Goal: Communication & Community: Ask a question

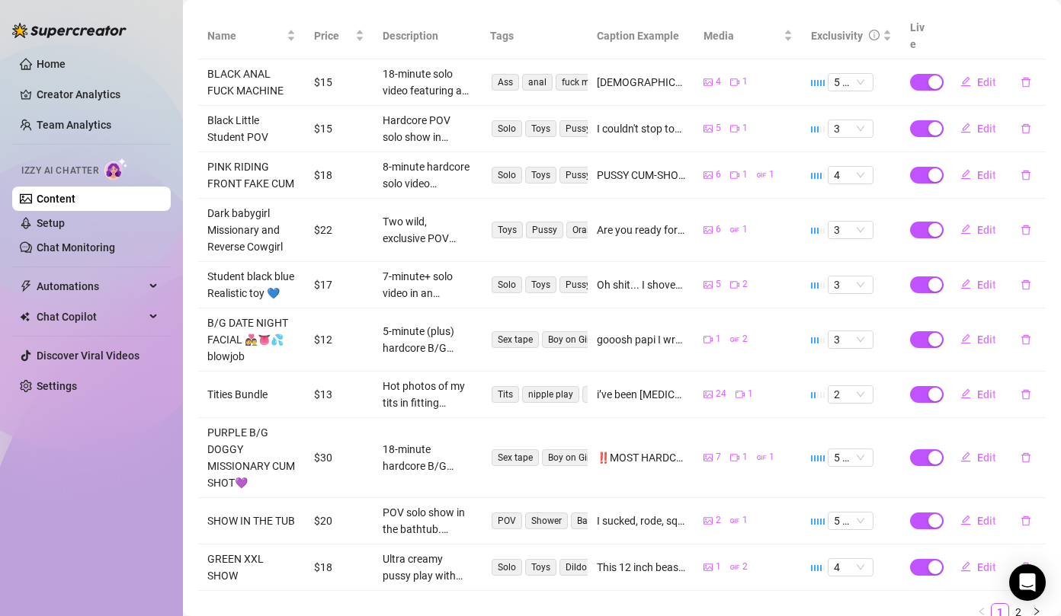
scroll to position [315, 0]
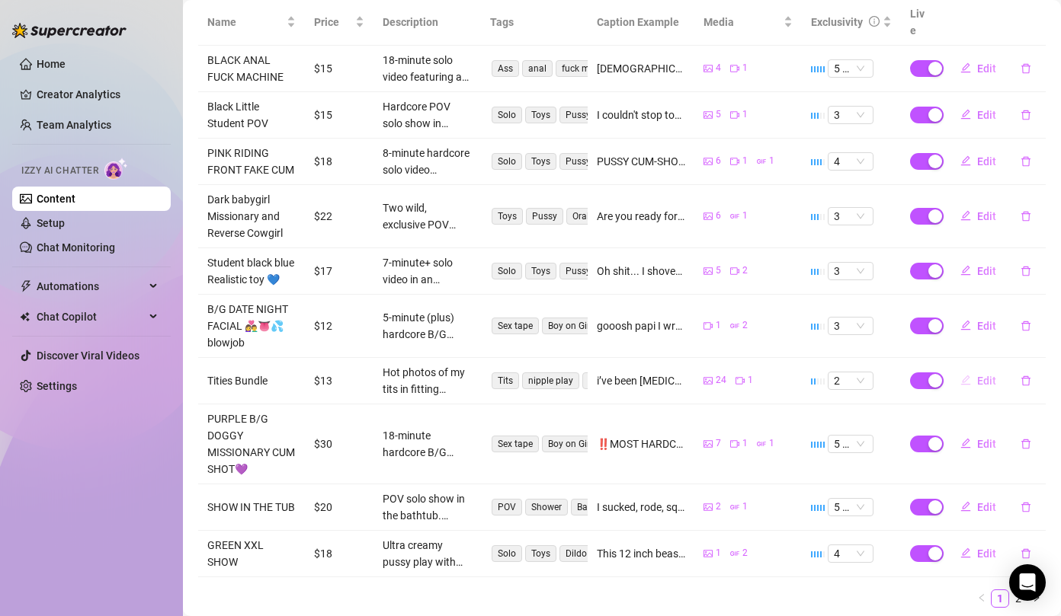
click at [979, 375] on span "Edit" at bounding box center [986, 381] width 19 height 12
type textarea "i’ve been [MEDICAL_DATA] these tits everywhere 😈 in the fitting room, starbucks…"
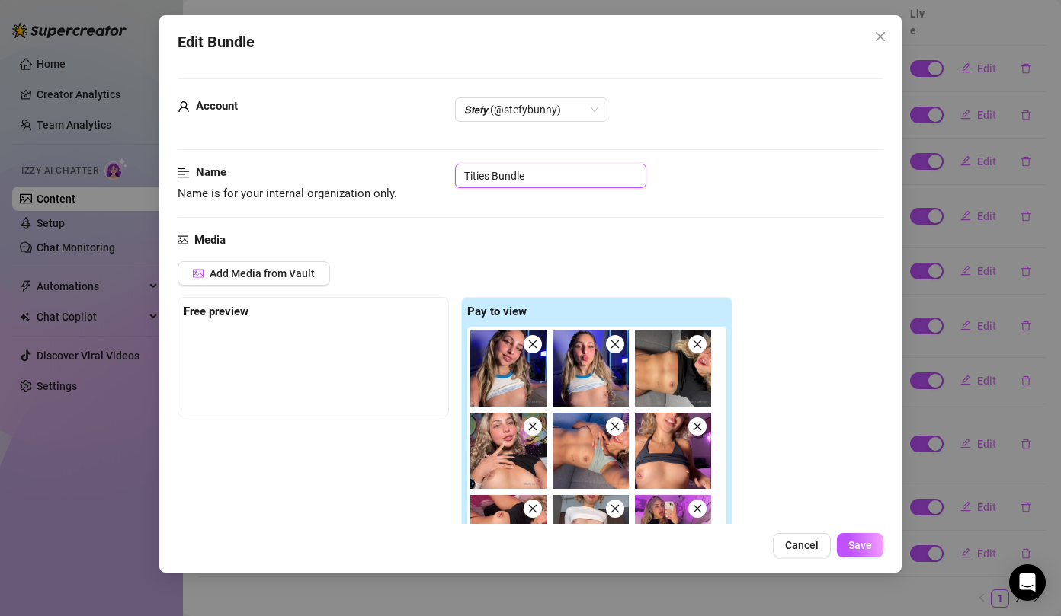
click at [571, 178] on input "Tities Bundle" at bounding box center [550, 176] width 191 height 24
drag, startPoint x: 571, startPoint y: 178, endPoint x: 443, endPoint y: 175, distance: 128.0
click at [443, 175] on div "Name Name is for your internal organization only. Tities Bundle" at bounding box center [531, 183] width 706 height 39
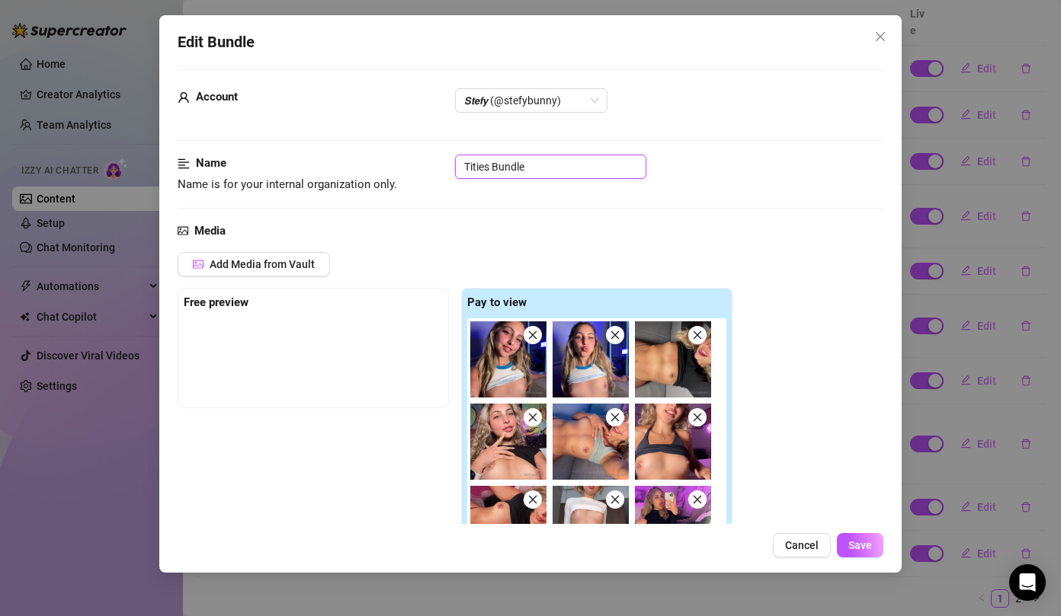
click at [556, 171] on input "Tities Bundle" at bounding box center [550, 167] width 191 height 24
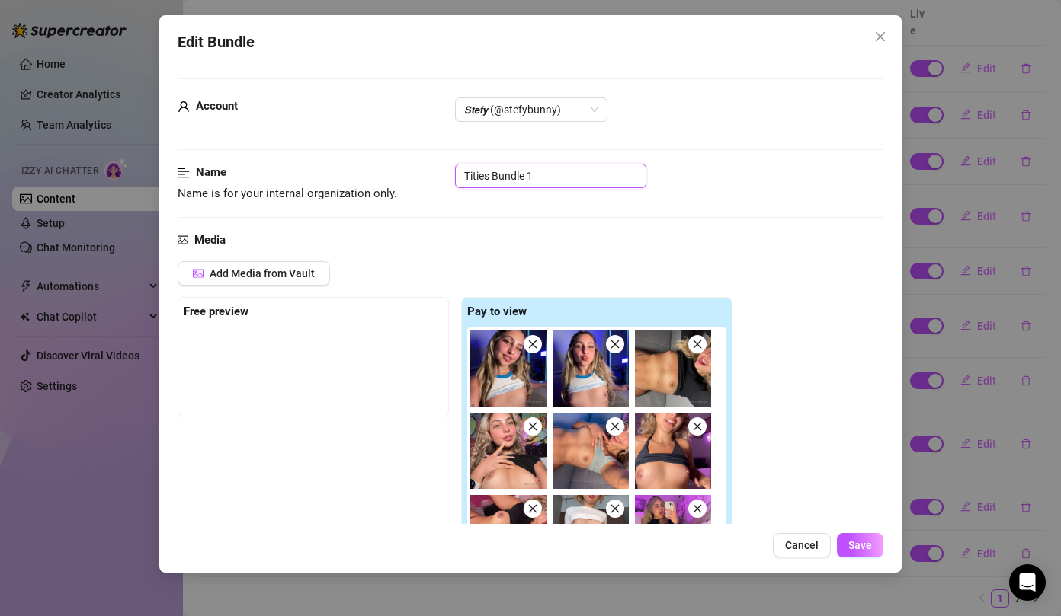
type input "Tities Bundle 1"
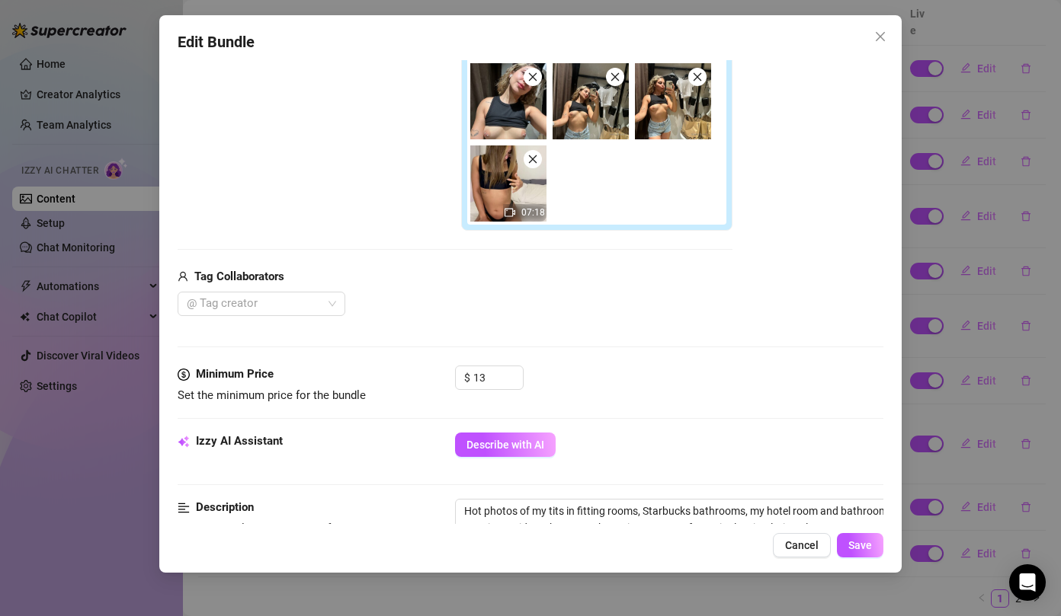
scroll to position [365, 0]
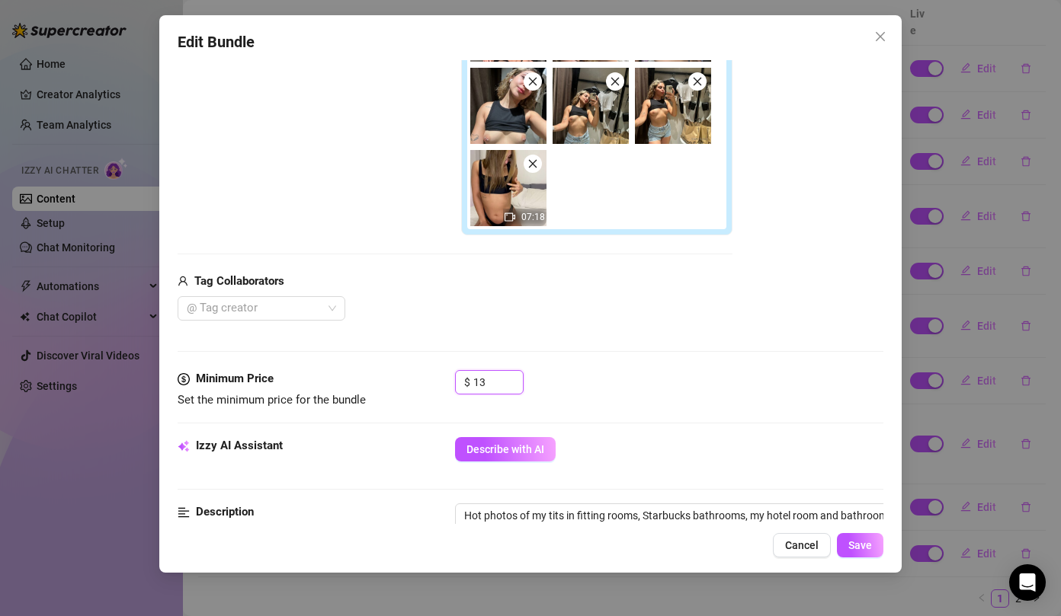
drag, startPoint x: 490, startPoint y: 383, endPoint x: 433, endPoint y: 375, distance: 57.8
click at [433, 375] on div "Minimum Price Set the minimum price for the bundle $ 13" at bounding box center [531, 389] width 706 height 39
type input "8"
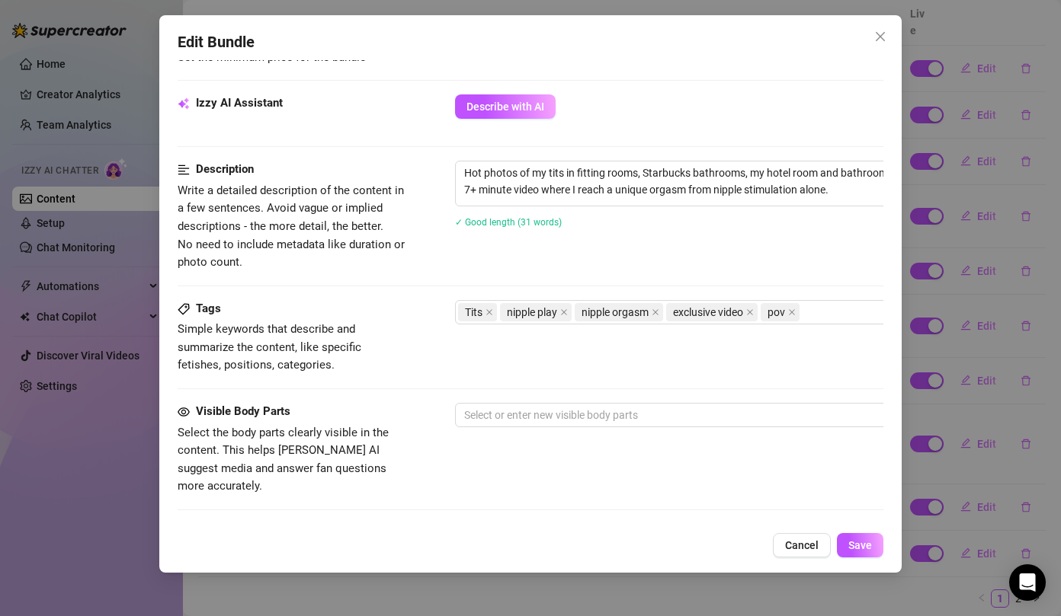
scroll to position [709, 0]
drag, startPoint x: 466, startPoint y: 167, endPoint x: 821, endPoint y: 211, distance: 357.1
click at [821, 211] on div "Hot photos of my tits in fitting rooms, Starbucks bathrooms, my hotel room and …" at bounding box center [720, 205] width 533 height 87
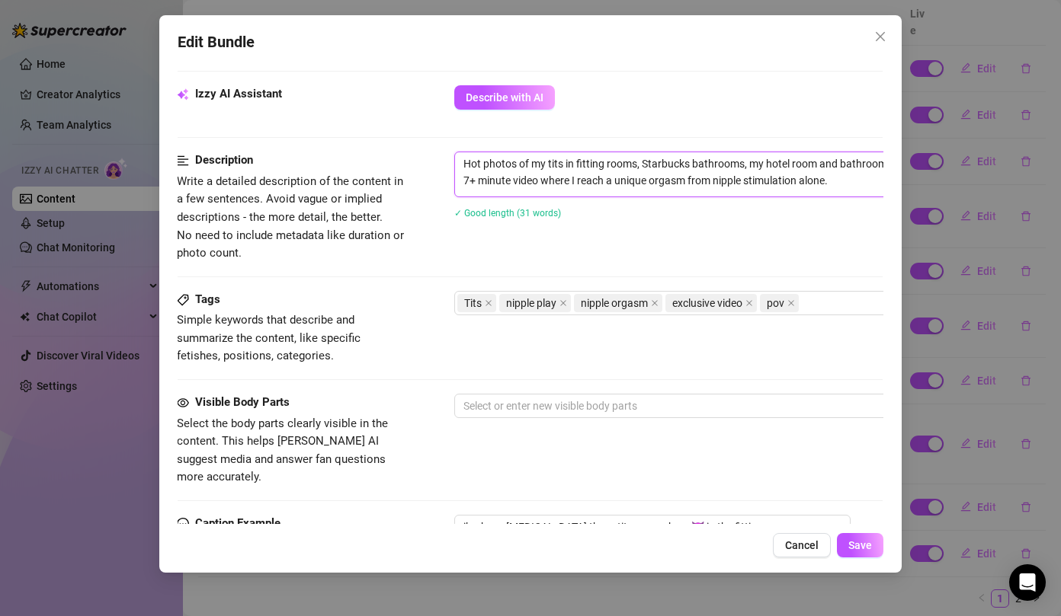
scroll to position [719, 0]
click at [556, 405] on div at bounding box center [713, 404] width 511 height 21
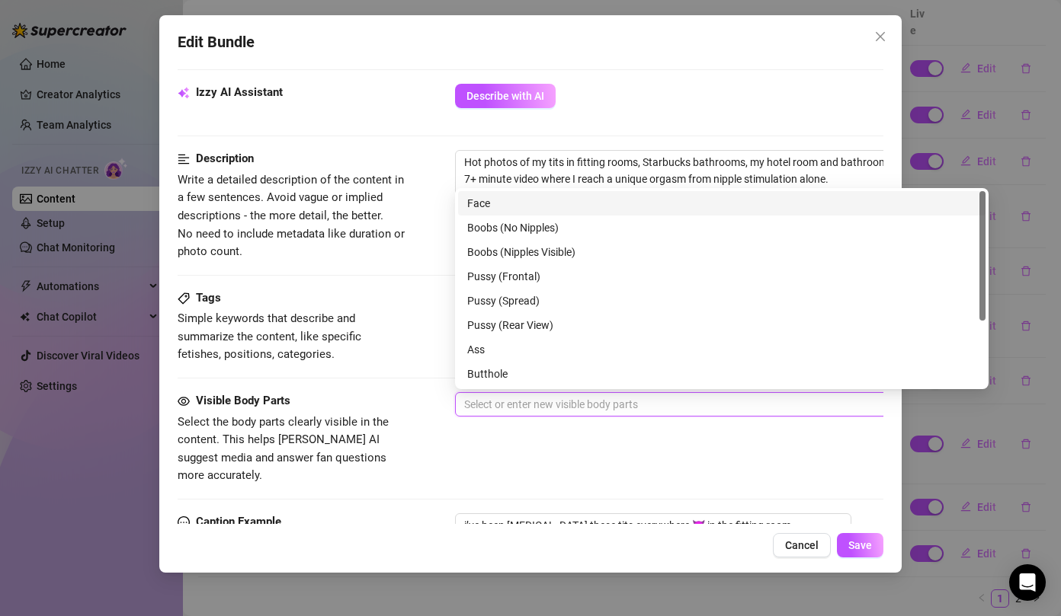
click at [508, 201] on div "Face" at bounding box center [721, 203] width 509 height 17
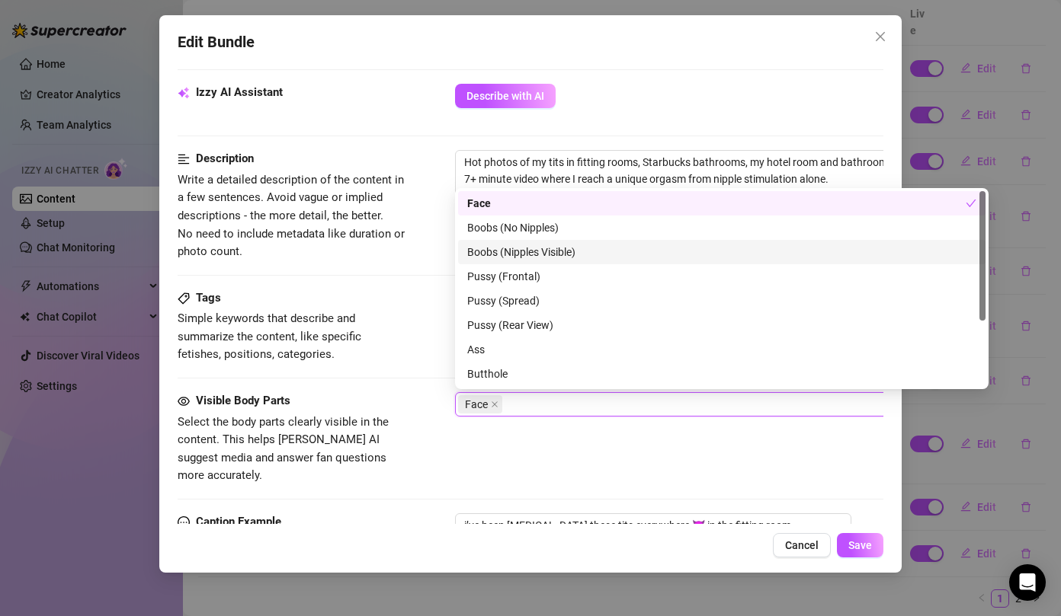
click at [501, 248] on div "Boobs (Nipples Visible)" at bounding box center [721, 252] width 509 height 17
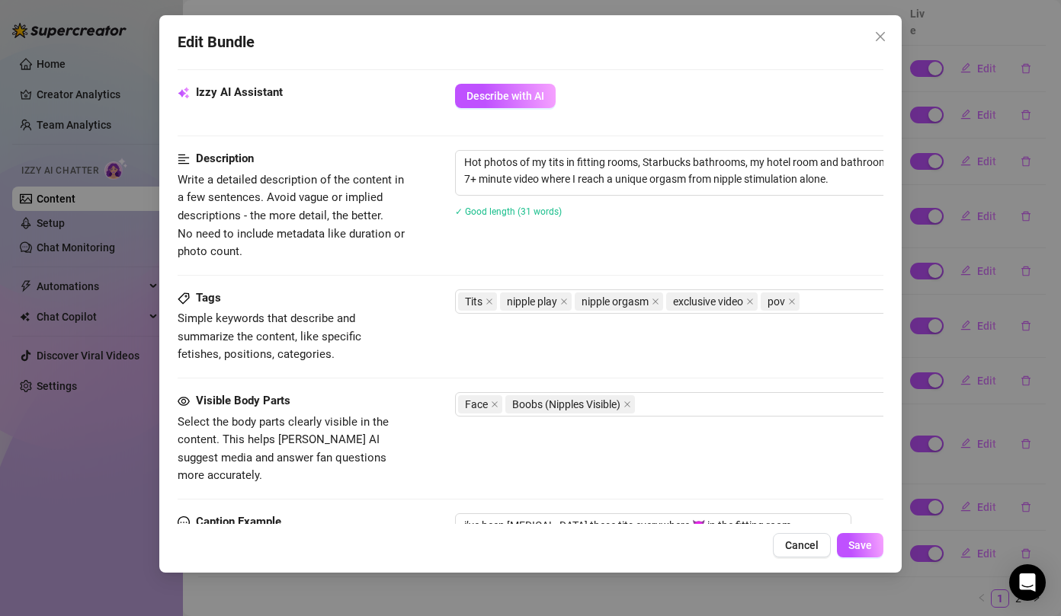
click at [537, 479] on div "Visible Body Parts Select the body parts clearly visible in the content. This h…" at bounding box center [531, 452] width 706 height 121
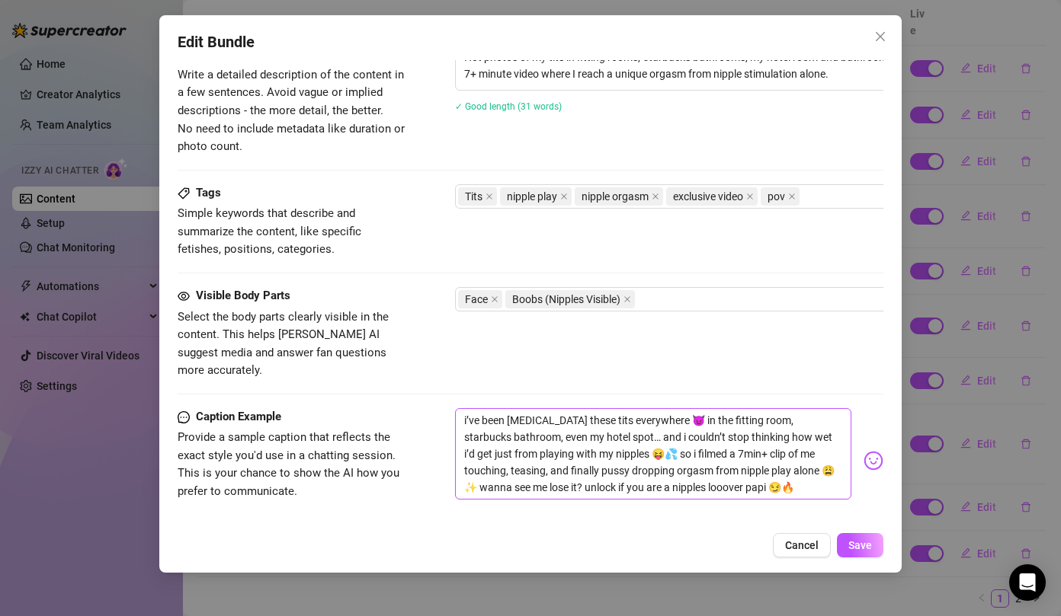
scroll to position [832, 0]
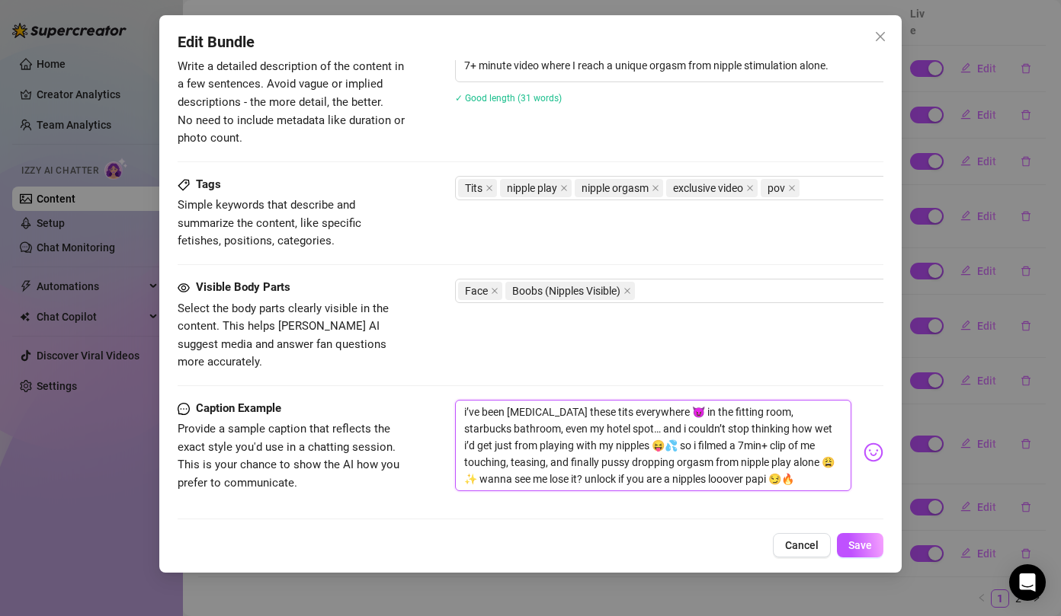
drag, startPoint x: 627, startPoint y: 427, endPoint x: 417, endPoint y: 382, distance: 215.2
click at [417, 400] on div "Caption Example Provide a sample caption that reflects the exact style you'd us…" at bounding box center [531, 452] width 706 height 105
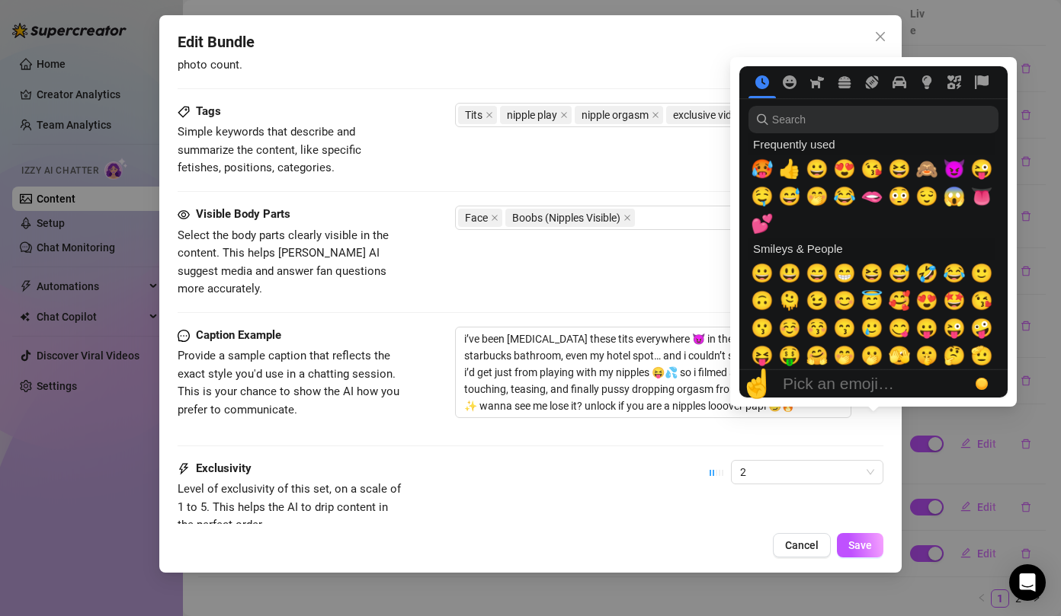
scroll to position [1011, 0]
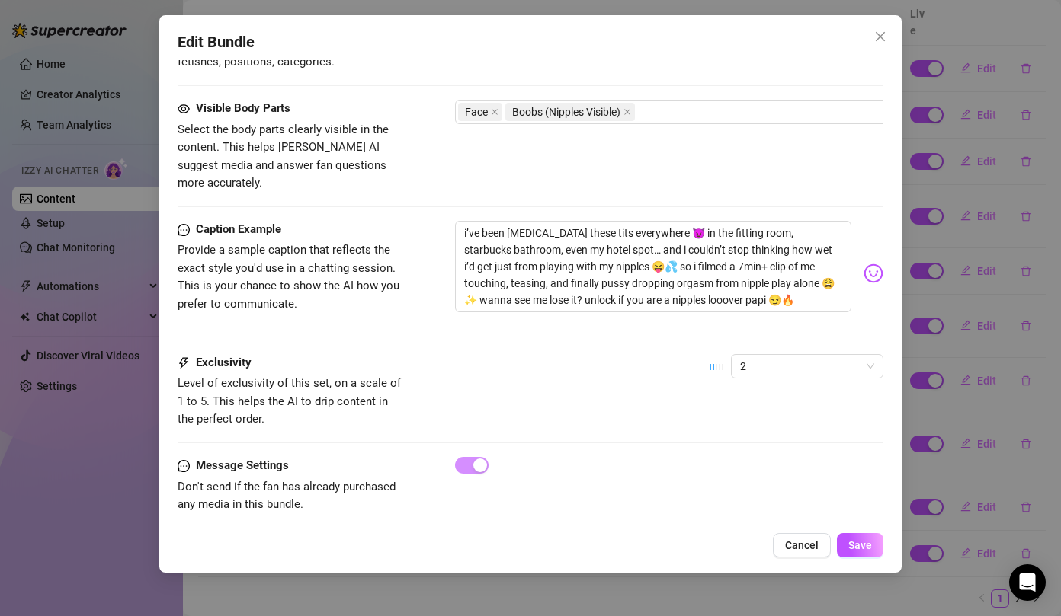
click at [569, 367] on div "Exclusivity Level of exclusivity of this set, on a scale of 1 to 5. This helps …" at bounding box center [531, 391] width 706 height 75
click at [857, 546] on span "Save" at bounding box center [860, 545] width 24 height 12
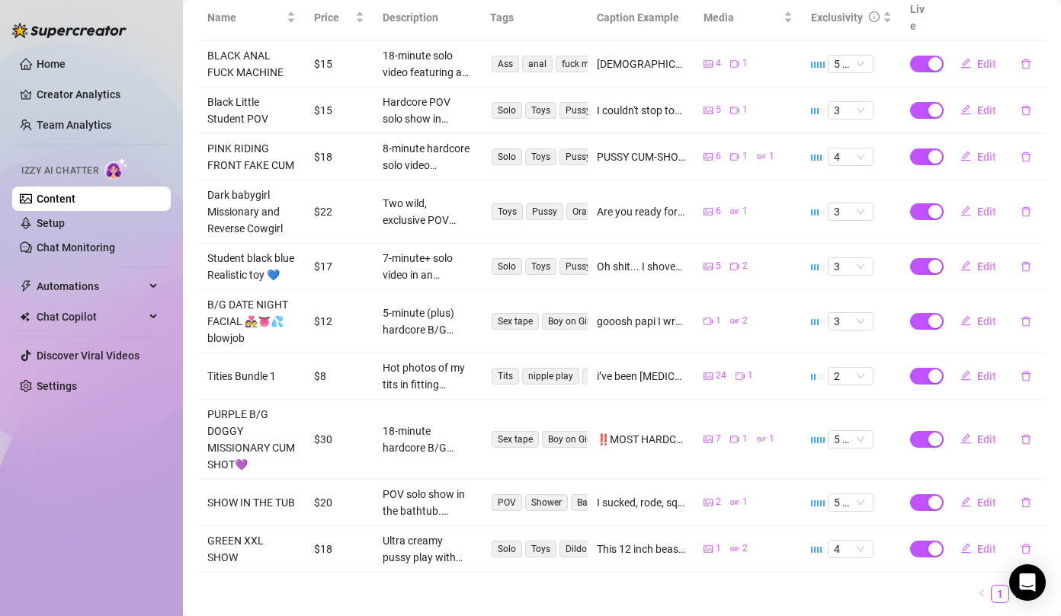
scroll to position [347, 0]
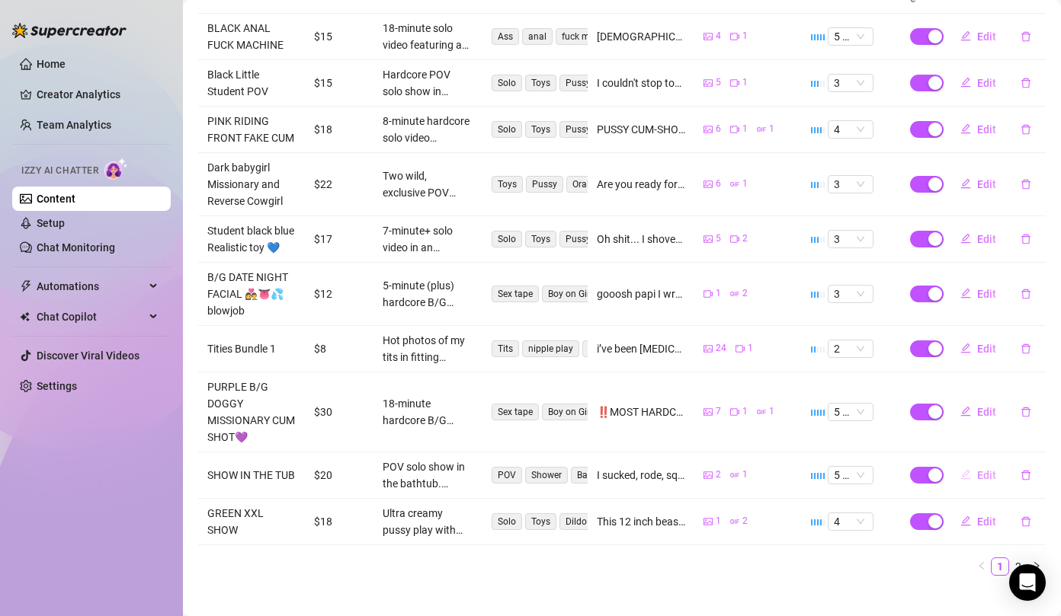
click at [971, 463] on button "Edit" at bounding box center [978, 475] width 60 height 24
type textarea "I sucked, rode, squirted, moaned, and begged… all while soaking wet and looking…"
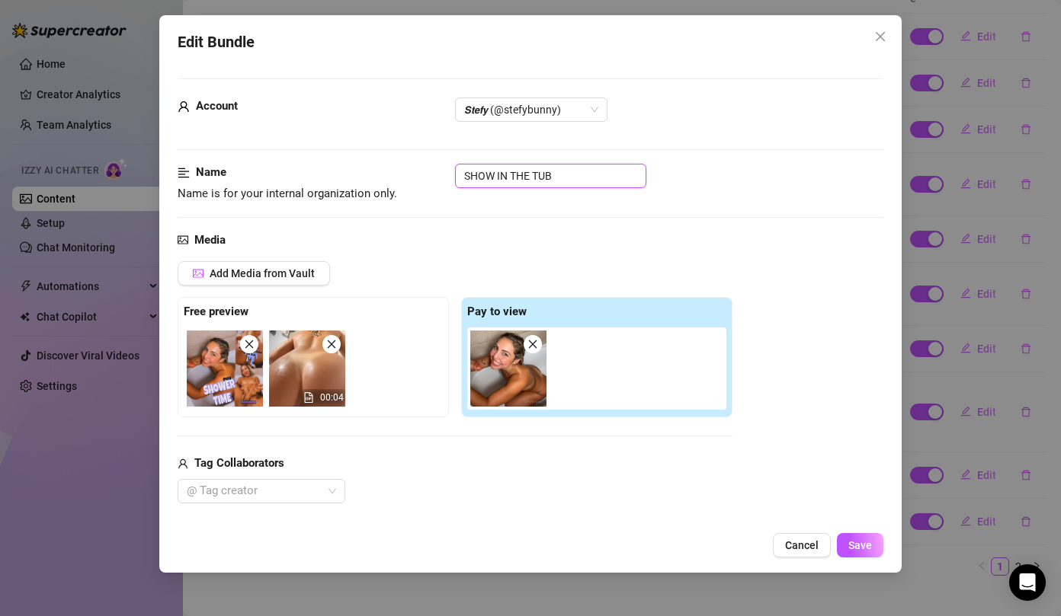
click at [570, 180] on input "SHOW IN THE TUB" at bounding box center [550, 176] width 191 height 24
drag, startPoint x: 570, startPoint y: 180, endPoint x: 351, endPoint y: 163, distance: 219.3
drag, startPoint x: 441, startPoint y: 157, endPoint x: 381, endPoint y: 146, distance: 61.3
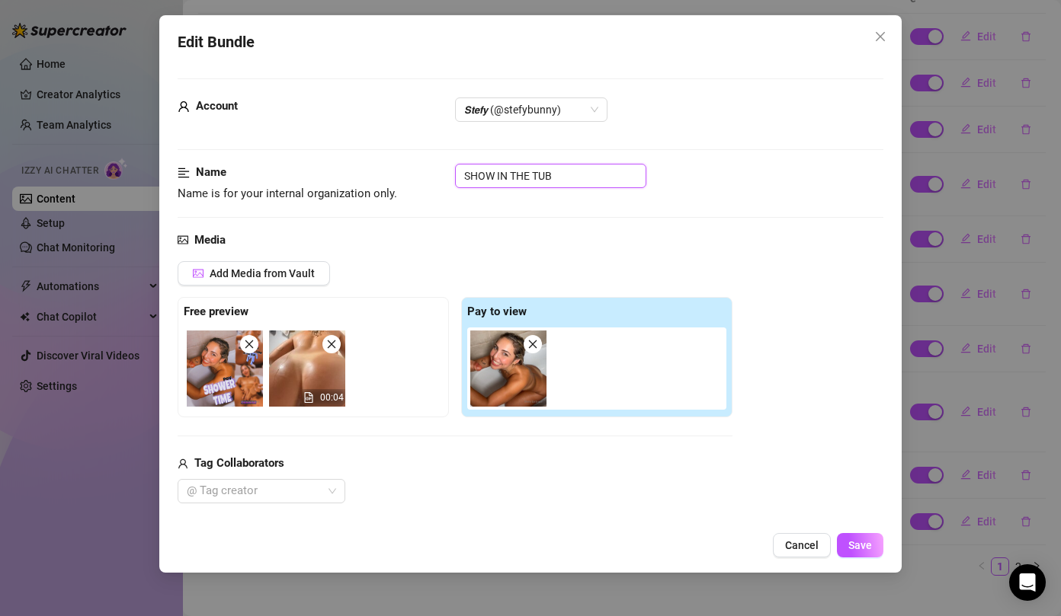
scroll to position [2, 0]
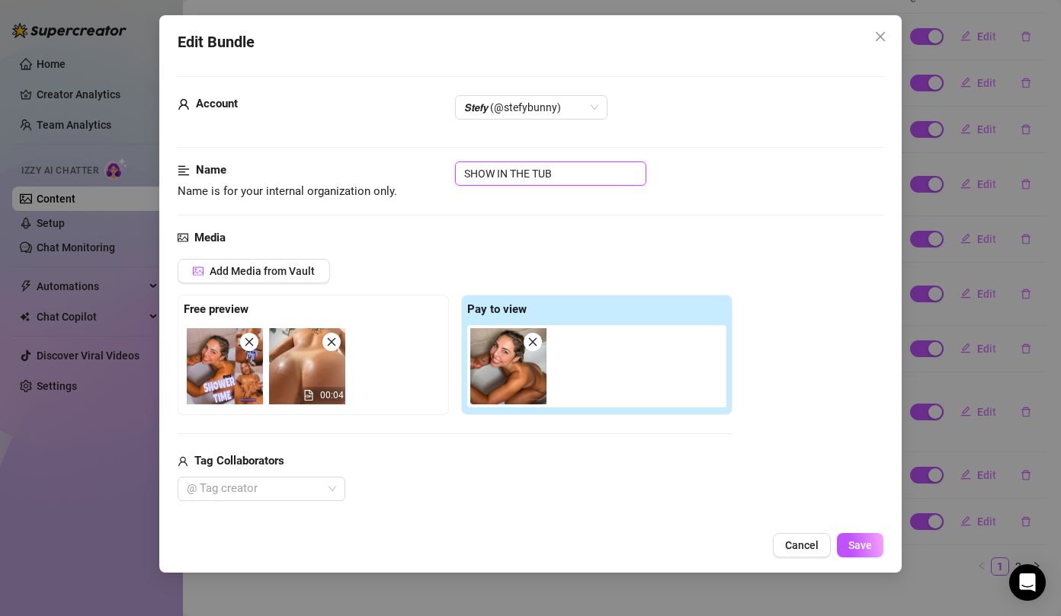
paste input "Tub Show Full Naked Realistic Toy POV 💦"
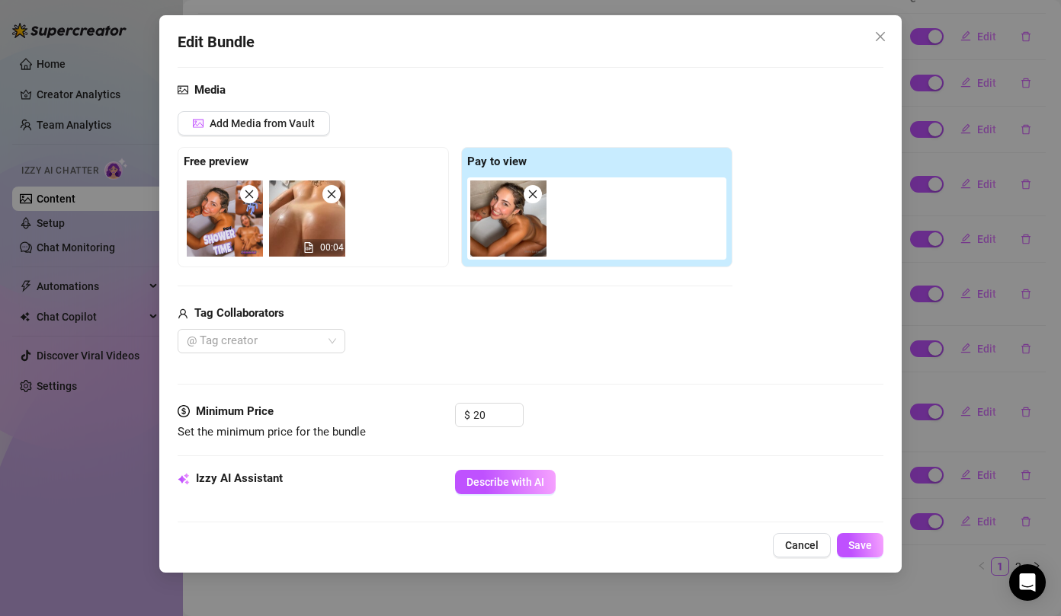
scroll to position [155, 0]
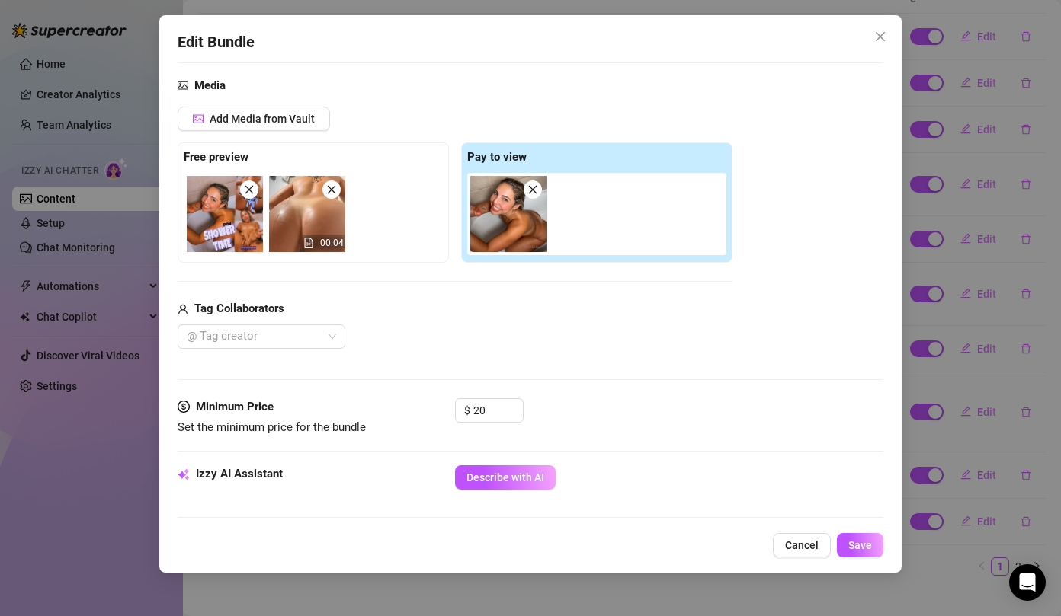
click at [334, 194] on span at bounding box center [331, 190] width 18 height 18
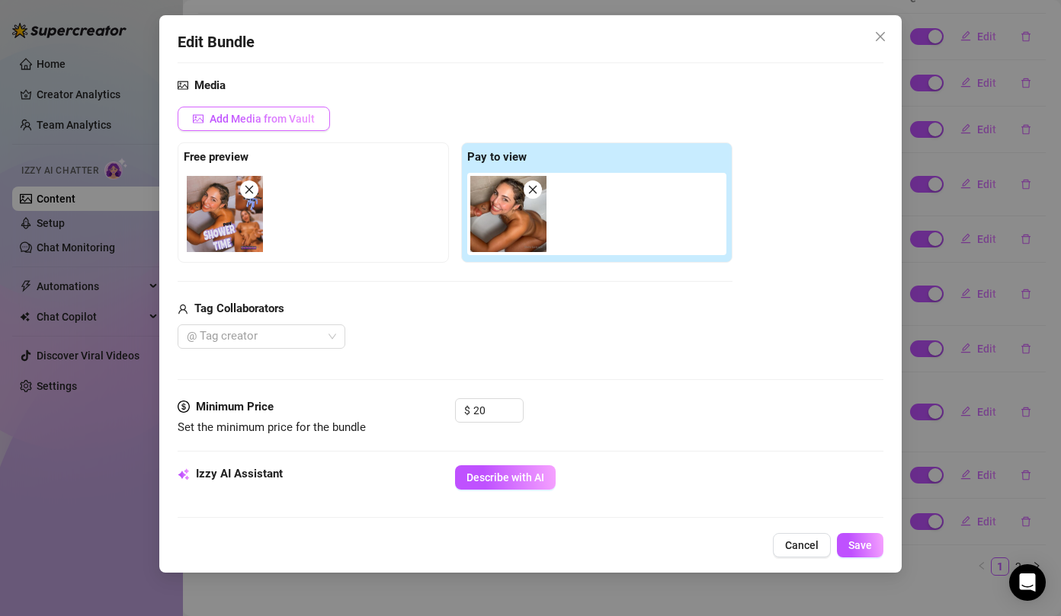
type input "Tub Show Full Naked Realistic Toy POV 💦"
click at [260, 115] on span "Add Media from Vault" at bounding box center [262, 119] width 105 height 12
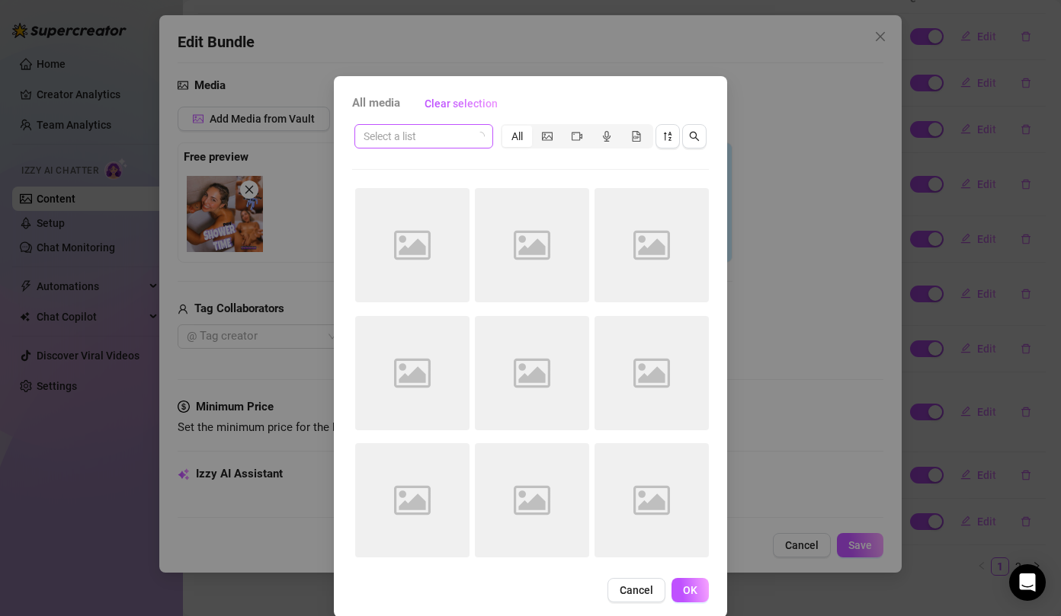
click at [387, 138] on input "search" at bounding box center [416, 136] width 107 height 23
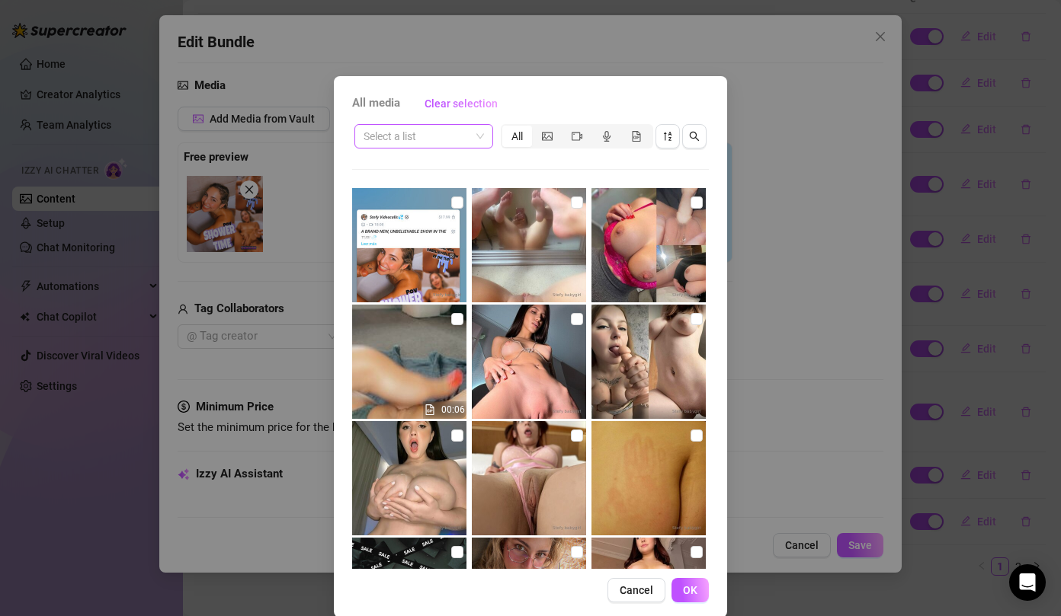
click at [430, 133] on input "search" at bounding box center [416, 136] width 107 height 23
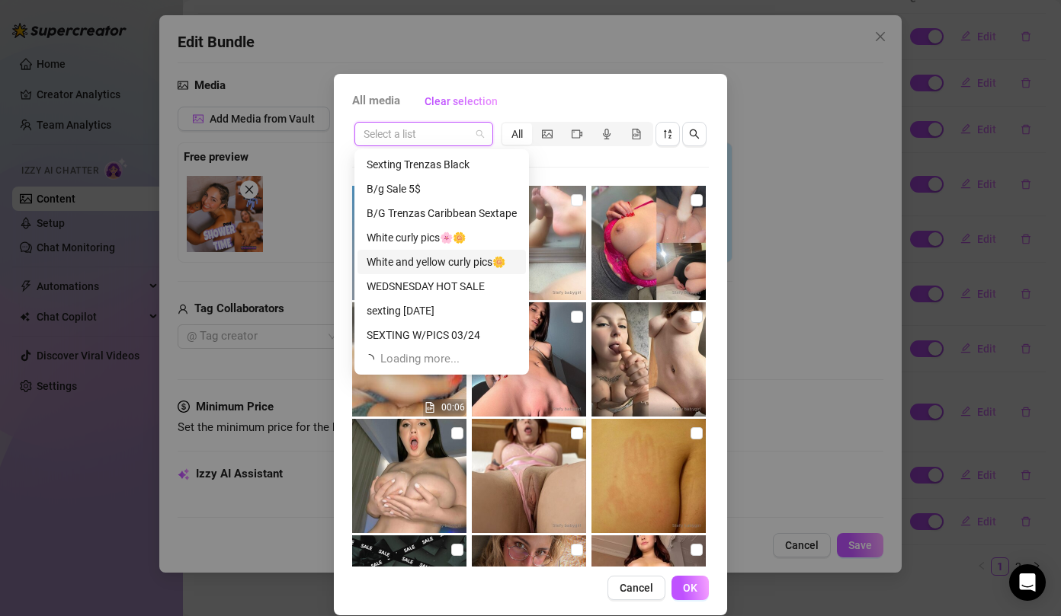
scroll to position [49, 0]
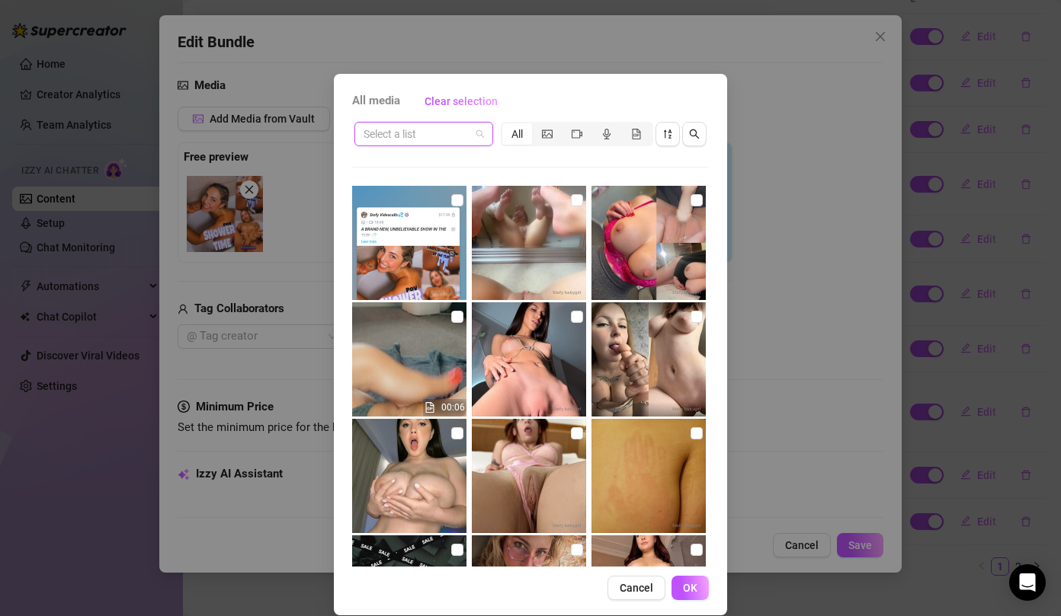
click at [437, 142] on input "search" at bounding box center [416, 134] width 107 height 23
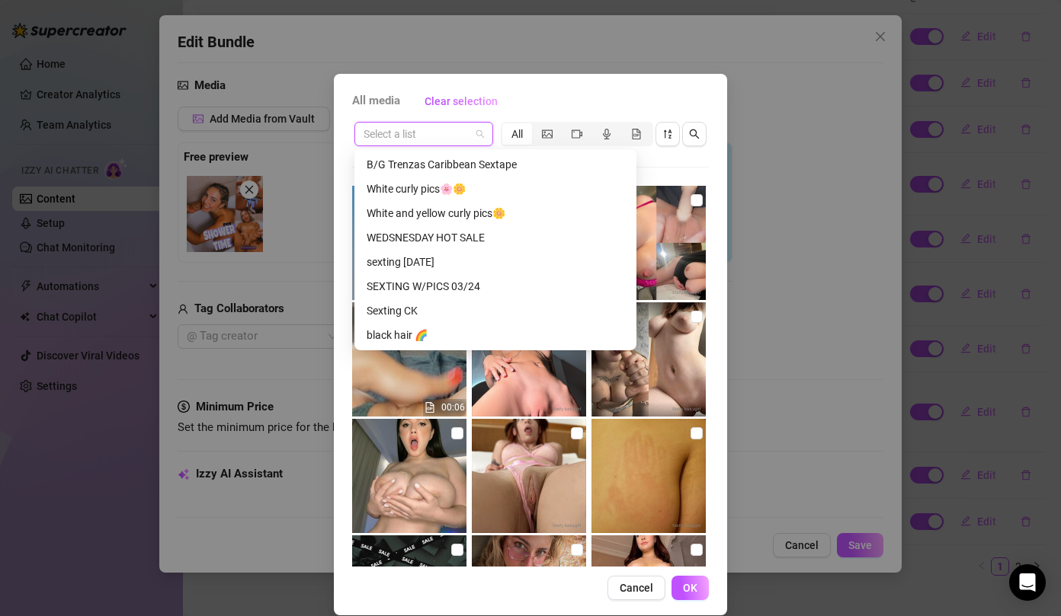
click at [438, 139] on input "search" at bounding box center [416, 134] width 107 height 23
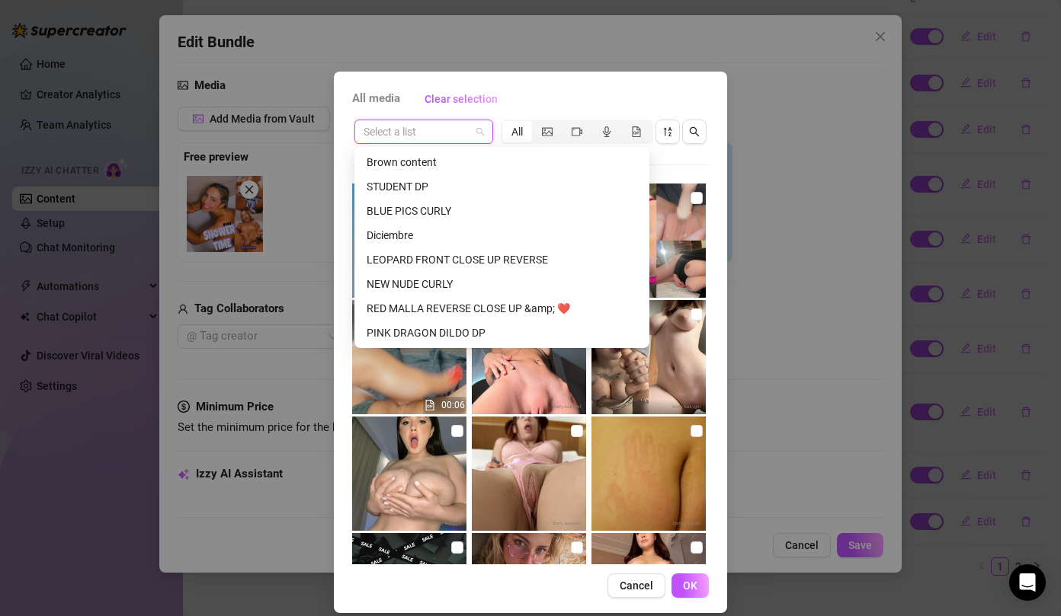
scroll to position [1756, 0]
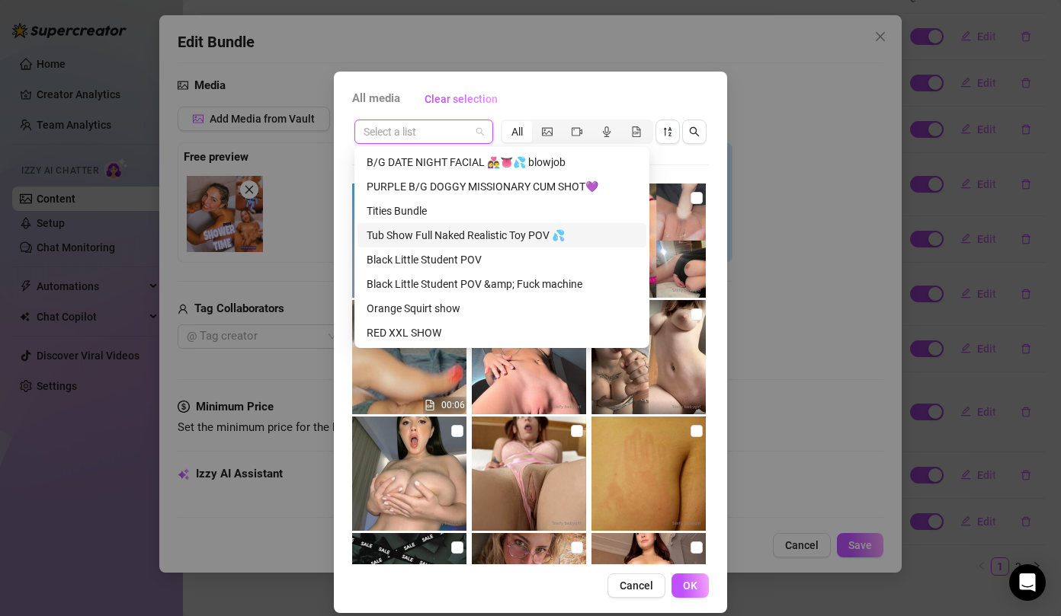
click at [489, 235] on div "Tub Show Full Naked Realistic Toy POV 💦" at bounding box center [502, 235] width 270 height 17
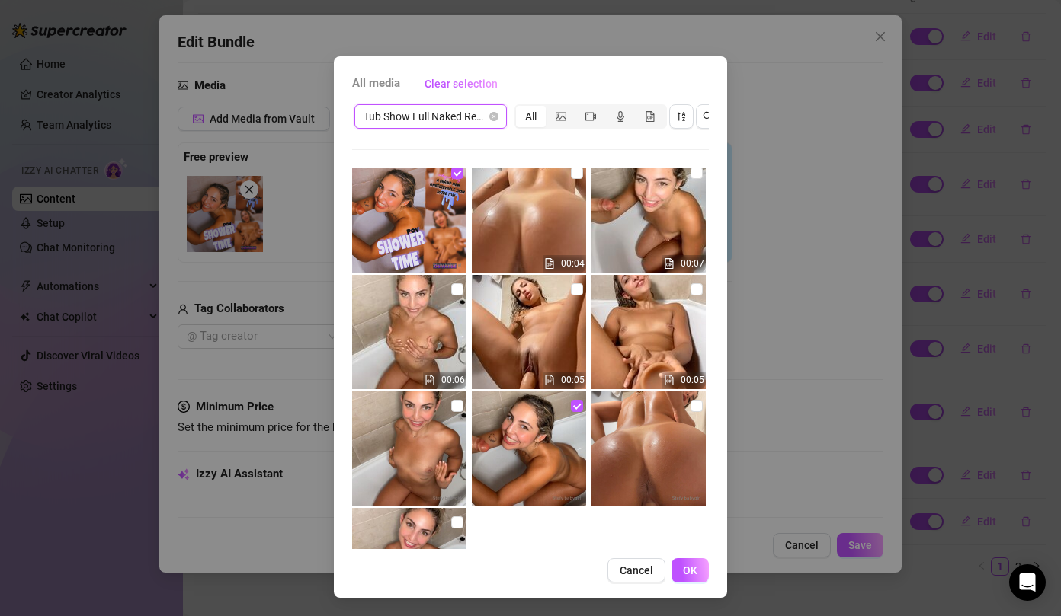
scroll to position [8, 0]
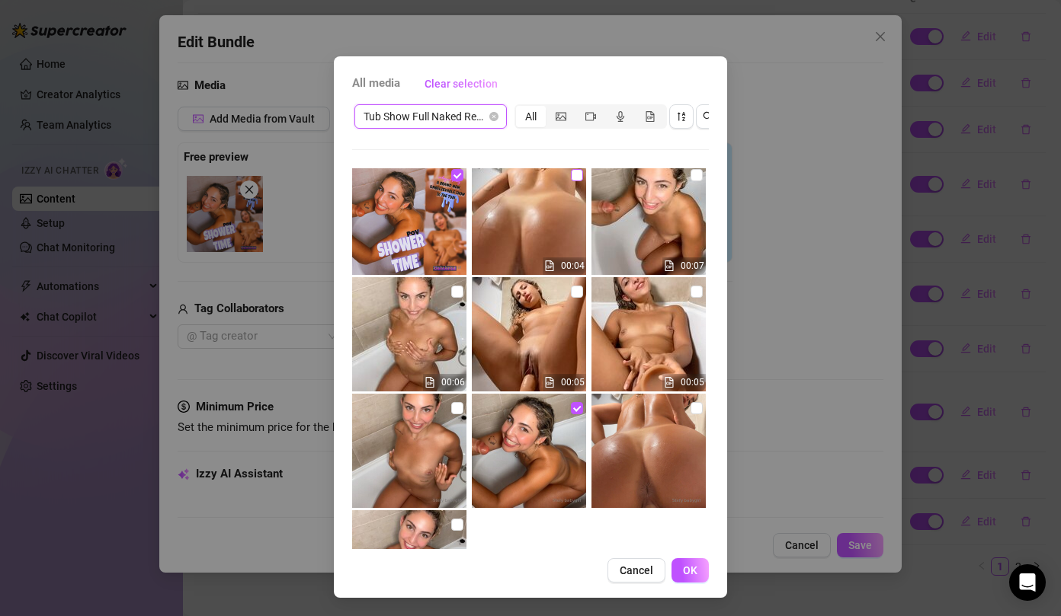
click at [581, 177] on input "checkbox" at bounding box center [577, 175] width 12 height 12
checkbox input "true"
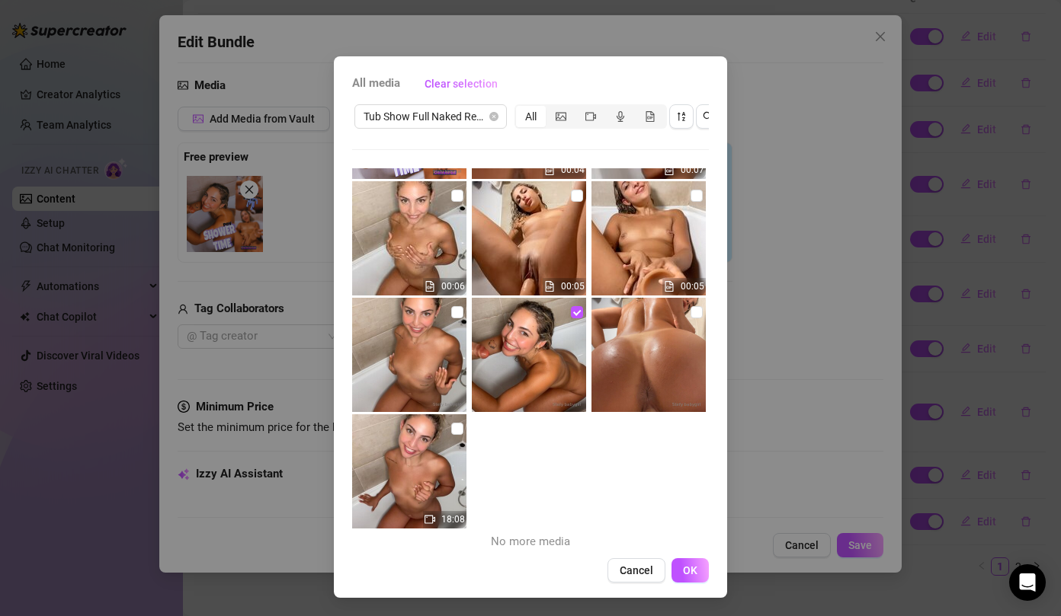
scroll to position [108, 0]
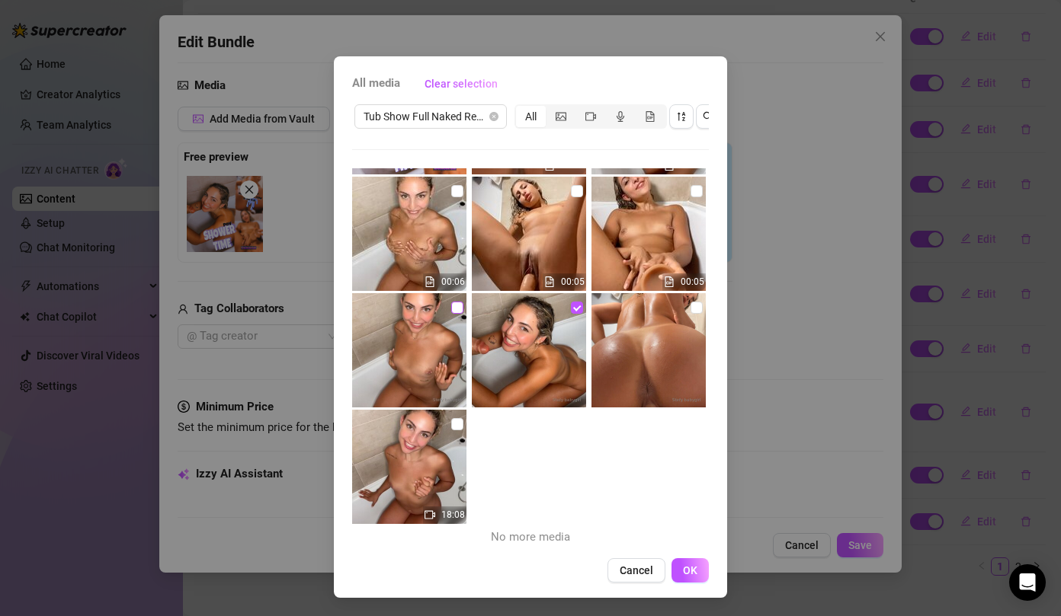
click at [452, 304] on input "checkbox" at bounding box center [457, 308] width 12 height 12
checkbox input "true"
click at [687, 303] on img at bounding box center [648, 350] width 114 height 114
click at [459, 430] on input "checkbox" at bounding box center [457, 424] width 12 height 12
checkbox input "true"
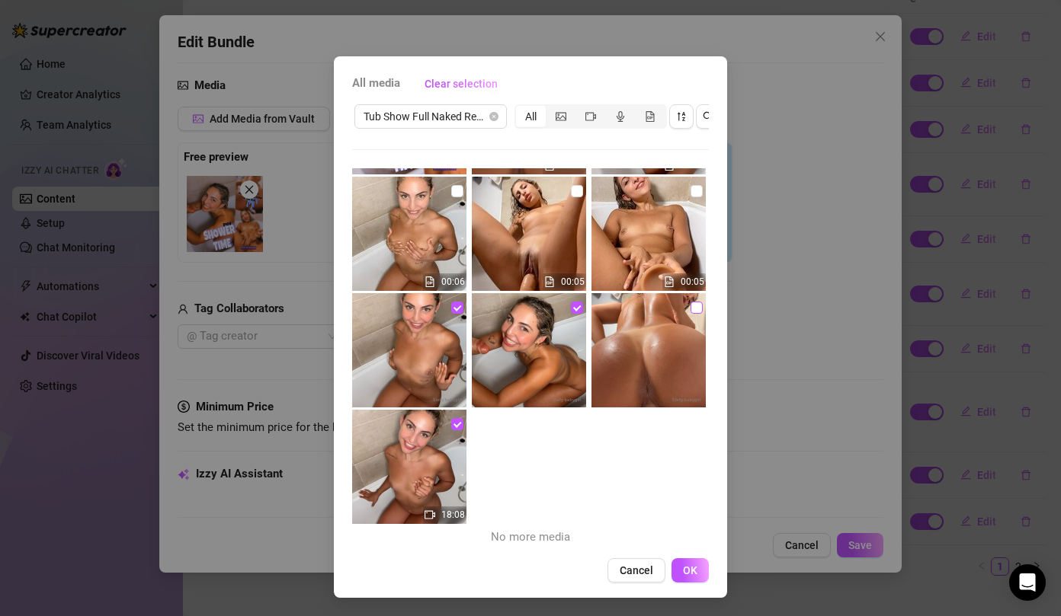
click at [693, 311] on input "checkbox" at bounding box center [696, 308] width 12 height 12
checkbox input "true"
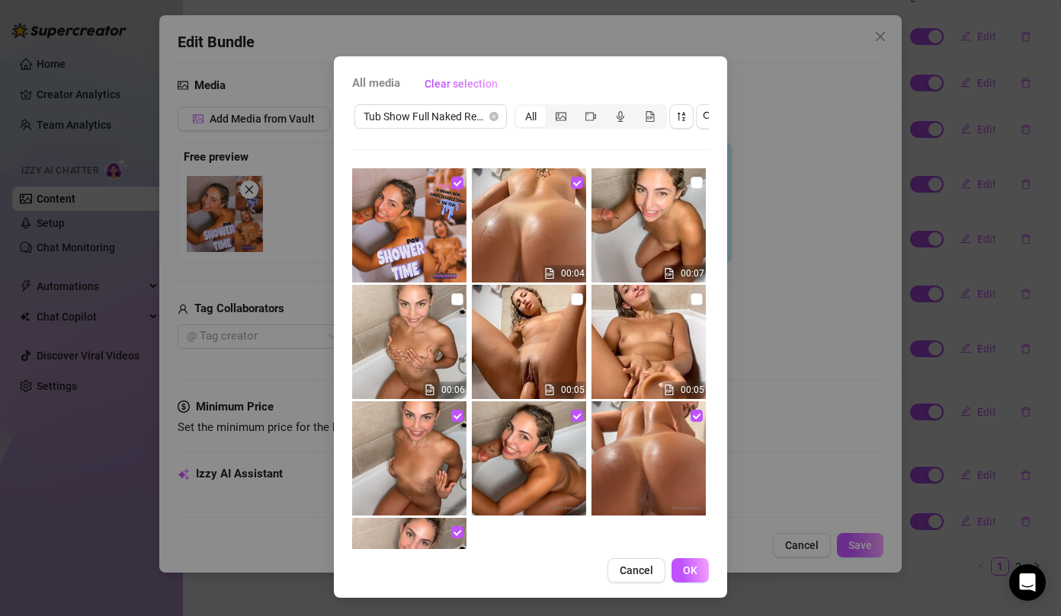
scroll to position [0, 0]
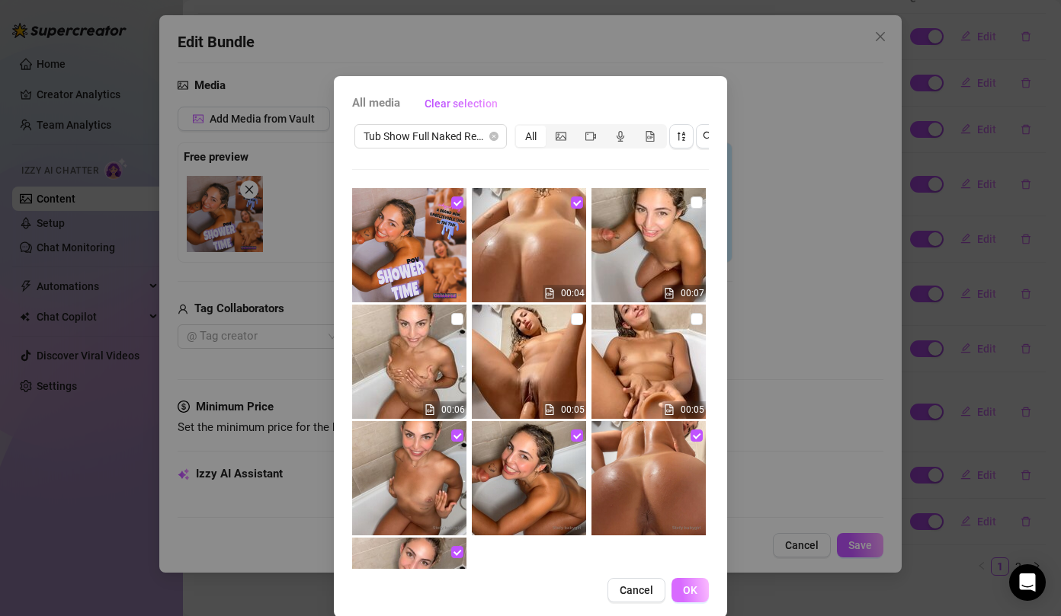
click at [687, 584] on span "OK" at bounding box center [690, 590] width 14 height 12
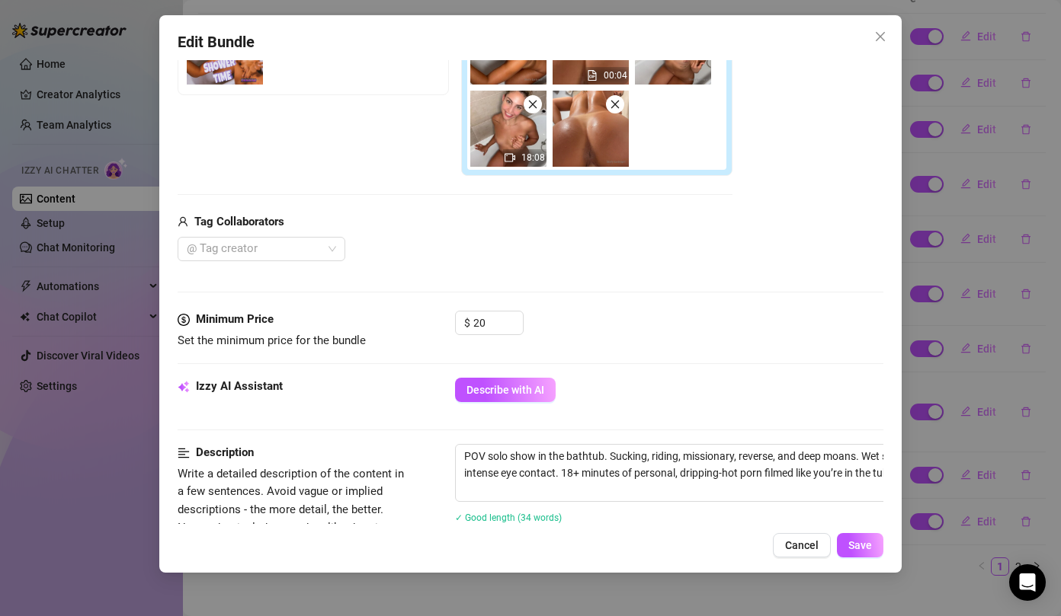
scroll to position [371, 0]
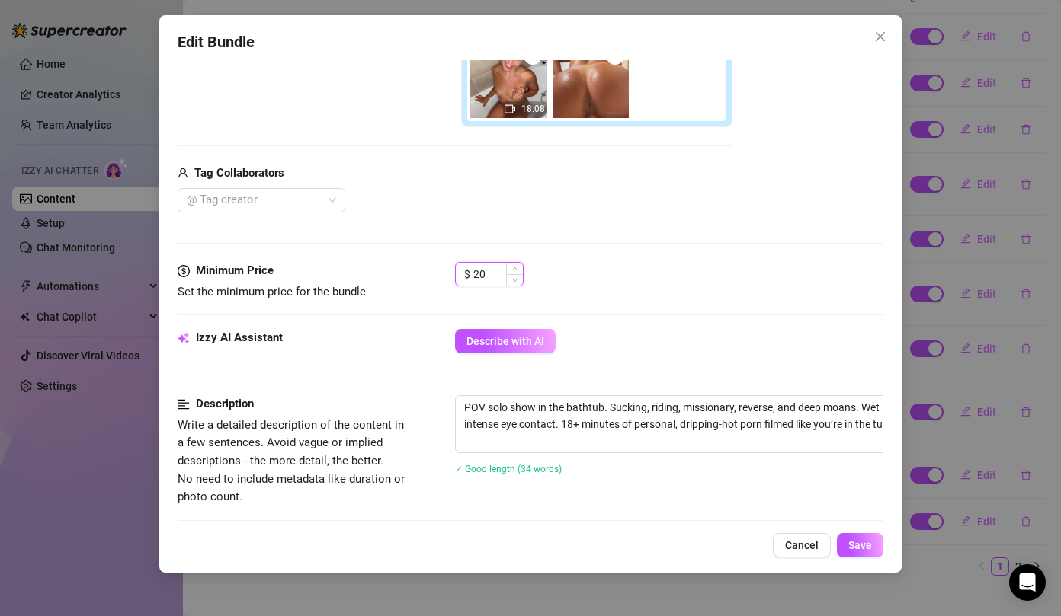
drag, startPoint x: 504, startPoint y: 277, endPoint x: 458, endPoint y: 276, distance: 45.7
click at [458, 276] on div "$ 20" at bounding box center [489, 274] width 69 height 24
type input "18"
click at [463, 393] on div "Izzy AI Assistant Describe with AI" at bounding box center [531, 362] width 706 height 66
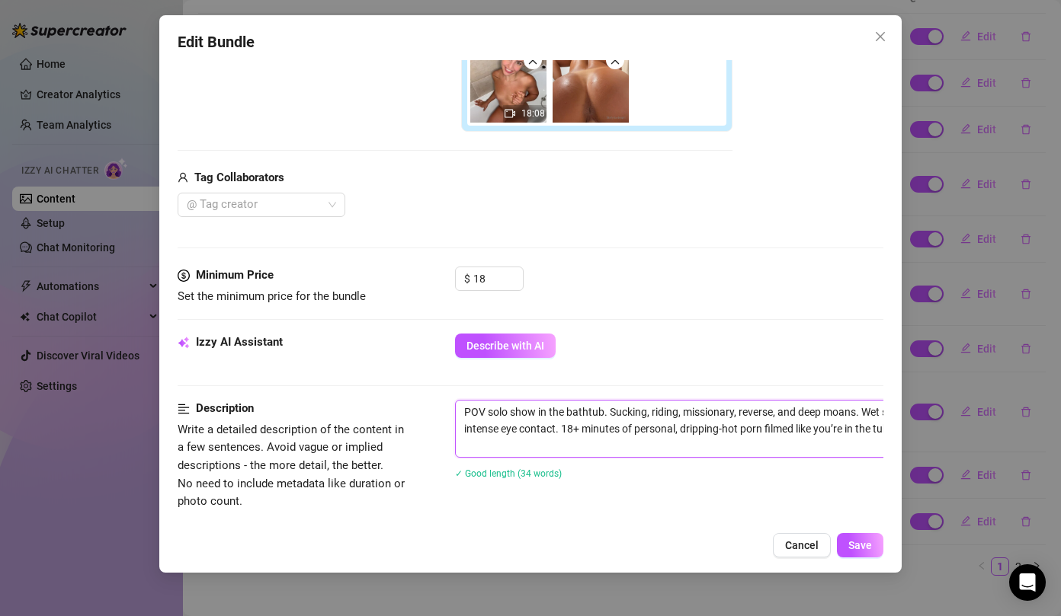
drag, startPoint x: 466, startPoint y: 404, endPoint x: 703, endPoint y: 490, distance: 252.1
click at [703, 490] on div "POV solo show in the bathtub. Sucking, riding, missionary, reverse, and deep mo…" at bounding box center [721, 449] width 533 height 99
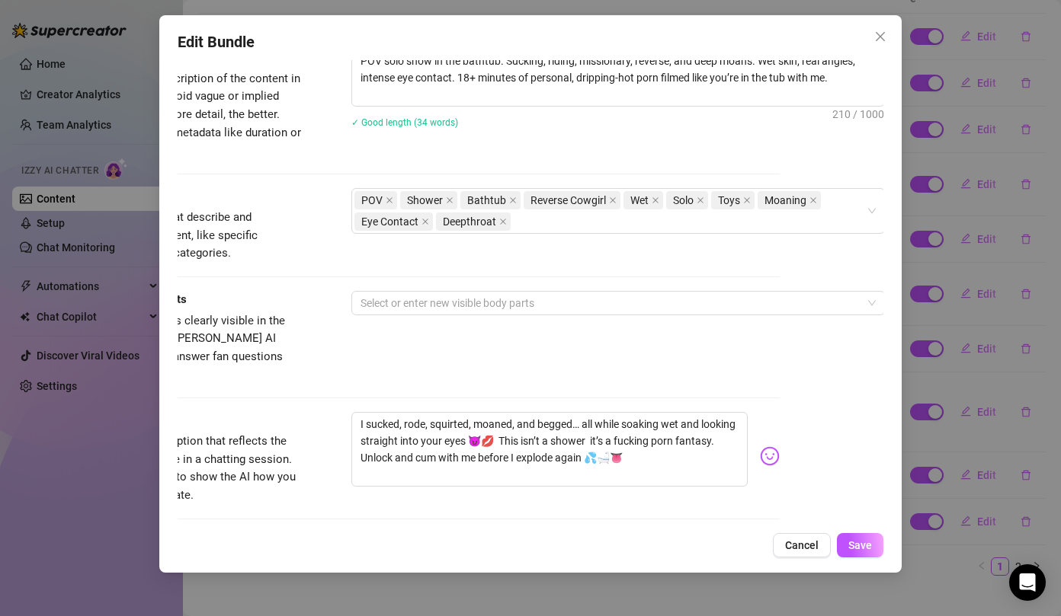
scroll to position [718, 104]
click at [631, 221] on div "POV Shower Bathtub Reverse Cowgirl Wet Solo Toys Moaning Eye Contact Deepthroat" at bounding box center [609, 211] width 511 height 43
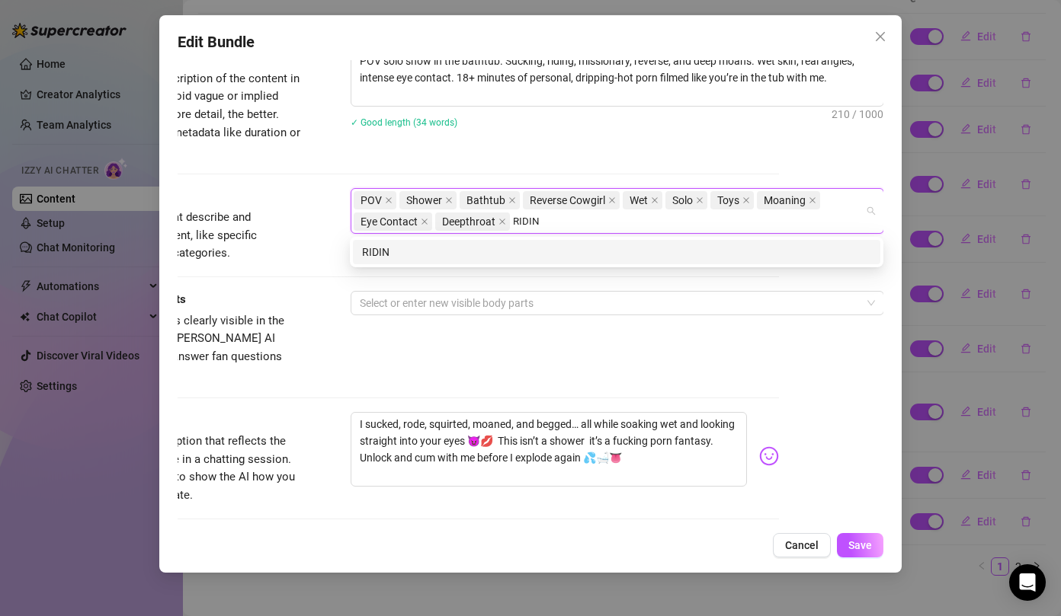
type input "RIDING"
type input "DIRTY TALK"
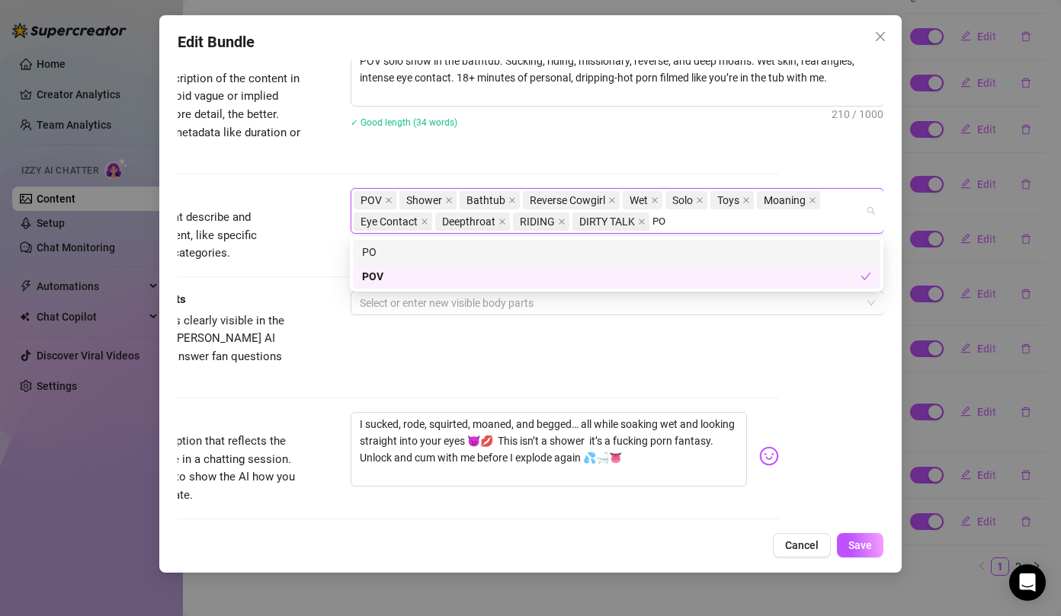
type input "P"
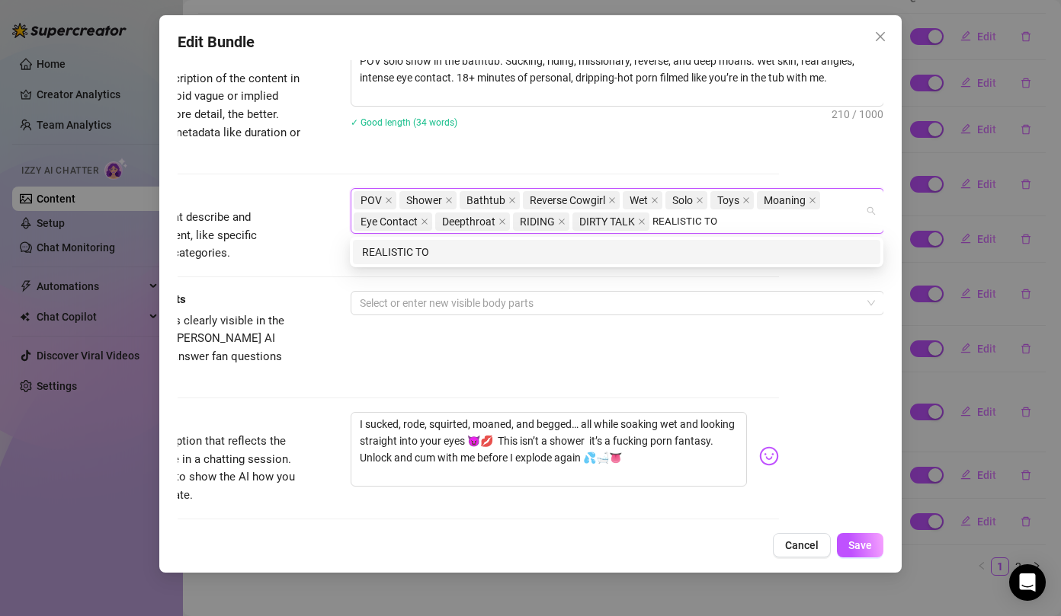
type input "REALISTIC TOY"
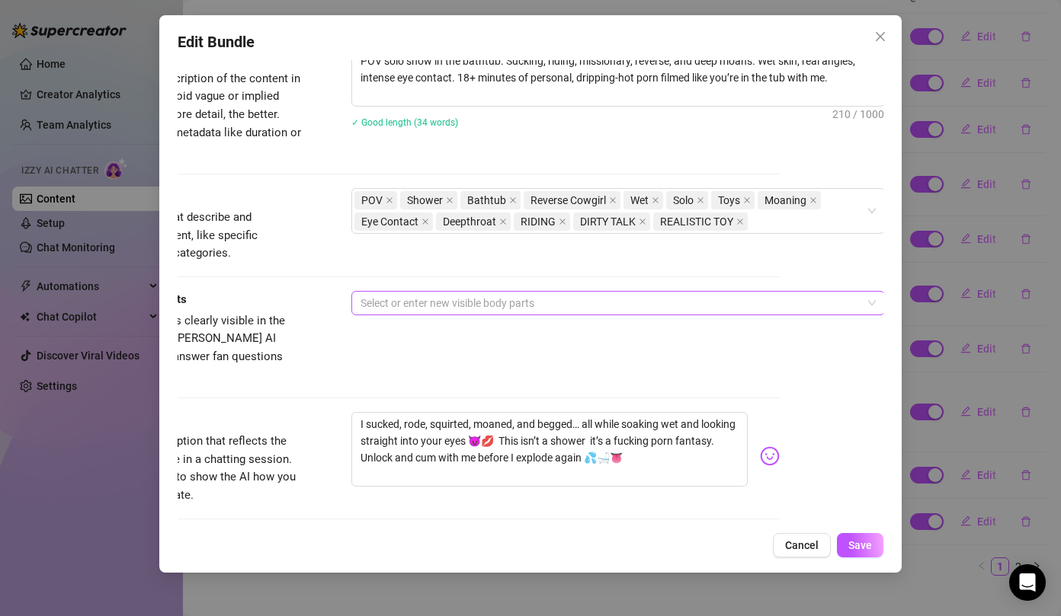
scroll to position [722, 104]
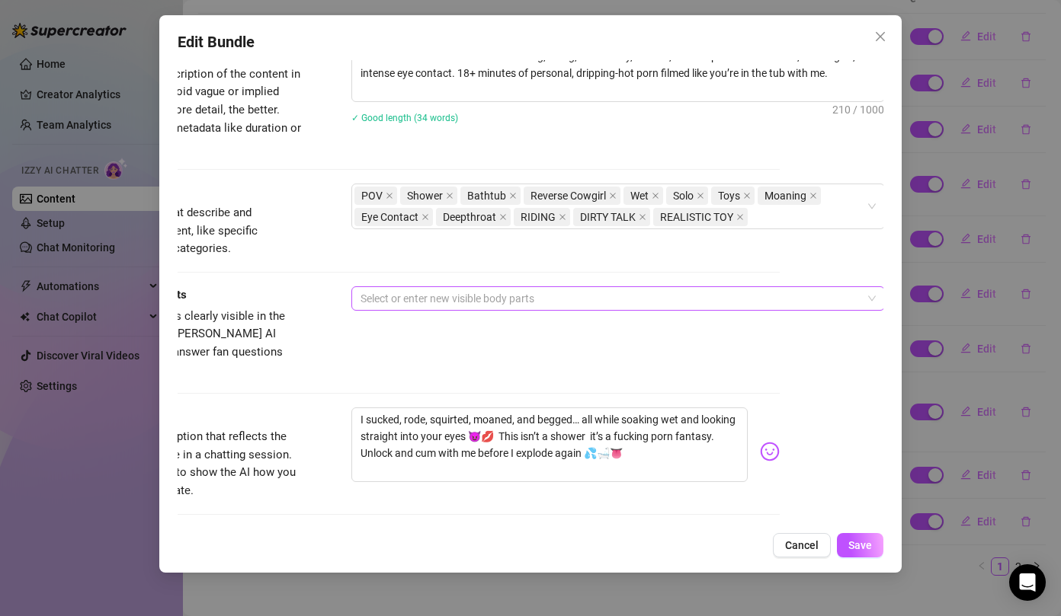
click at [593, 301] on div at bounding box center [609, 298] width 511 height 21
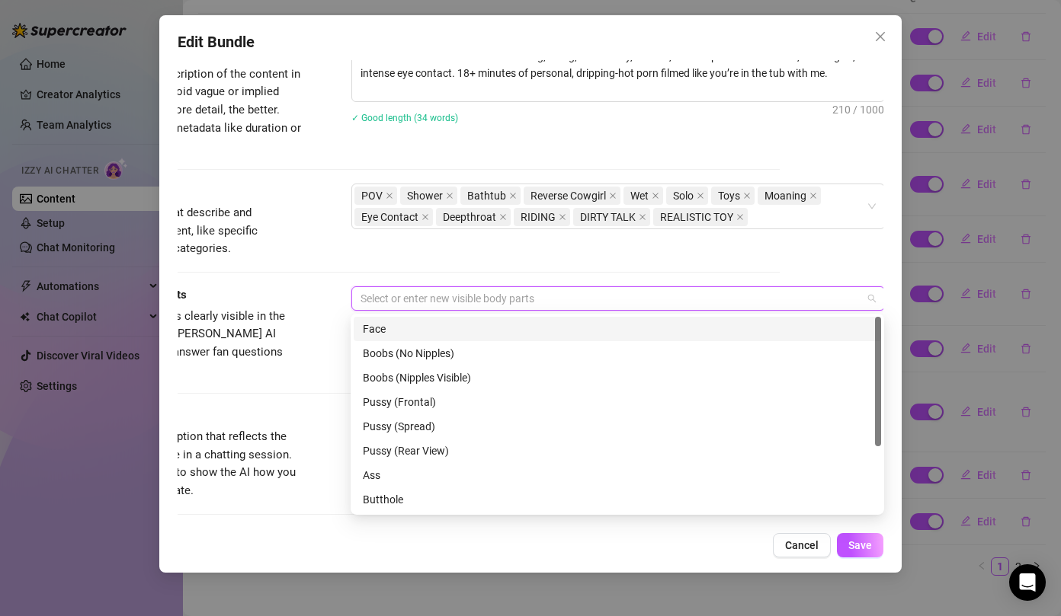
click at [451, 334] on div "Face" at bounding box center [617, 329] width 509 height 17
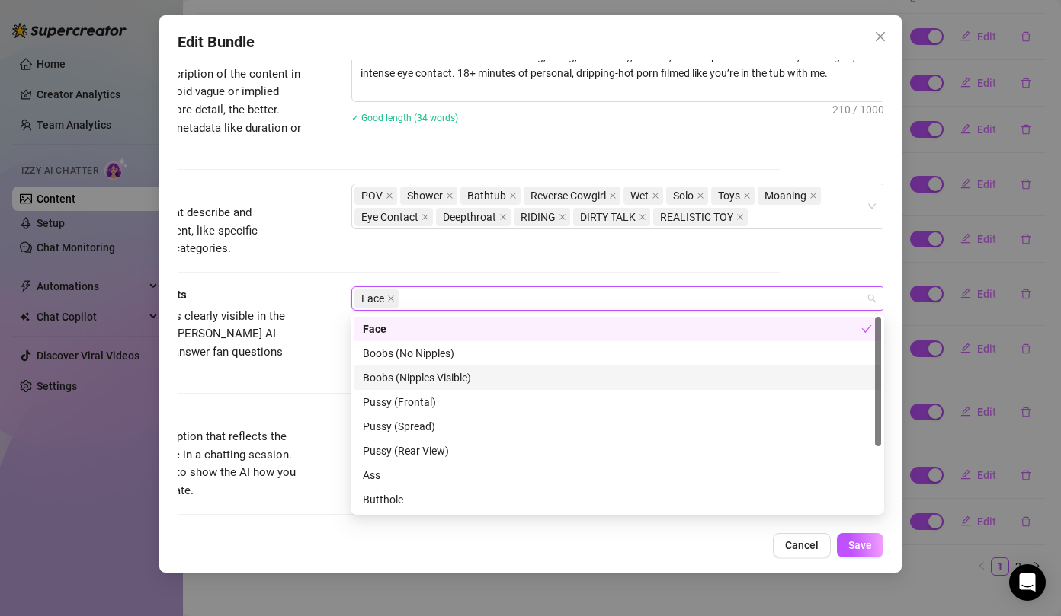
drag, startPoint x: 438, startPoint y: 372, endPoint x: 432, endPoint y: 402, distance: 31.1
click at [438, 373] on div "Boobs (Nipples Visible)" at bounding box center [617, 378] width 509 height 17
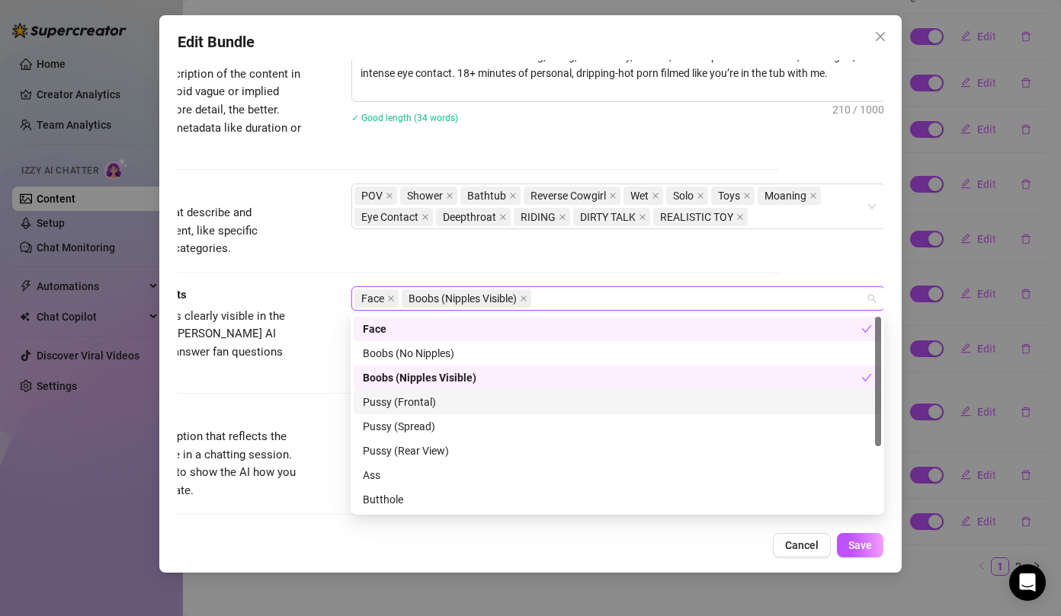
drag, startPoint x: 431, startPoint y: 403, endPoint x: 427, endPoint y: 444, distance: 41.4
click at [429, 413] on div "Pussy (Frontal)" at bounding box center [617, 402] width 527 height 24
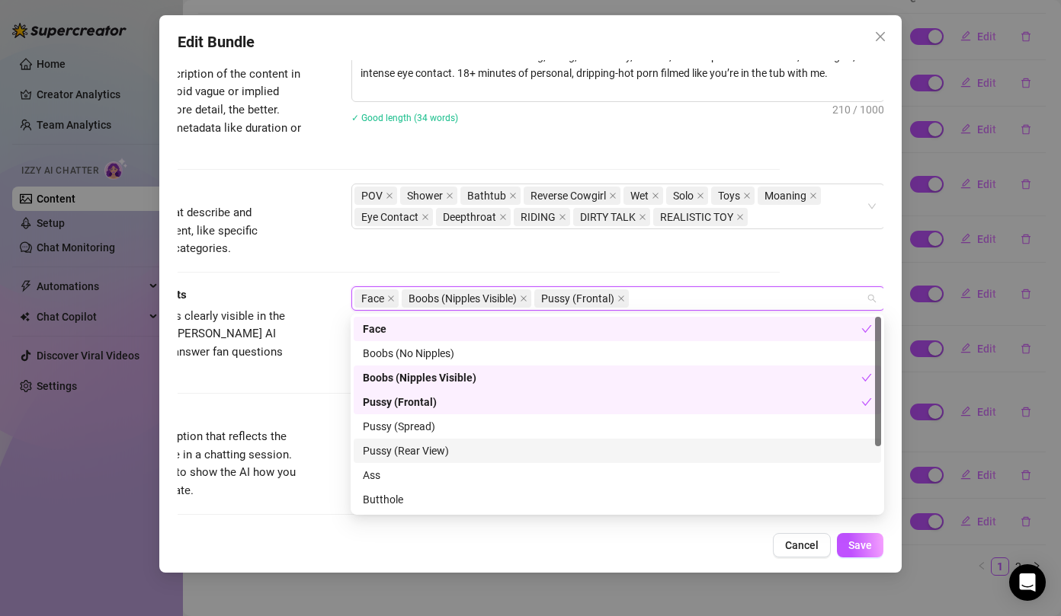
click at [427, 446] on div "Pussy (Rear View)" at bounding box center [617, 451] width 509 height 17
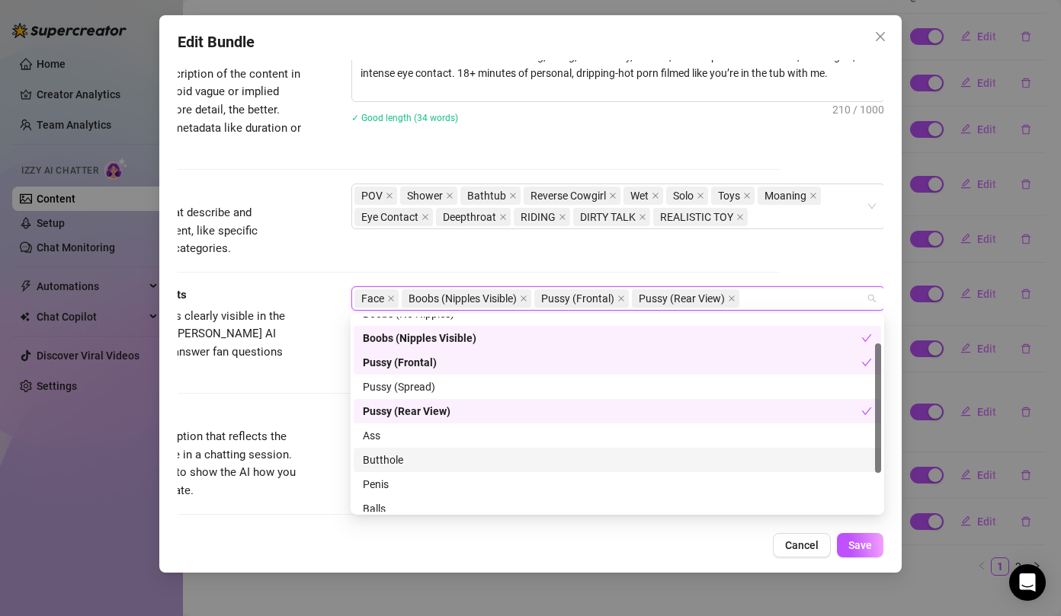
click at [422, 459] on div "Butthole" at bounding box center [617, 460] width 509 height 17
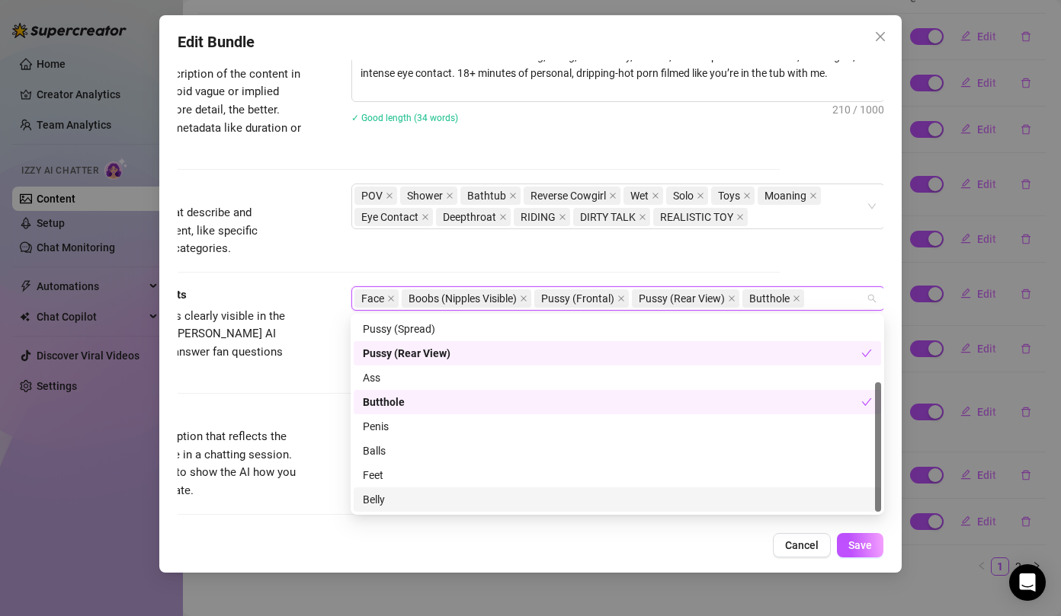
click at [399, 491] on div "Belly" at bounding box center [617, 499] width 509 height 17
click at [531, 551] on div "Cancel Save" at bounding box center [531, 545] width 706 height 24
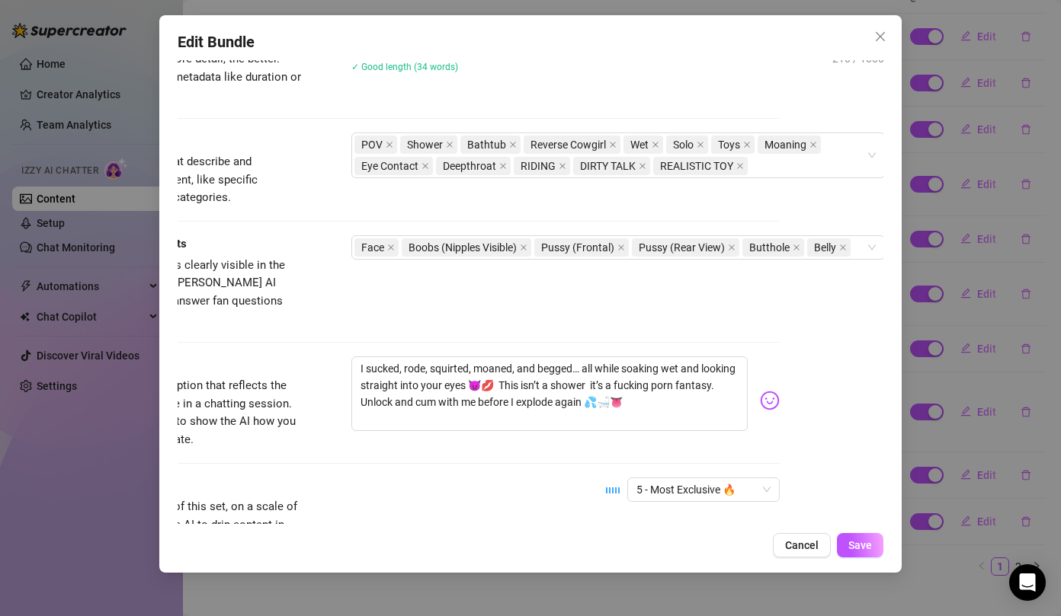
scroll to position [780, 104]
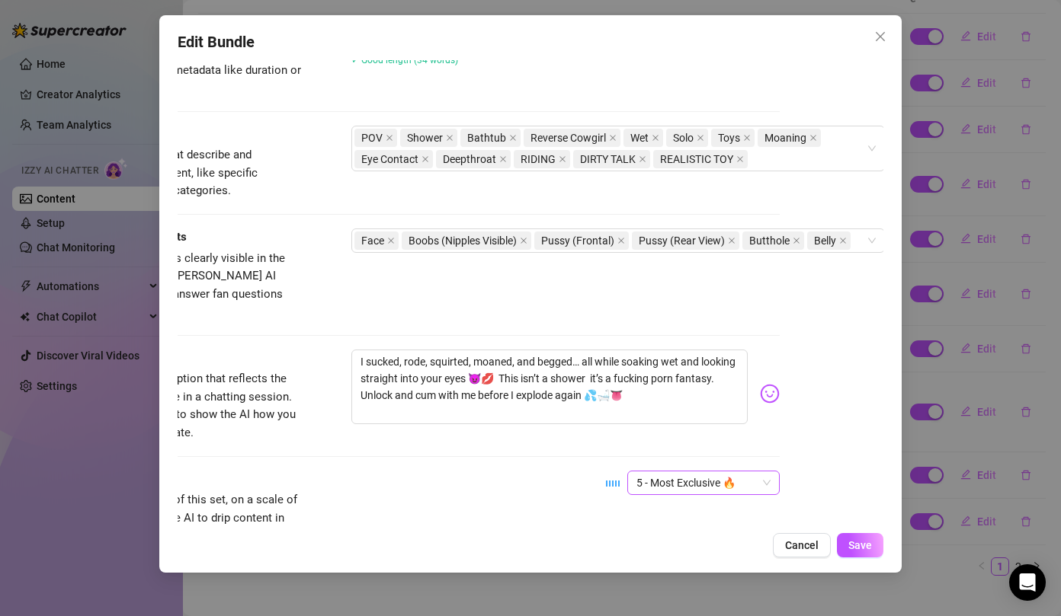
click at [711, 472] on span "5 - Most Exclusive 🔥" at bounding box center [703, 483] width 134 height 23
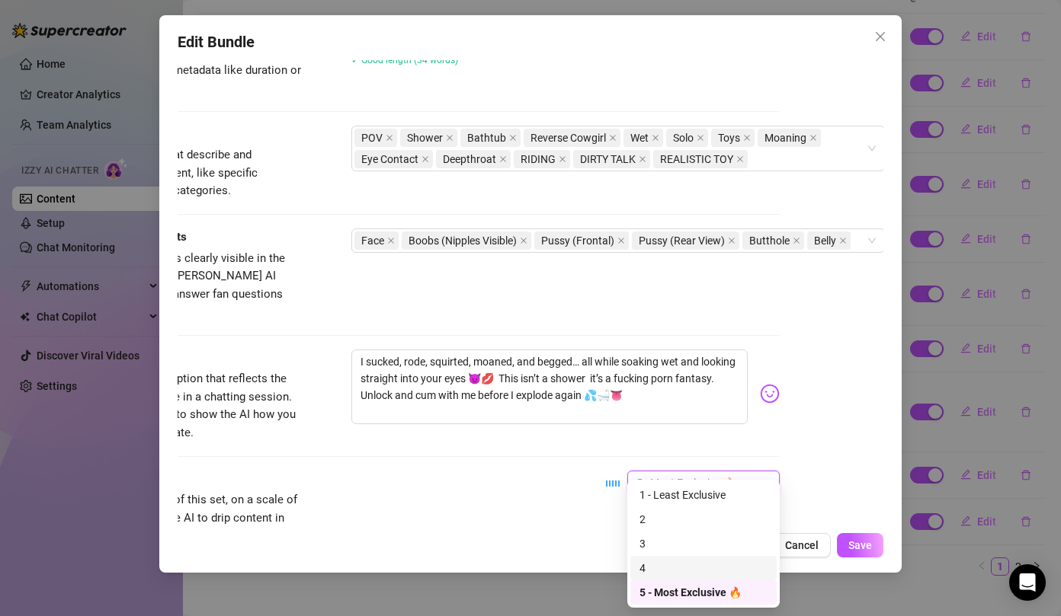
click at [635, 564] on div "4" at bounding box center [703, 568] width 146 height 24
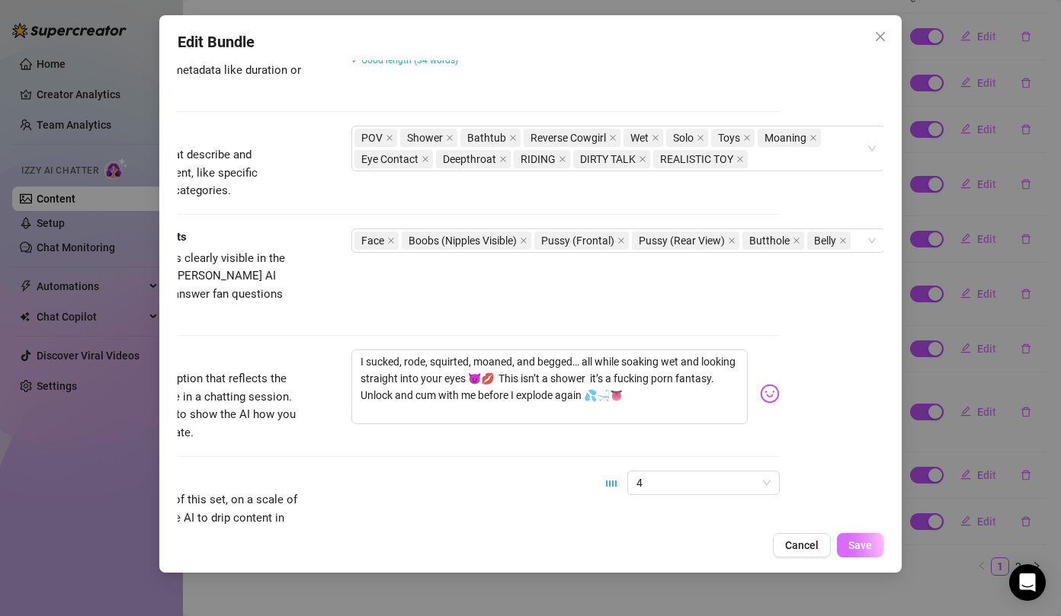
click at [873, 533] on button "Save" at bounding box center [860, 545] width 46 height 24
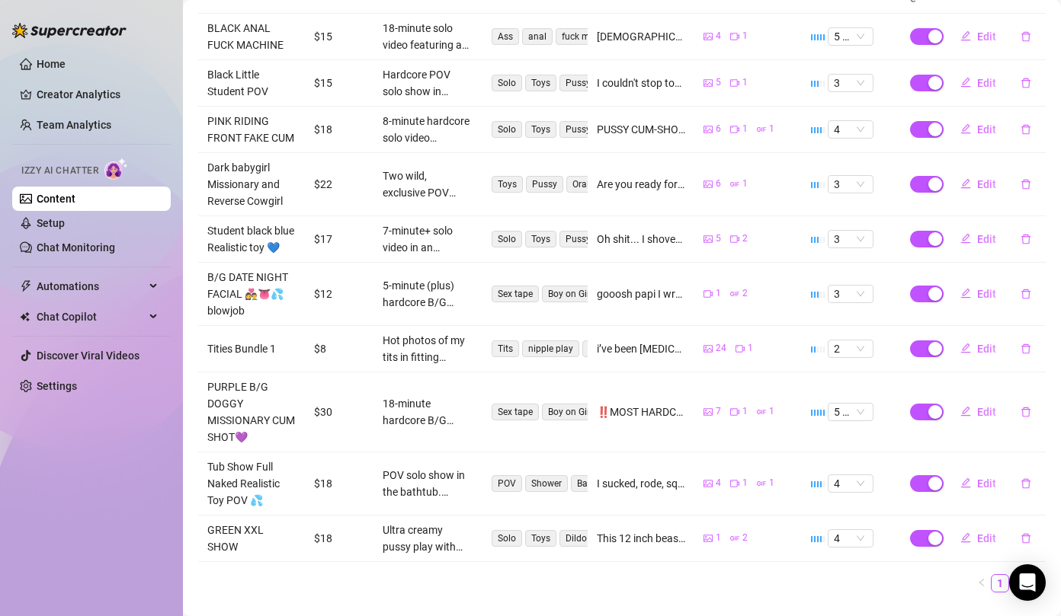
scroll to position [363, 0]
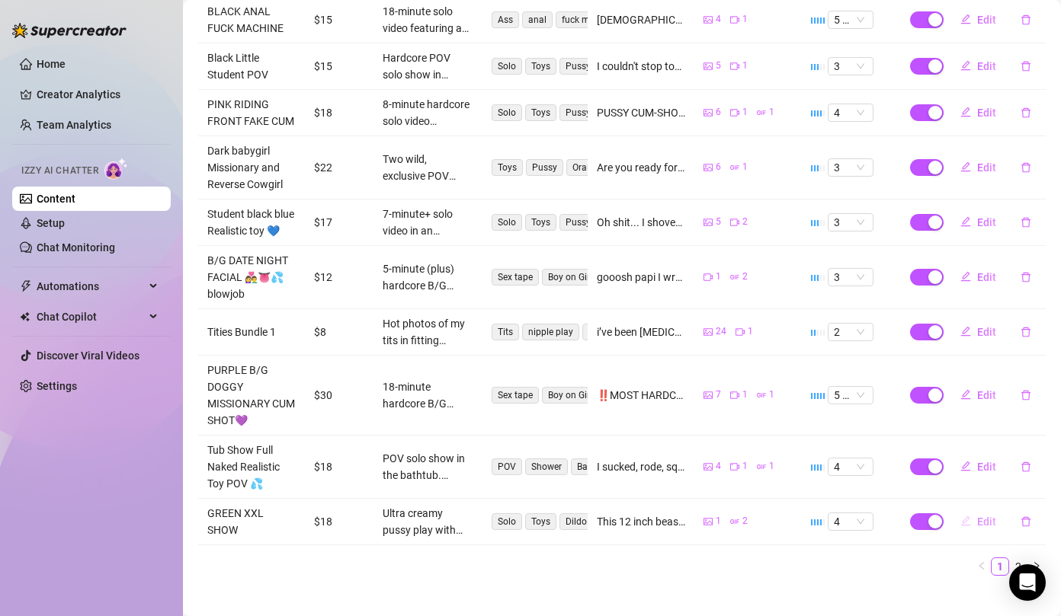
click at [979, 516] on span "Edit" at bounding box center [986, 522] width 19 height 12
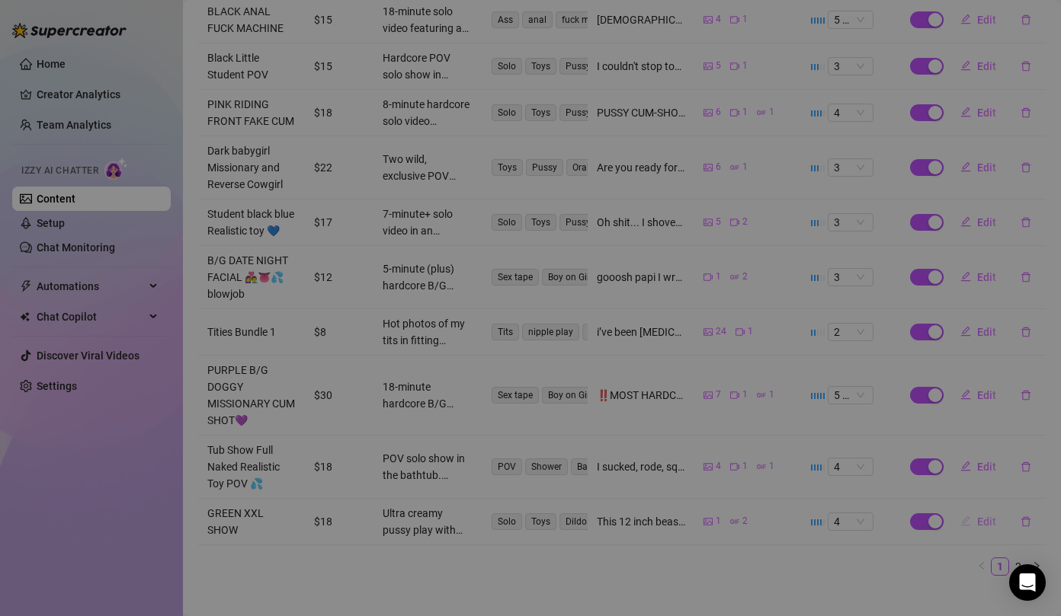
type textarea "This 12 inch beast had me creaming like crazy 💚💦 I moaned nonstop🥵totally soake…"
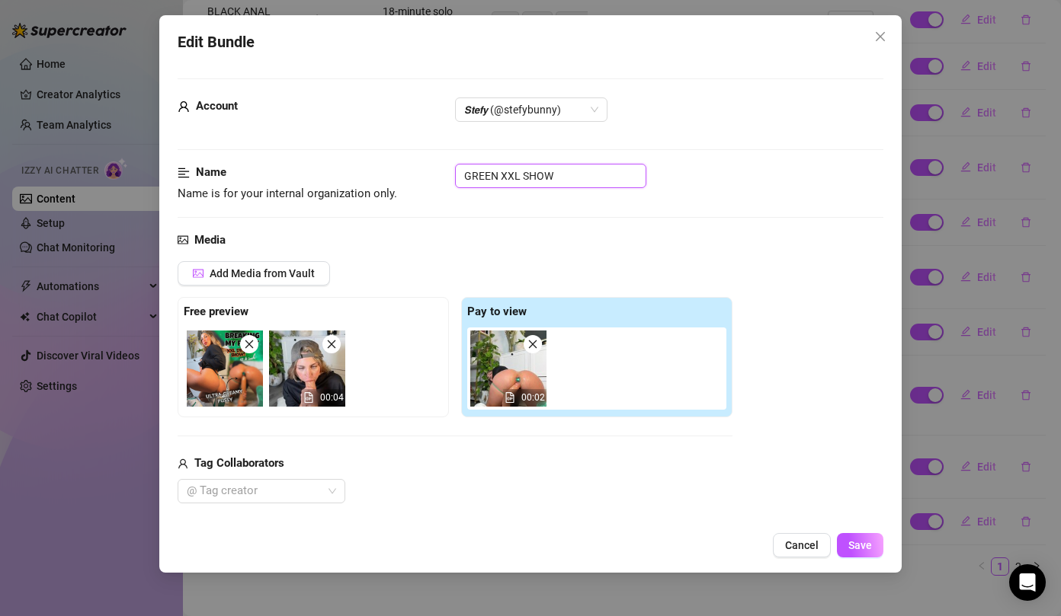
click at [564, 172] on input "GREEN XXL SHOW" at bounding box center [550, 176] width 191 height 24
drag, startPoint x: 564, startPoint y: 172, endPoint x: 449, endPoint y: 165, distance: 115.3
click at [449, 165] on div "Name Name is for your internal organization only. GREEN XXL SHOW" at bounding box center [531, 183] width 706 height 39
click at [577, 181] on input "GREEN XXL SHOW" at bounding box center [550, 176] width 191 height 24
click at [521, 178] on input "GREEN XXL SHOW" at bounding box center [550, 176] width 191 height 24
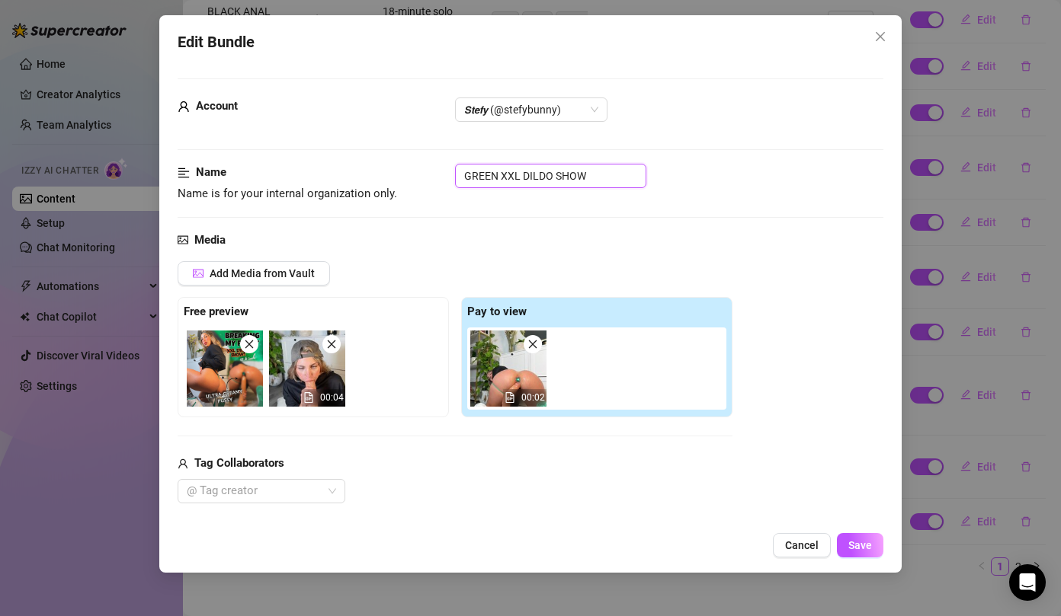
scroll to position [0, 0]
click at [601, 174] on input "GREEN XXL DILDO SHOW" at bounding box center [550, 176] width 191 height 24
drag, startPoint x: 507, startPoint y: 173, endPoint x: 462, endPoint y: 170, distance: 45.8
click at [462, 170] on input "GREEN XXL DILDO SHOW" at bounding box center [550, 176] width 191 height 24
type input "GREEN XXL DILDO SHOW"
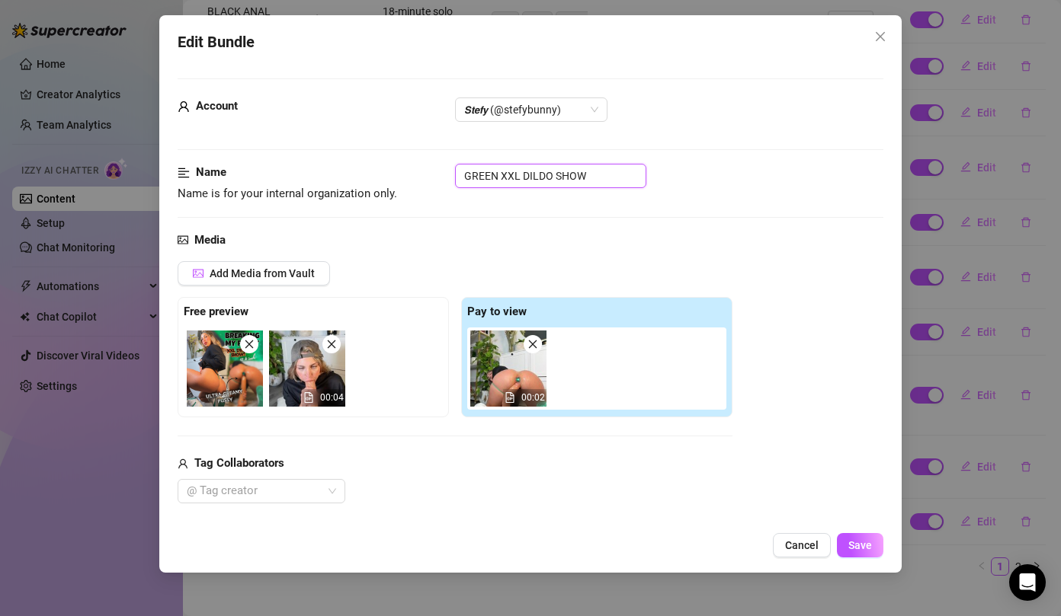
click at [608, 181] on input "GREEN XXL DILDO SHOW" at bounding box center [550, 176] width 191 height 24
drag, startPoint x: 608, startPoint y: 181, endPoint x: 450, endPoint y: 161, distance: 159.0
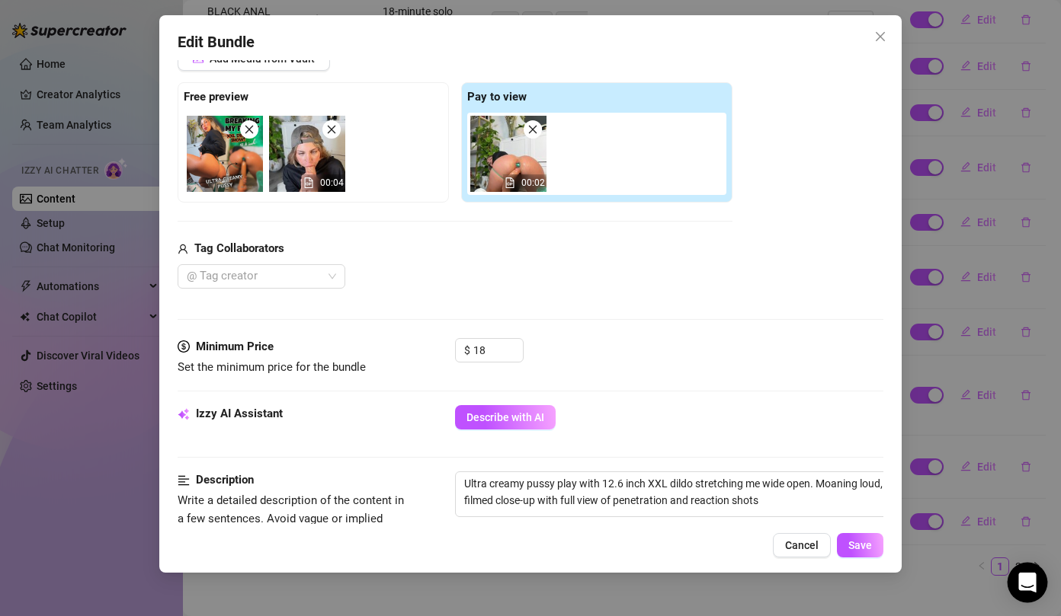
scroll to position [261, 0]
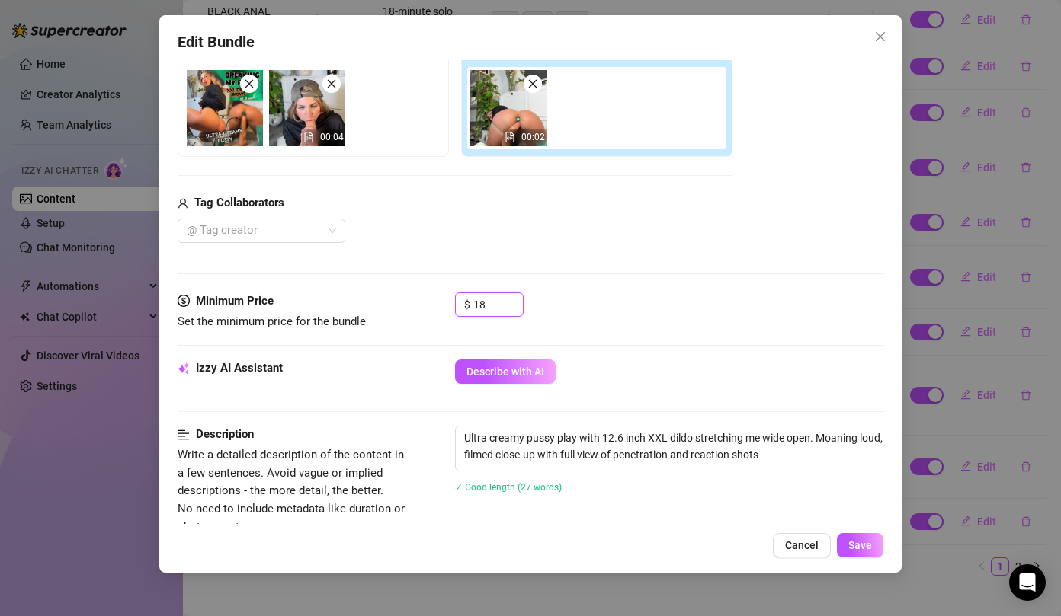
drag, startPoint x: 496, startPoint y: 303, endPoint x: 437, endPoint y: 297, distance: 59.7
click at [437, 297] on div "Minimum Price Set the minimum price for the bundle $ 18" at bounding box center [531, 312] width 706 height 39
type input "22"
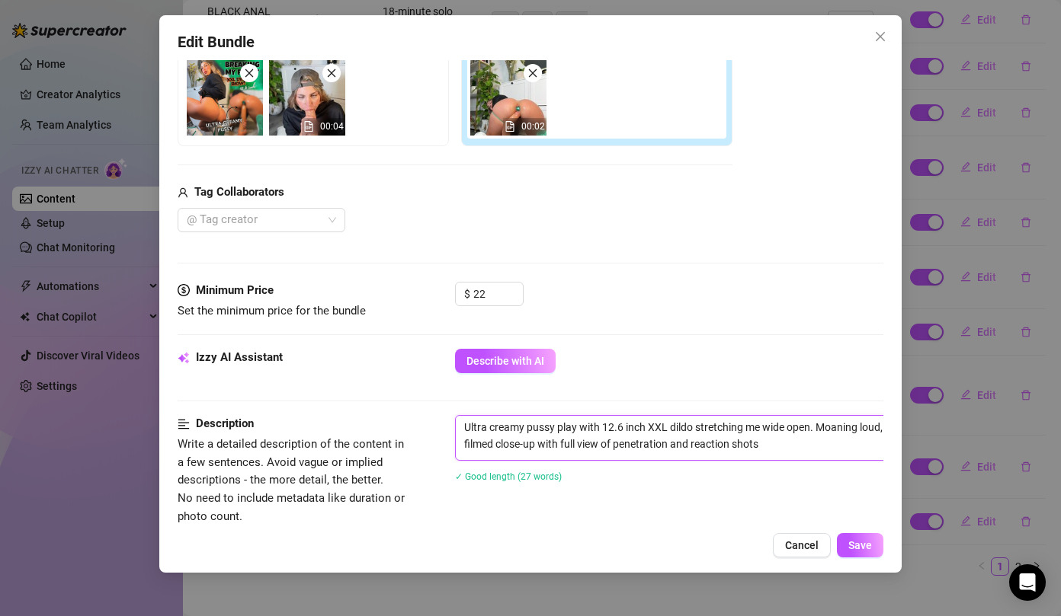
click at [786, 459] on span "Ultra creamy pussy play with 12.6 inch XXL dildo stretching me wide open. Moani…" at bounding box center [721, 438] width 533 height 46
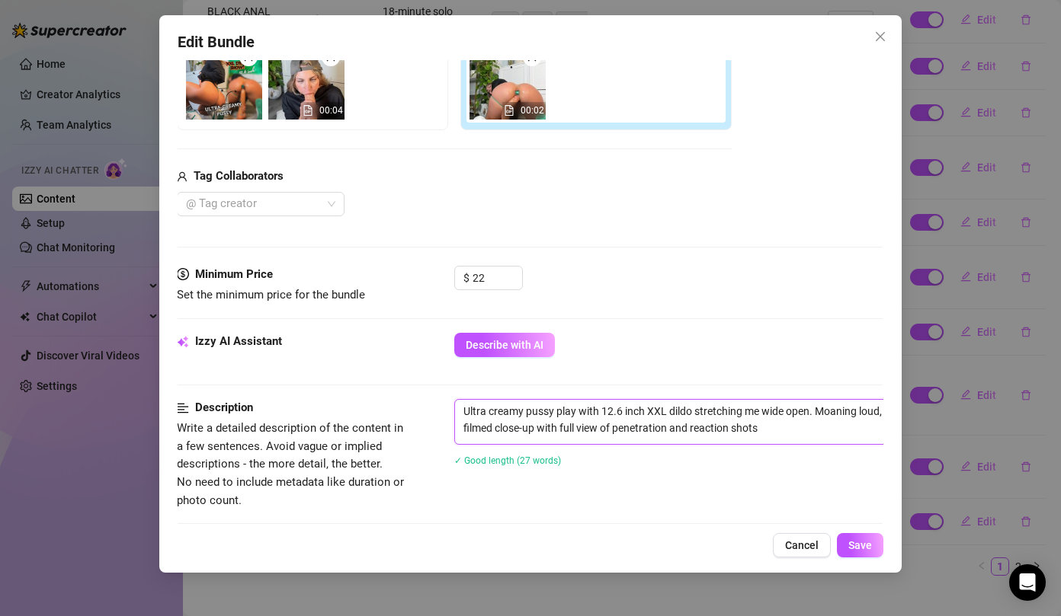
drag, startPoint x: 776, startPoint y: 429, endPoint x: 556, endPoint y: 385, distance: 223.8
click at [556, 385] on form "Account 𝙎𝙩𝙚𝙛𝙮 (@stefybunny) Name Name is for your internal organization only. G…" at bounding box center [530, 431] width 706 height 1280
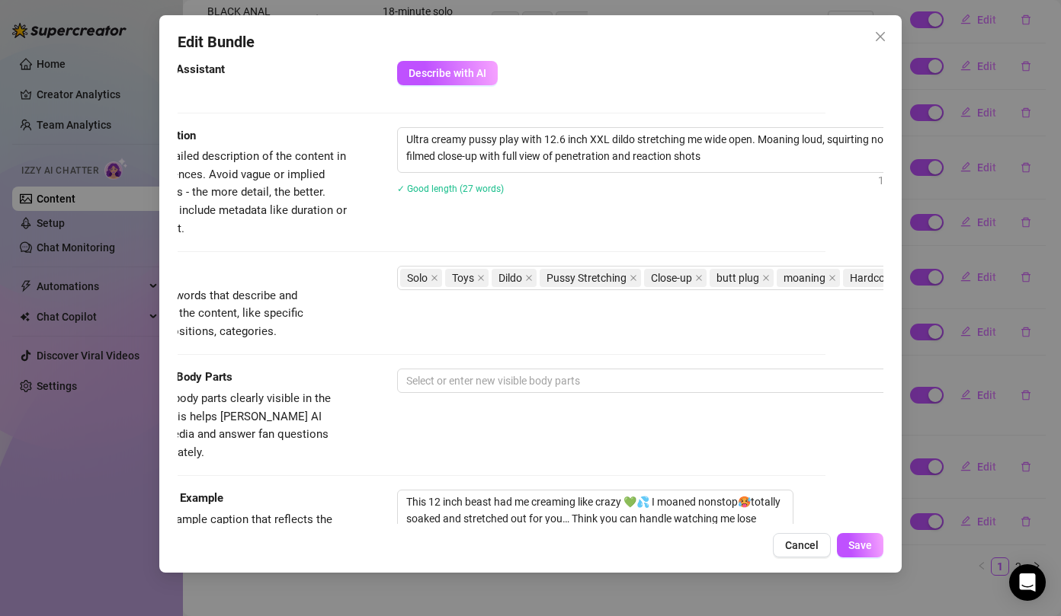
scroll to position [560, 104]
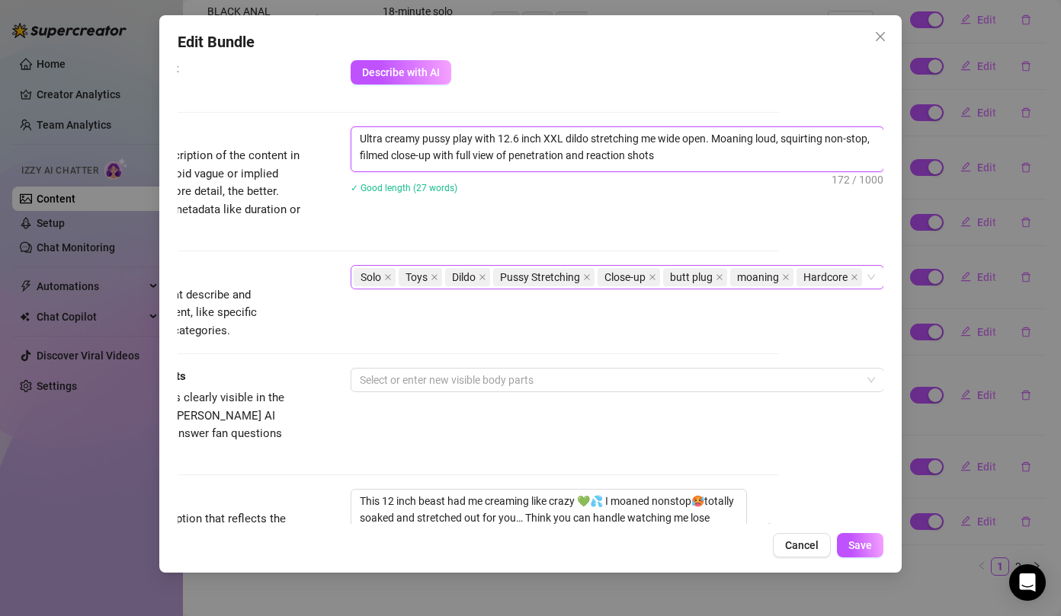
click at [633, 288] on div "Solo Toys Dildo Pussy Stretching Close-up butt plug moaning Hardcore" at bounding box center [609, 277] width 511 height 21
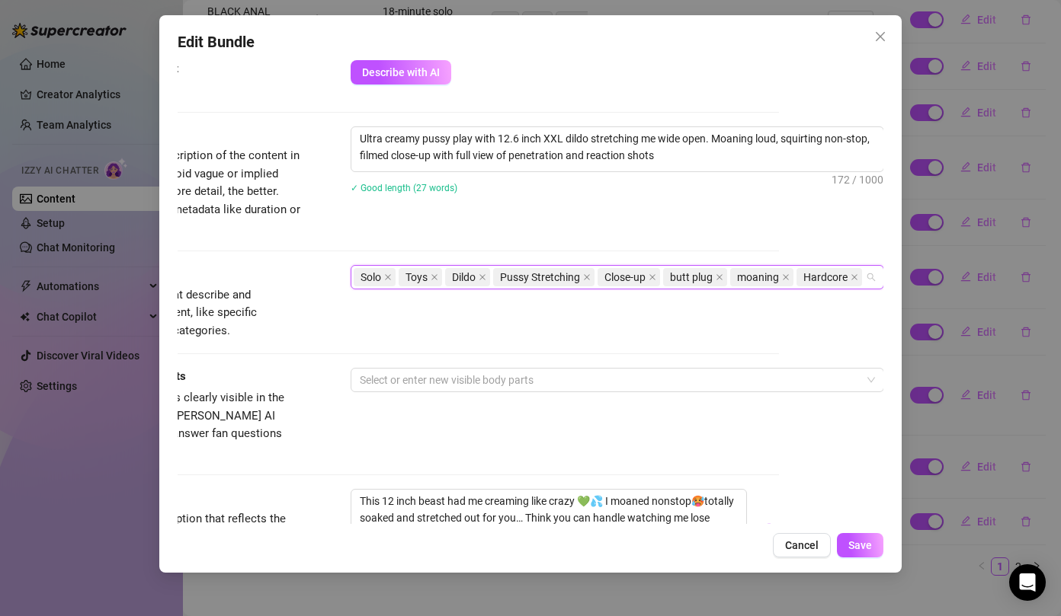
click at [467, 288] on div "Solo Toys Dildo Pussy Stretching Close-up butt plug moaning Hardcore" at bounding box center [609, 277] width 511 height 21
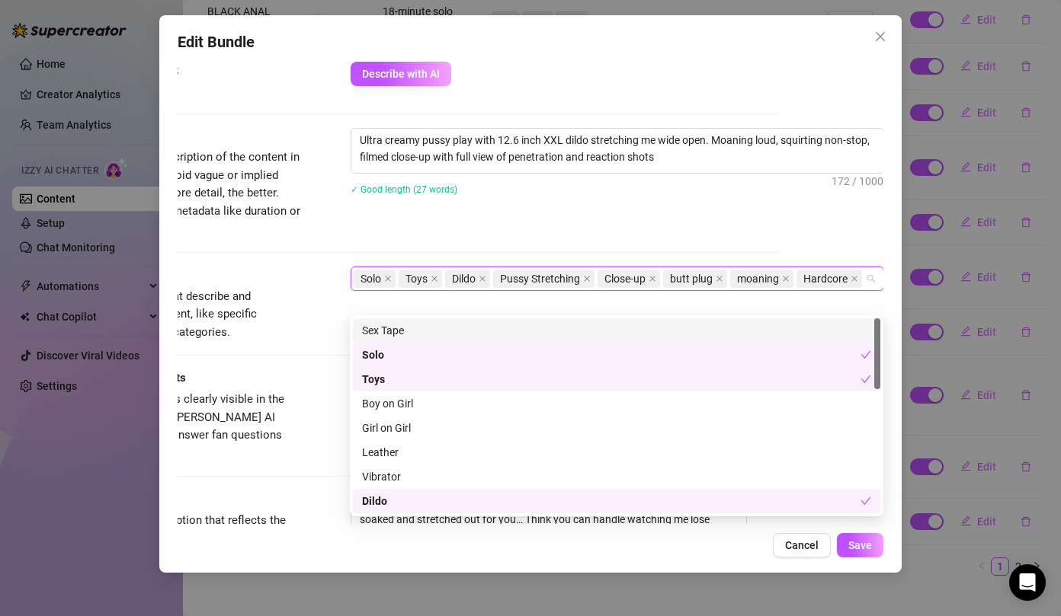
scroll to position [554, 104]
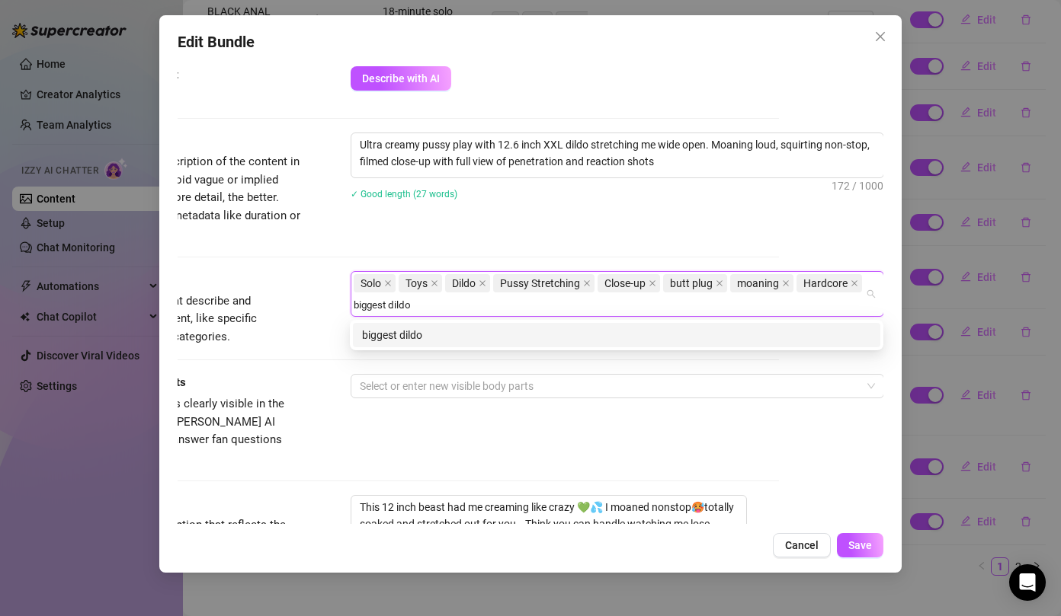
type input "biggest dildo"
type input "huge toy"
type input "xxxl dildo"
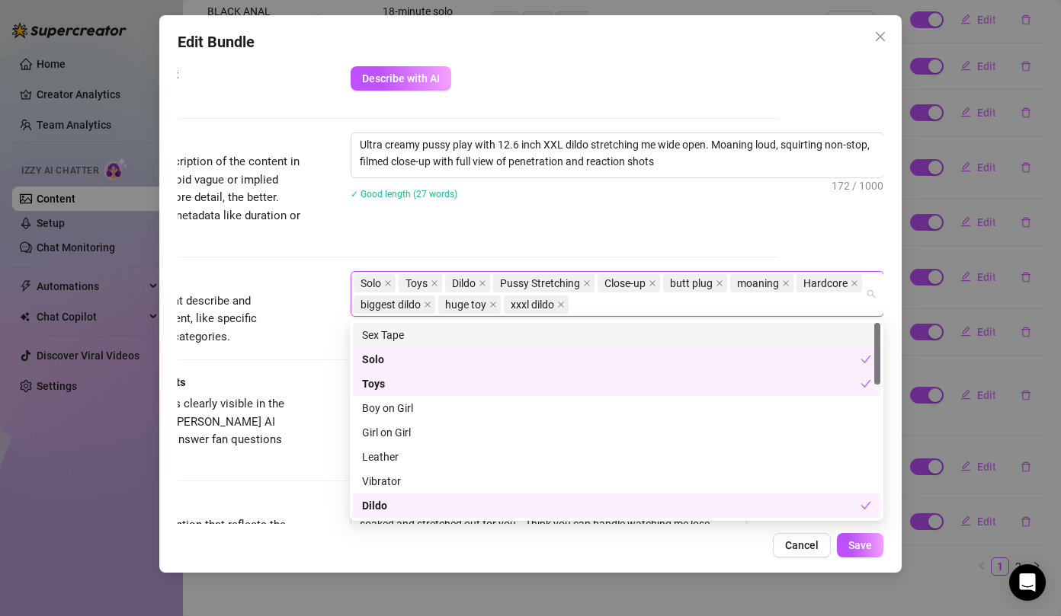
click at [300, 337] on span "Simple keywords that describe and summarize the content, like specific fetishes…" at bounding box center [187, 320] width 229 height 54
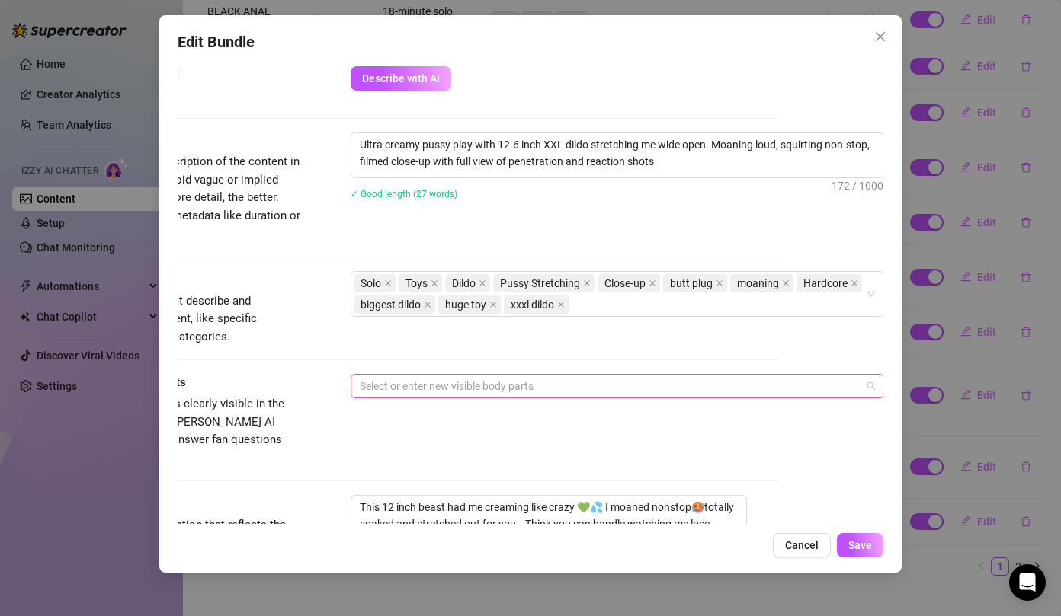
click at [378, 382] on div at bounding box center [609, 386] width 511 height 21
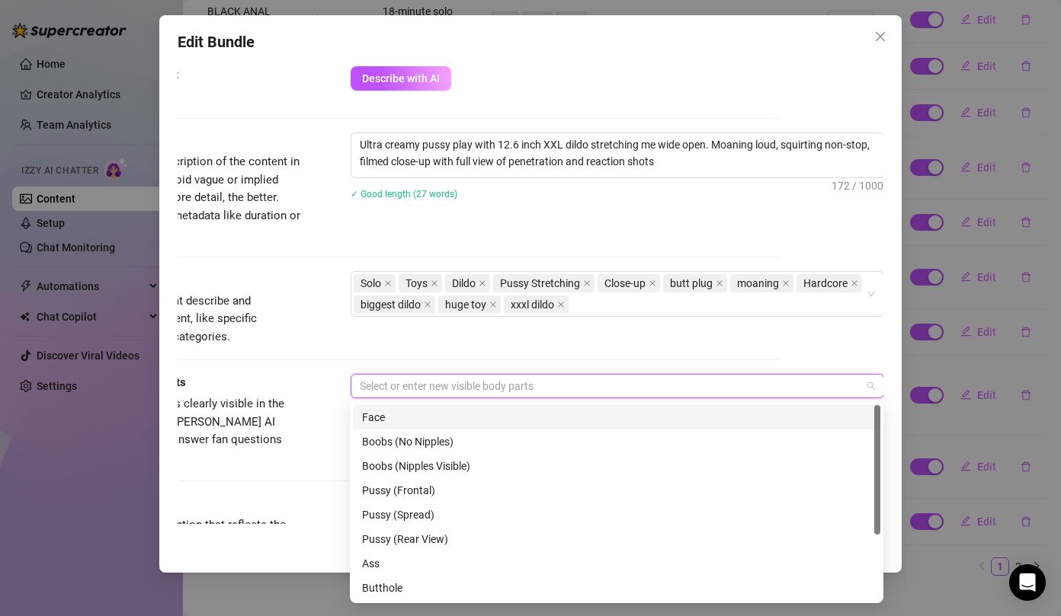
click at [400, 420] on div "Face" at bounding box center [616, 417] width 509 height 17
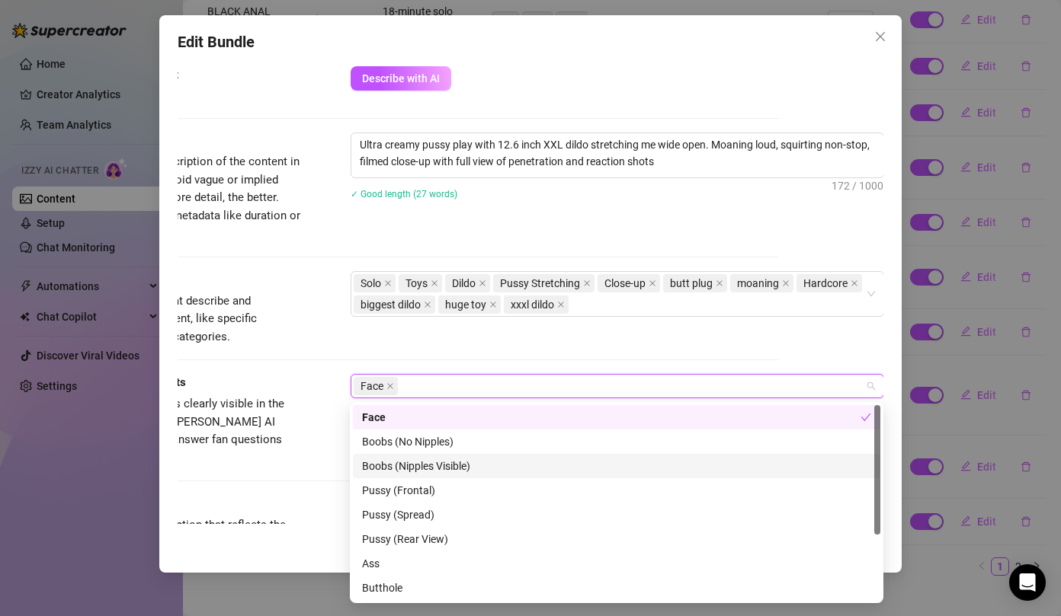
click at [421, 463] on div "Boobs (Nipples Visible)" at bounding box center [616, 466] width 509 height 17
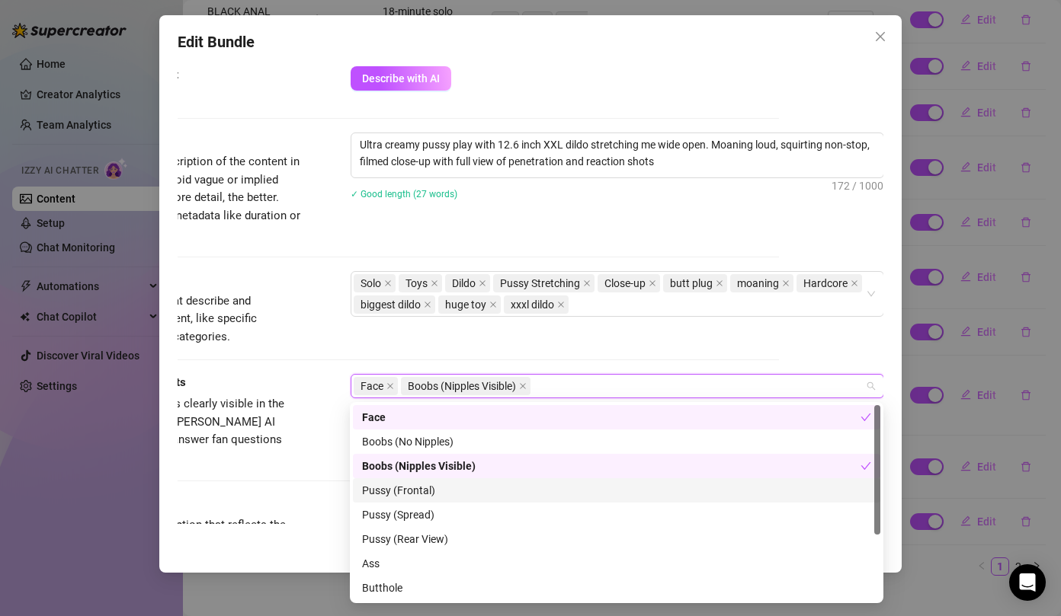
click at [412, 495] on div "Pussy (Frontal)" at bounding box center [616, 490] width 509 height 17
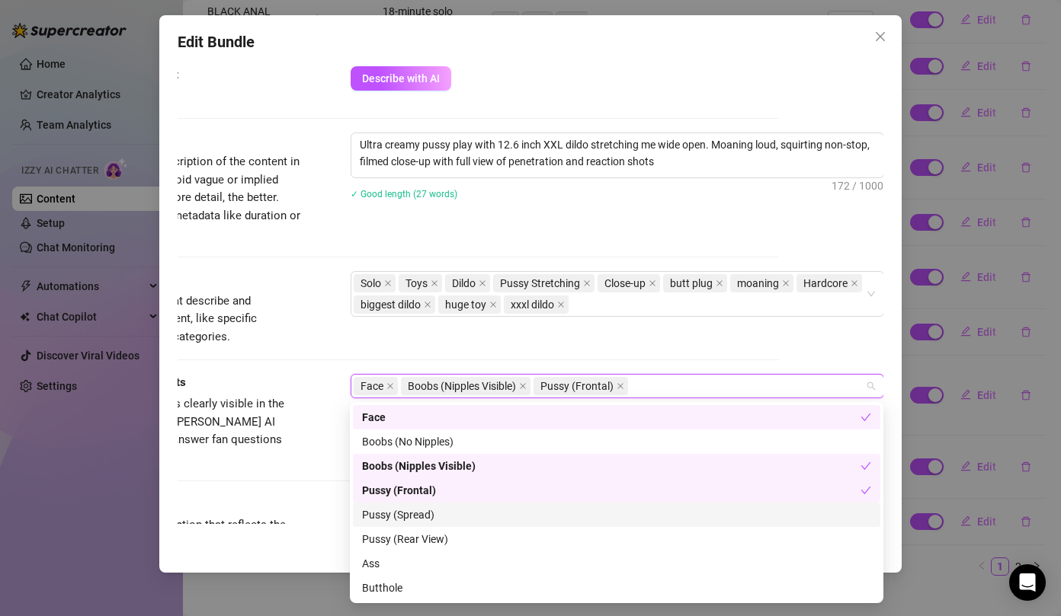
click at [418, 517] on div "Pussy (Spread)" at bounding box center [616, 515] width 509 height 17
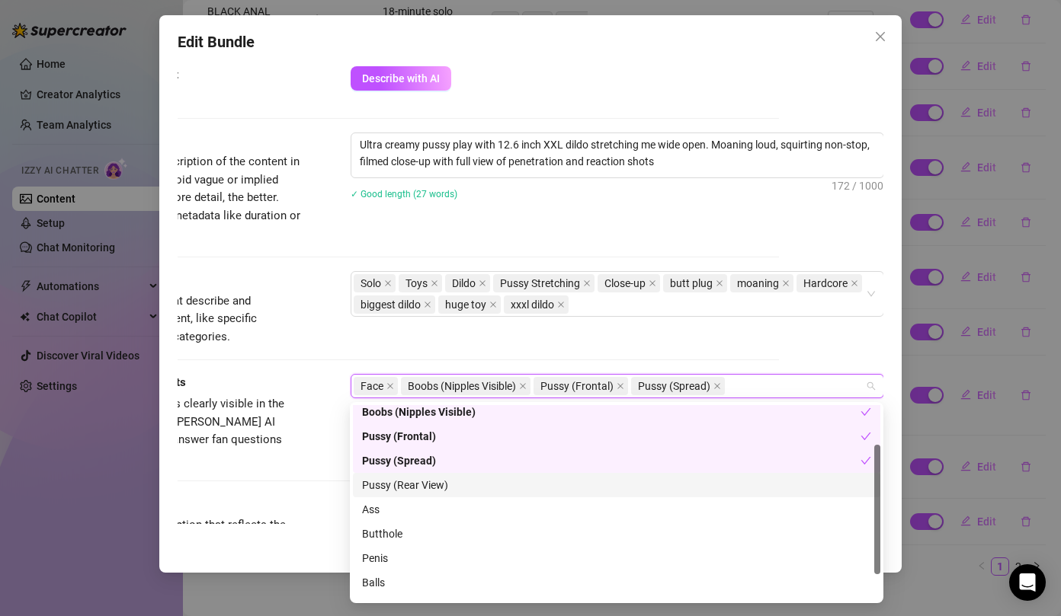
scroll to position [59, 0]
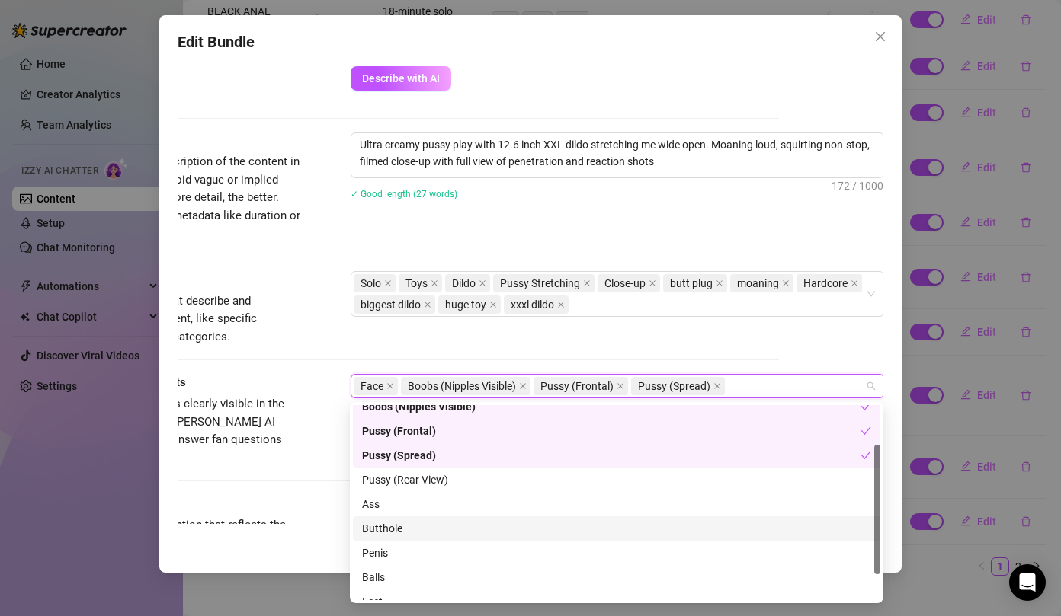
click at [403, 532] on div "Butthole" at bounding box center [616, 528] width 509 height 17
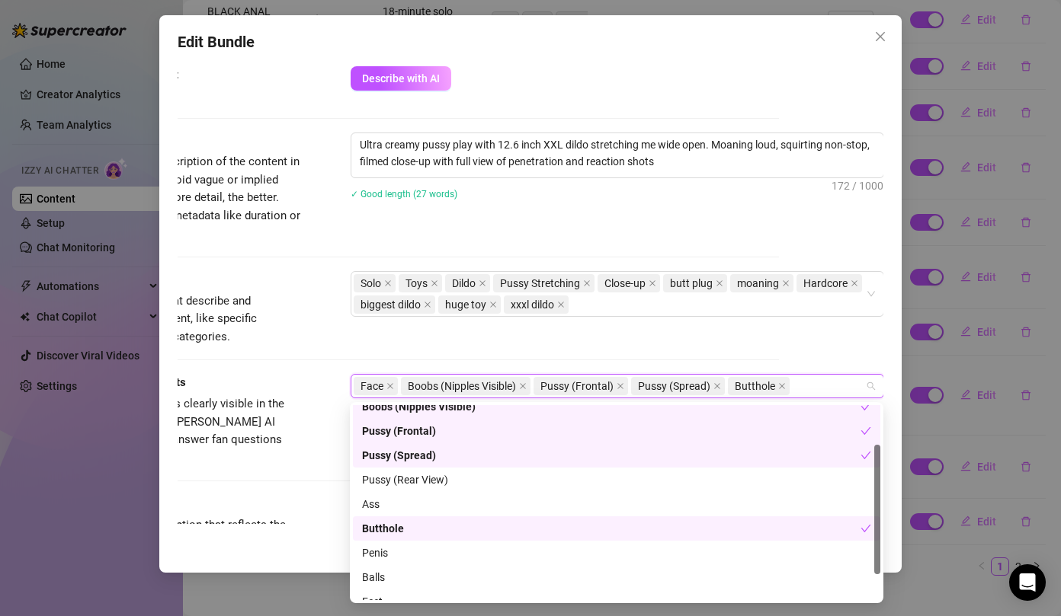
scroll to position [98, 0]
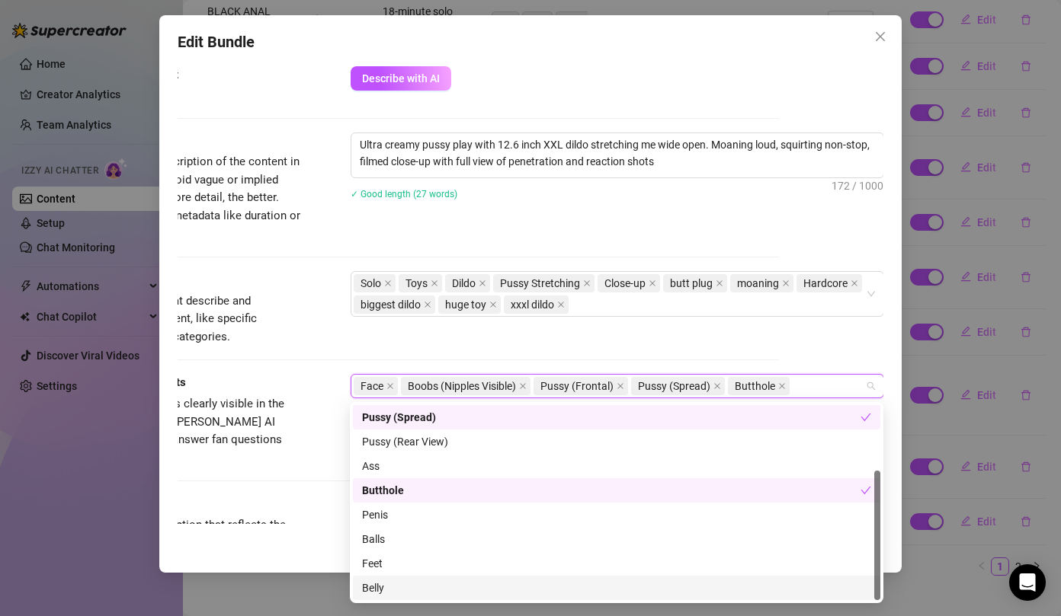
click at [430, 588] on div "Belly" at bounding box center [616, 588] width 509 height 17
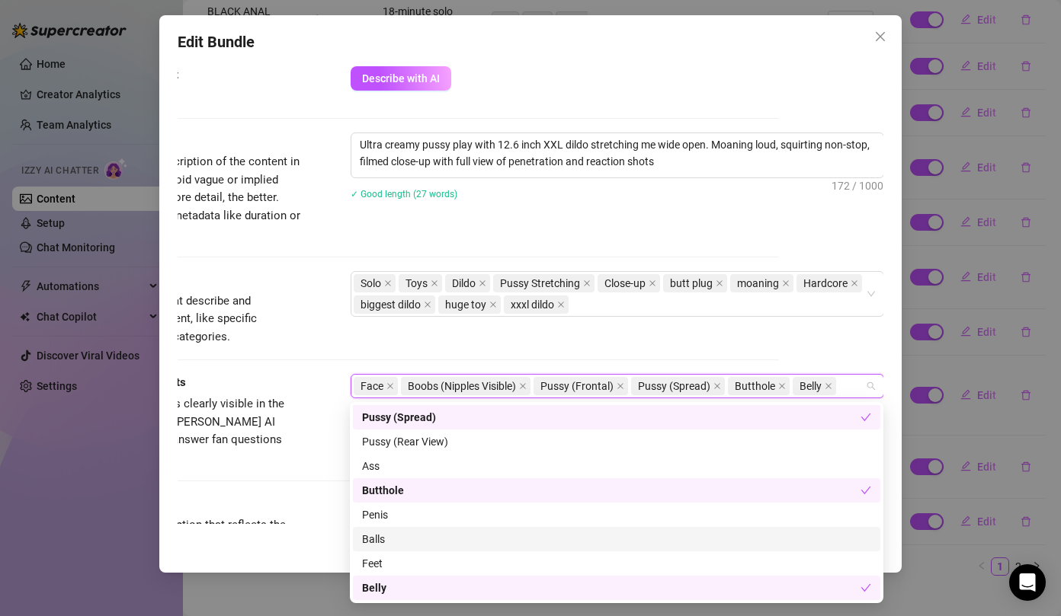
click at [296, 417] on span "Select the body parts clearly visible in the content. This helps [PERSON_NAME] …" at bounding box center [187, 431] width 229 height 72
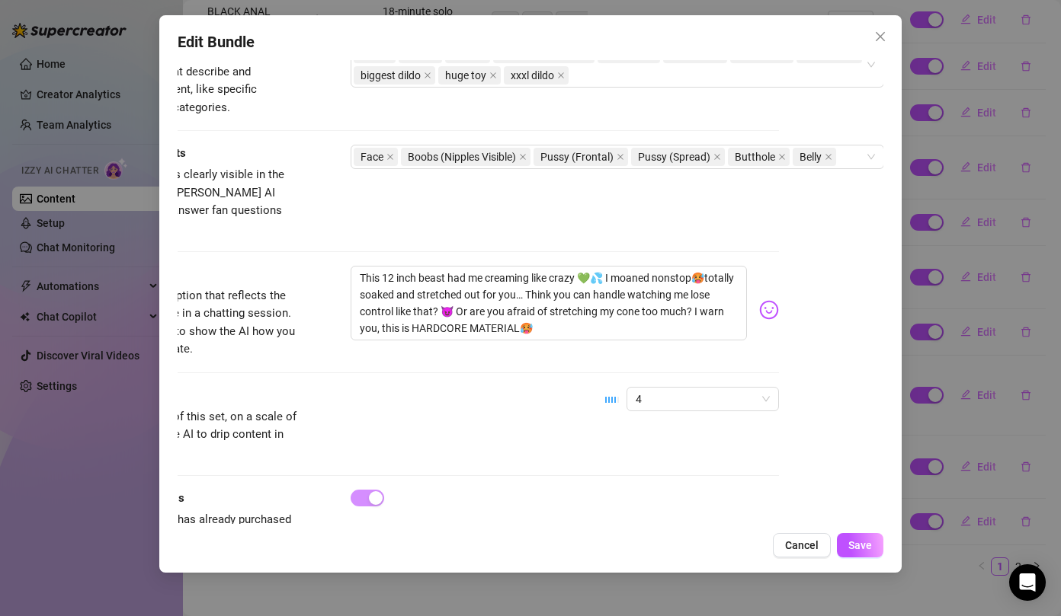
scroll to position [816, 104]
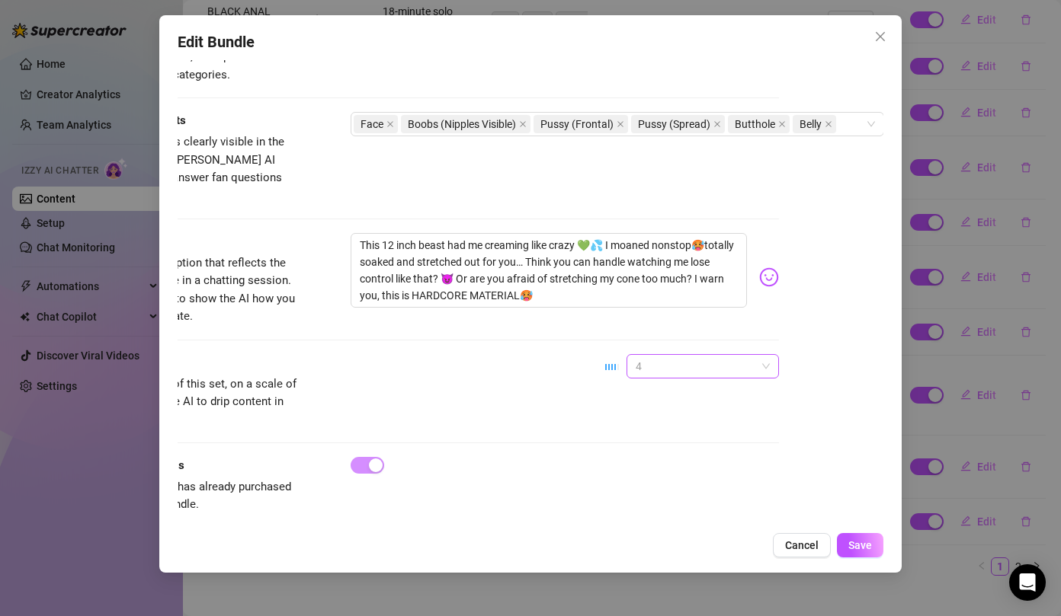
click at [664, 357] on span "4" at bounding box center [702, 366] width 134 height 23
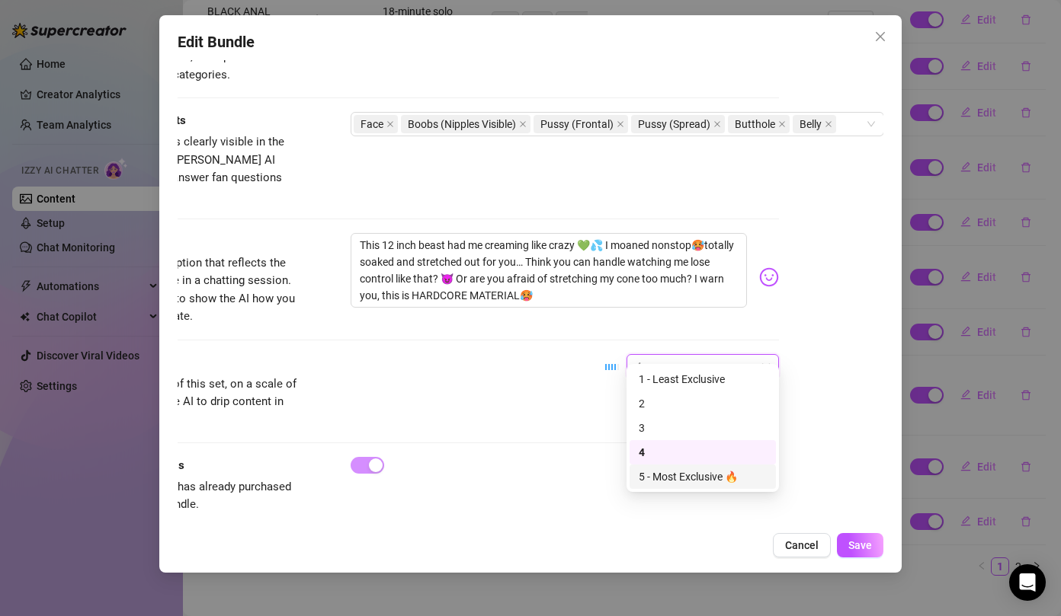
click at [658, 474] on div "5 - Most Exclusive 🔥" at bounding box center [703, 477] width 128 height 17
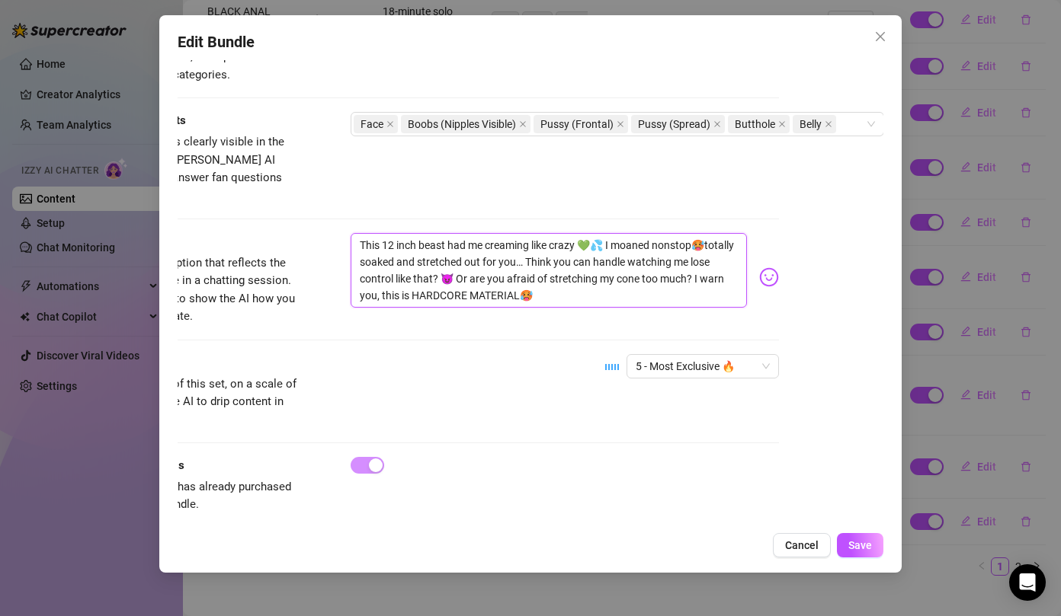
drag, startPoint x: 546, startPoint y: 274, endPoint x: 333, endPoint y: 206, distance: 224.1
click at [860, 549] on span "Save" at bounding box center [860, 545] width 24 height 12
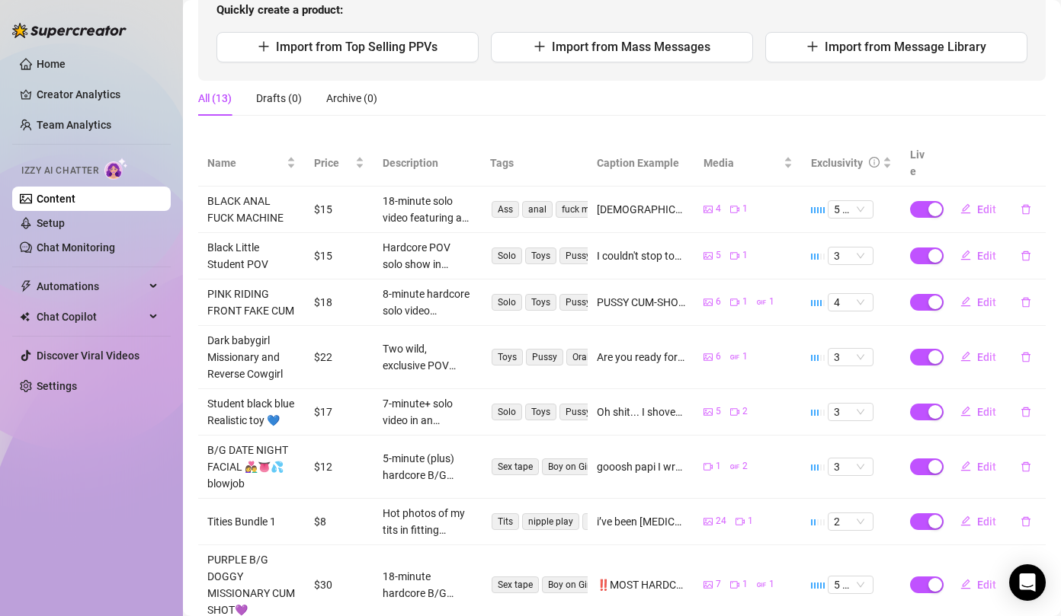
scroll to position [363, 0]
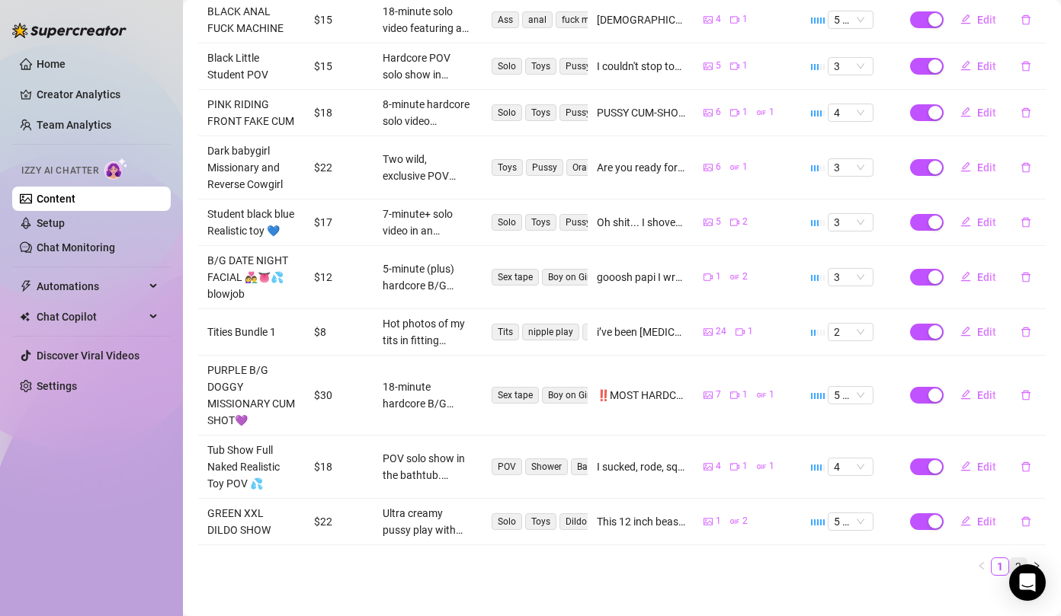
click at [1015, 559] on link "2" at bounding box center [1018, 567] width 17 height 17
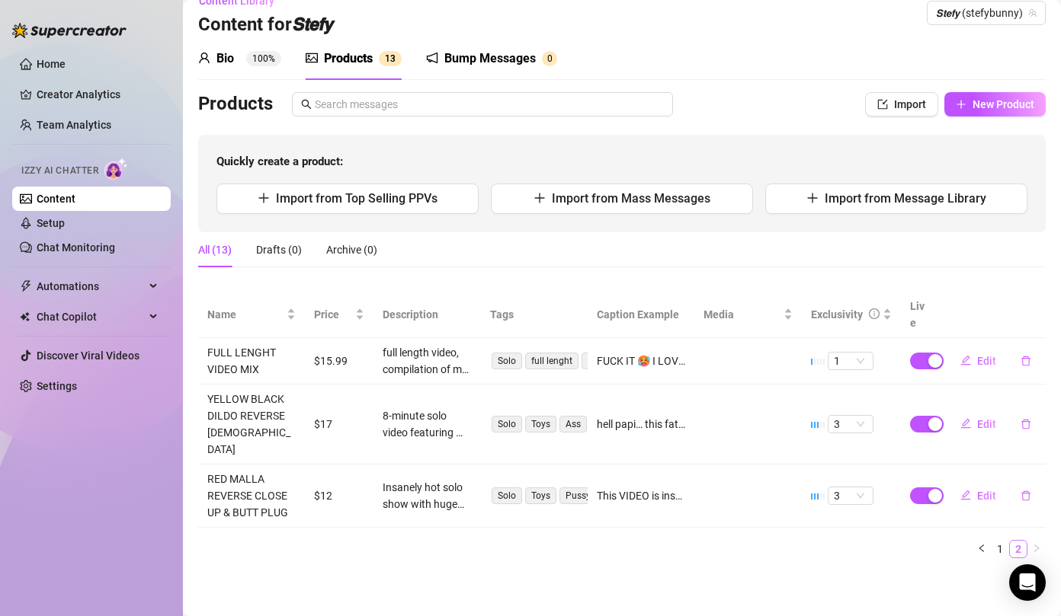
scroll to position [0, 0]
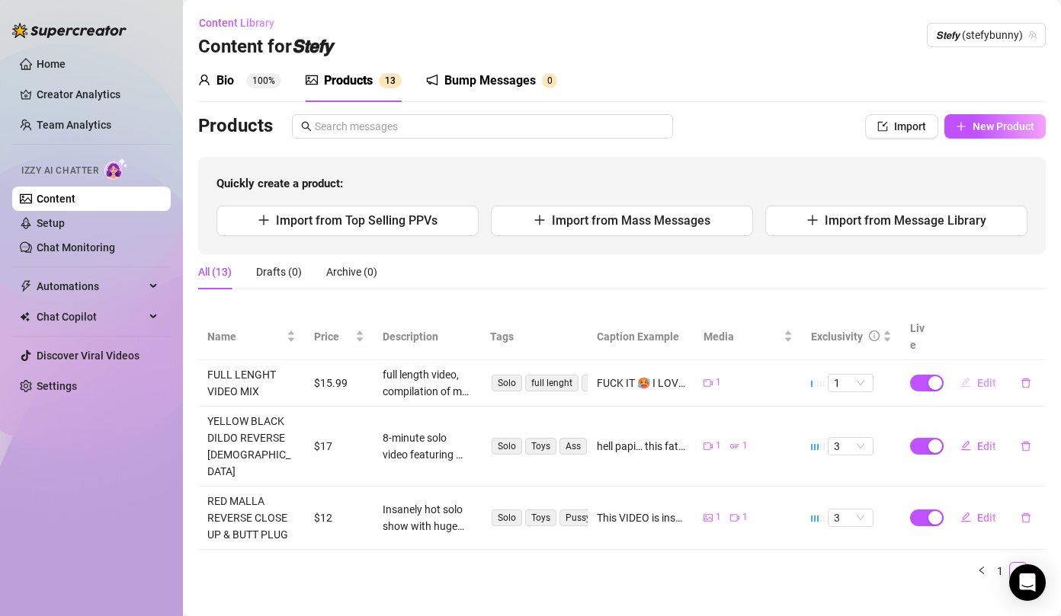
click at [963, 377] on icon "edit" at bounding box center [965, 382] width 11 height 11
type textarea "FUCK IT 🥵 I LOVE YOU 😘"
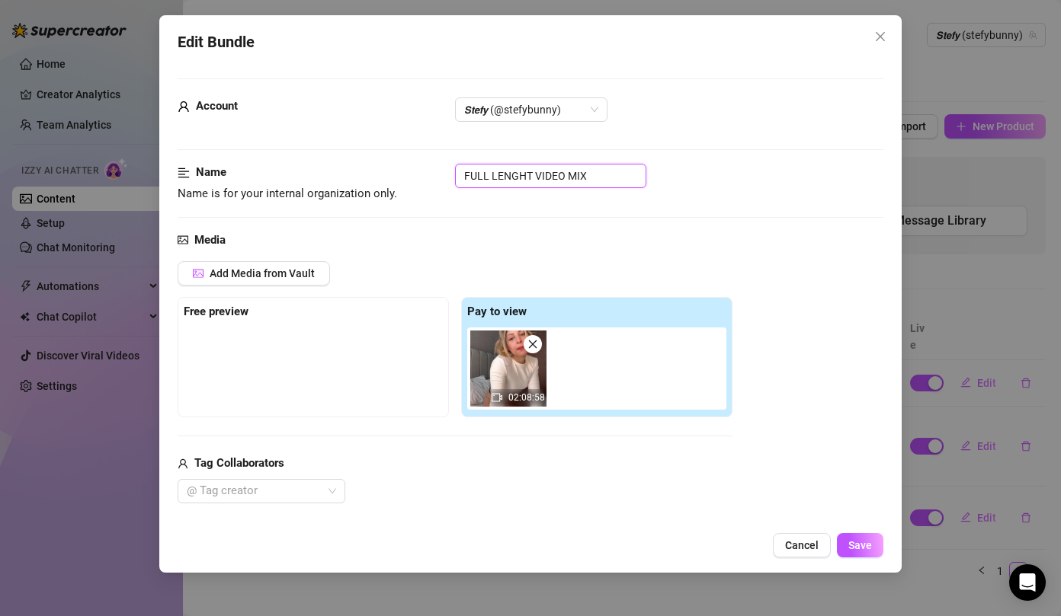
click at [633, 176] on input "FULL LENGHT VIDEO MIX" at bounding box center [550, 176] width 191 height 24
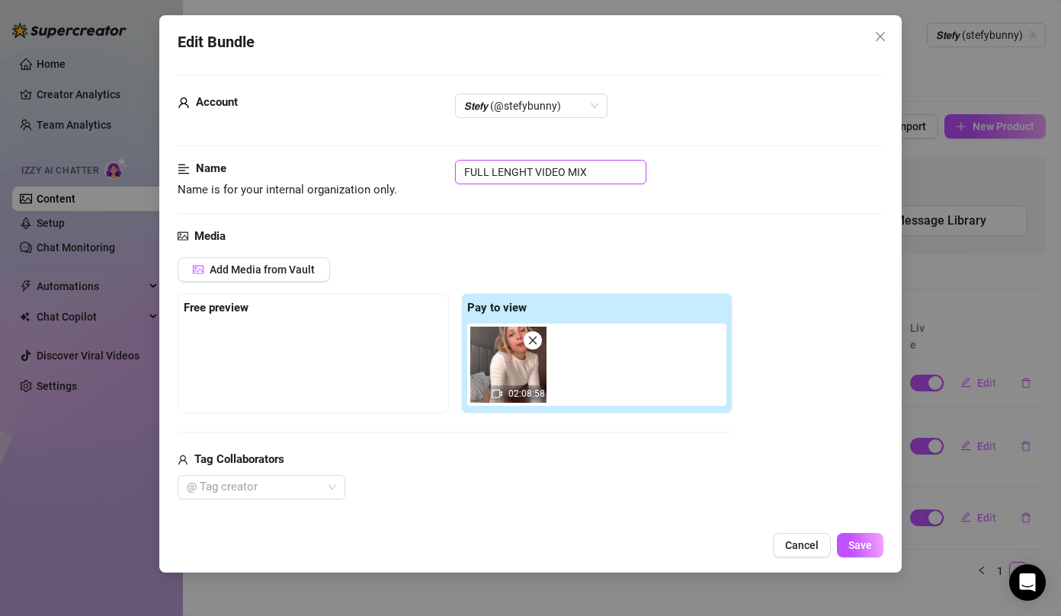
scroll to position [6, 0]
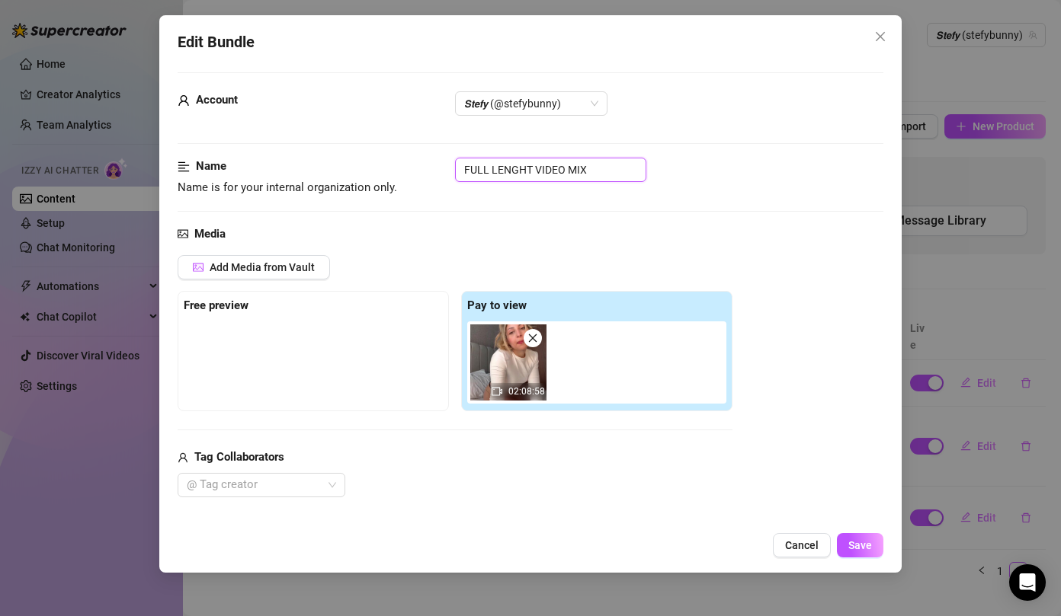
drag, startPoint x: 633, startPoint y: 176, endPoint x: 420, endPoint y: 152, distance: 214.7
click at [659, 171] on div "FULL LENGHT VIDEO MIX" at bounding box center [669, 170] width 428 height 24
click at [638, 171] on input "FULL LENGHT VIDEO MIX" at bounding box center [550, 170] width 191 height 24
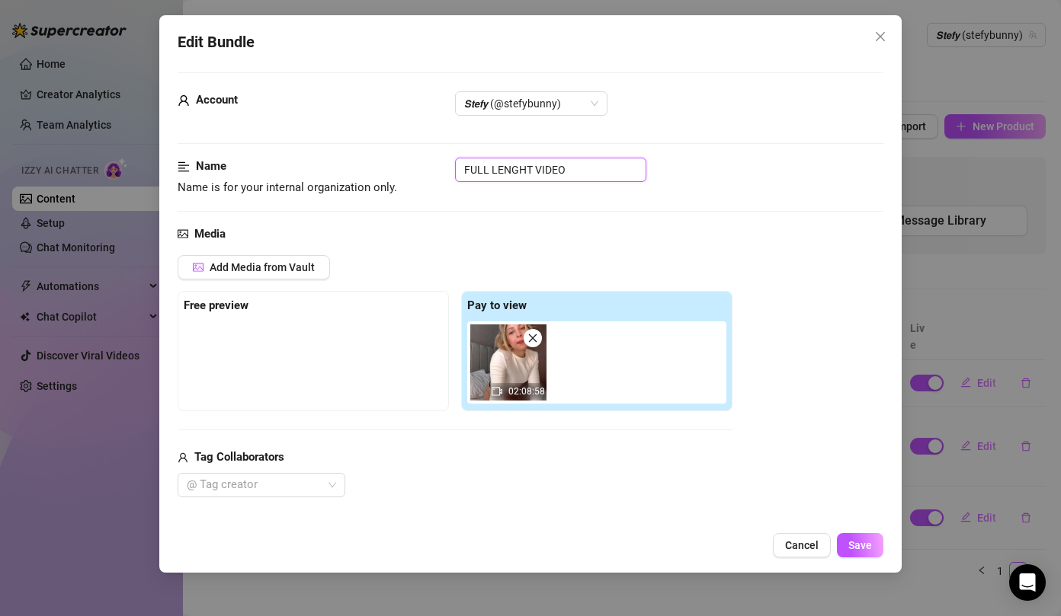
click at [534, 169] on input "FULL LENGHT VIDEO" at bounding box center [550, 170] width 191 height 24
click at [638, 167] on input "FULL LENGHT COMPILATION VIDEO" at bounding box center [550, 170] width 191 height 24
click at [599, 167] on input "FULL LENGHT COMPILATION VIDEO" at bounding box center [550, 170] width 191 height 24
click at [635, 165] on input "FULL LENGHT COMPILATION VIDEO" at bounding box center [550, 170] width 191 height 24
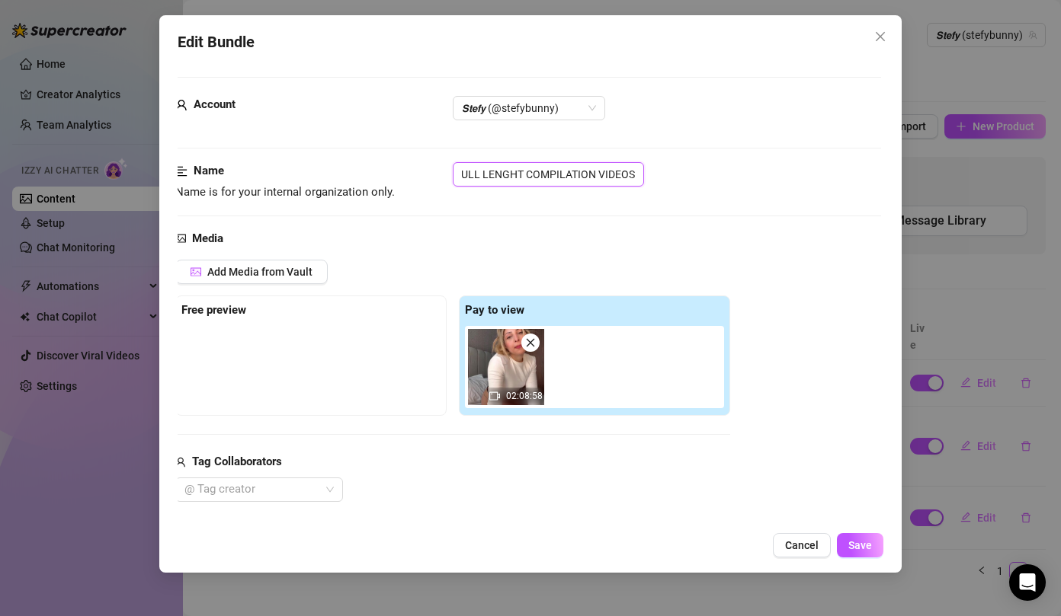
scroll to position [0, 0]
drag, startPoint x: 634, startPoint y: 172, endPoint x: 452, endPoint y: 172, distance: 182.1
click at [452, 172] on div "Name Name is for your internal organization only. FULL LENGHT COMPILATION VIDEOS" at bounding box center [531, 181] width 706 height 39
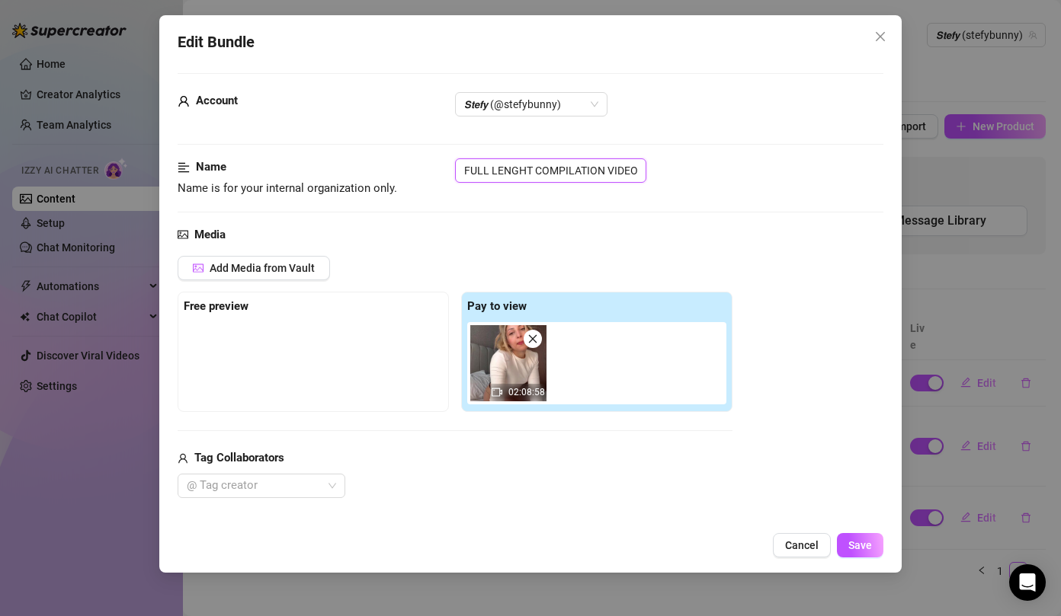
type input "FULL LENGHT COMPILATION VIDEOS"
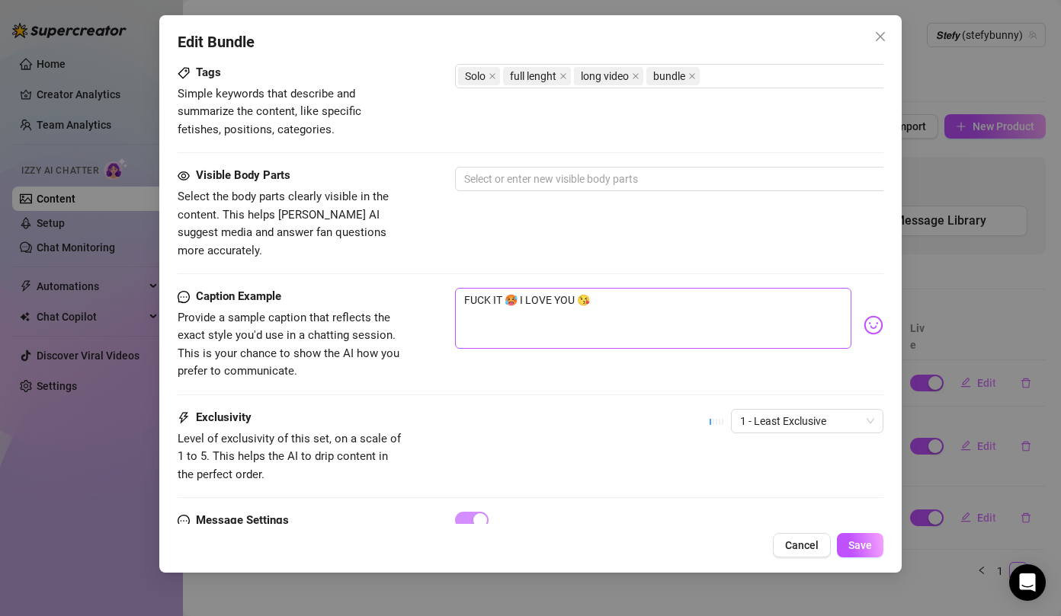
scroll to position [816, 0]
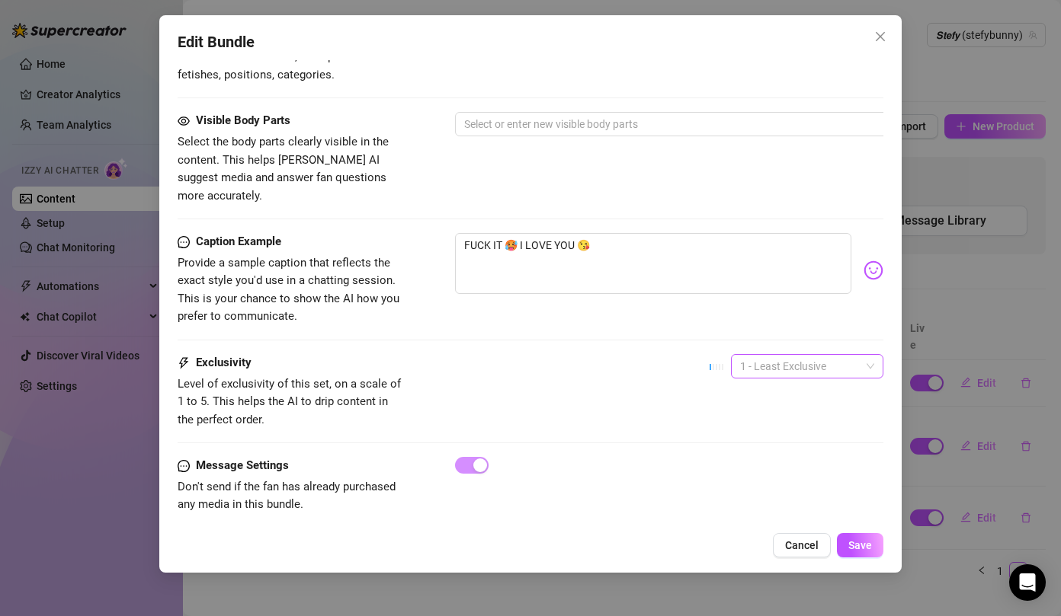
click at [806, 355] on span "1 - Least Exclusive" at bounding box center [807, 366] width 134 height 23
click at [778, 409] on div "2" at bounding box center [807, 403] width 128 height 17
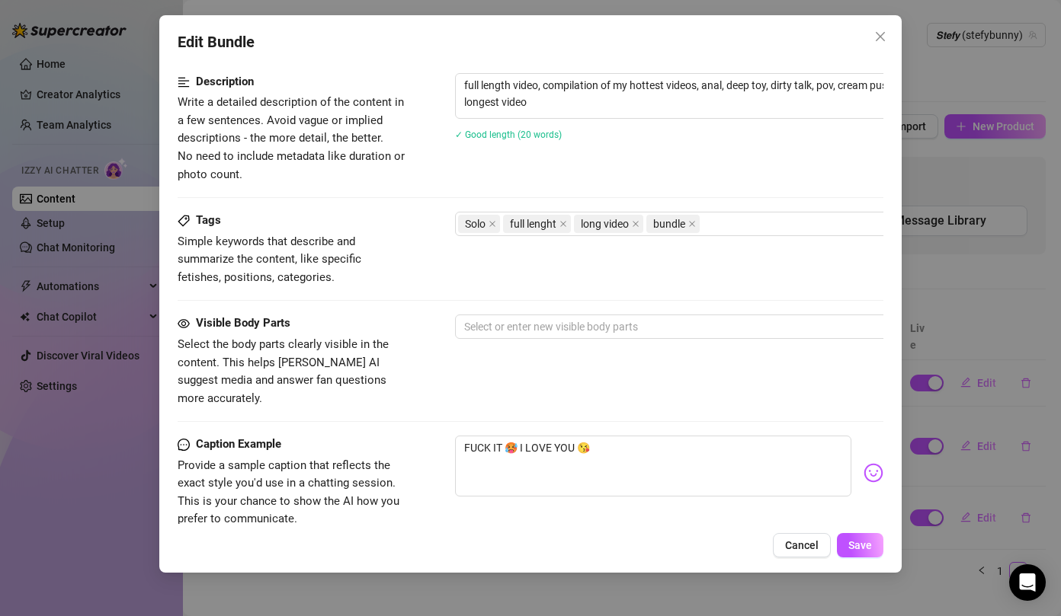
scroll to position [610, 0]
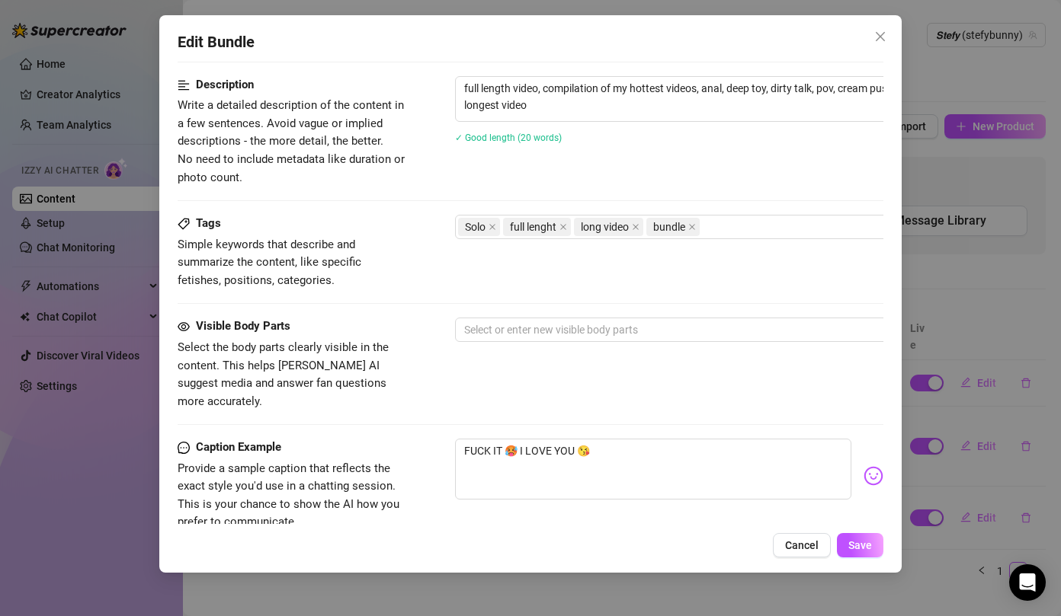
click at [585, 312] on div "Tags Simple keywords that describe and summarize the content, like specific fet…" at bounding box center [531, 266] width 706 height 103
click at [544, 340] on div at bounding box center [713, 329] width 511 height 21
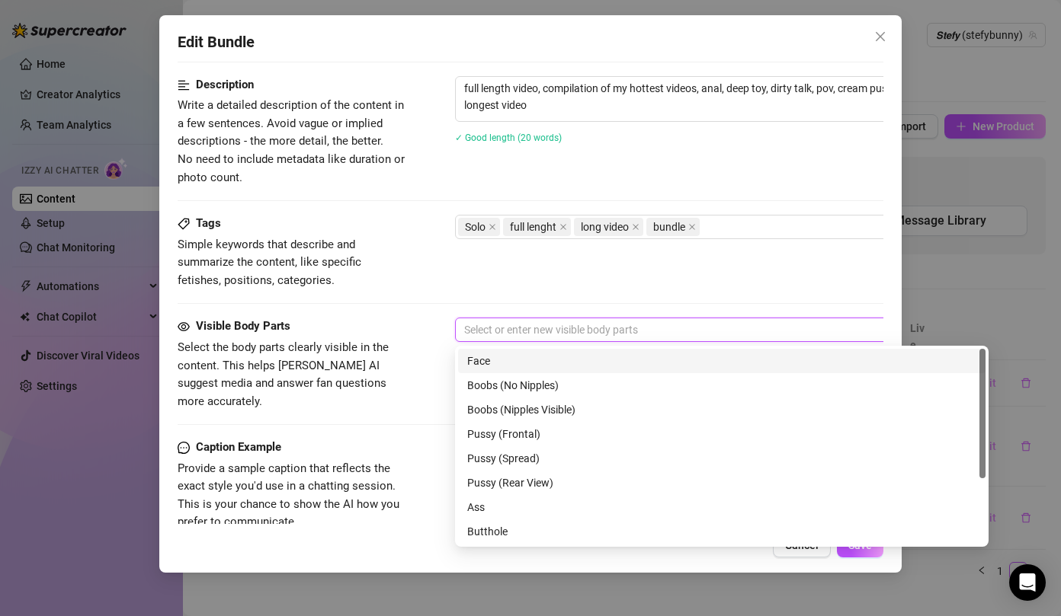
click at [537, 360] on div "Face" at bounding box center [721, 361] width 509 height 17
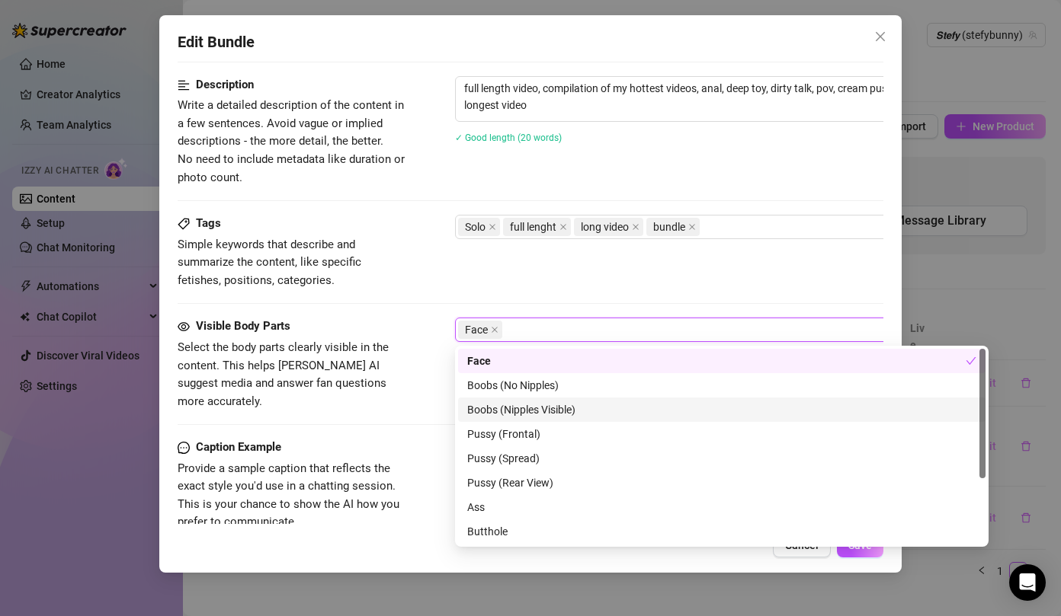
click at [518, 405] on div "Boobs (Nipples Visible)" at bounding box center [721, 410] width 509 height 17
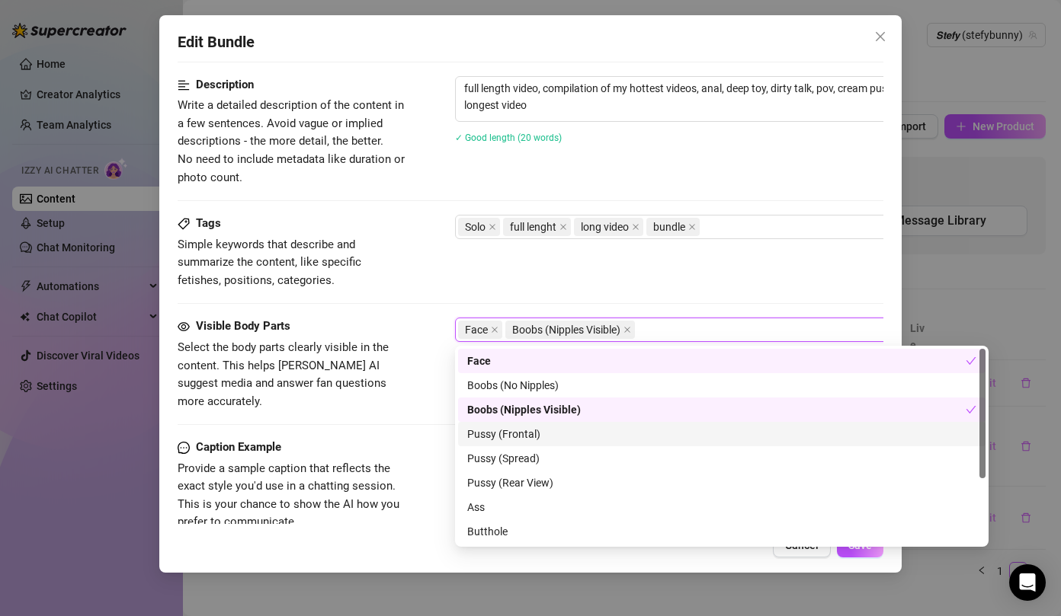
click at [504, 427] on div "Pussy (Frontal)" at bounding box center [721, 434] width 509 height 17
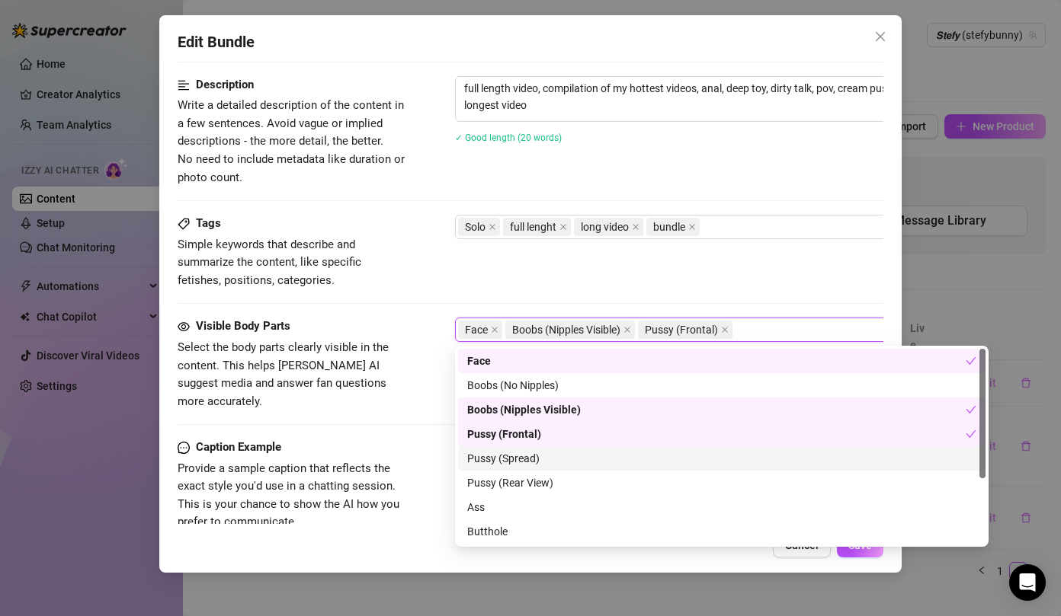
click at [507, 447] on div "Pussy (Spread)" at bounding box center [721, 459] width 527 height 24
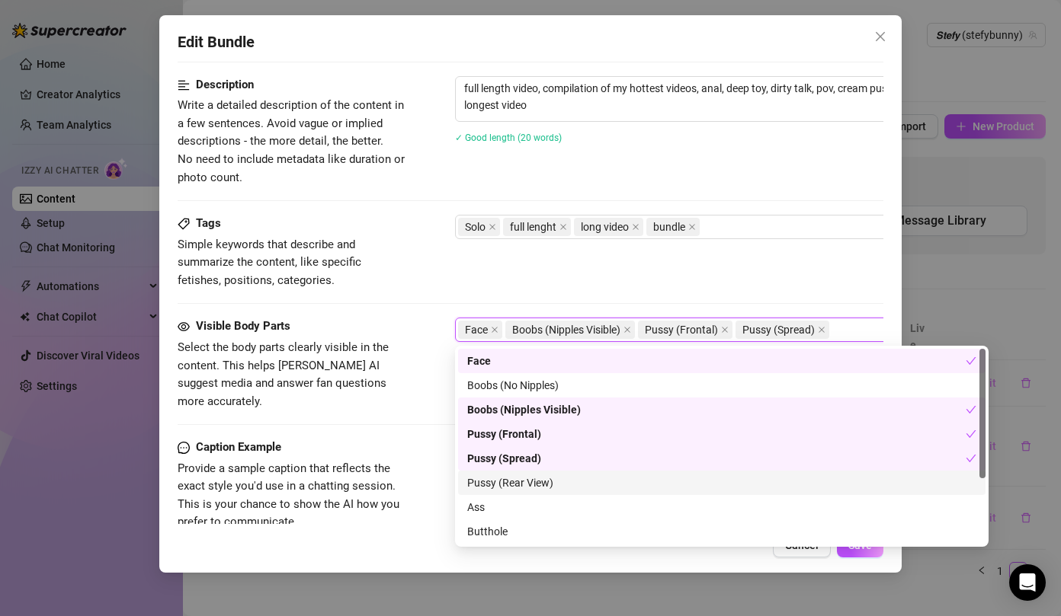
click at [515, 490] on div "Pussy (Rear View)" at bounding box center [721, 483] width 509 height 17
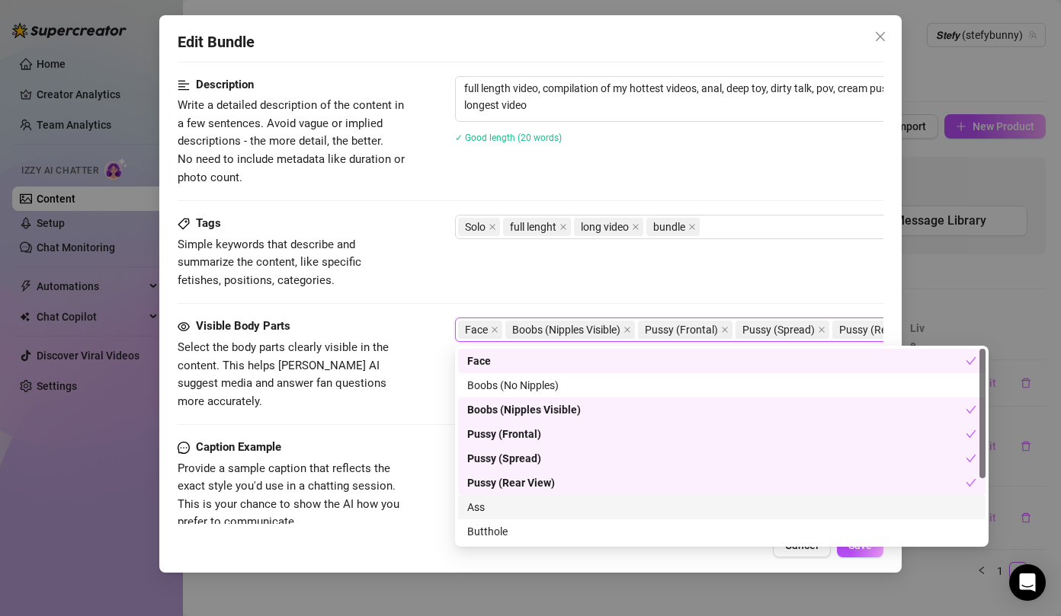
click at [492, 517] on div "Ass" at bounding box center [721, 507] width 527 height 24
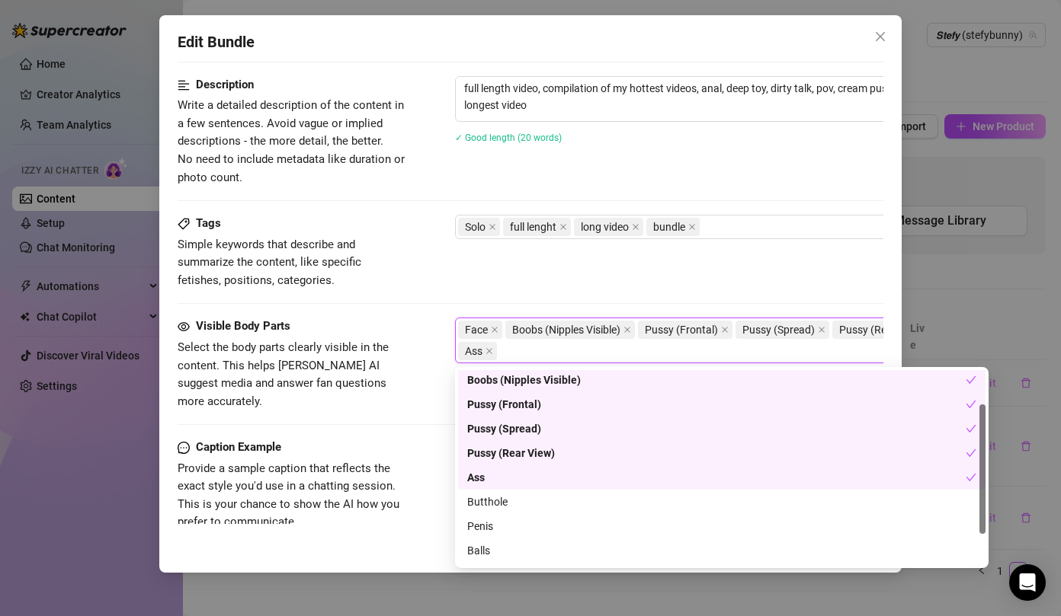
click at [511, 496] on div "Butthole" at bounding box center [721, 502] width 509 height 17
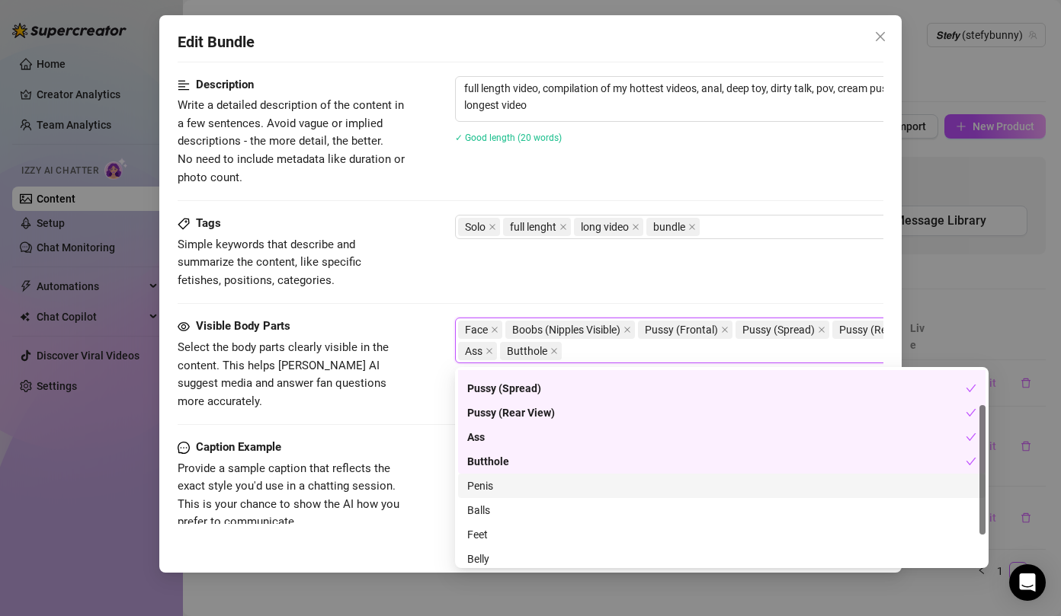
scroll to position [98, 0]
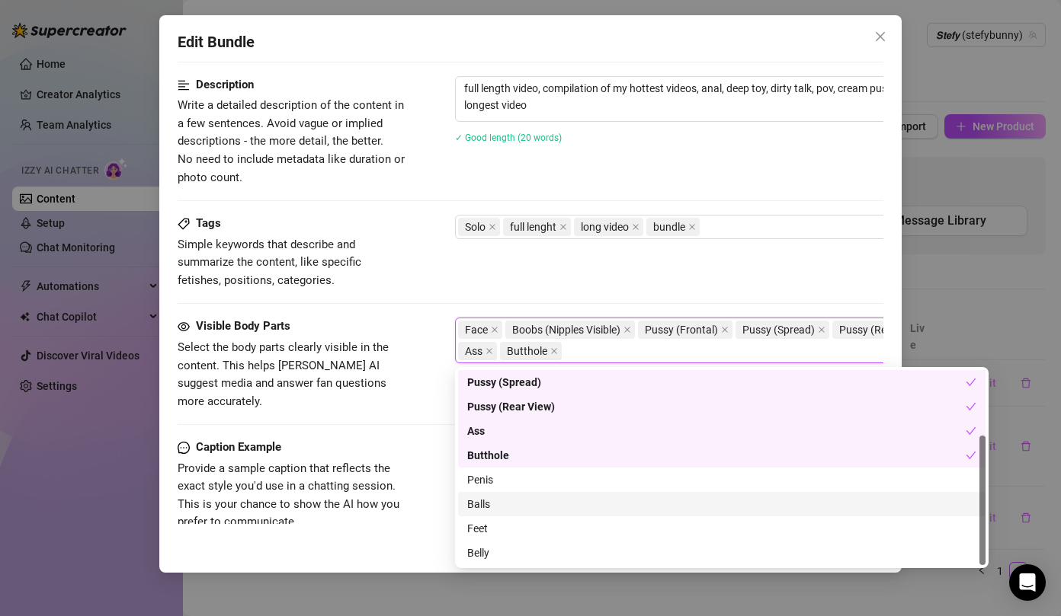
click at [520, 520] on div "Feet" at bounding box center [721, 529] width 527 height 24
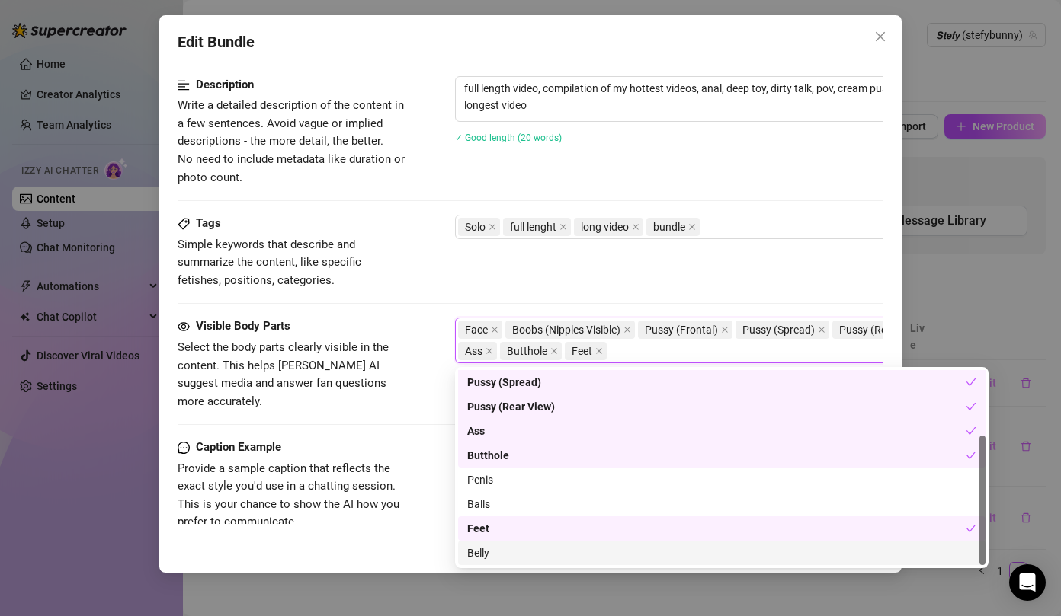
click at [498, 549] on div "Belly" at bounding box center [721, 553] width 509 height 17
click at [488, 531] on div "Feet" at bounding box center [716, 528] width 498 height 17
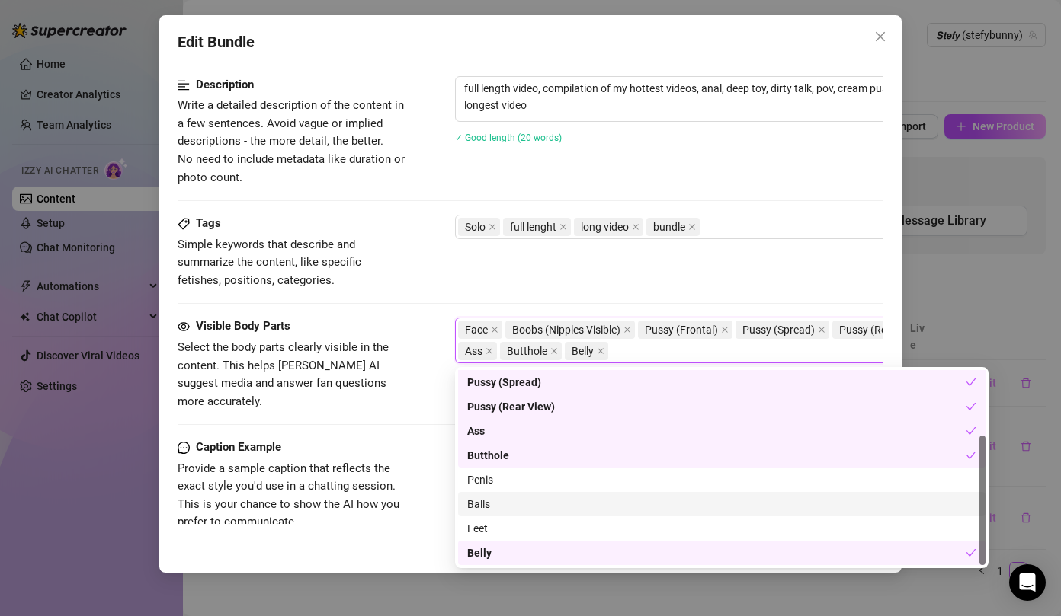
click at [541, 263] on div "Tags Simple keywords that describe and summarize the content, like specific fet…" at bounding box center [531, 252] width 706 height 75
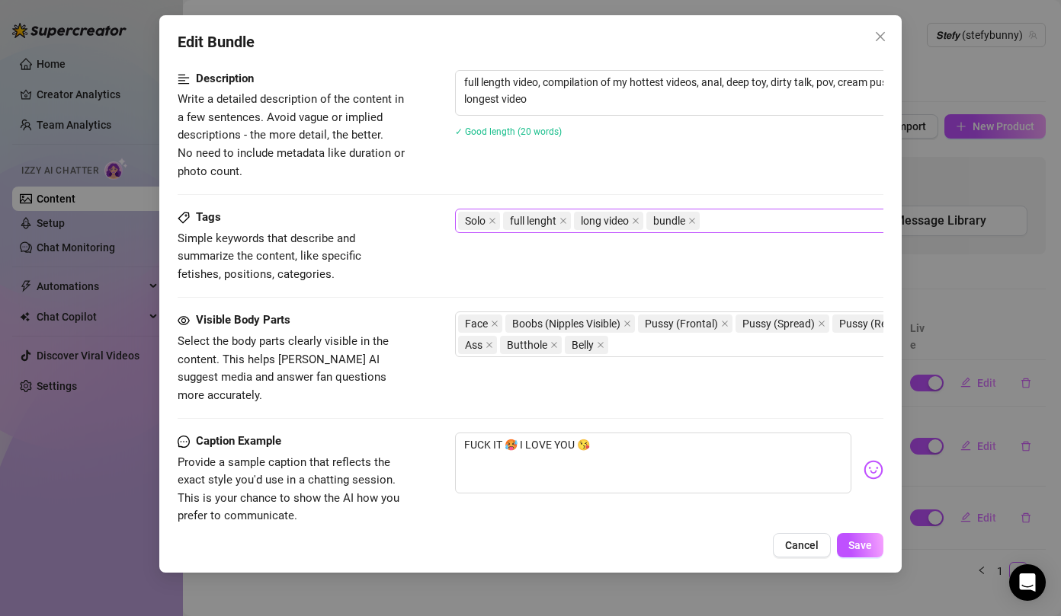
click at [715, 223] on div "Solo full lenght long video bundle" at bounding box center [713, 220] width 511 height 21
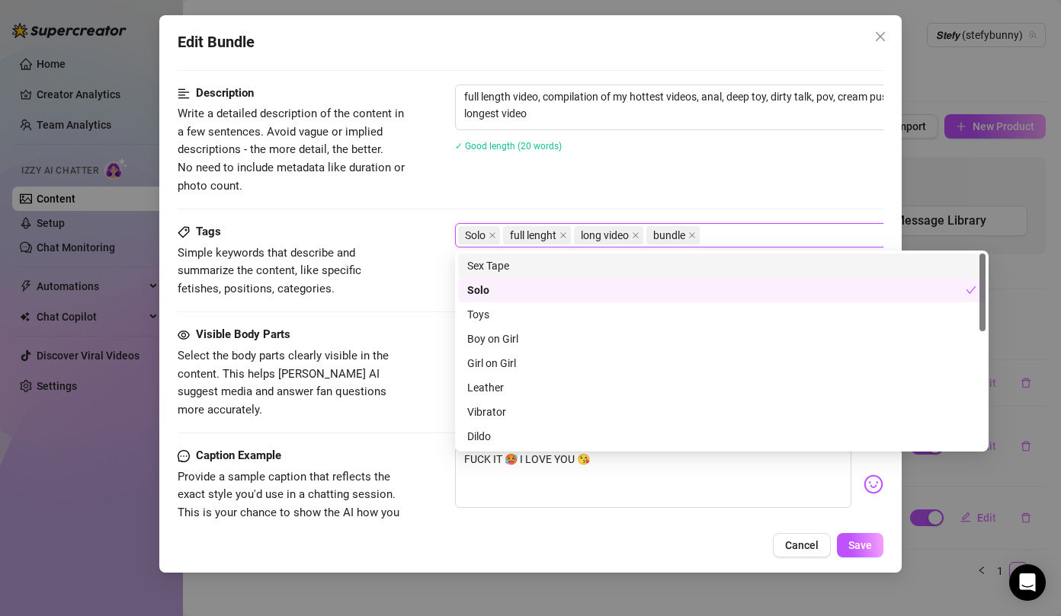
scroll to position [601, 0]
click at [784, 189] on div "Description Write a detailed description of the content in a few sentences. Avo…" at bounding box center [531, 140] width 706 height 110
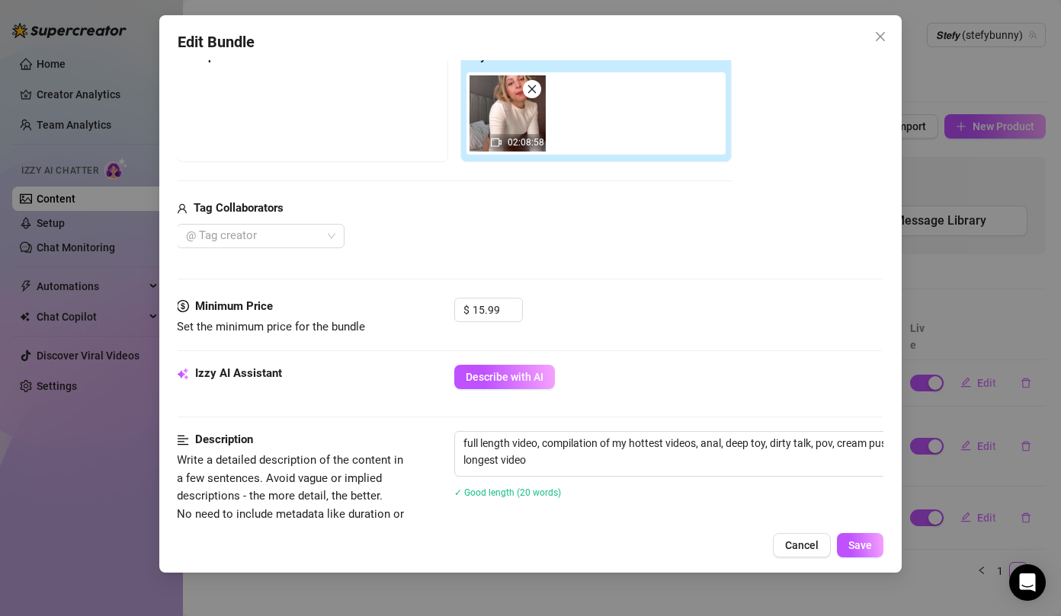
scroll to position [197, 1]
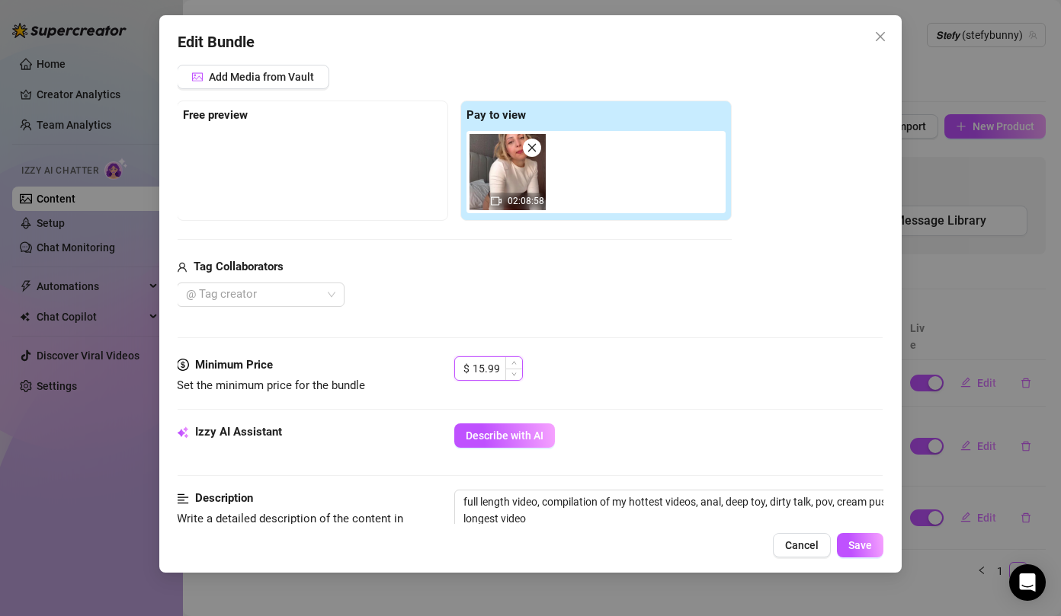
click at [489, 365] on input "15.99" at bounding box center [497, 368] width 50 height 23
drag, startPoint x: 495, startPoint y: 367, endPoint x: 443, endPoint y: 364, distance: 52.6
click at [443, 364] on div "Minimum Price Set the minimum price for the bundle $ 15.99" at bounding box center [530, 376] width 706 height 39
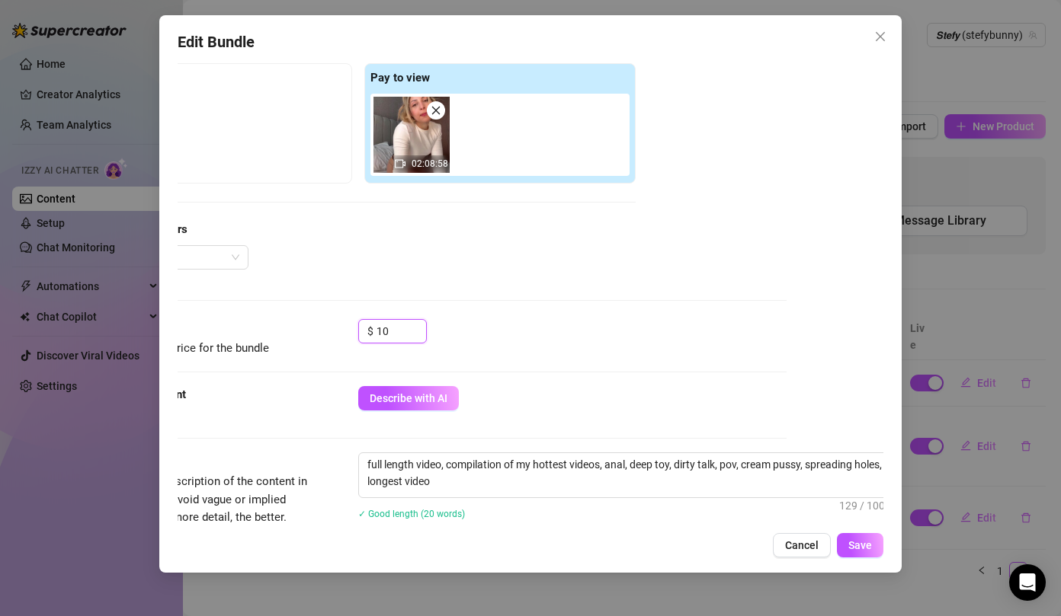
scroll to position [234, 104]
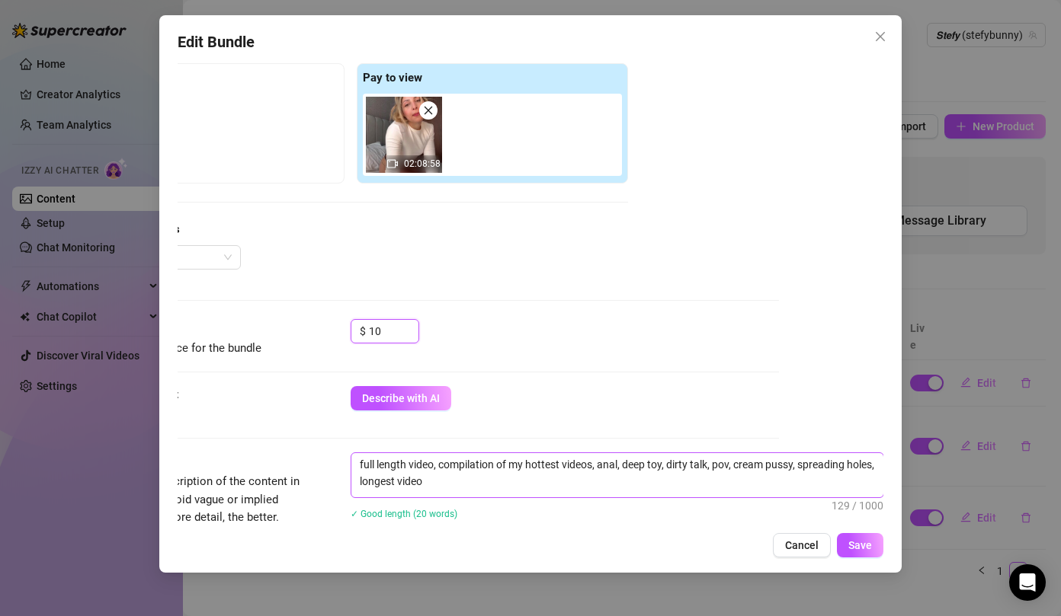
type input "10"
click at [456, 482] on textarea "full length video, compilation of my hottest videos, anal, deep toy, dirty talk…" at bounding box center [617, 473] width 532 height 40
drag, startPoint x: 469, startPoint y: 482, endPoint x: 354, endPoint y: 456, distance: 118.5
click at [354, 456] on textarea "full length video, compilation of my hottest videos, anal, deep toy, dirty talk…" at bounding box center [617, 473] width 532 height 40
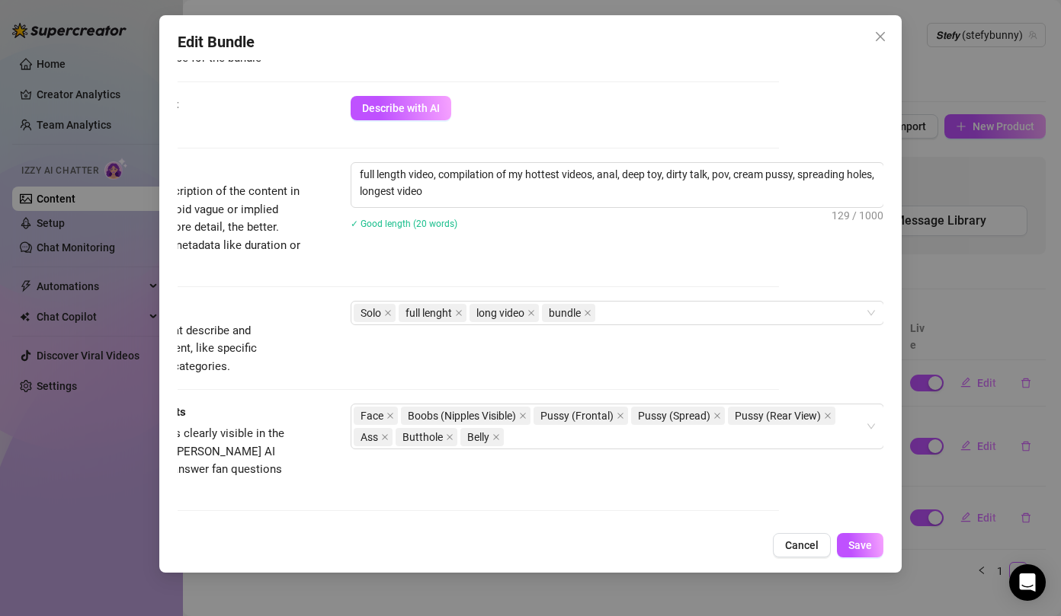
scroll to position [527, 104]
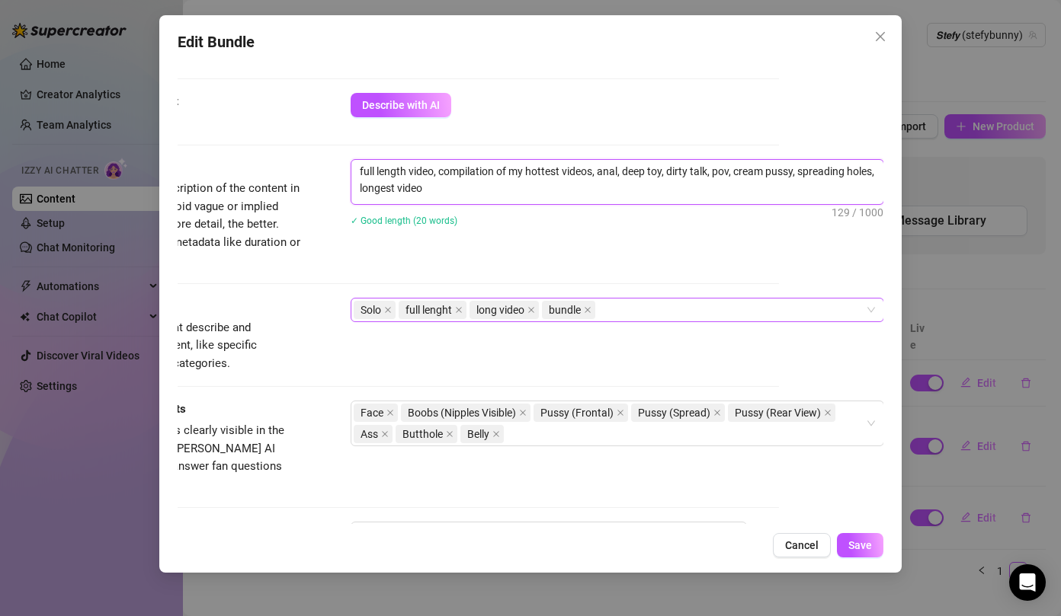
click at [638, 309] on div "Solo full lenght long video bundle" at bounding box center [609, 309] width 511 height 21
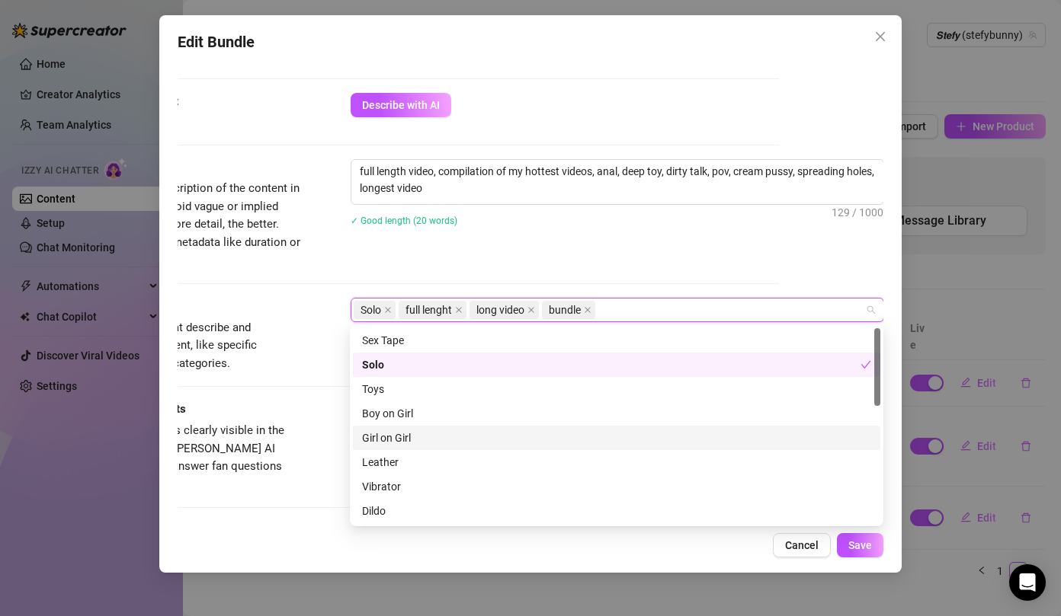
type input "C"
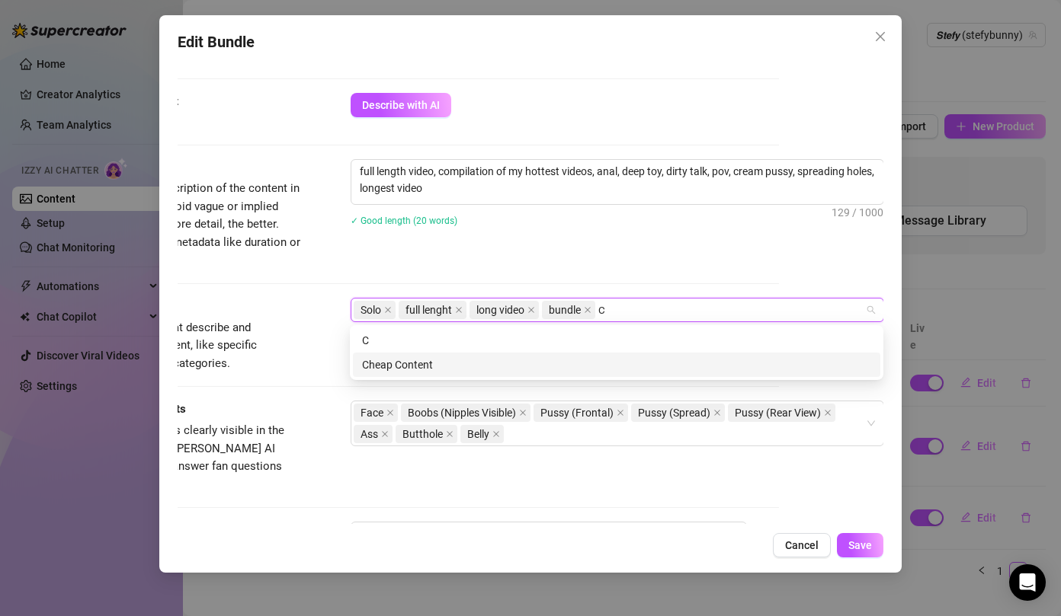
click at [414, 360] on div "Cheap Content" at bounding box center [616, 365] width 509 height 17
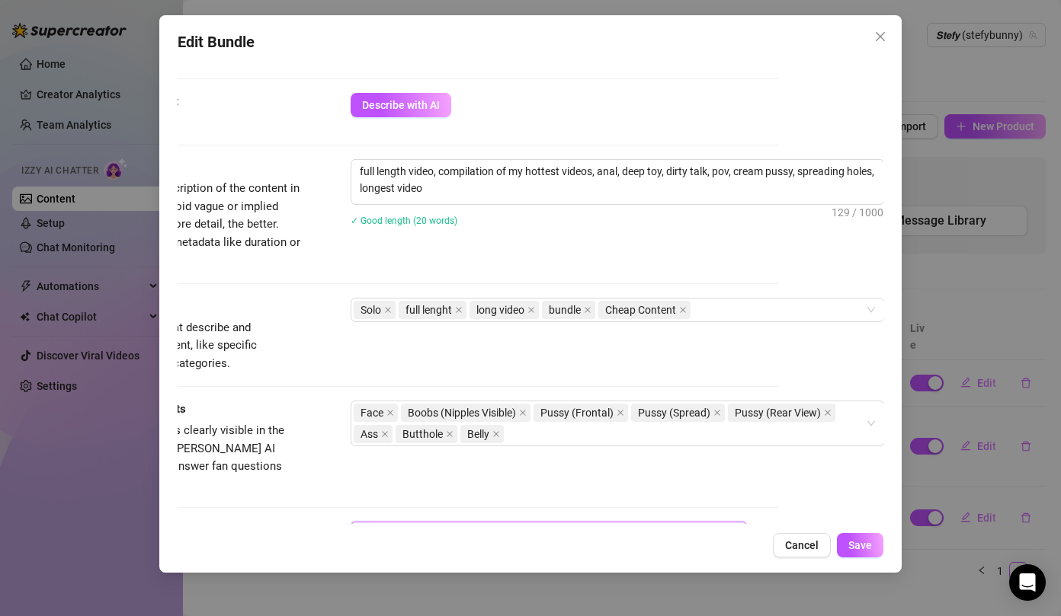
drag, startPoint x: 506, startPoint y: 514, endPoint x: 351, endPoint y: 500, distance: 155.4
click at [351, 500] on form "Account 𝙎𝙩𝙚𝙛𝙮 (@stefybunny) Name Name is for your internal organization only. F…" at bounding box center [426, 191] width 706 height 1280
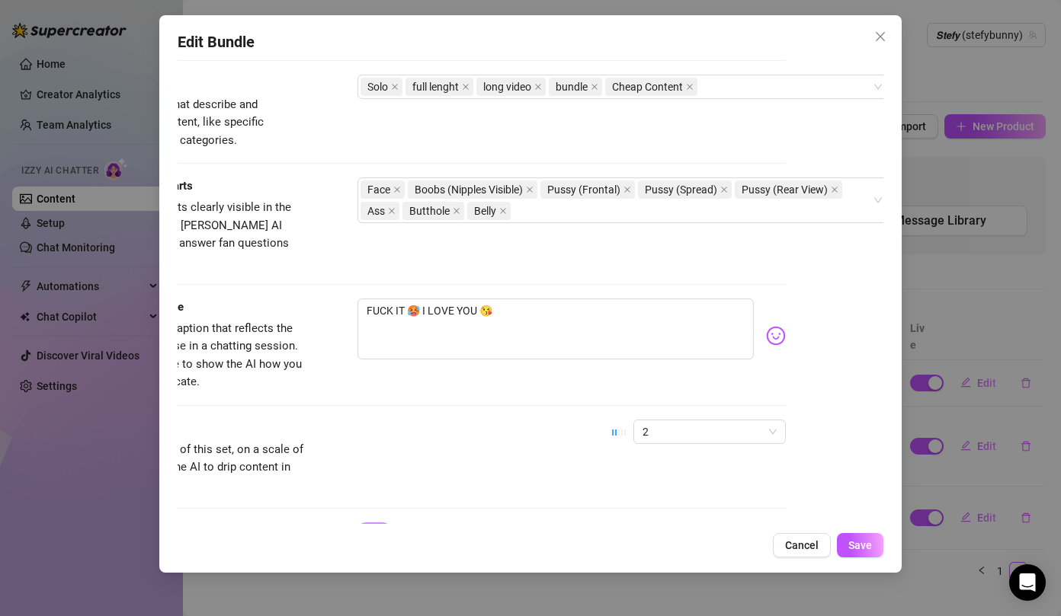
scroll to position [741, 98]
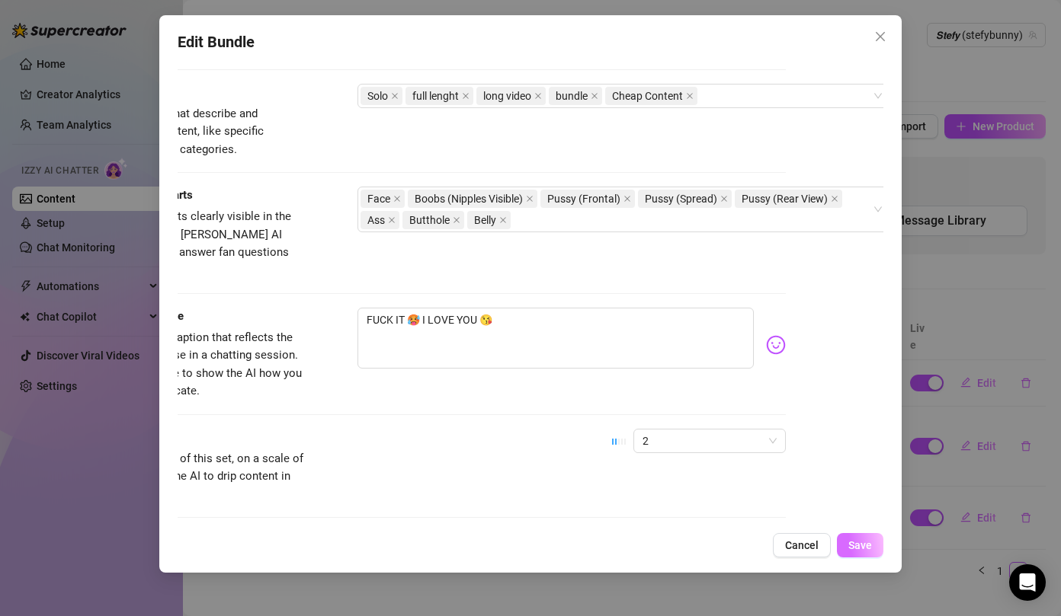
click at [872, 549] on span "Save" at bounding box center [860, 545] width 24 height 12
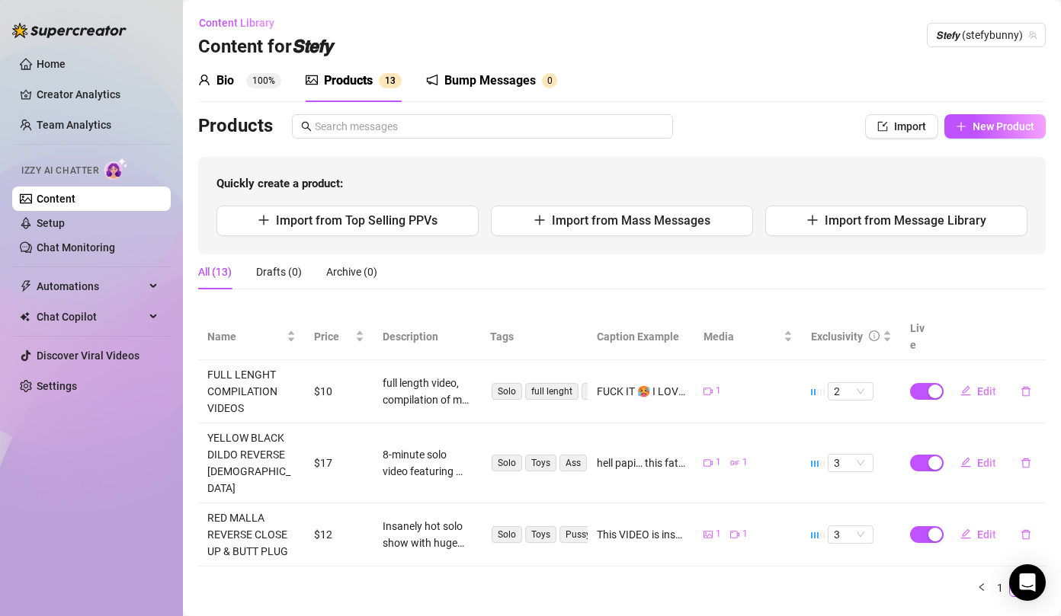
scroll to position [5, 0]
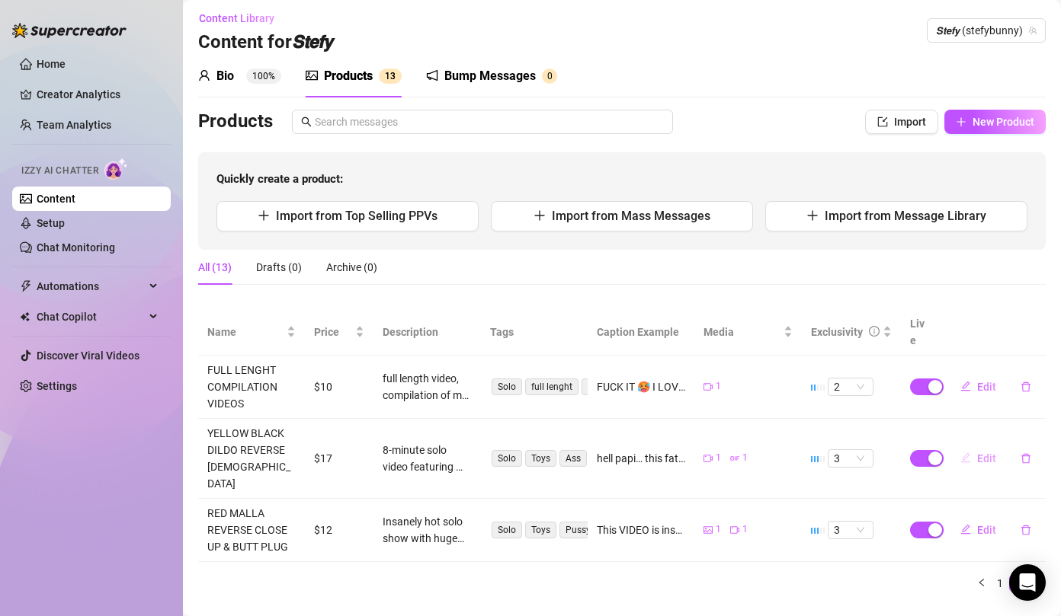
click at [973, 447] on button "Edit" at bounding box center [978, 459] width 60 height 24
type textarea "hell papi… this fat black dildo dragging in and out of my dripping pussy while …"
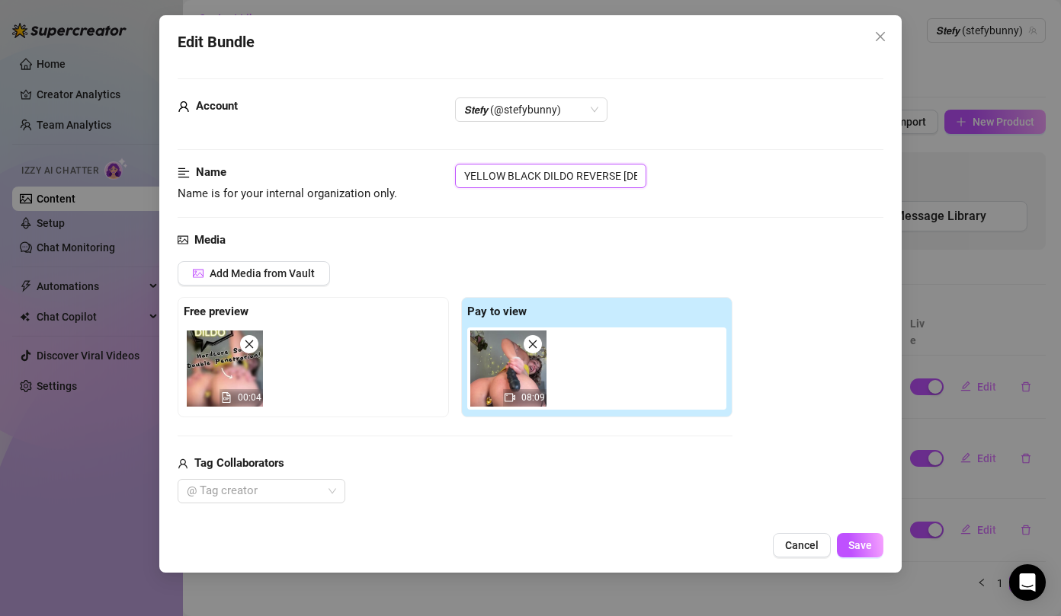
scroll to position [0, 48]
drag, startPoint x: 464, startPoint y: 179, endPoint x: 697, endPoint y: 180, distance: 233.2
click at [697, 180] on div "YELLOW BLACK DILDO REVERSE [DEMOGRAPHIC_DATA]" at bounding box center [669, 176] width 428 height 24
click at [602, 184] on input "YELLOW BLACK DILDO REVERSE [DEMOGRAPHIC_DATA]" at bounding box center [550, 176] width 191 height 24
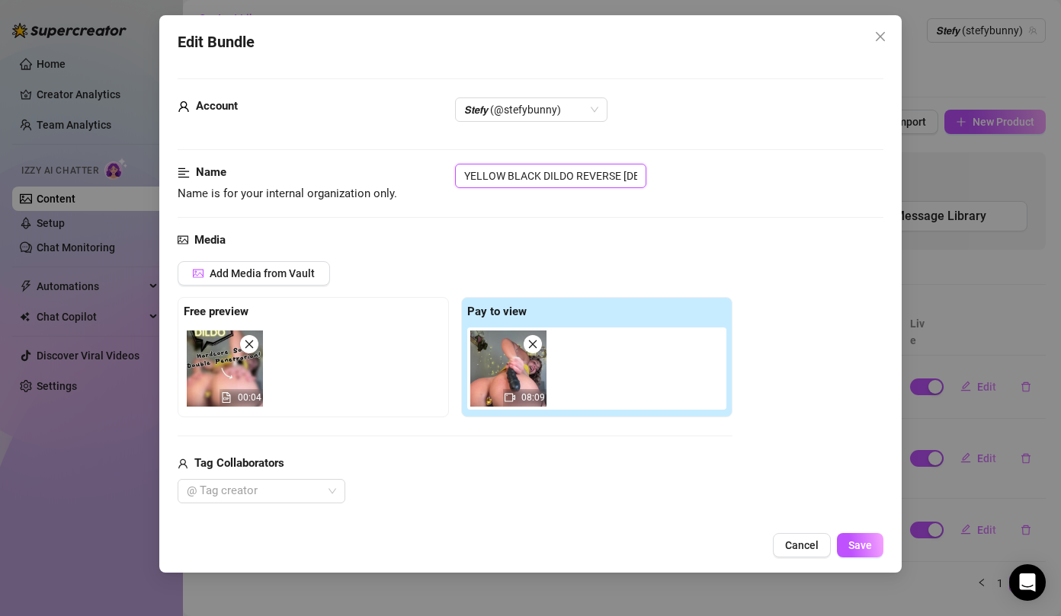
scroll to position [0, 48]
drag, startPoint x: 481, startPoint y: 174, endPoint x: 739, endPoint y: 169, distance: 258.4
click at [739, 169] on div "YELLOW BLACK DILDO REVERSE [DEMOGRAPHIC_DATA]" at bounding box center [669, 176] width 428 height 24
drag, startPoint x: 655, startPoint y: 205, endPoint x: 652, endPoint y: 192, distance: 13.3
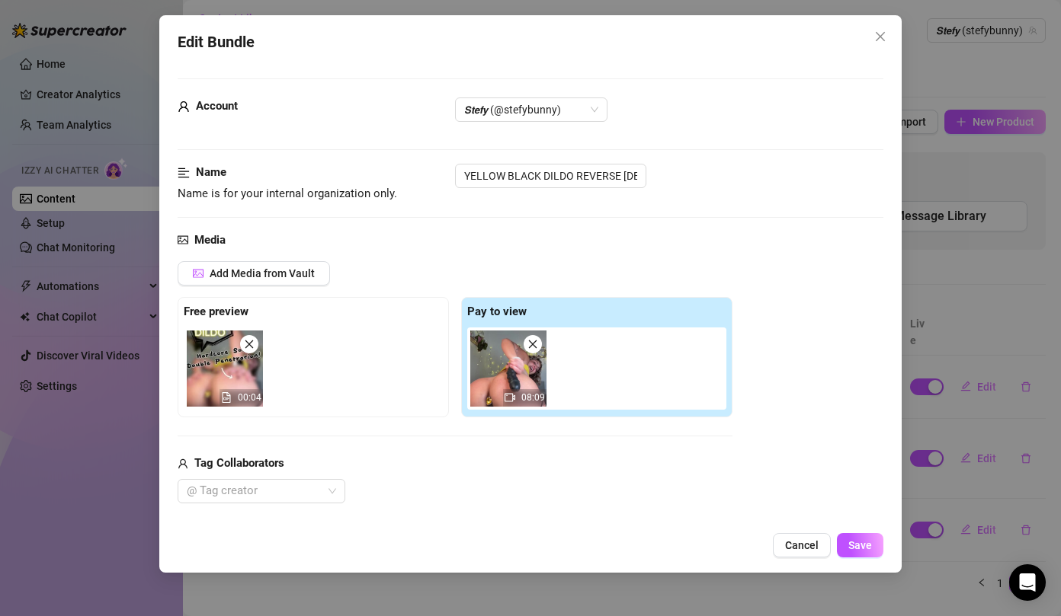
click at [655, 203] on div "Name Name is for your internal organization only. YELLOW BLACK DILDO REVERSE [D…" at bounding box center [531, 197] width 706 height 67
click at [636, 177] on input "YELLOW BLACK DILDO REVERSE [DEMOGRAPHIC_DATA]" at bounding box center [550, 176] width 191 height 24
click at [306, 265] on button "Add Media from Vault" at bounding box center [254, 273] width 152 height 24
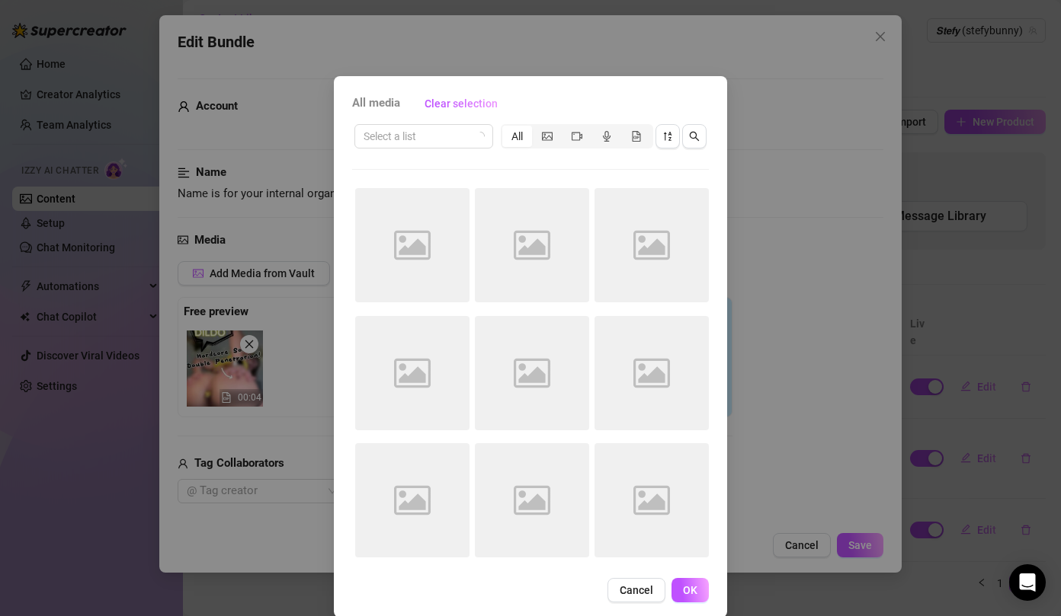
scroll to position [20, 0]
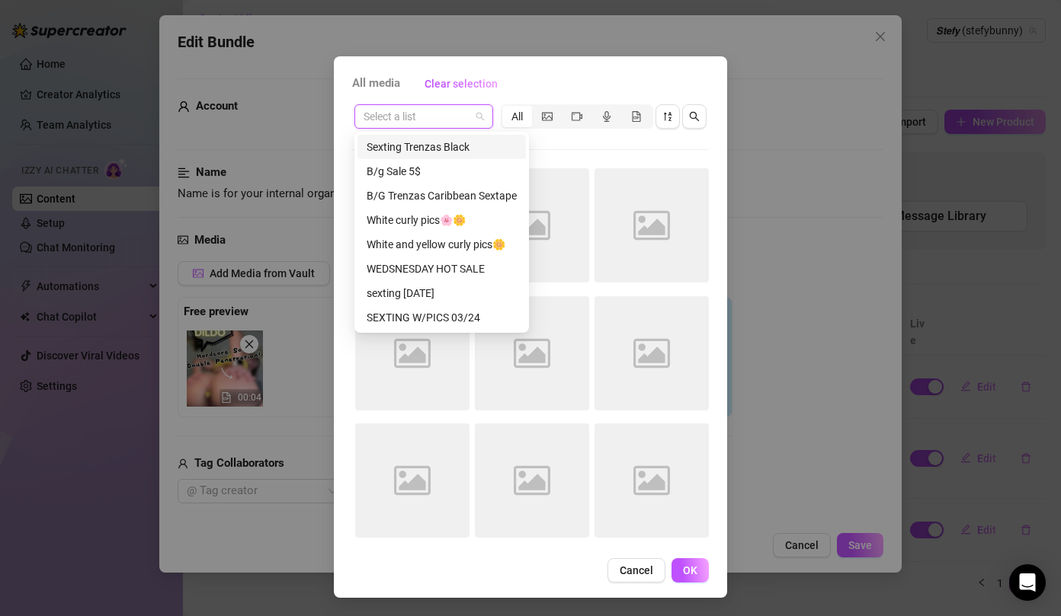
click at [418, 126] on input "search" at bounding box center [416, 116] width 107 height 23
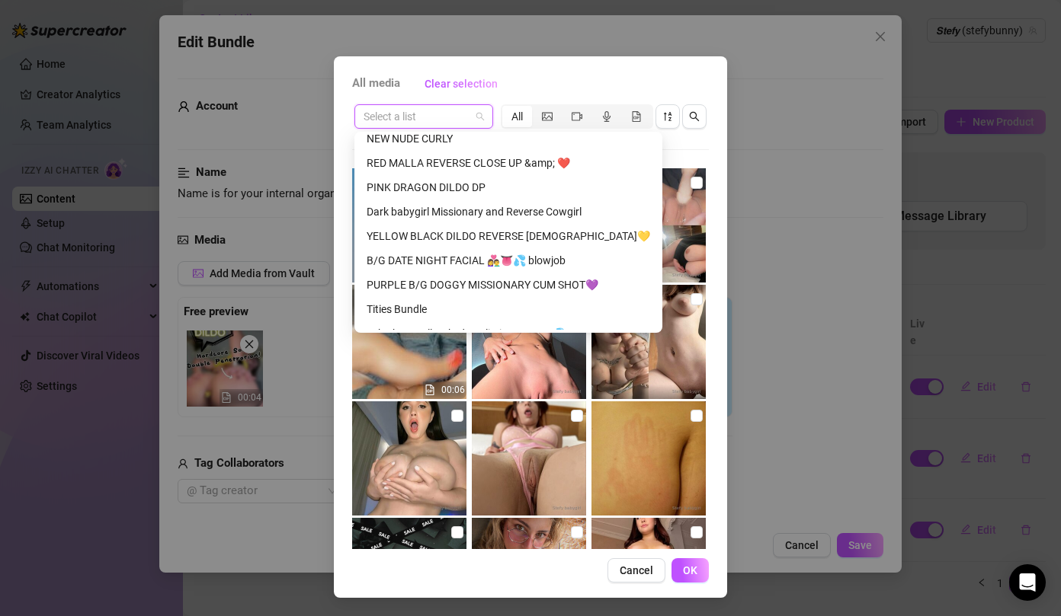
scroll to position [1641, 0]
click at [577, 248] on div "YELLOW BLACK DILDO REVERSE [DEMOGRAPHIC_DATA]💛" at bounding box center [508, 237] width 302 height 24
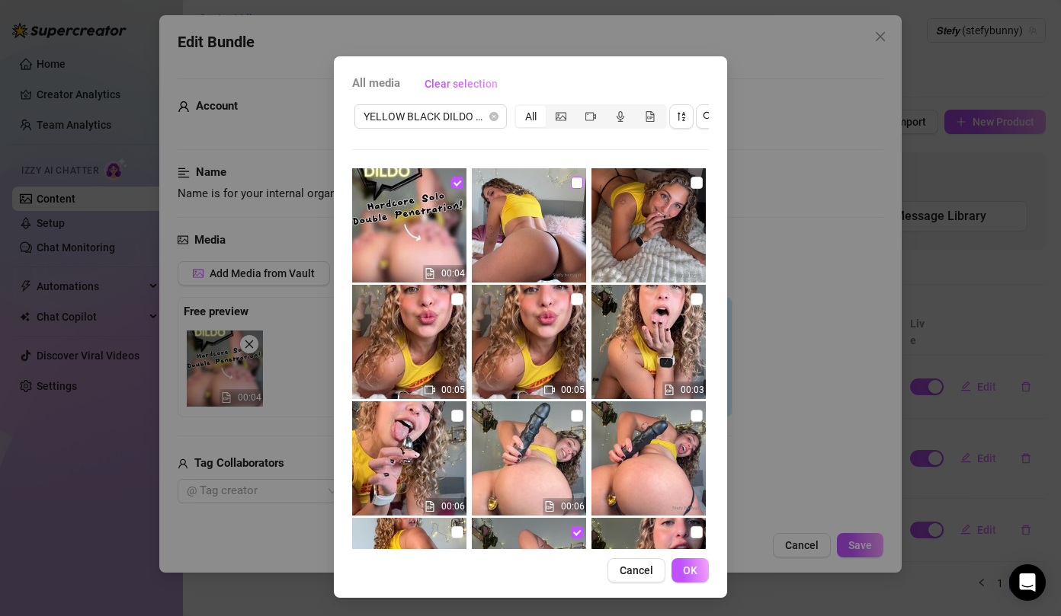
click at [572, 181] on input "checkbox" at bounding box center [577, 183] width 12 height 12
checkbox input "true"
click at [690, 184] on input "checkbox" at bounding box center [696, 183] width 12 height 12
checkbox input "true"
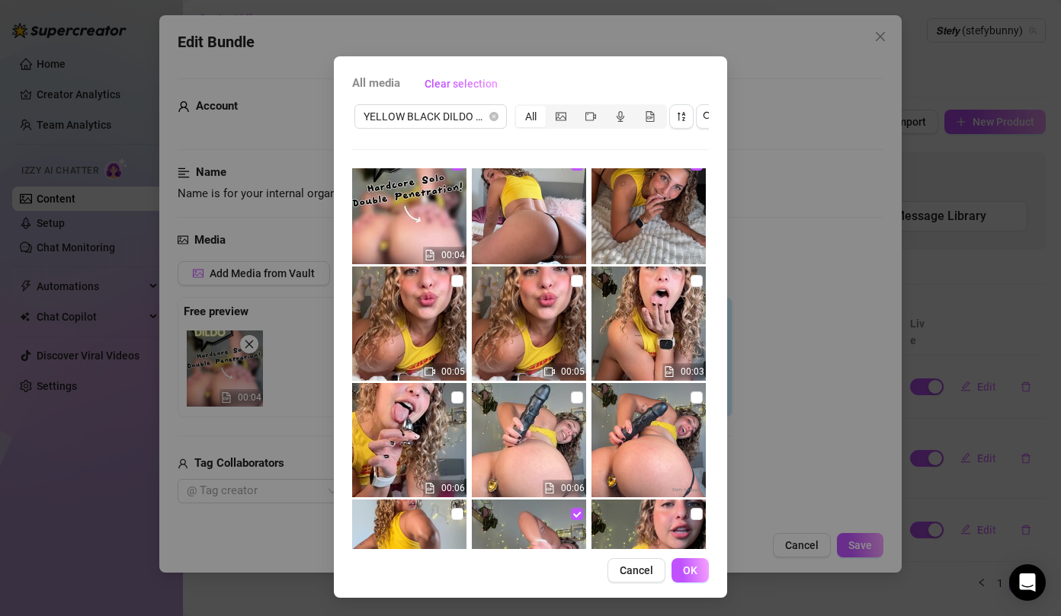
scroll to position [20, 0]
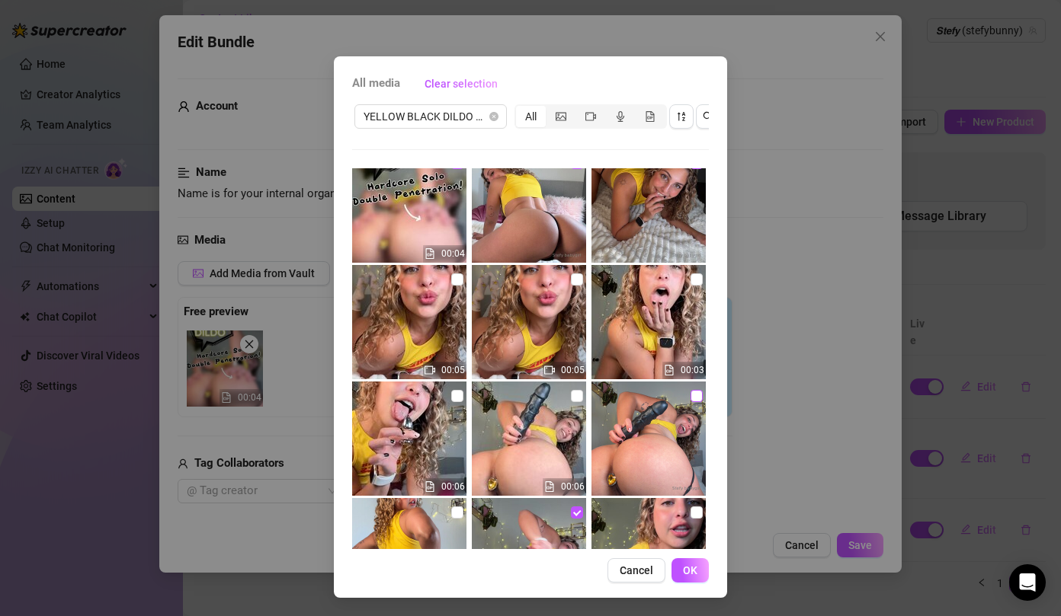
click at [696, 402] on label at bounding box center [696, 396] width 12 height 17
click at [696, 402] on input "checkbox" at bounding box center [696, 396] width 12 height 12
checkbox input "true"
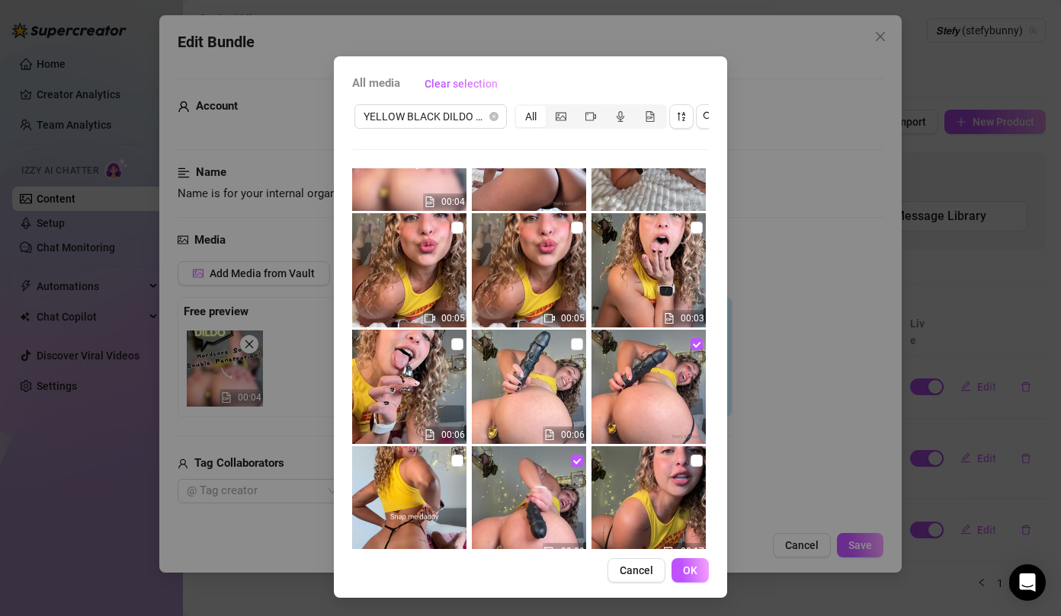
scroll to position [84, 0]
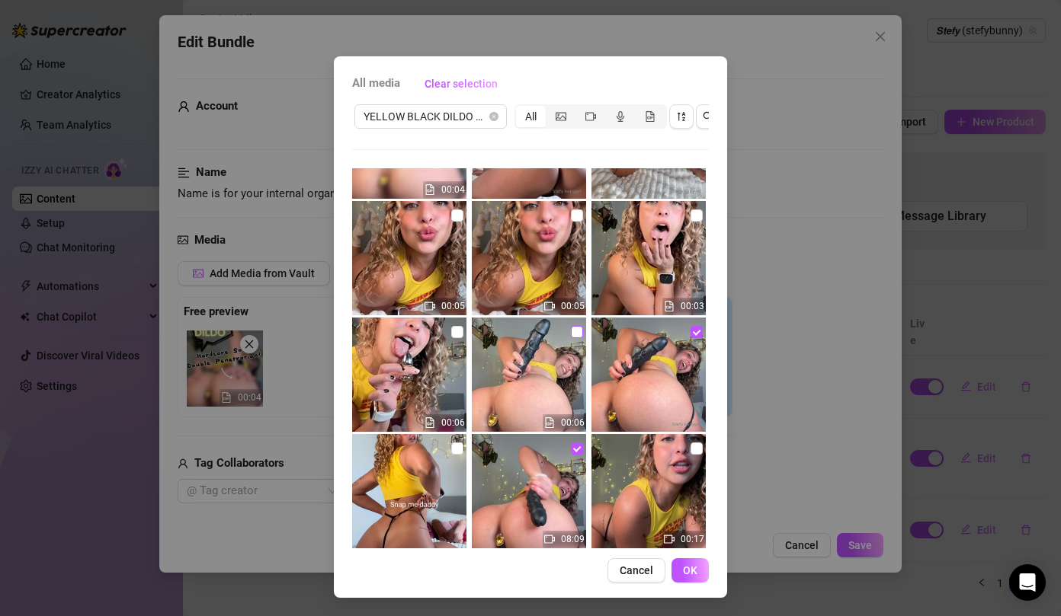
click at [580, 330] on input "checkbox" at bounding box center [577, 332] width 12 height 12
checkbox input "true"
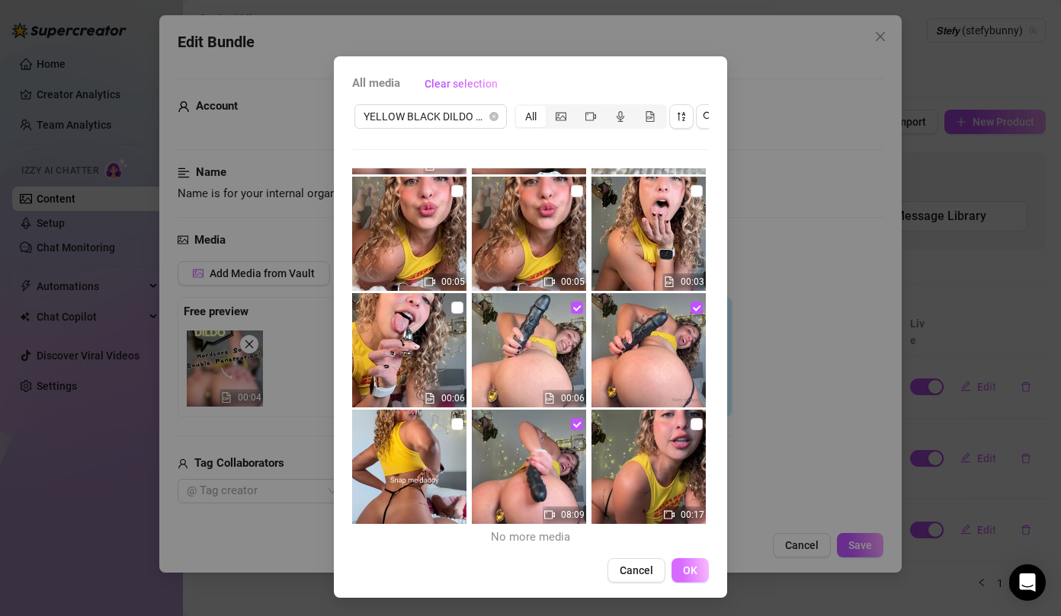
click at [691, 575] on span "OK" at bounding box center [690, 571] width 14 height 12
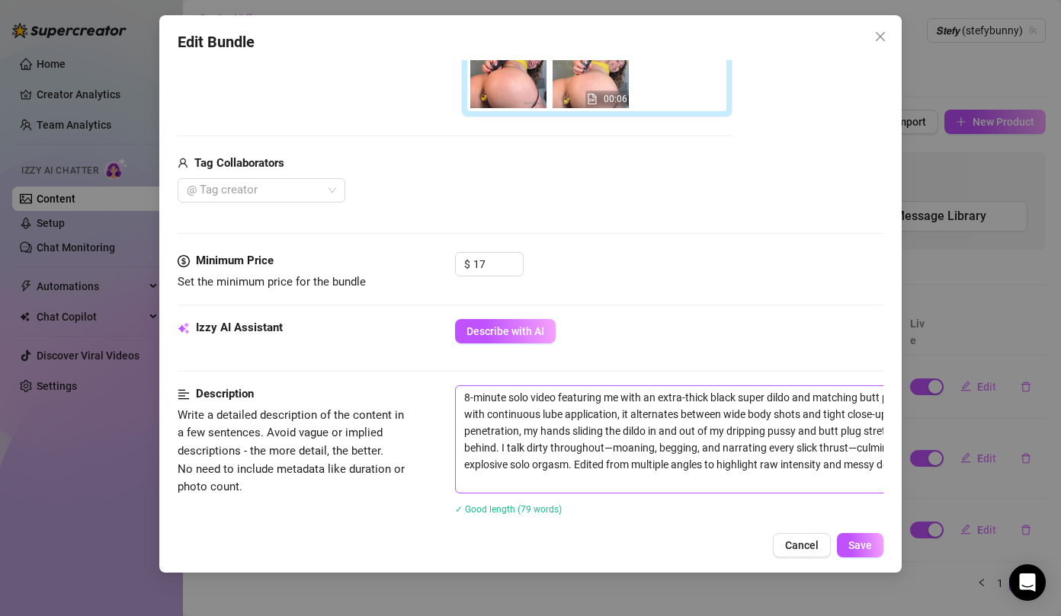
scroll to position [411, 0]
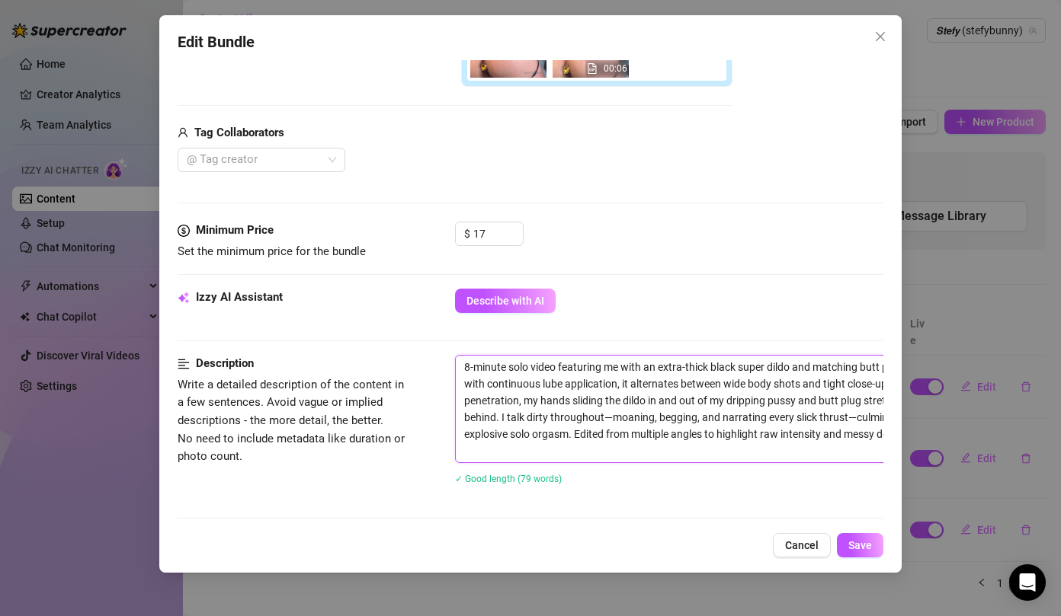
drag, startPoint x: 459, startPoint y: 364, endPoint x: 722, endPoint y: 490, distance: 290.7
click at [722, 490] on div "8-minute solo video featuring me with an extra-thick black super dildo and matc…" at bounding box center [721, 429] width 533 height 149
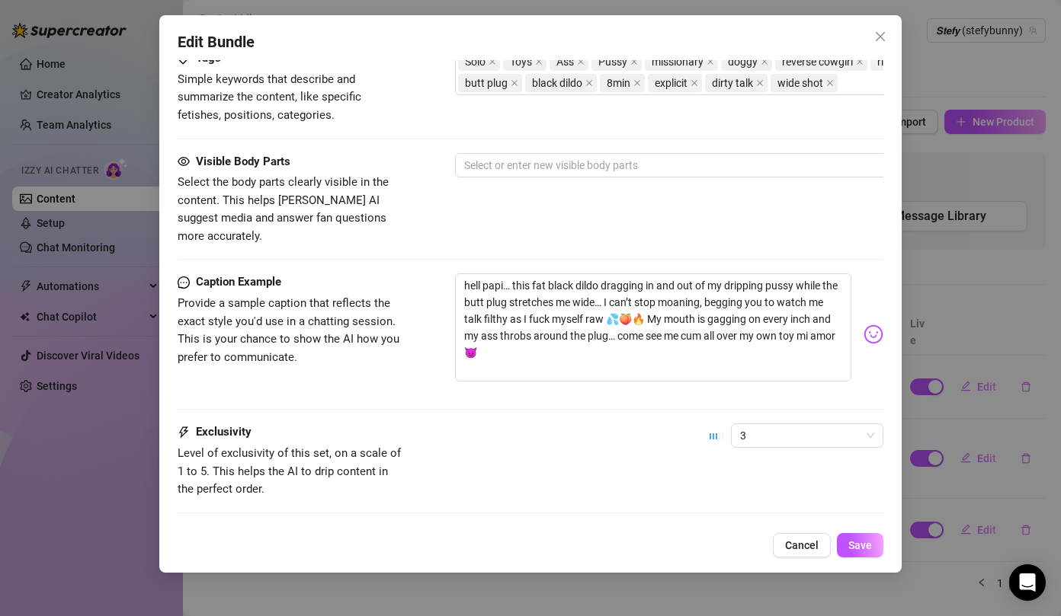
scroll to position [896, 0]
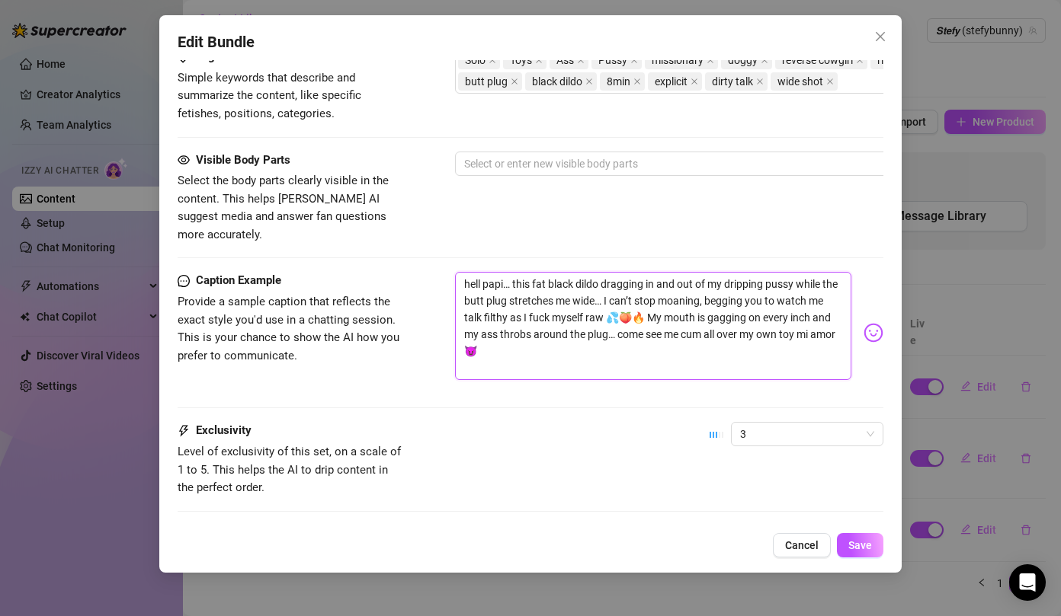
drag, startPoint x: 516, startPoint y: 350, endPoint x: 447, endPoint y: 255, distance: 117.4
click at [447, 272] on div "Caption Example Provide a sample caption that reflects the exact style you'd us…" at bounding box center [531, 333] width 706 height 122
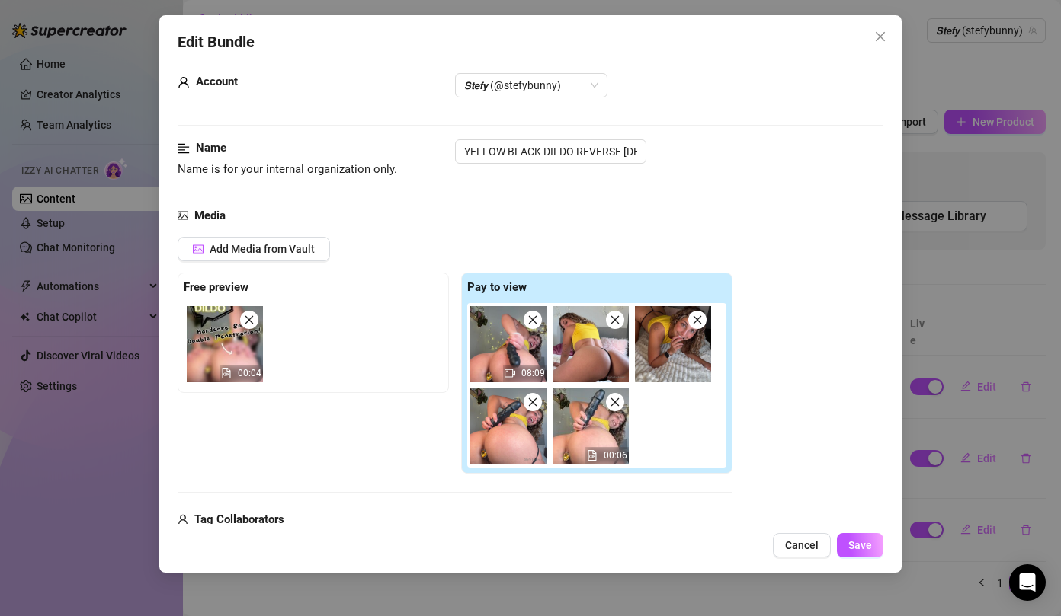
scroll to position [0, 0]
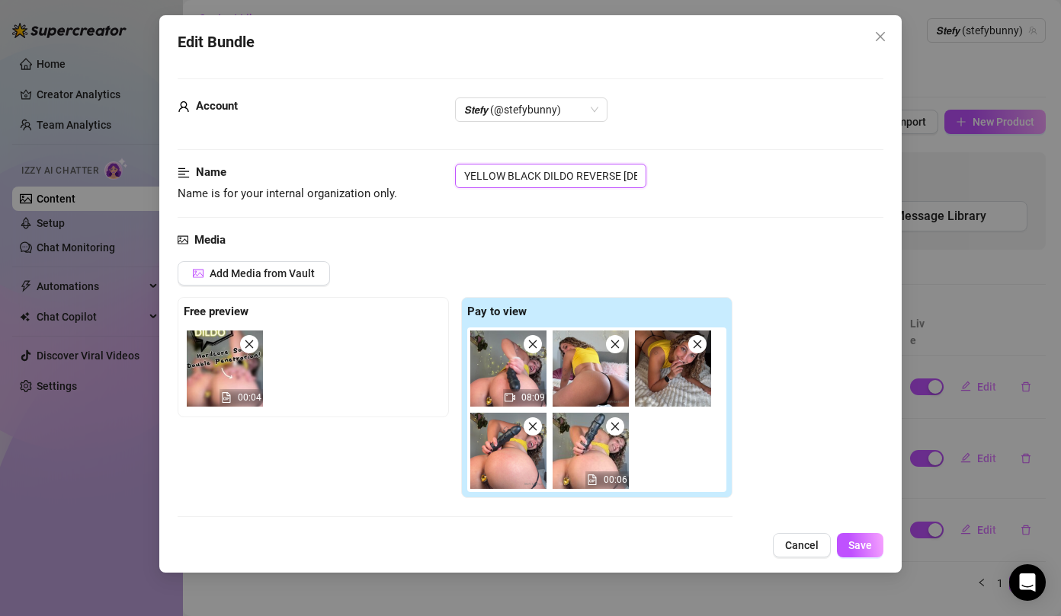
click at [472, 174] on input "YELLOW BLACK DILDO REVERSE [DEMOGRAPHIC_DATA]" at bounding box center [550, 176] width 191 height 24
drag, startPoint x: 467, startPoint y: 178, endPoint x: 482, endPoint y: 208, distance: 34.1
click at [509, 219] on div "Name Name is for your internal organization only. YELLOW BLACK DILDO REVERSE [D…" at bounding box center [531, 197] width 706 height 67
drag, startPoint x: 459, startPoint y: 174, endPoint x: 801, endPoint y: 181, distance: 341.4
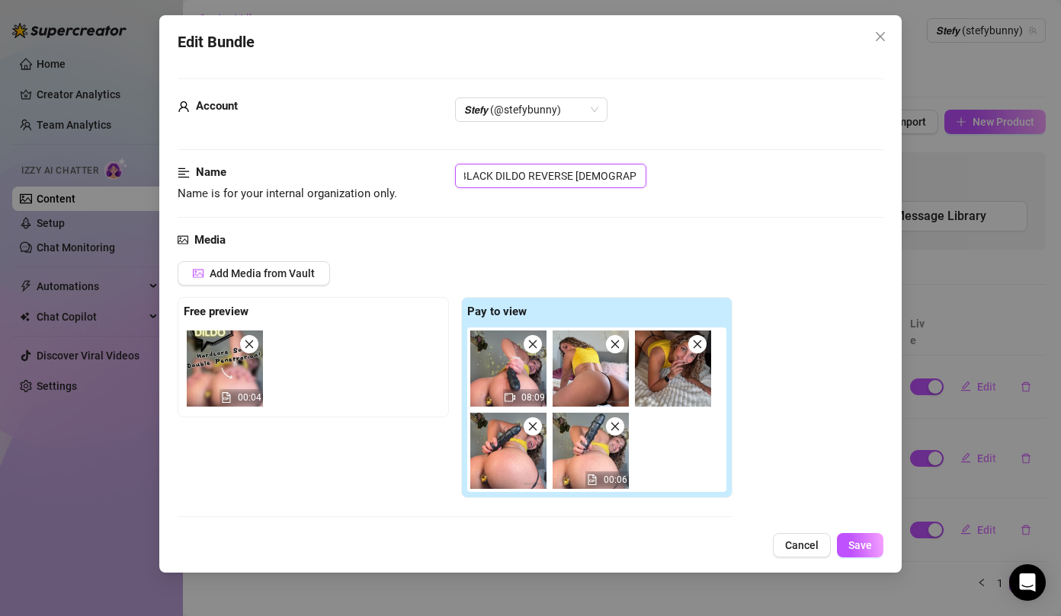
click at [801, 181] on div "YELLOW BLACK DILDO REVERSE [DEMOGRAPHIC_DATA]" at bounding box center [669, 176] width 428 height 24
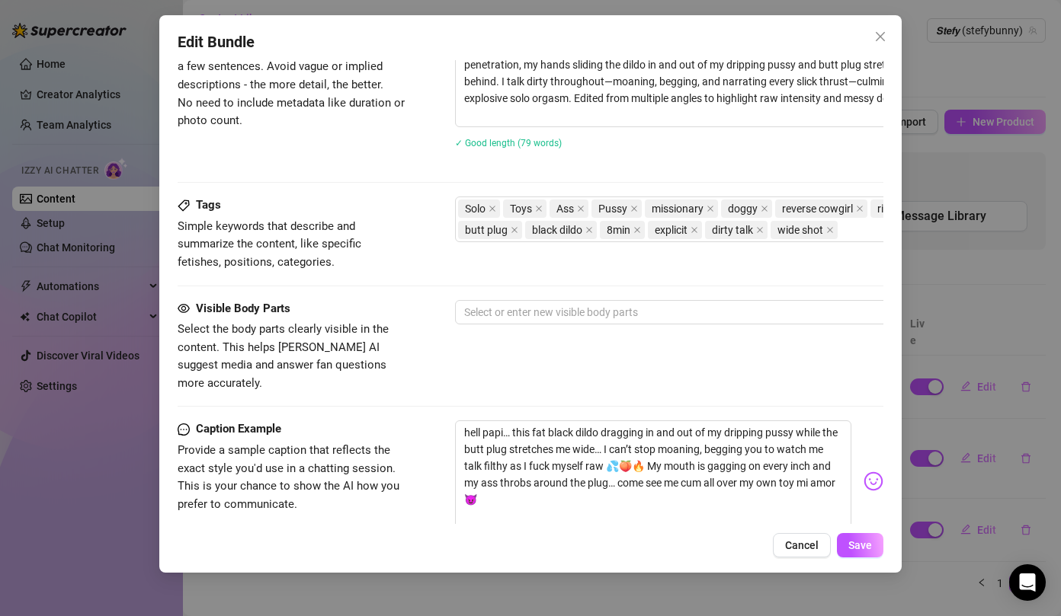
scroll to position [770, 0]
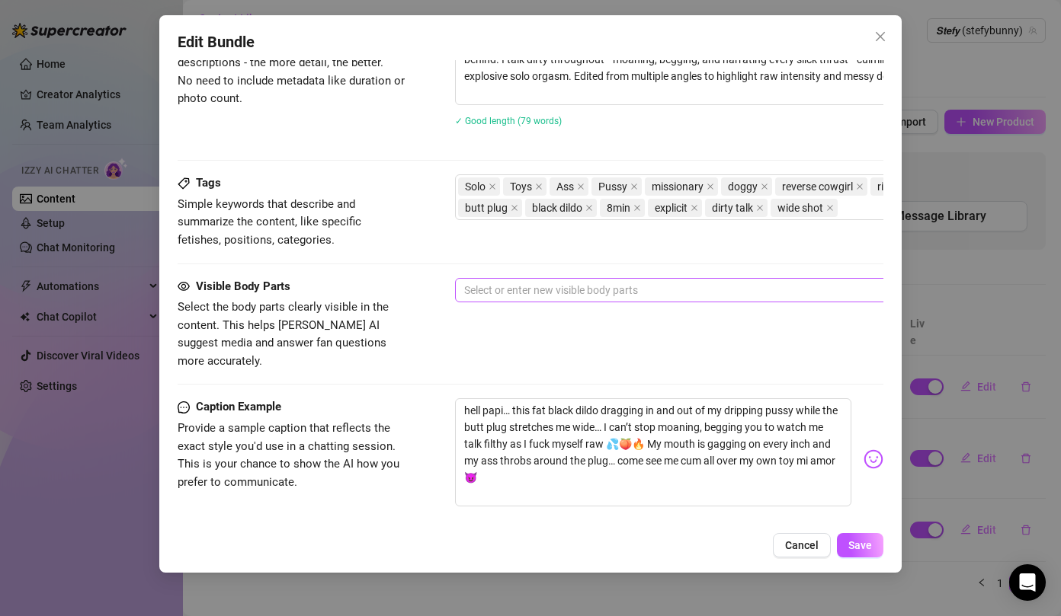
click at [520, 283] on div at bounding box center [713, 290] width 511 height 21
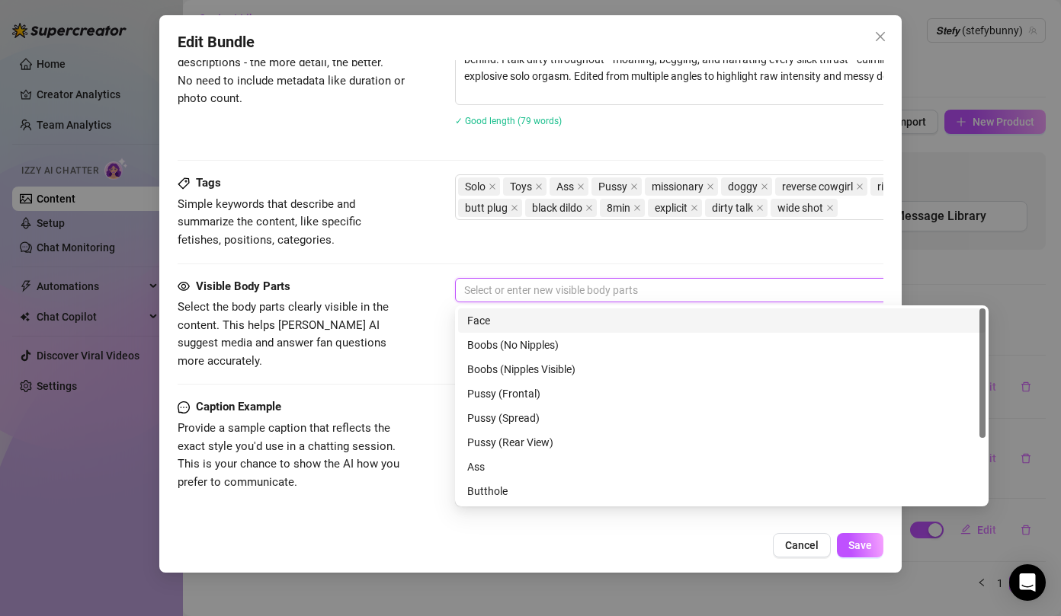
click at [510, 323] on div "Face" at bounding box center [721, 320] width 509 height 17
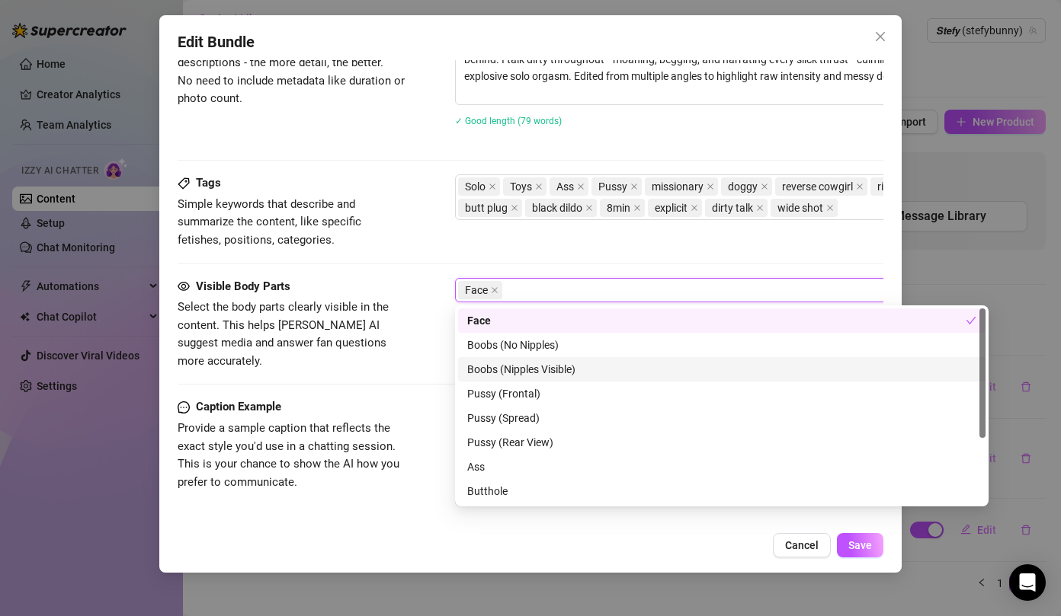
click at [514, 366] on div "Boobs (Nipples Visible)" at bounding box center [721, 369] width 509 height 17
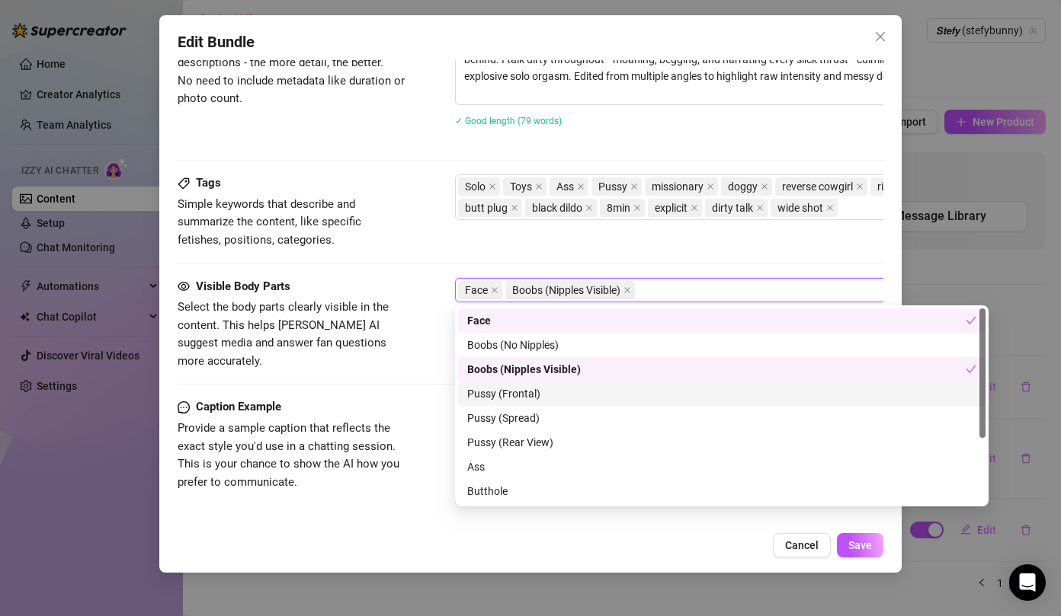
click at [514, 401] on div "Pussy (Frontal)" at bounding box center [721, 394] width 509 height 17
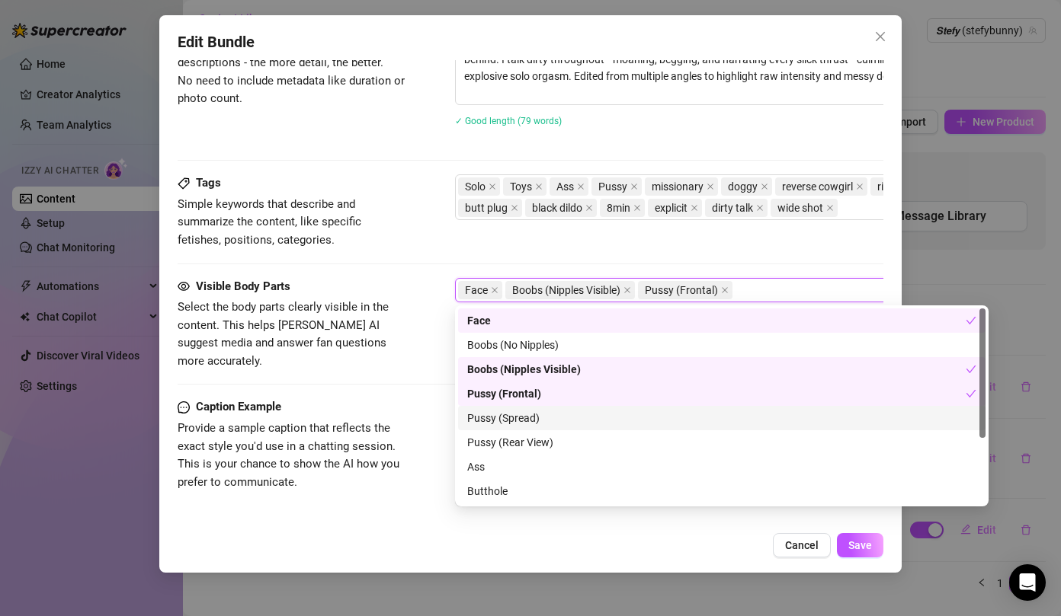
click at [517, 418] on div "Pussy (Spread)" at bounding box center [721, 418] width 509 height 17
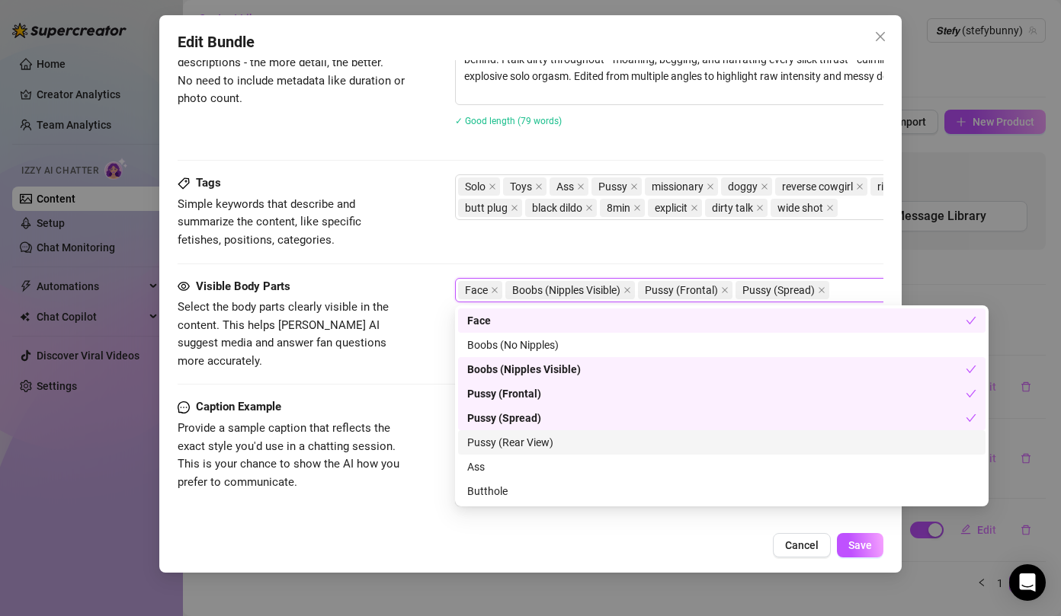
click at [518, 450] on div "Pussy (Rear View)" at bounding box center [721, 442] width 509 height 17
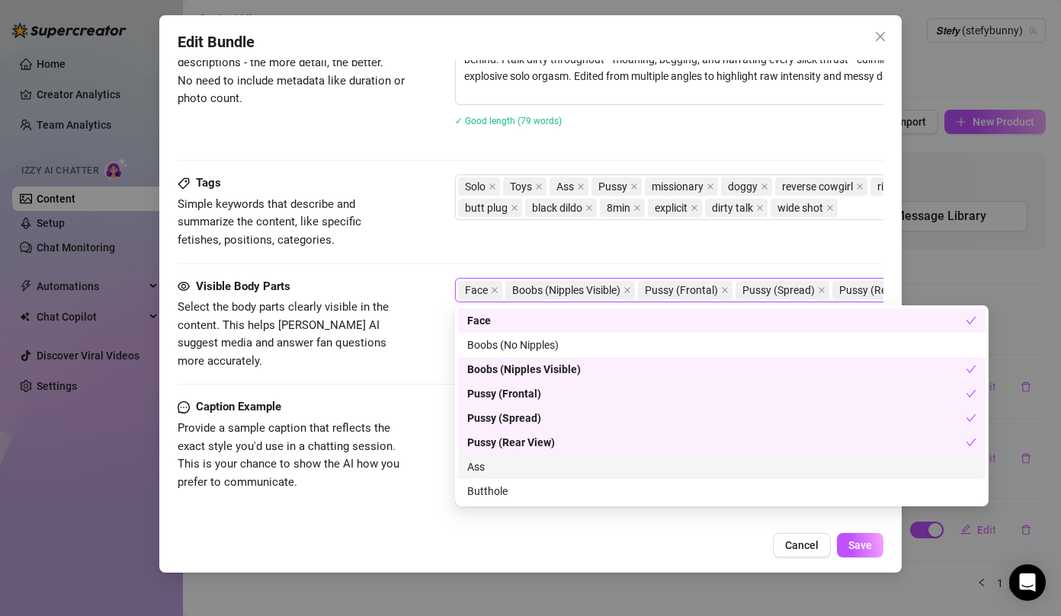
drag, startPoint x: 493, startPoint y: 471, endPoint x: 491, endPoint y: 499, distance: 28.2
click at [493, 479] on div "Ass" at bounding box center [721, 467] width 527 height 24
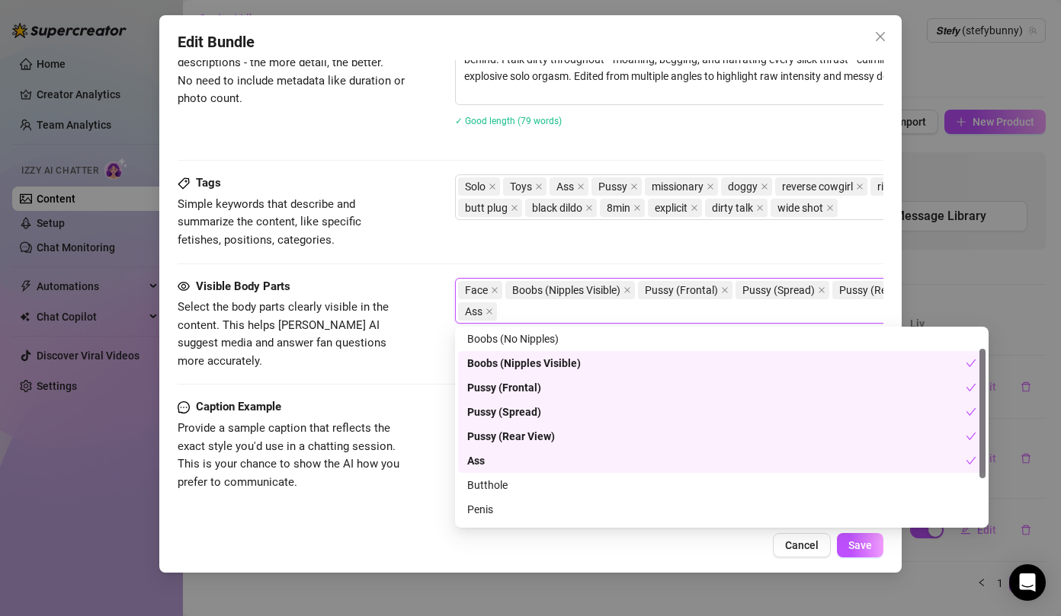
click at [487, 490] on div "Butthole" at bounding box center [721, 485] width 509 height 17
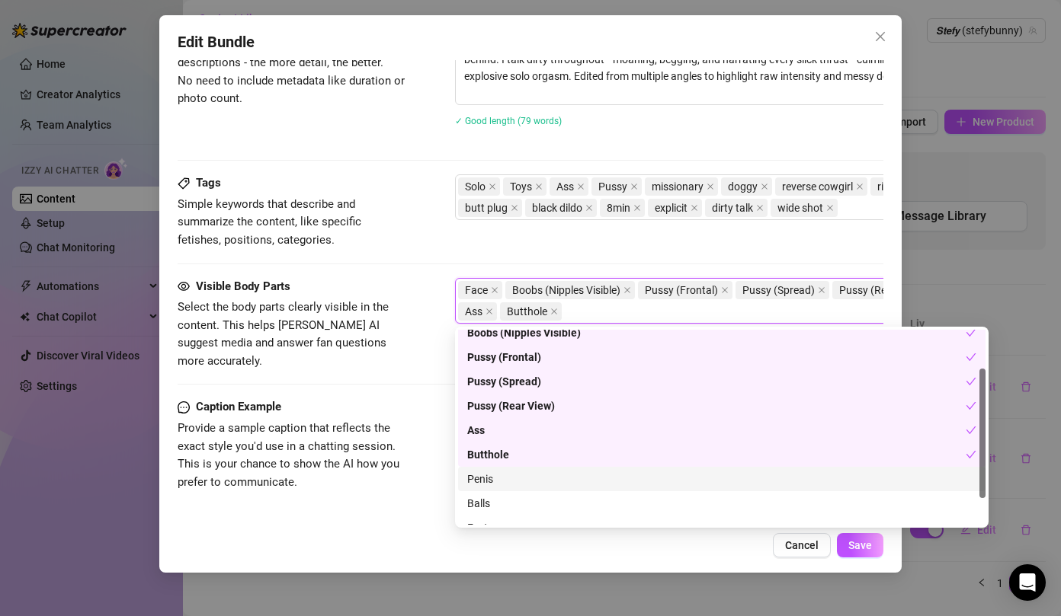
scroll to position [98, 0]
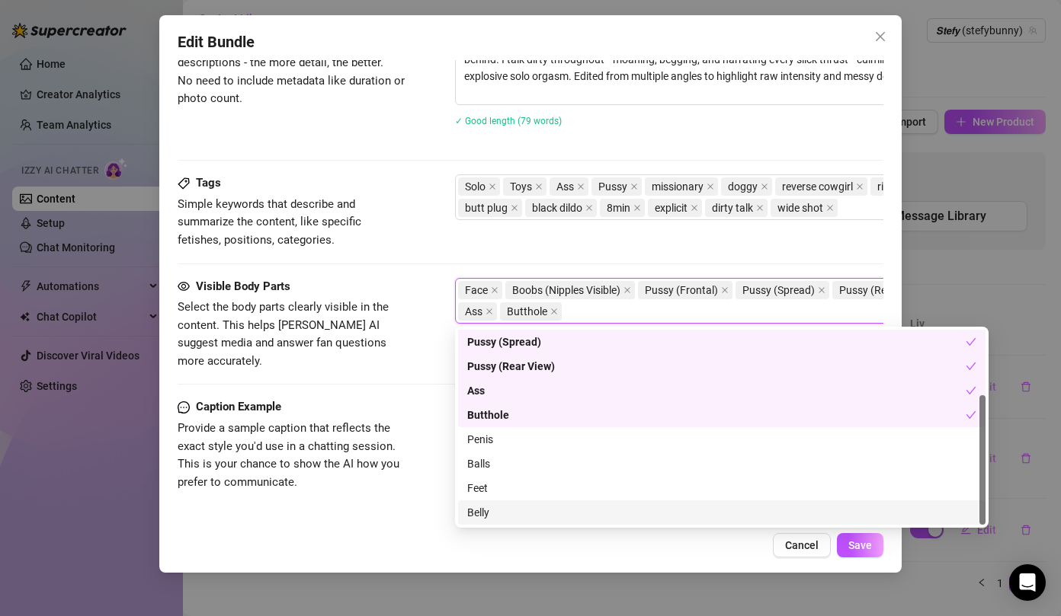
click at [489, 511] on div "Belly" at bounding box center [721, 512] width 509 height 17
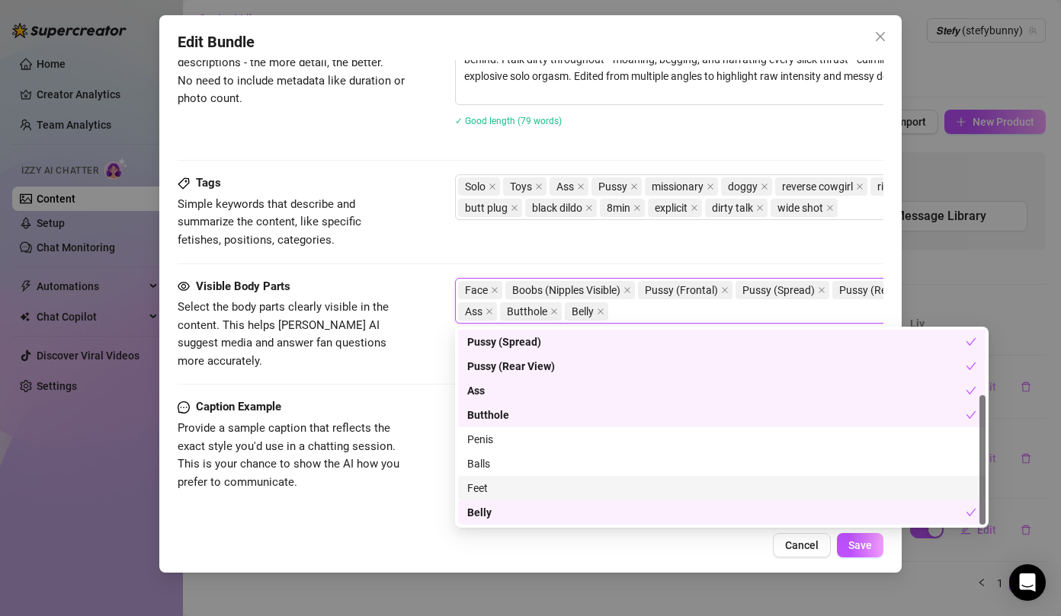
scroll to position [794, 0]
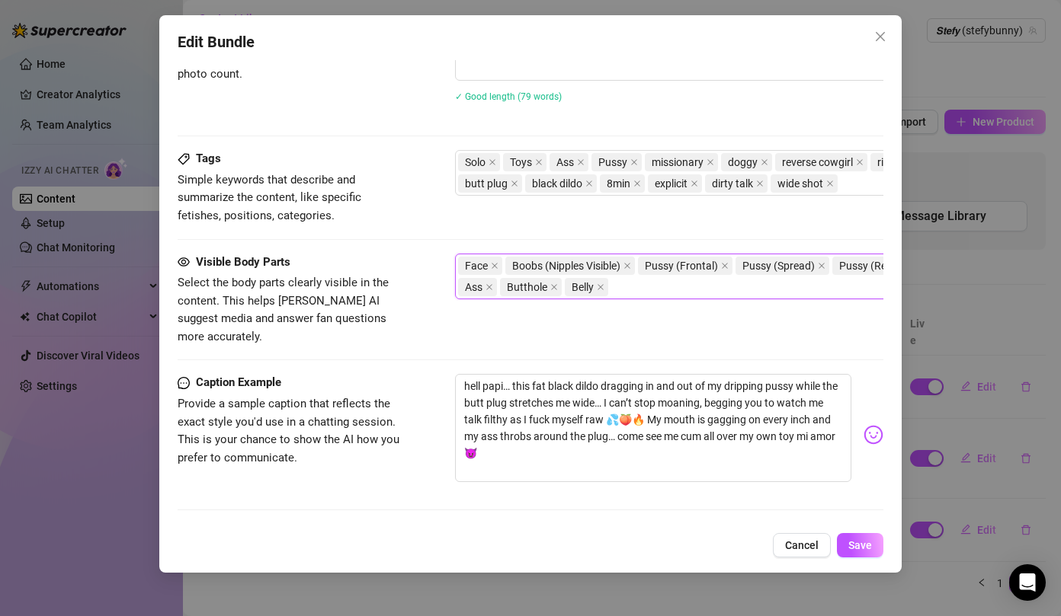
click at [376, 347] on div "Visible Body Parts Select the body parts clearly visible in the content. This h…" at bounding box center [531, 314] width 706 height 121
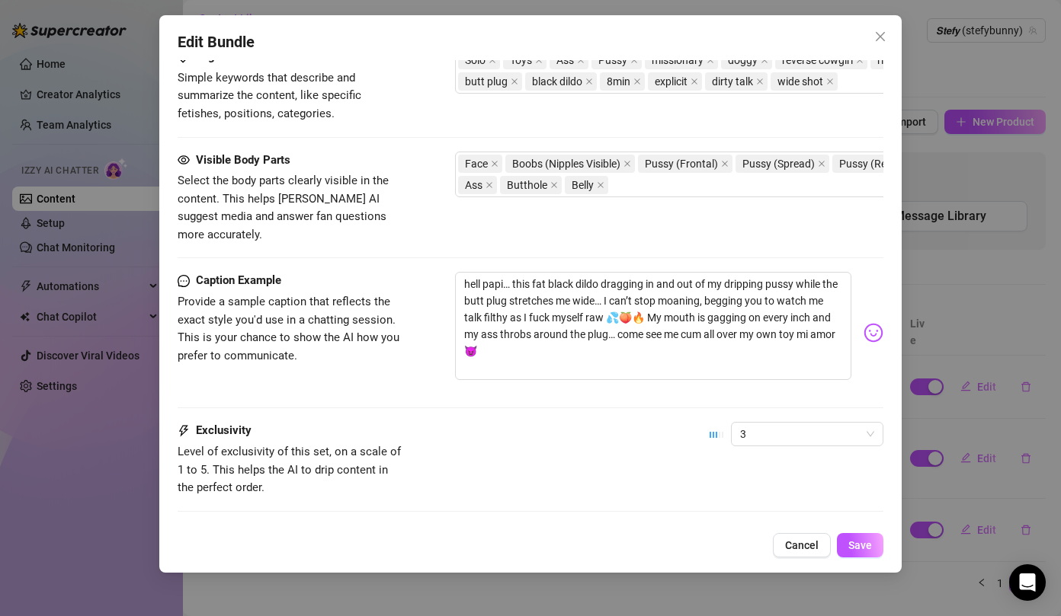
scroll to position [964, 0]
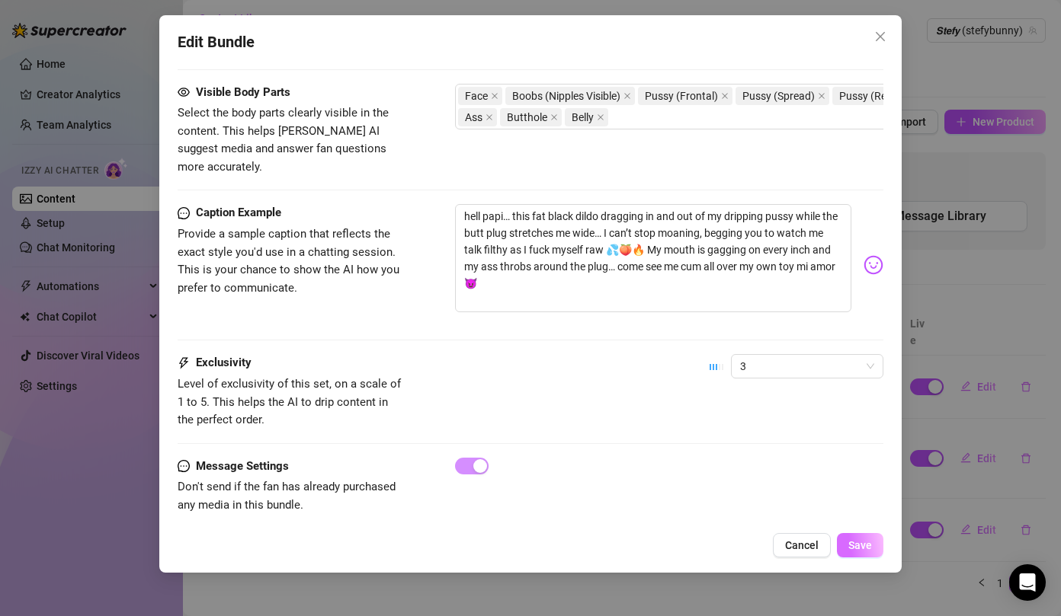
click at [872, 539] on button "Save" at bounding box center [860, 545] width 46 height 24
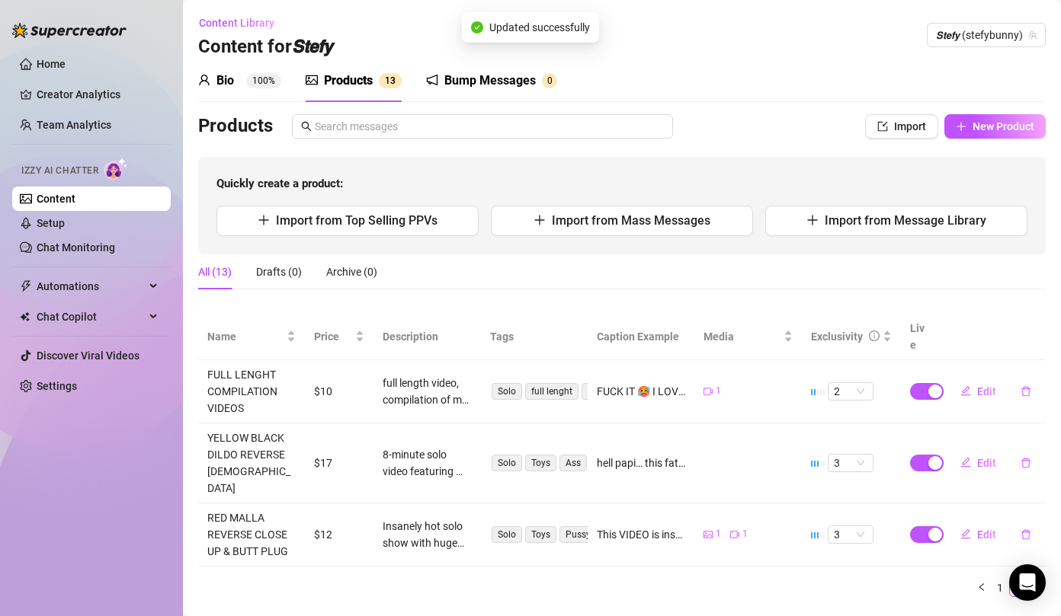
scroll to position [5, 0]
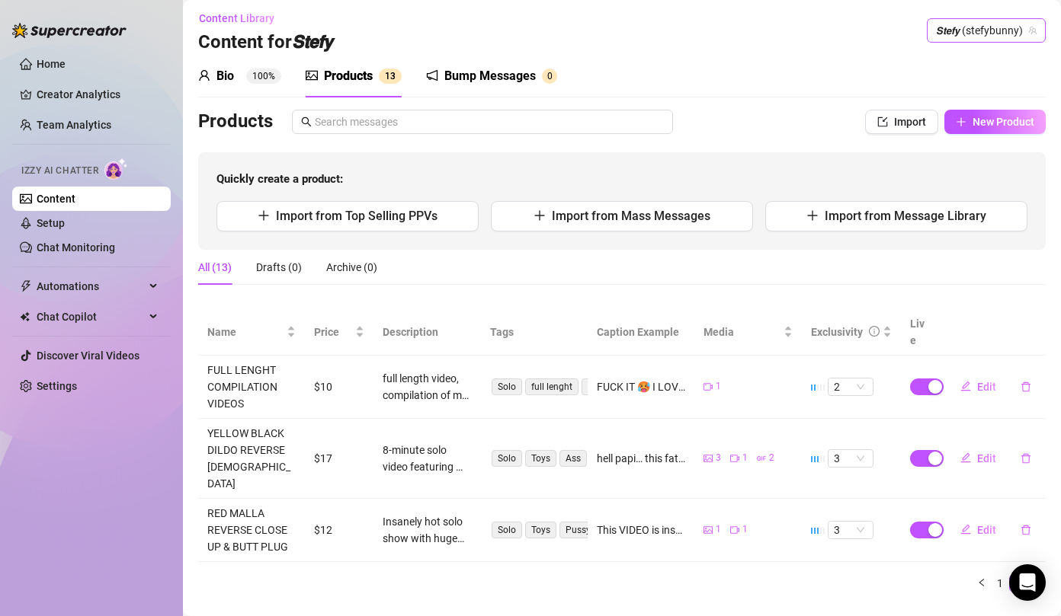
click at [974, 32] on span "𝙎𝙩𝙚𝙛𝙮 (stefybunny)" at bounding box center [986, 30] width 101 height 23
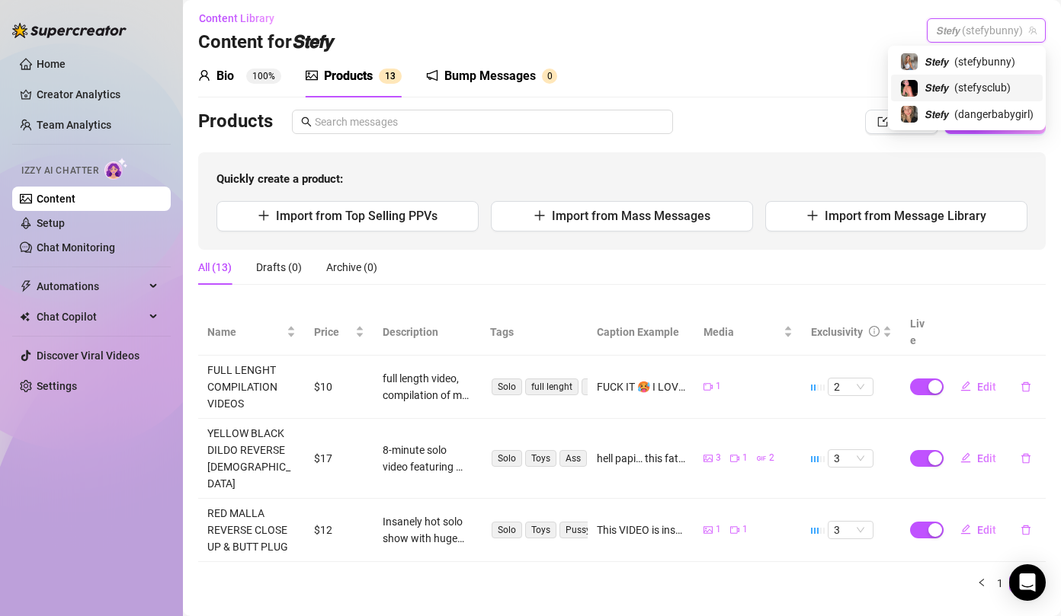
click at [928, 85] on span "𝙎𝙩𝙚𝙛𝙮" at bounding box center [936, 87] width 24 height 17
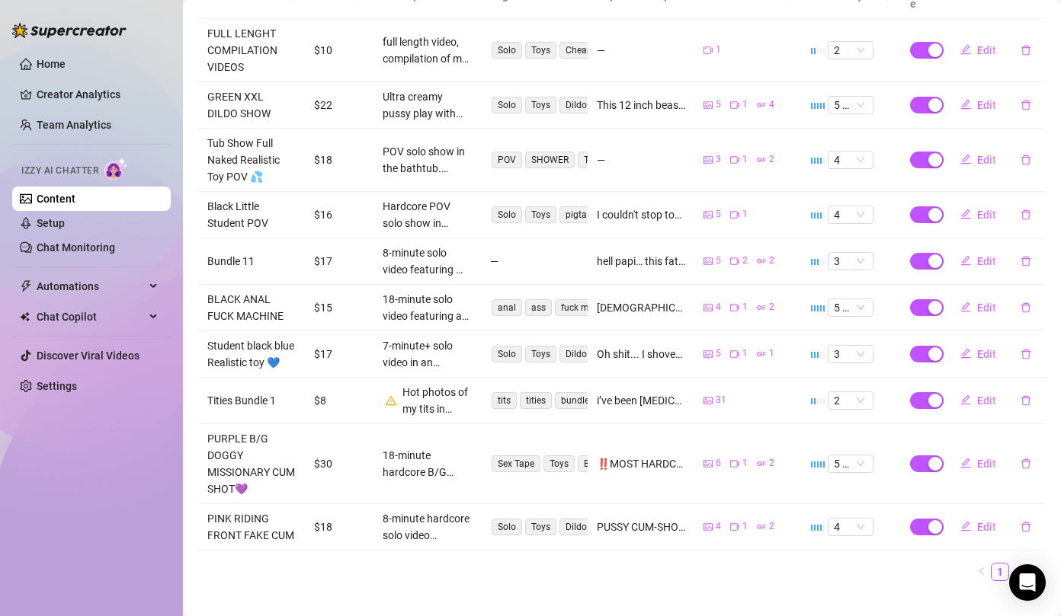
scroll to position [347, 0]
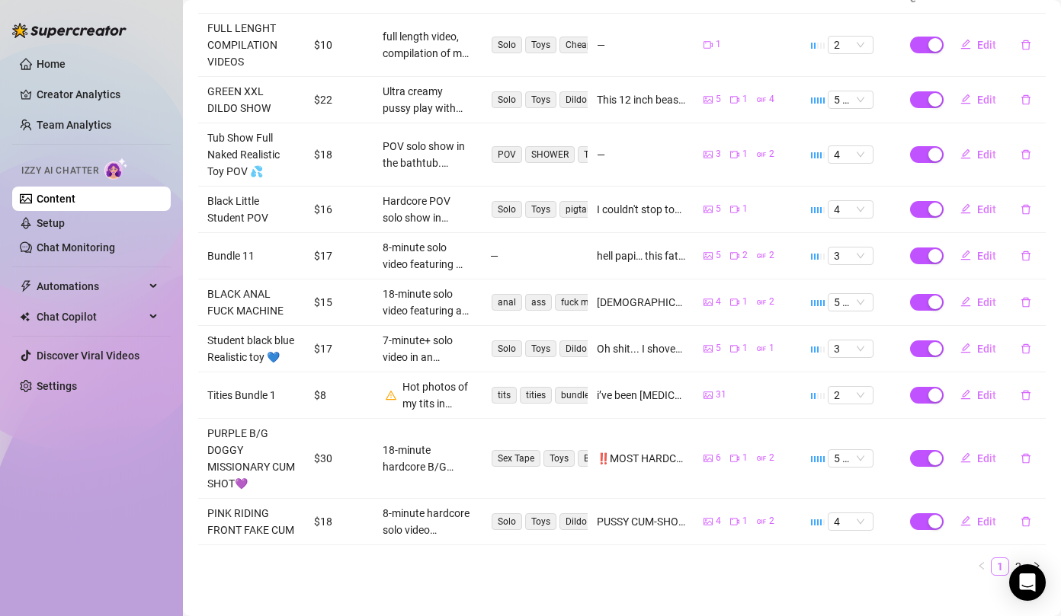
click at [1003, 559] on link "1" at bounding box center [999, 567] width 17 height 17
click at [1018, 559] on link "2" at bounding box center [1018, 567] width 17 height 17
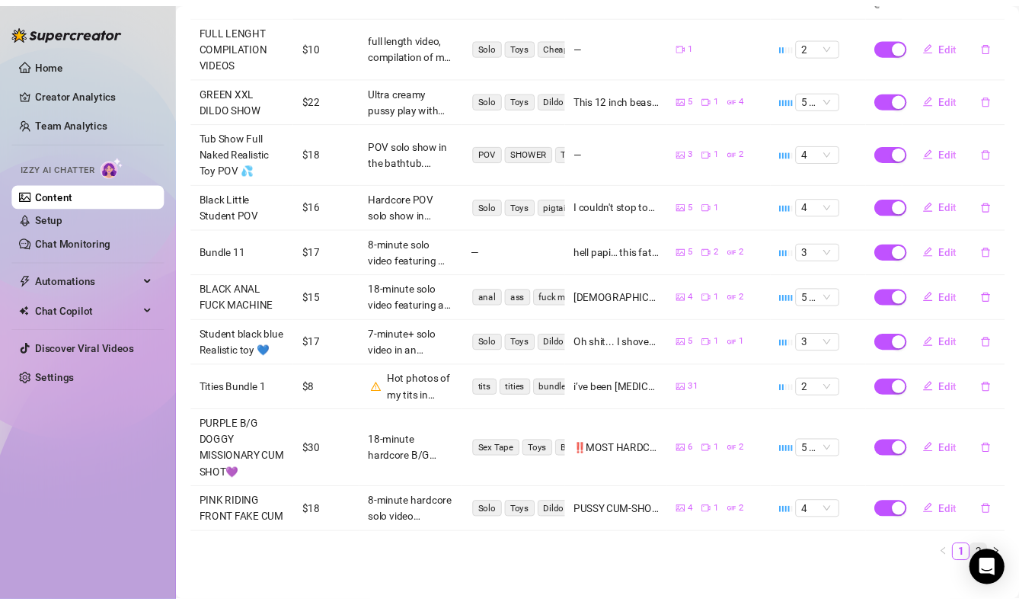
scroll to position [0, 0]
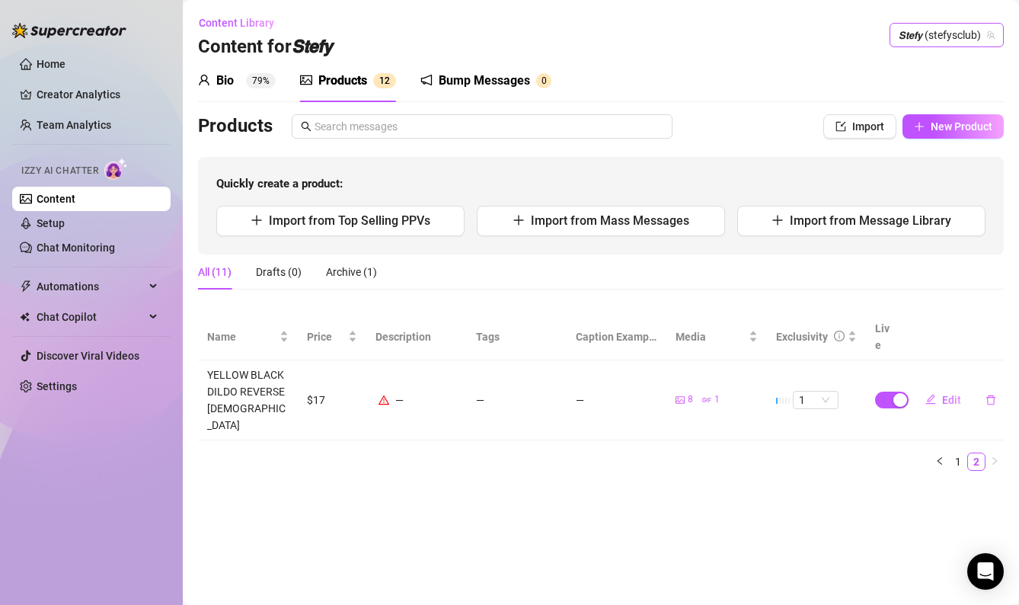
click at [968, 35] on span "𝙎𝙩𝙚𝙛𝙮 (stefysclub)" at bounding box center [947, 35] width 96 height 23
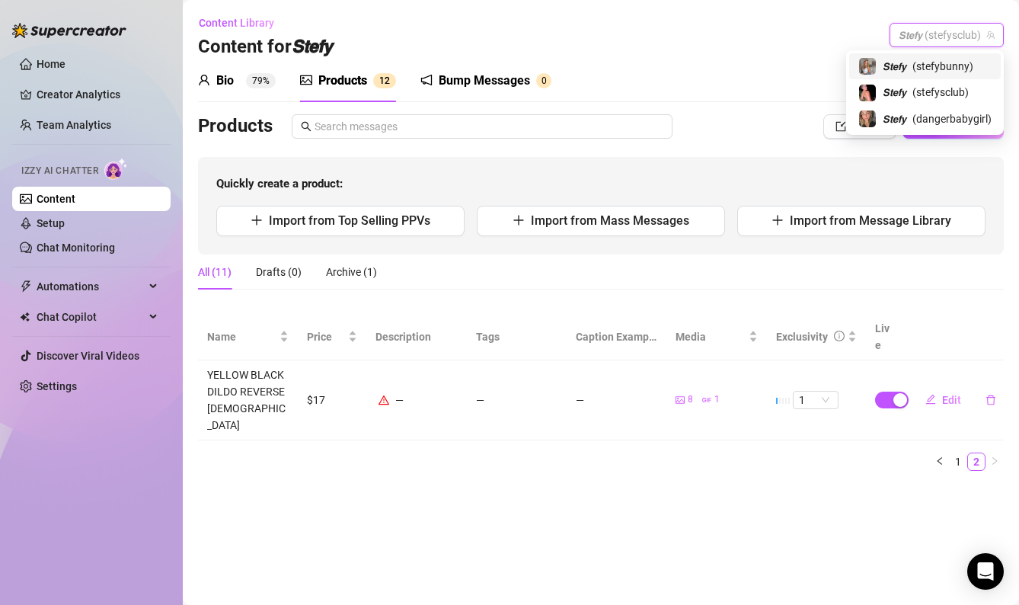
click at [925, 64] on span "( stefybunny )" at bounding box center [943, 66] width 61 height 17
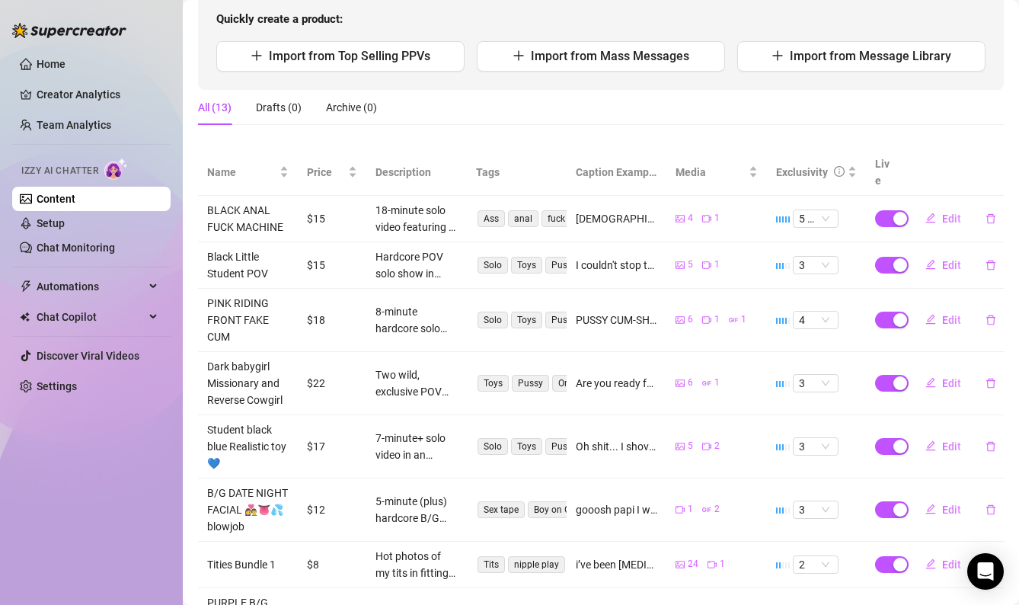
scroll to position [408, 0]
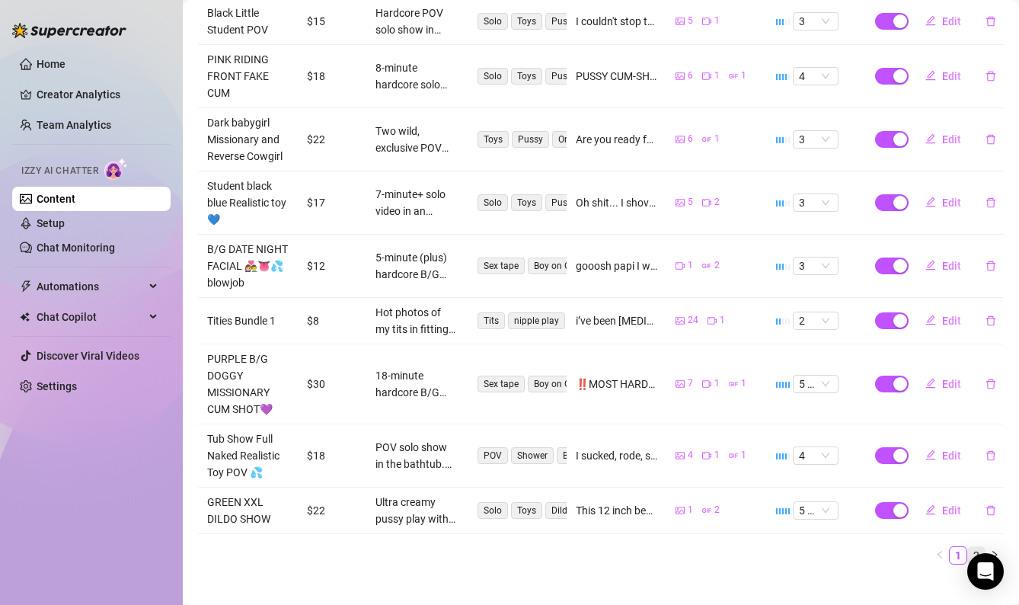
click at [982, 547] on link "2" at bounding box center [976, 555] width 17 height 17
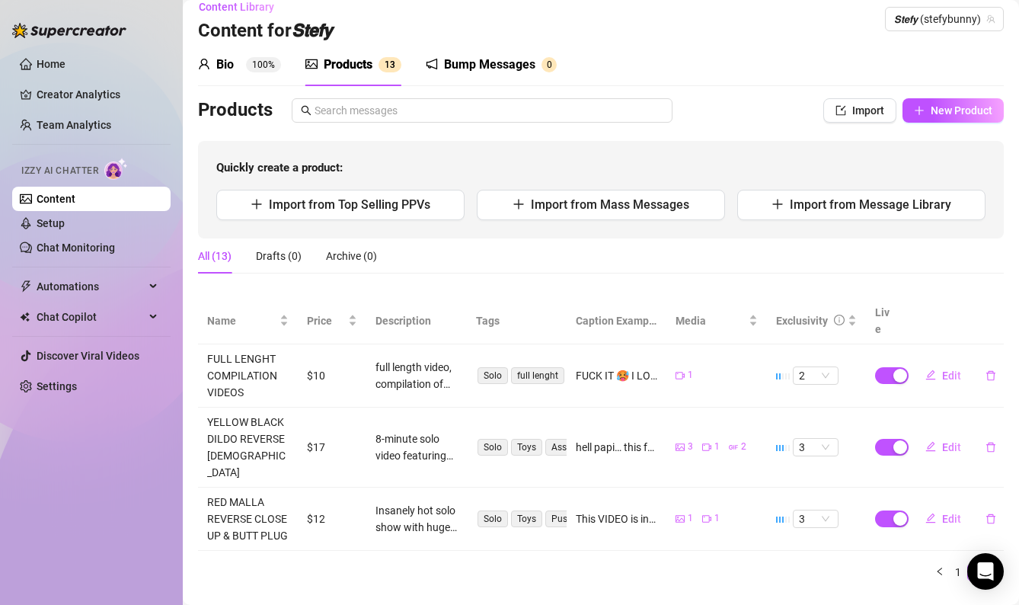
scroll to position [13, 0]
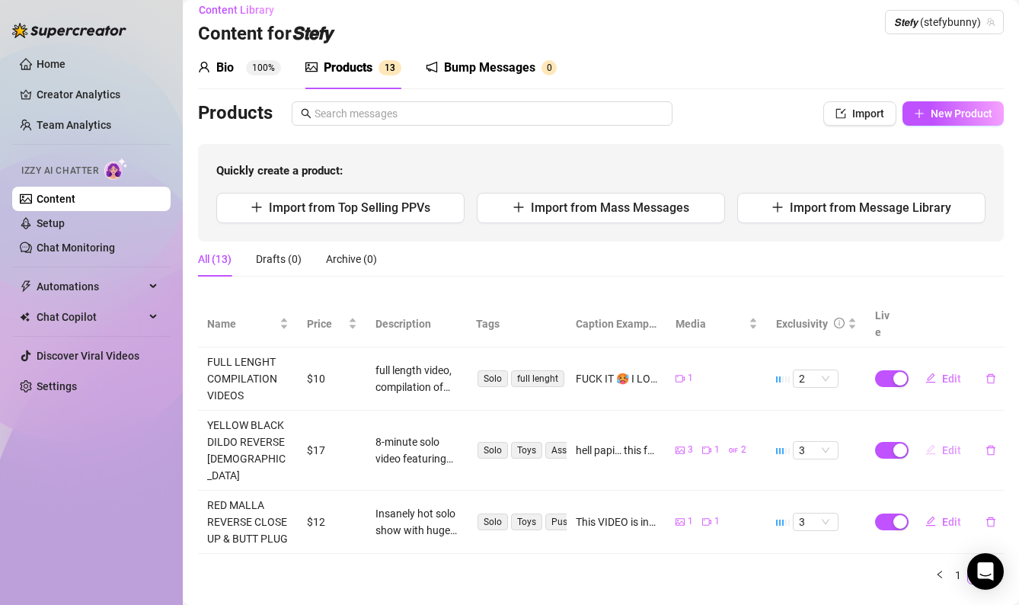
click at [946, 444] on span "Edit" at bounding box center [952, 450] width 19 height 12
type textarea "hell papi… this fat black dildo dragging in and out of my dripping pussy while …"
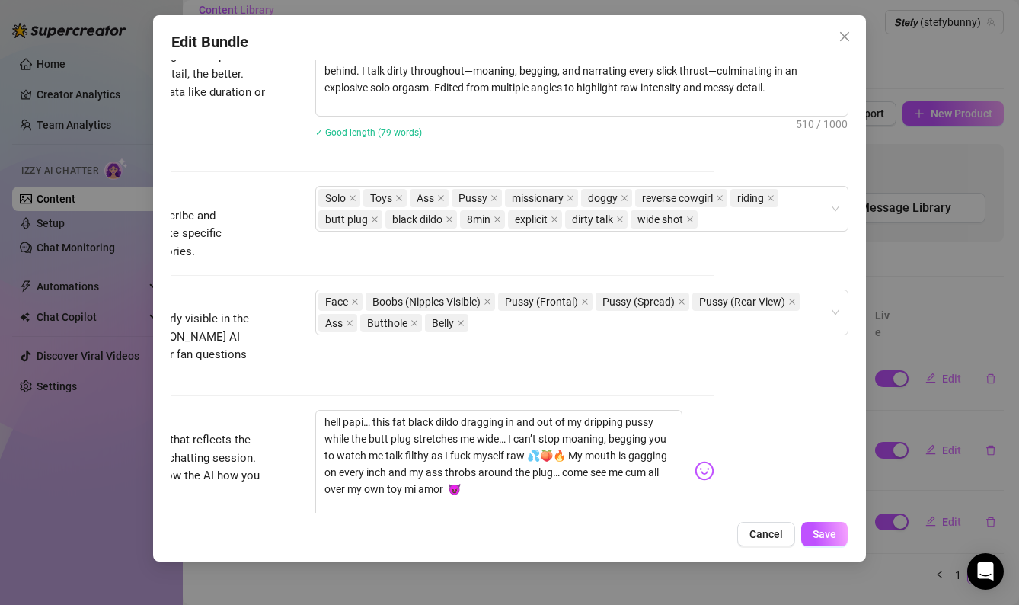
scroll to position [758, 132]
click at [532, 323] on div "Face Boobs (Nipples Visible) Pussy (Frontal) Pussy (Spread) Pussy (Rear View) A…" at bounding box center [575, 312] width 511 height 43
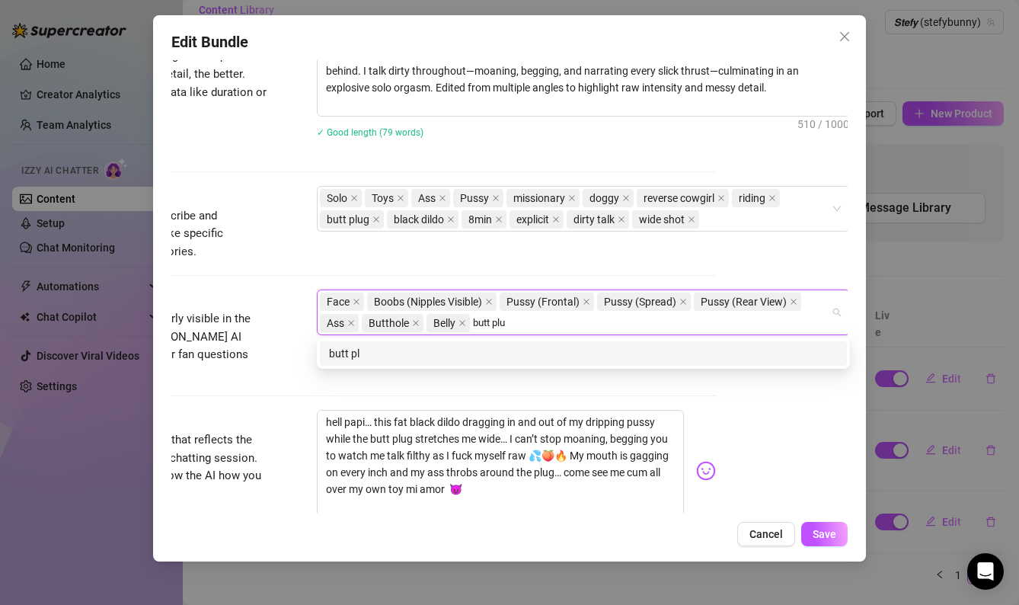
type input "butt plug"
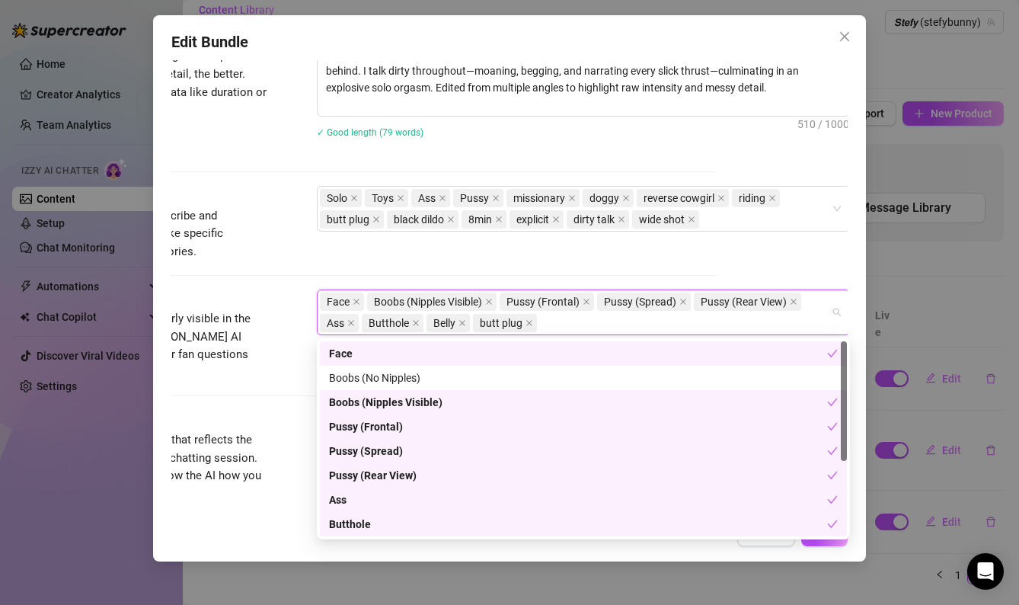
type input "b"
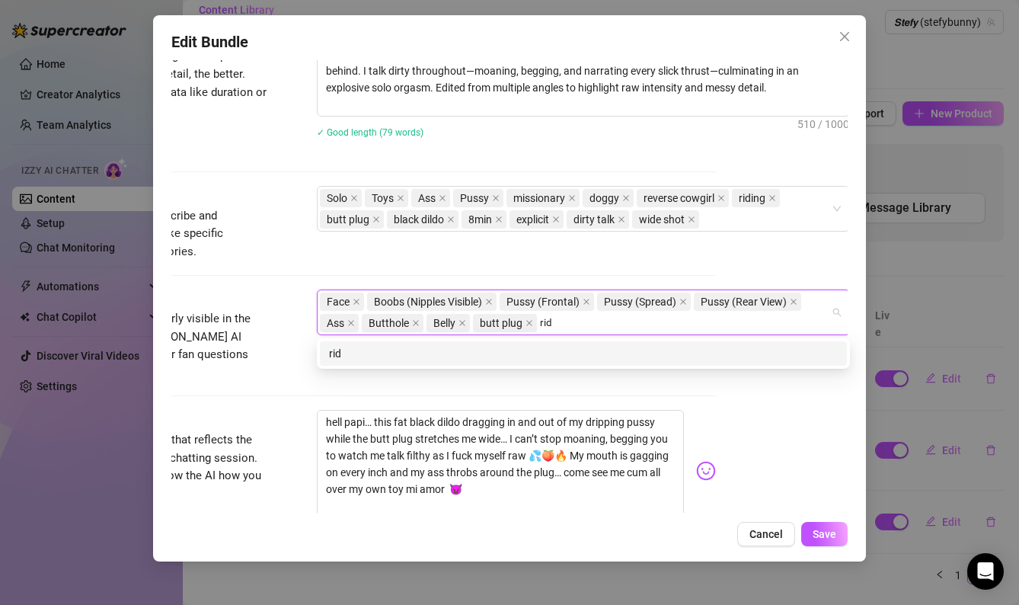
type input "ride"
type input "riding"
type input "reverse cowgirl"
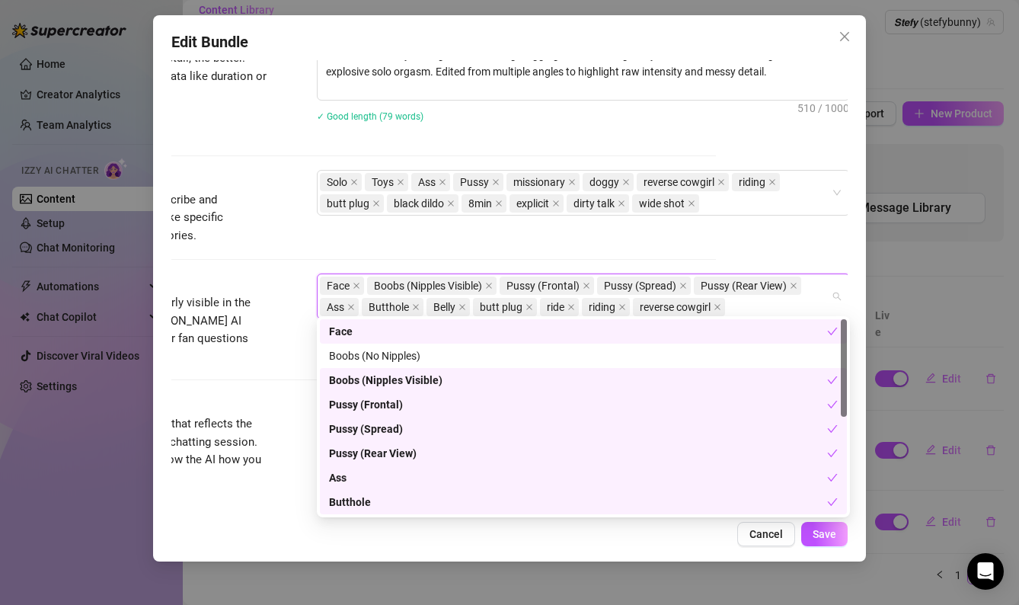
scroll to position [780, 132]
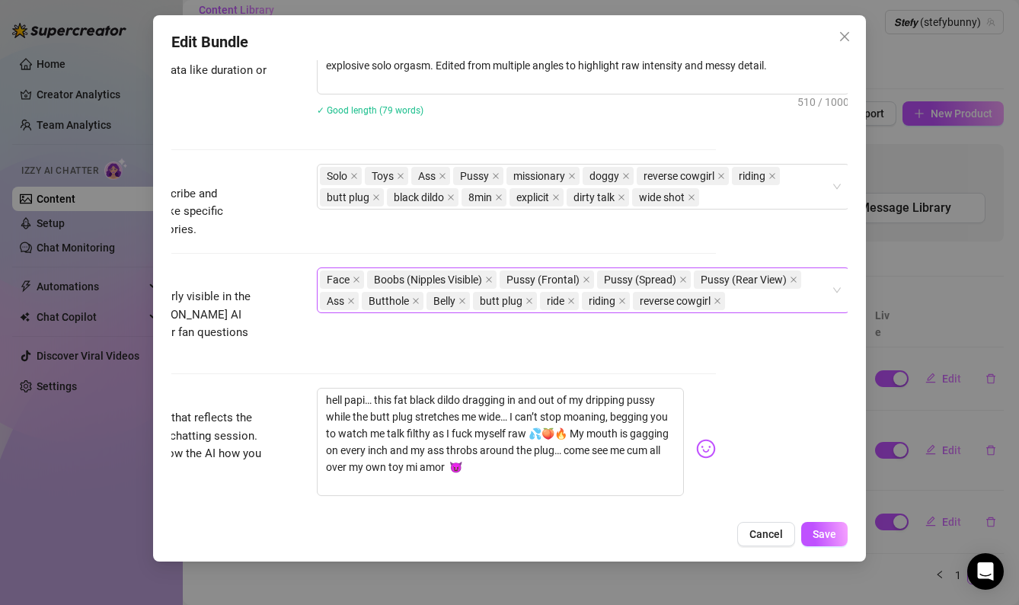
click at [762, 293] on div "Face Boobs (Nipples Visible) Pussy (Frontal) Pussy (Spread) Pussy (Rear View) A…" at bounding box center [575, 290] width 511 height 43
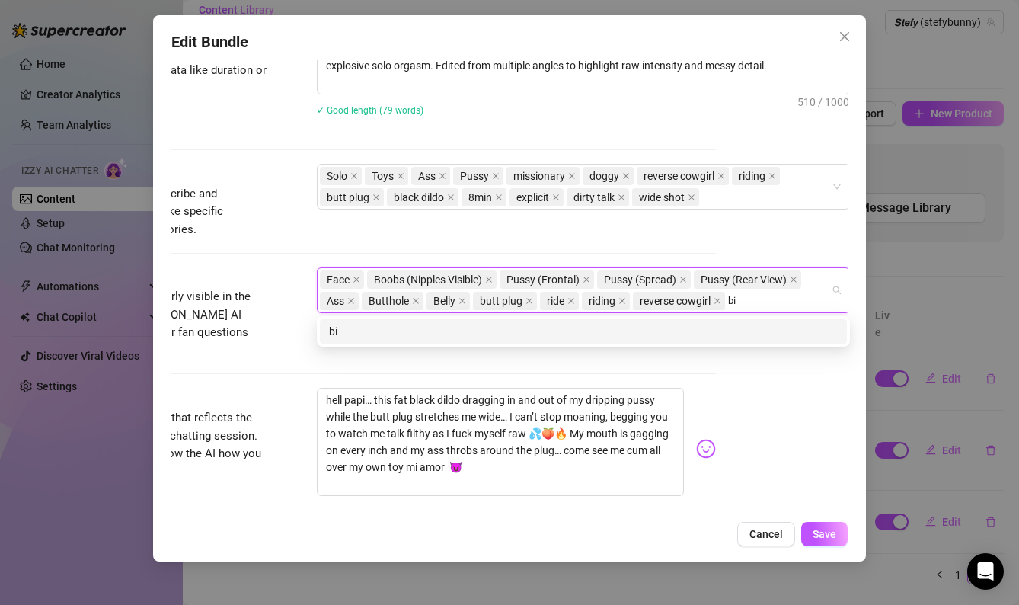
type input "b"
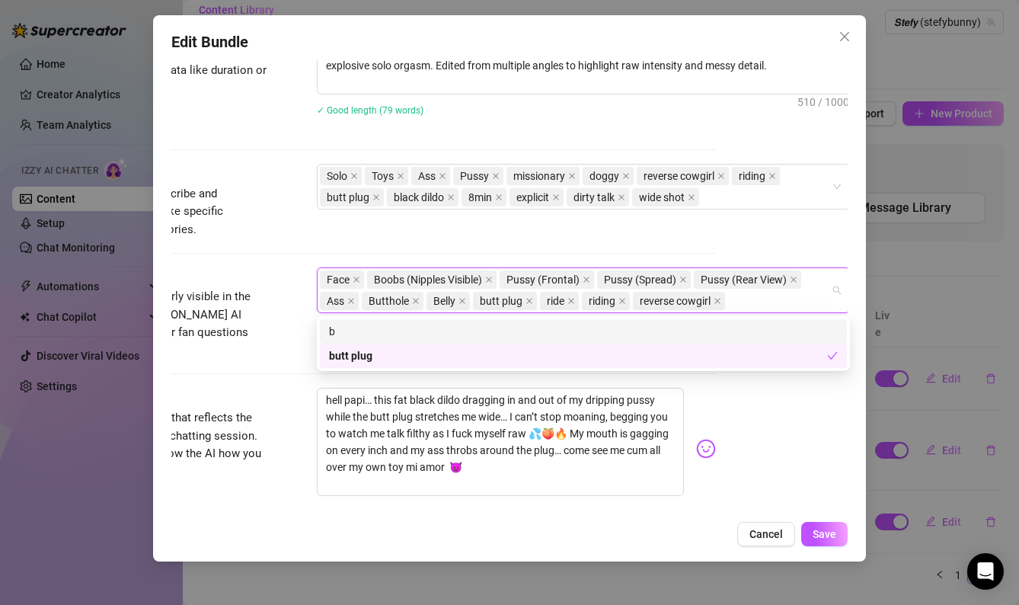
click at [763, 294] on div "Face Boobs (Nipples Visible) Pussy (Frontal) Pussy (Spread) Pussy (Rear View) A…" at bounding box center [575, 290] width 511 height 43
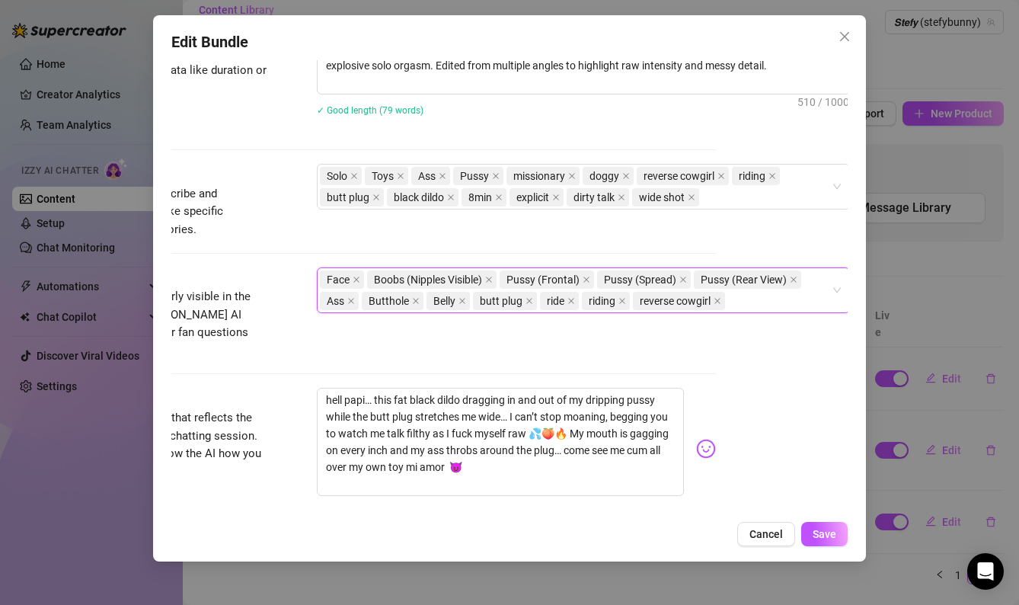
scroll to position [770, 132]
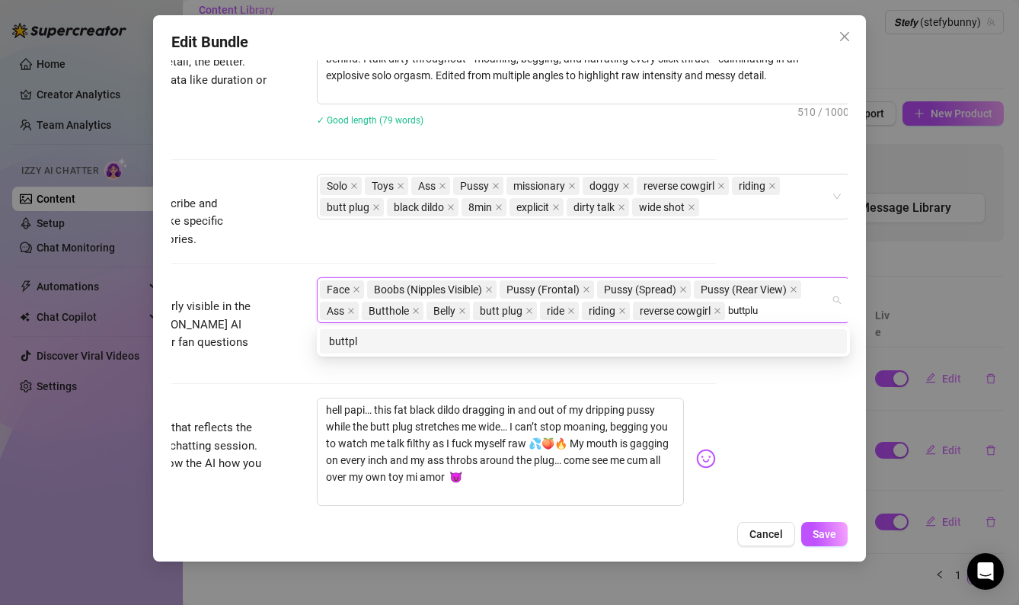
type input "buttplug"
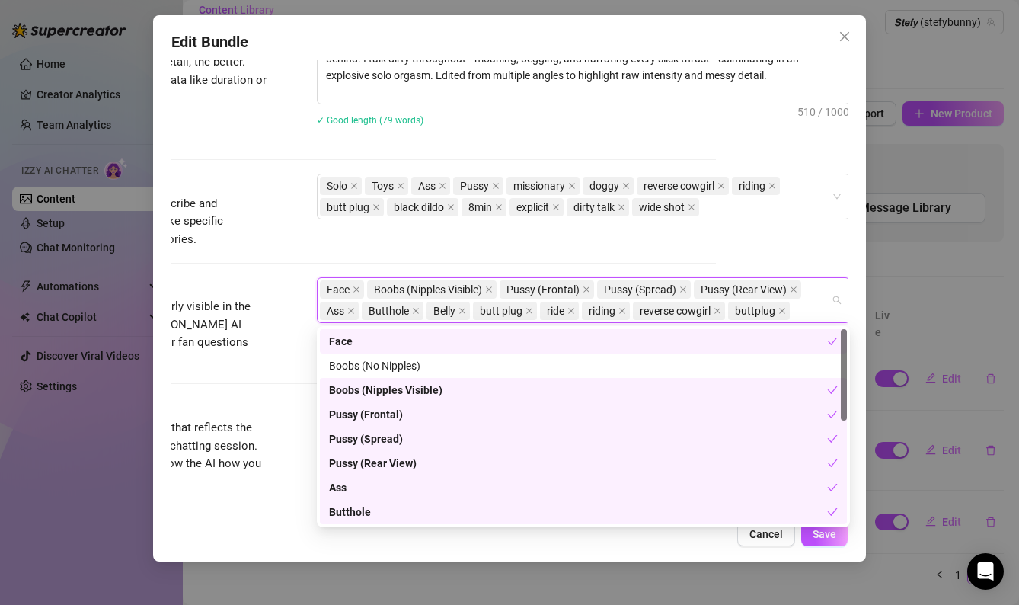
click at [274, 383] on div at bounding box center [378, 383] width 677 height 1
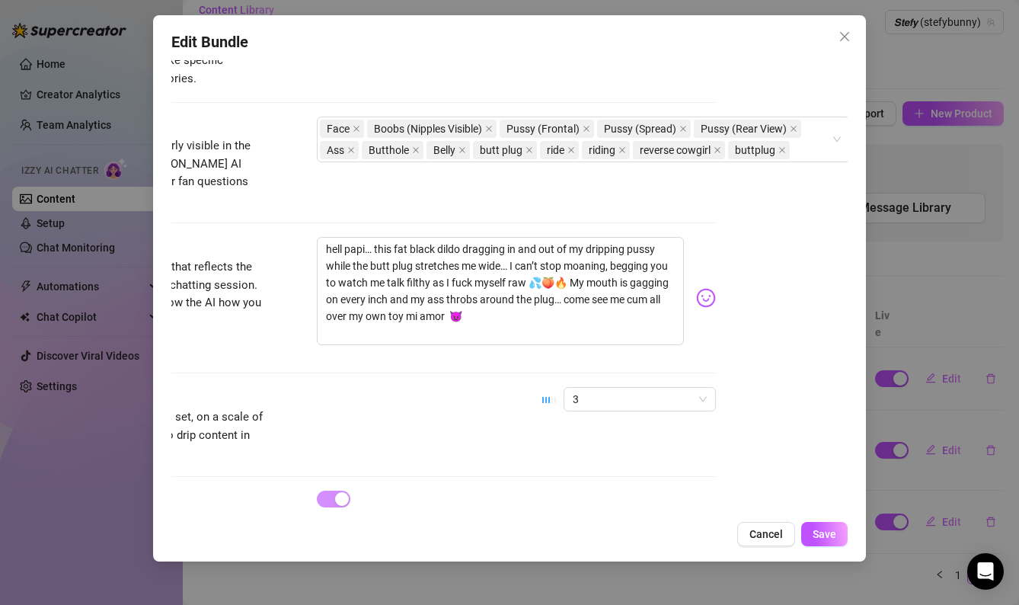
scroll to position [967, 132]
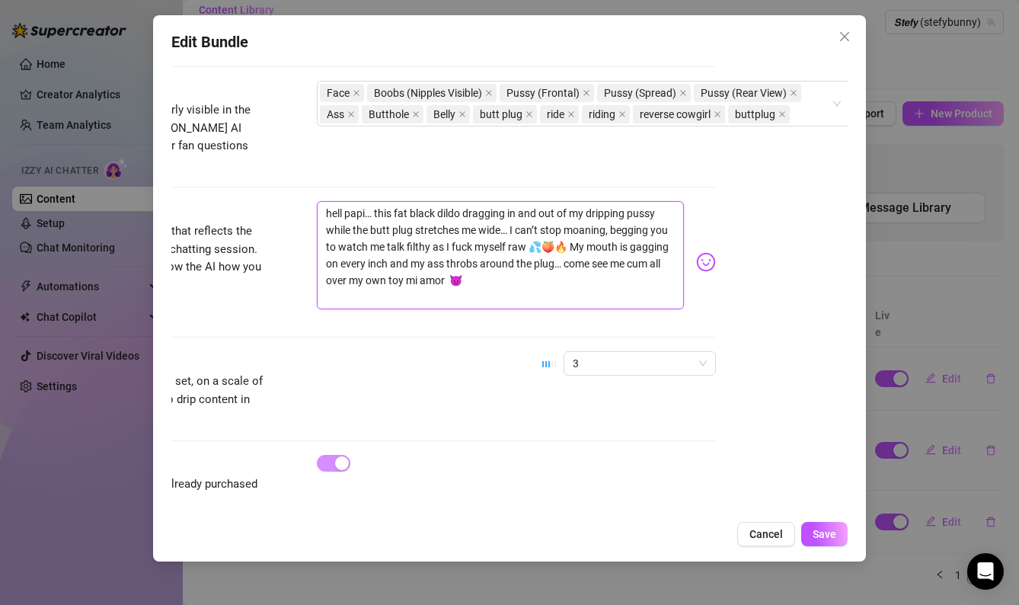
drag, startPoint x: 383, startPoint y: 226, endPoint x: 305, endPoint y: 203, distance: 81.2
click at [305, 203] on div "Caption Example Provide a sample caption that reflects the exact style you'd us…" at bounding box center [378, 262] width 677 height 122
click at [824, 537] on span "Save" at bounding box center [825, 534] width 24 height 12
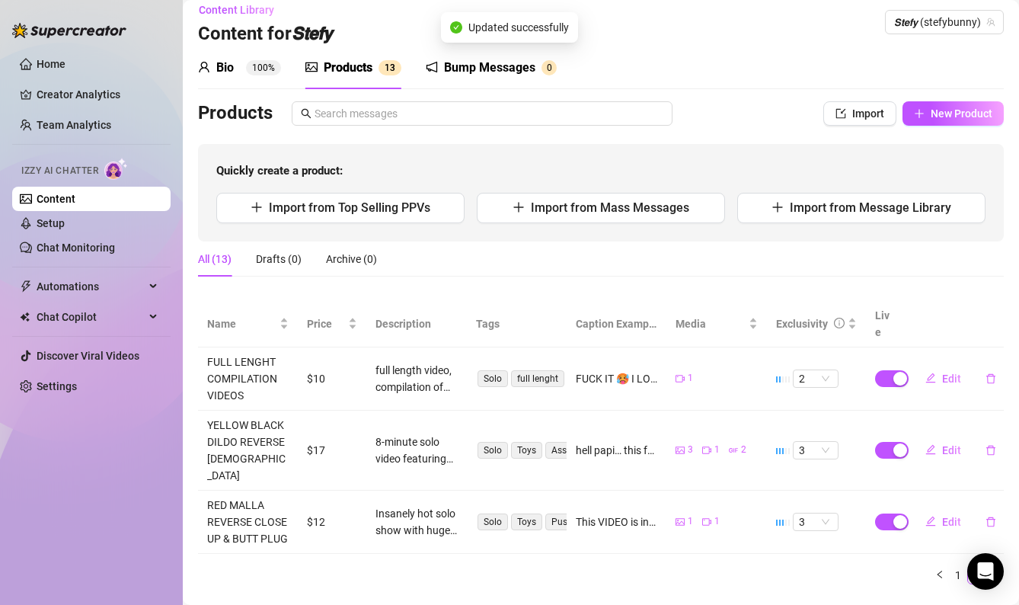
scroll to position [16, 0]
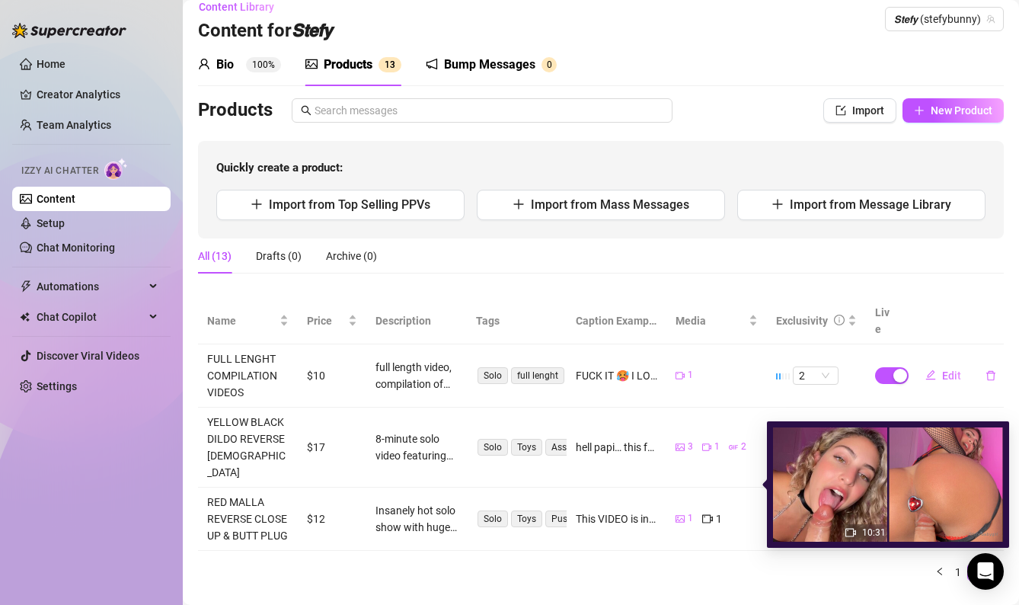
click at [681, 515] on icon "picture" at bounding box center [680, 518] width 9 height 7
click at [658, 527] on div "Name Price Description Tags Caption Example Media Exclusivity Live FULL LENGHT …" at bounding box center [601, 439] width 806 height 283
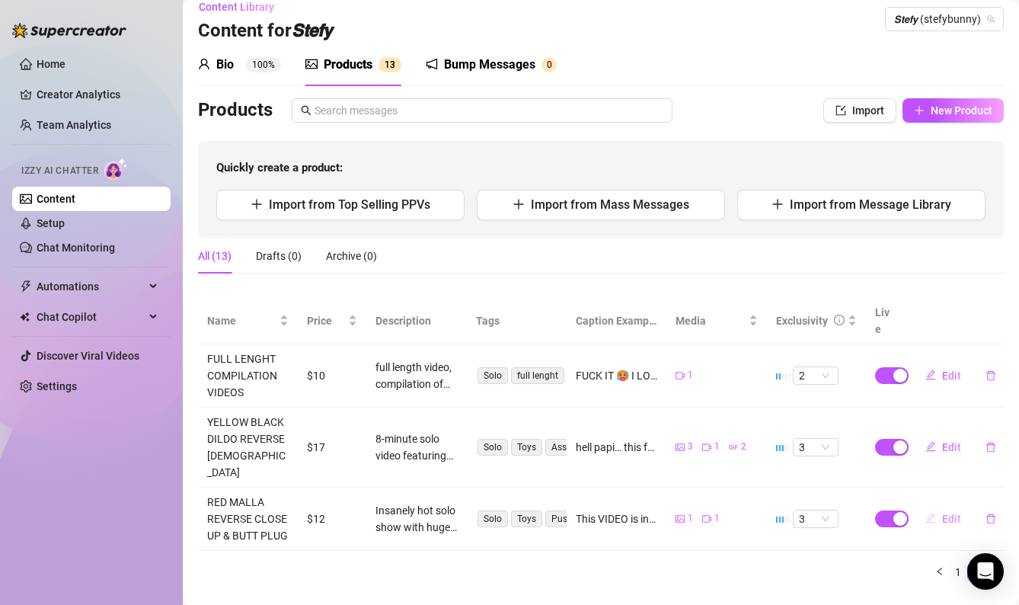
click at [941, 507] on button "Edit" at bounding box center [944, 519] width 60 height 24
type textarea "This VIDEO is insane… My jewel is in, my throat’s full, and this monster toy is…"
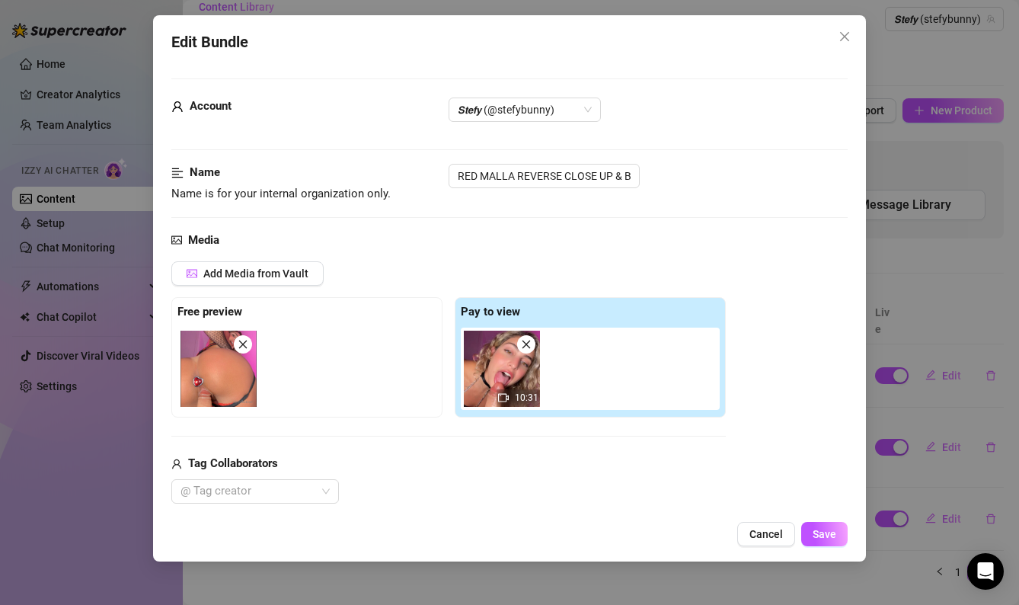
scroll to position [10, 0]
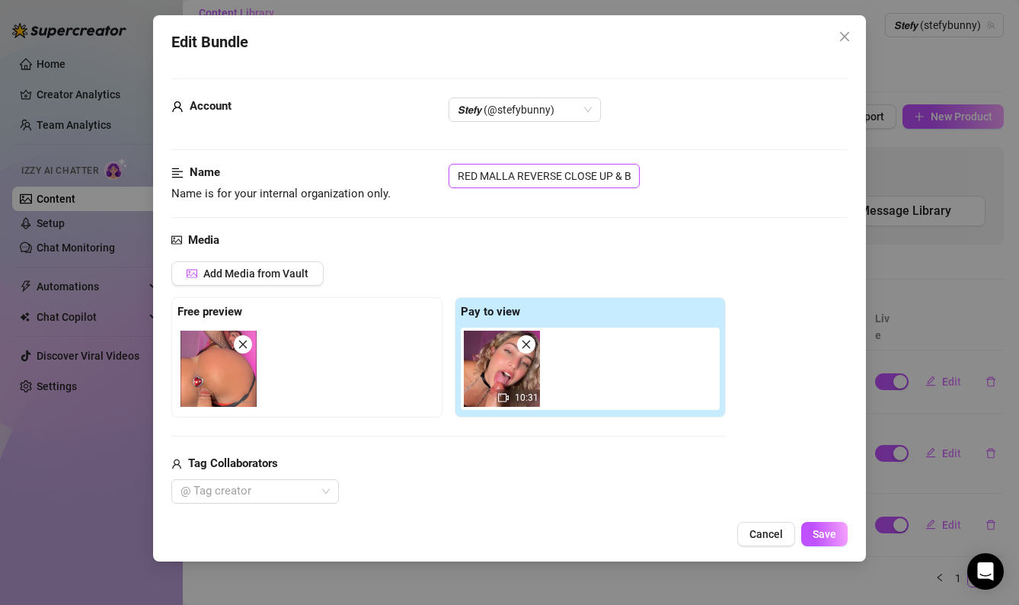
click at [457, 174] on input "RED MALLA REVERSE CLOSE UP & BUTT PLUG" at bounding box center [544, 176] width 191 height 24
drag, startPoint x: 457, startPoint y: 174, endPoint x: 697, endPoint y: 181, distance: 240.1
click at [697, 181] on div "RED MALLA REVERSE CLOSE UP & BUTT PLUG" at bounding box center [649, 176] width 400 height 24
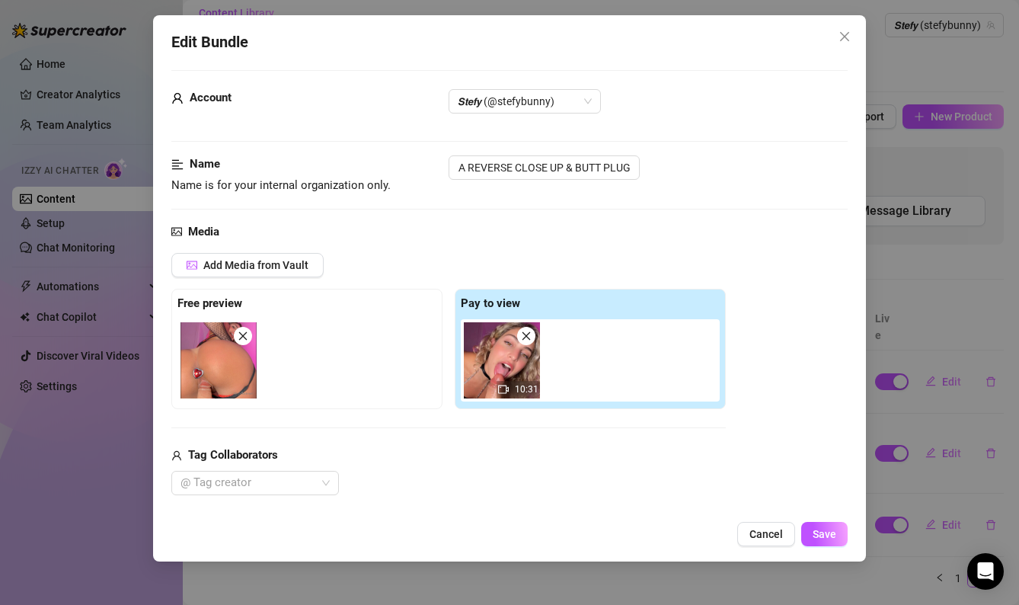
scroll to position [0, 0]
drag, startPoint x: 531, startPoint y: 167, endPoint x: 501, endPoint y: 165, distance: 30.6
click at [501, 165] on input "RED MALLA REVERSE CLOSE UP & BUTT PLUG" at bounding box center [544, 167] width 191 height 24
click at [626, 168] on input "RED MALLA REVERSE CLOSE UP & BUTT PLUG" at bounding box center [544, 167] width 191 height 24
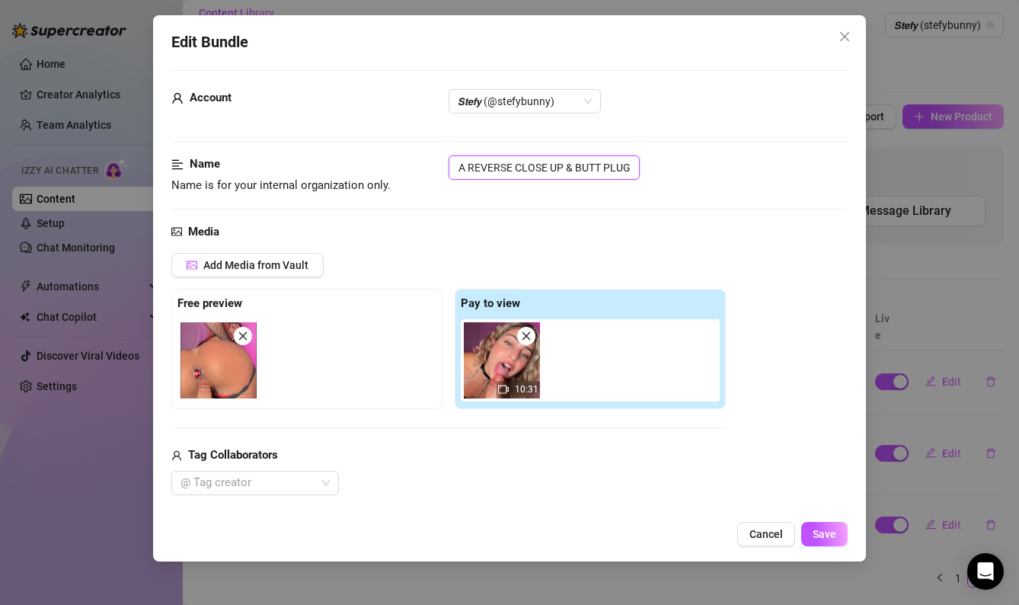
drag, startPoint x: 626, startPoint y: 168, endPoint x: 691, endPoint y: 168, distance: 64.8
click at [691, 168] on div "RED MALLA REVERSE CLOSE UP & BUTT PLUG" at bounding box center [649, 167] width 400 height 24
click at [601, 165] on input "RED MALLA REVERSE CLOSE UP & BUTT PLUG" at bounding box center [544, 167] width 191 height 24
click at [566, 168] on input "RED MALLA REVERSE CLOSE UP & BUTT PLUG" at bounding box center [544, 167] width 191 height 24
click at [637, 169] on input "RED MALLA REVERSE CLOSE UP & BUTT PLUG" at bounding box center [544, 167] width 191 height 24
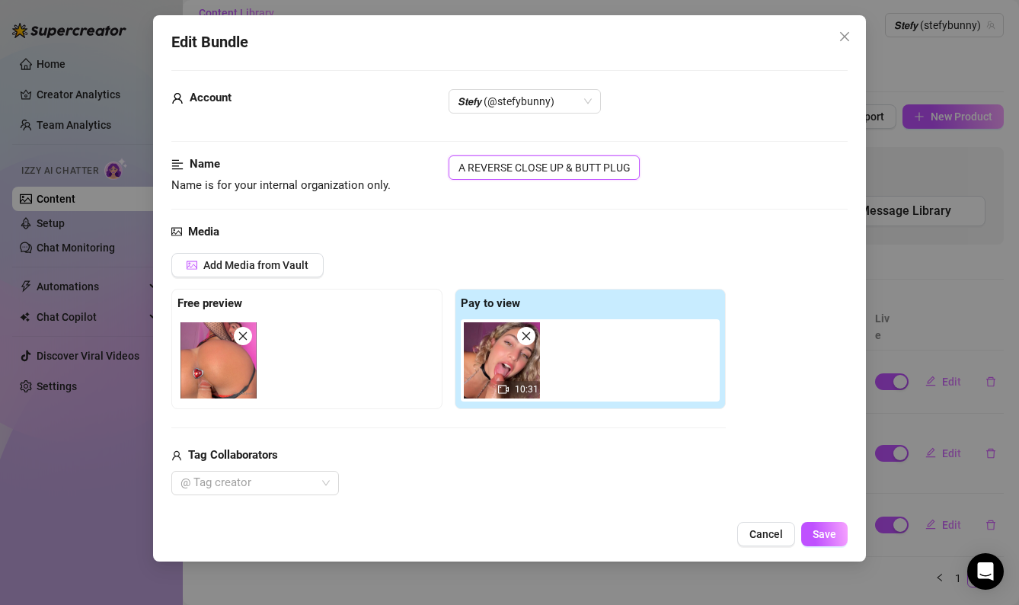
drag, startPoint x: 637, startPoint y: 169, endPoint x: 549, endPoint y: 163, distance: 87.8
click at [549, 163] on input "RED MALLA REVERSE CLOSE UP & BUTT PLUG" at bounding box center [544, 167] width 191 height 24
click at [627, 167] on input "RED MALLA REVERSE CLOSE UP & BUTT PLUG" at bounding box center [544, 167] width 191 height 24
click at [629, 168] on input "RED MALLA REVERSE CLOSE UP & BUTT PLUG" at bounding box center [544, 167] width 191 height 24
click at [637, 165] on input "RED MALLA REVERSE CLOSE UP & BUTT PLUG" at bounding box center [544, 167] width 191 height 24
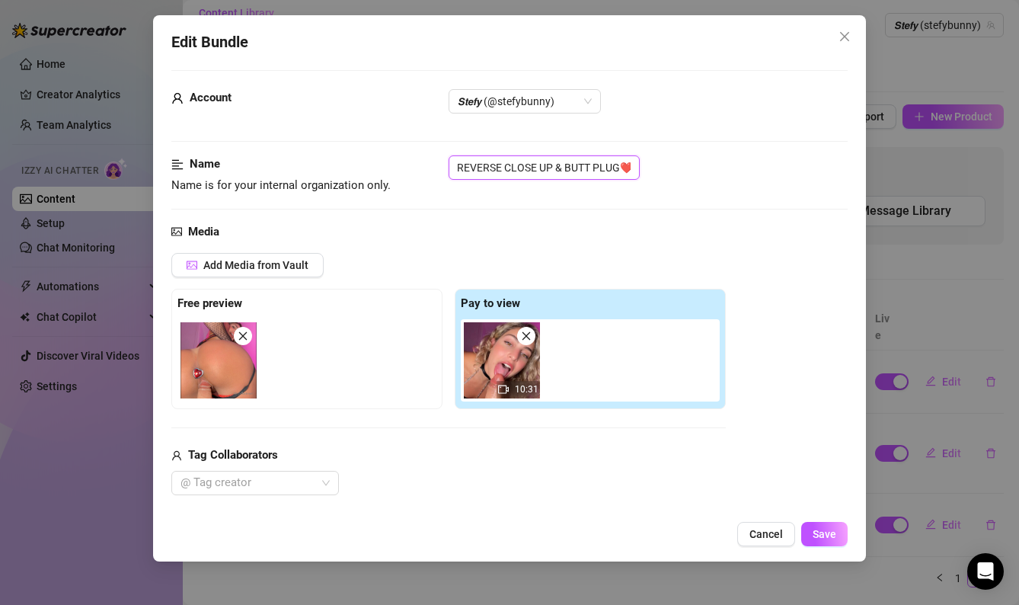
scroll to position [0, 0]
drag, startPoint x: 633, startPoint y: 168, endPoint x: 440, endPoint y: 151, distance: 193.5
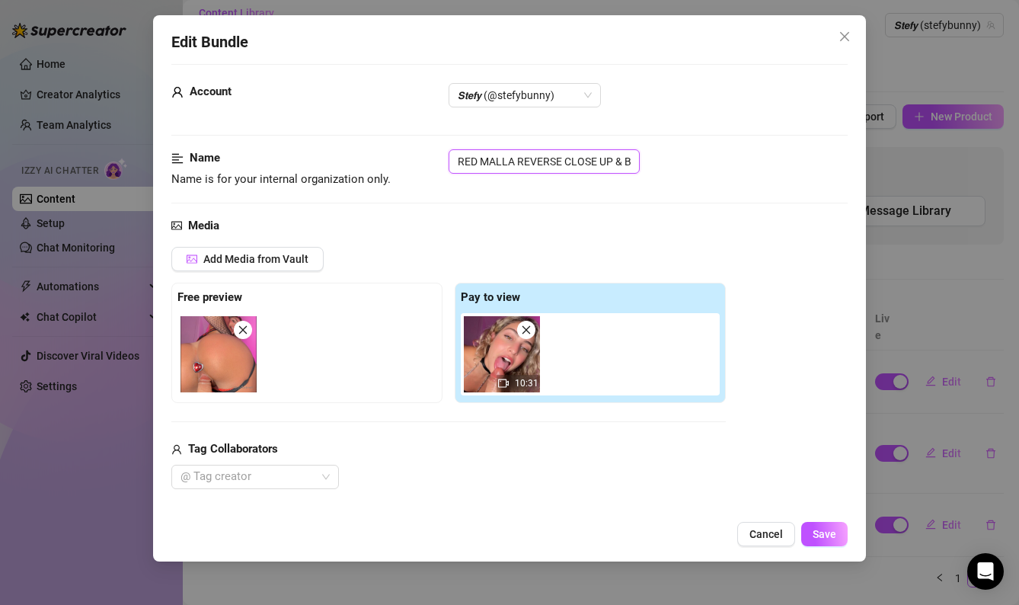
scroll to position [16, 0]
type input "RED MALLA REVERSE CLOSE UP & BUTT PLUG❤️"
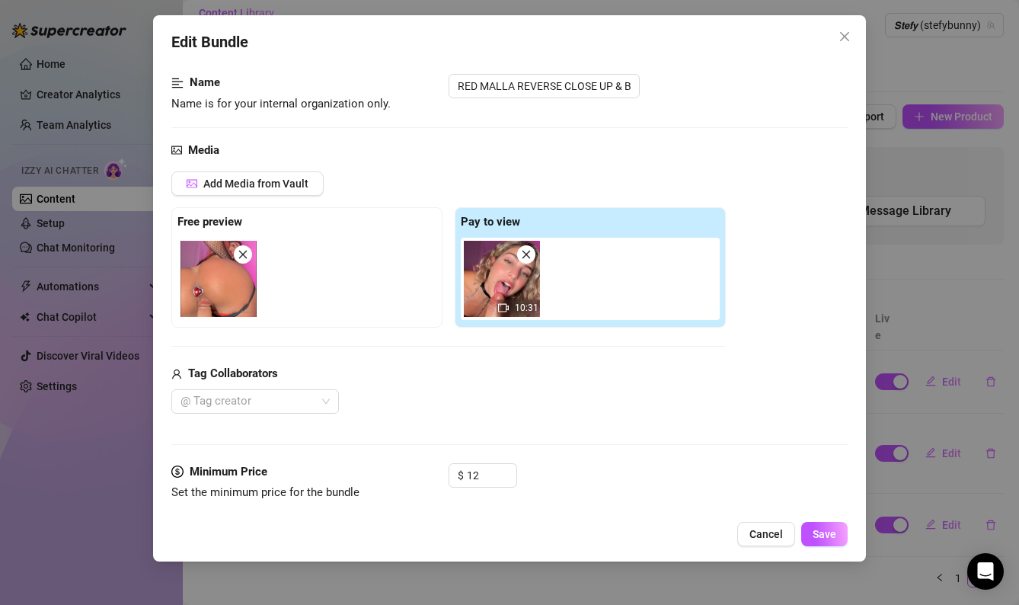
scroll to position [97, 0]
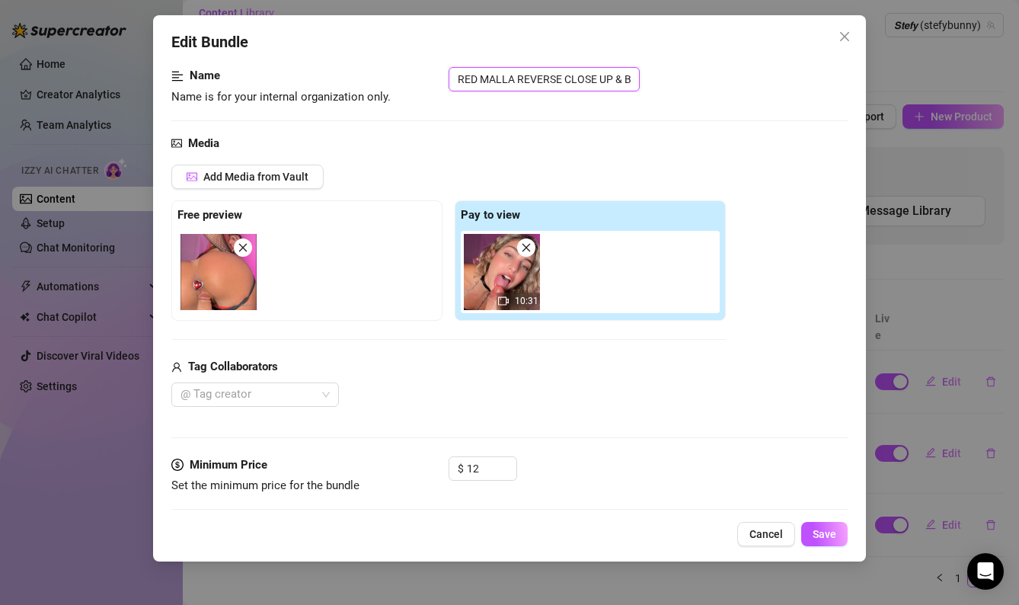
click at [243, 248] on icon "close" at bounding box center [243, 247] width 11 height 11
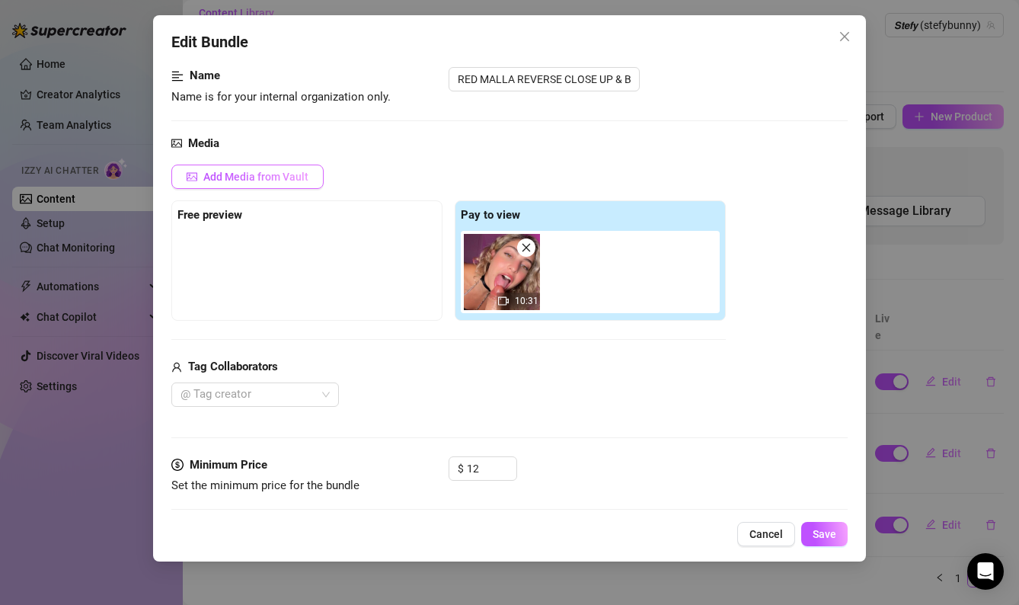
click at [270, 179] on span "Add Media from Vault" at bounding box center [255, 177] width 105 height 12
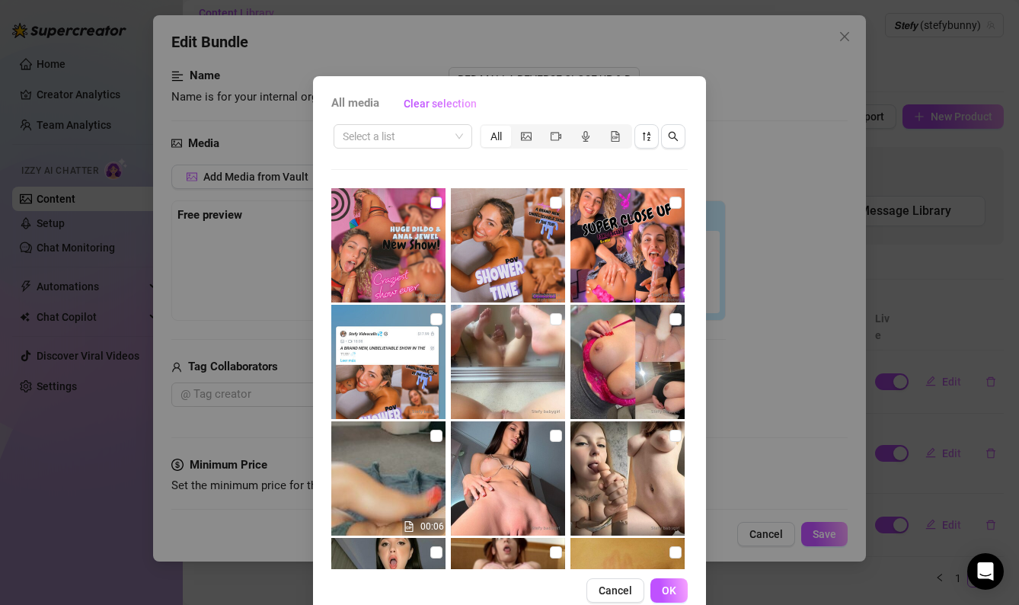
click at [440, 202] on input "checkbox" at bounding box center [437, 203] width 12 height 12
checkbox input "true"
click at [405, 133] on input "search" at bounding box center [396, 136] width 107 height 23
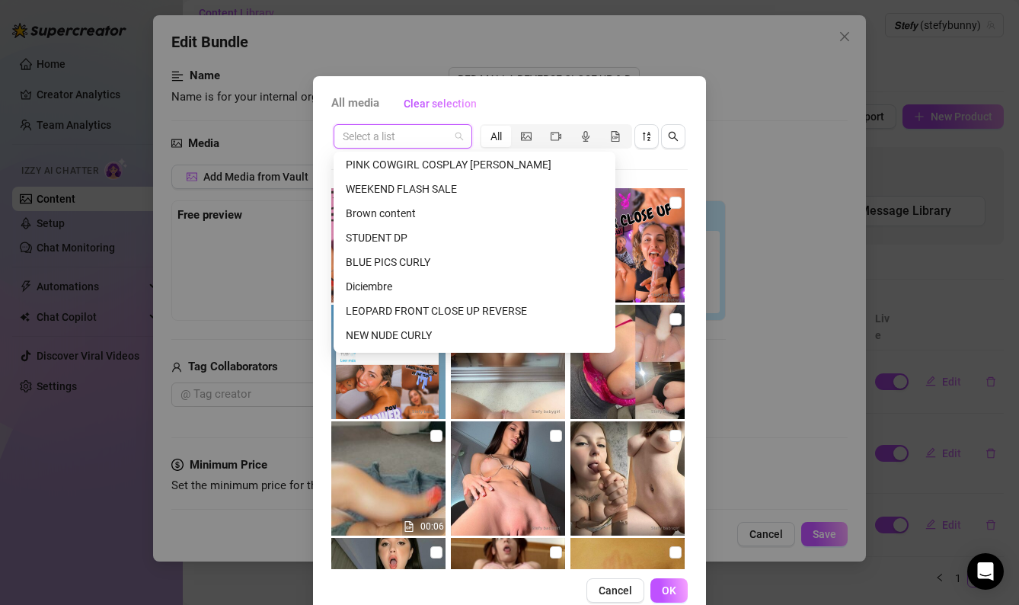
scroll to position [1512, 0]
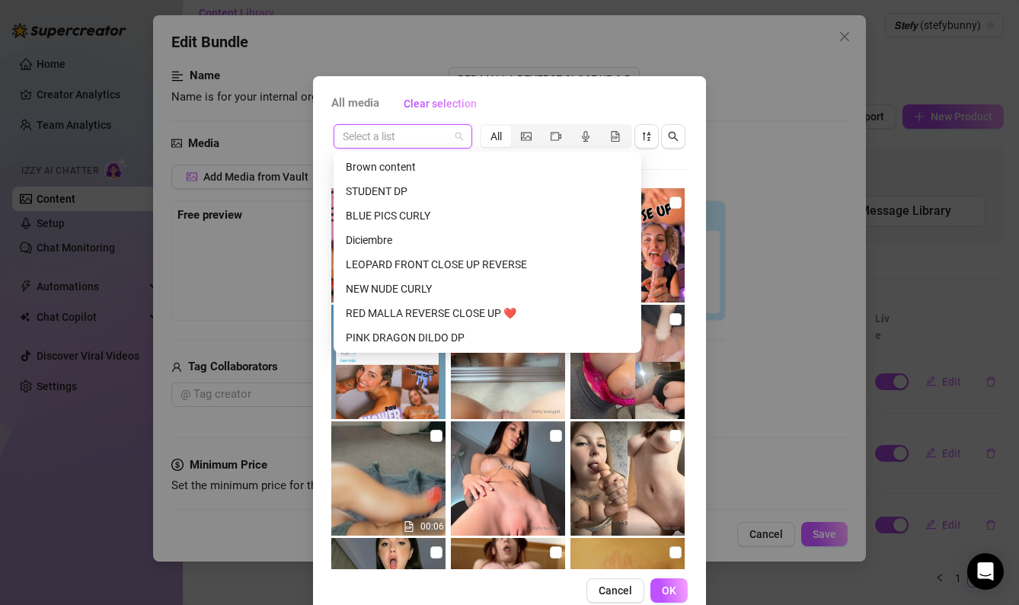
click at [389, 312] on div "RED MALLA REVERSE CLOSE UP ❤️" at bounding box center [487, 313] width 283 height 17
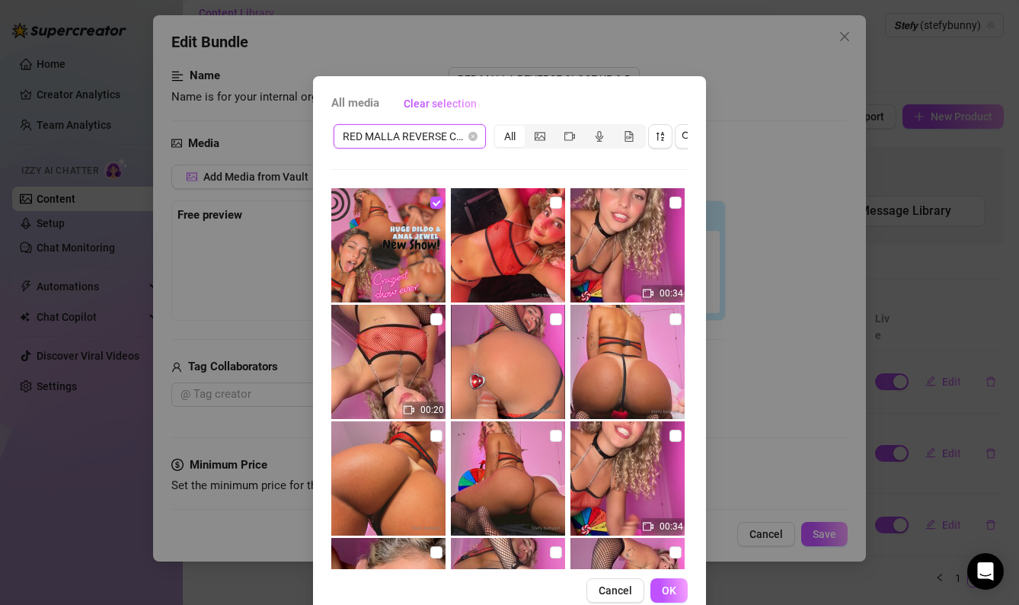
click at [546, 323] on img at bounding box center [508, 362] width 114 height 114
click at [552, 320] on input "checkbox" at bounding box center [556, 319] width 12 height 12
checkbox input "true"
click at [667, 317] on img at bounding box center [628, 362] width 114 height 114
click at [671, 318] on input "checkbox" at bounding box center [676, 319] width 12 height 12
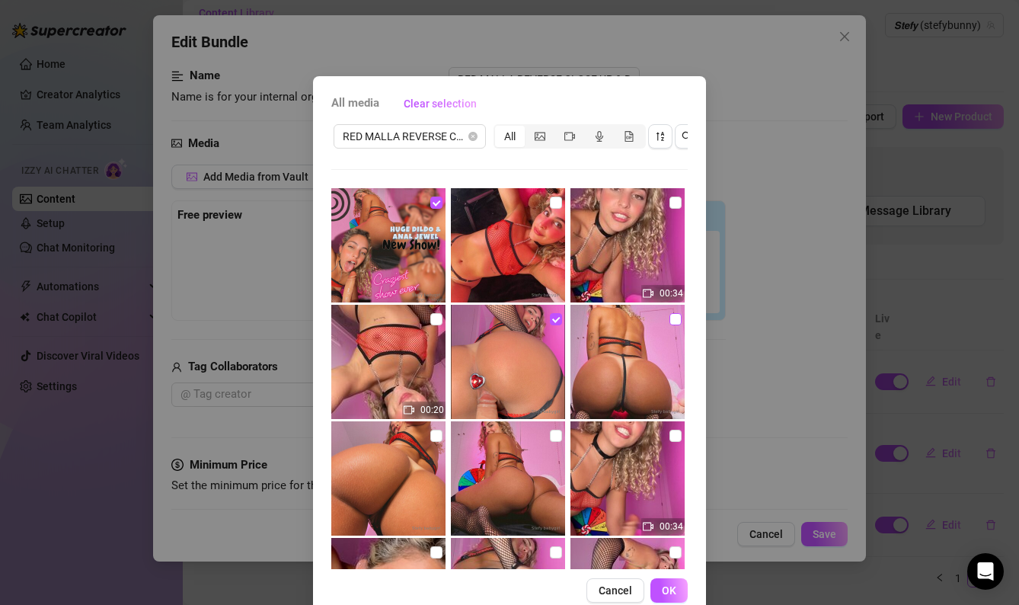
checkbox input "true"
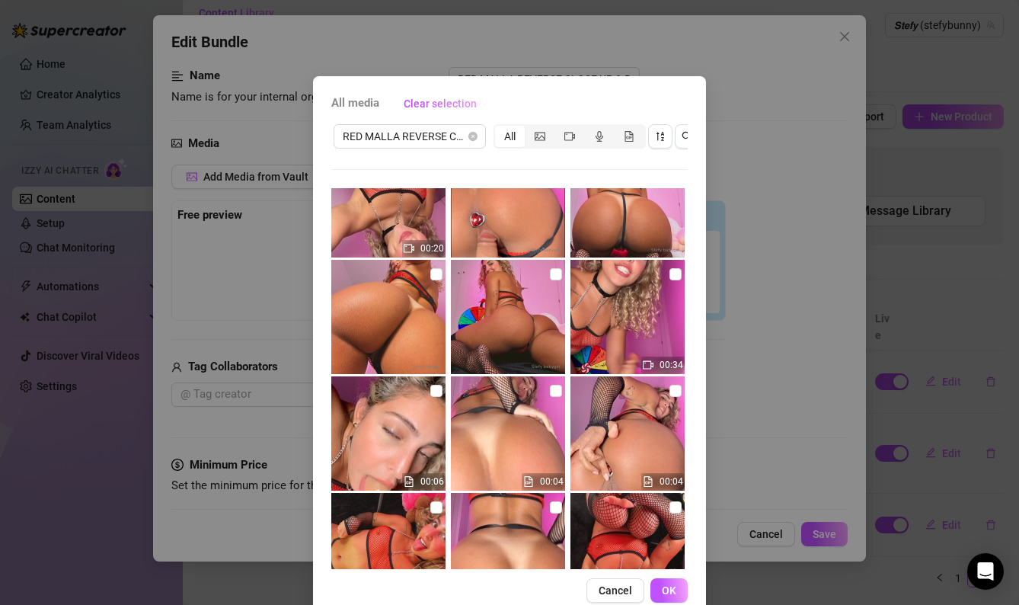
scroll to position [165, 0]
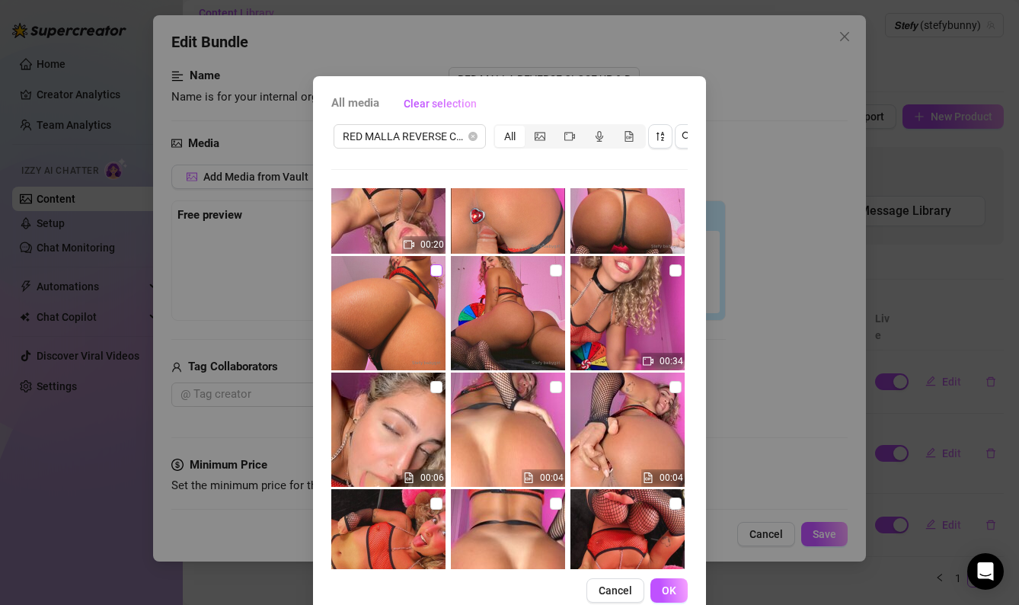
click at [437, 271] on input "checkbox" at bounding box center [437, 270] width 12 height 12
checkbox input "true"
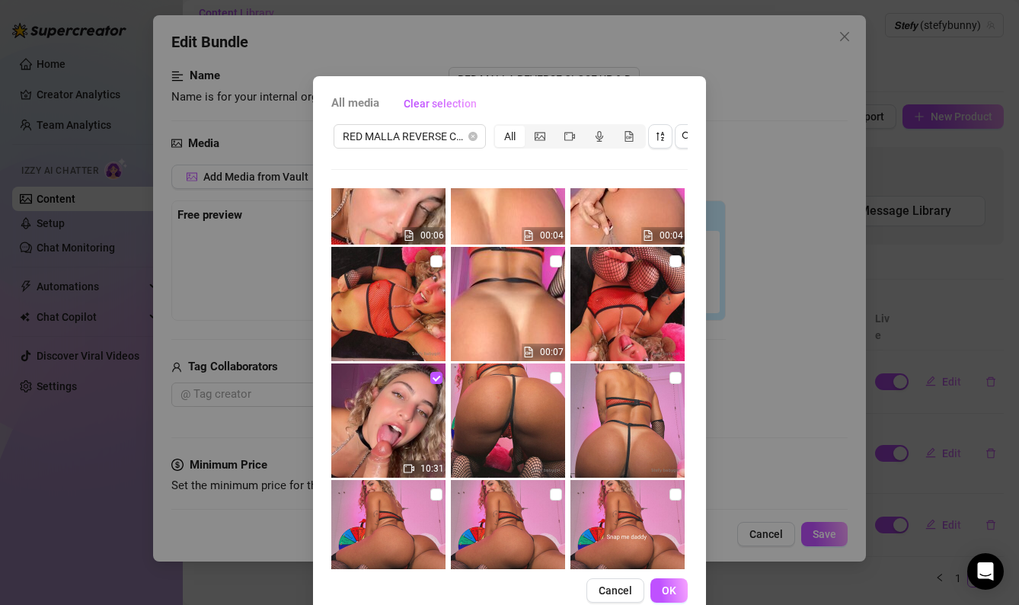
scroll to position [417, 0]
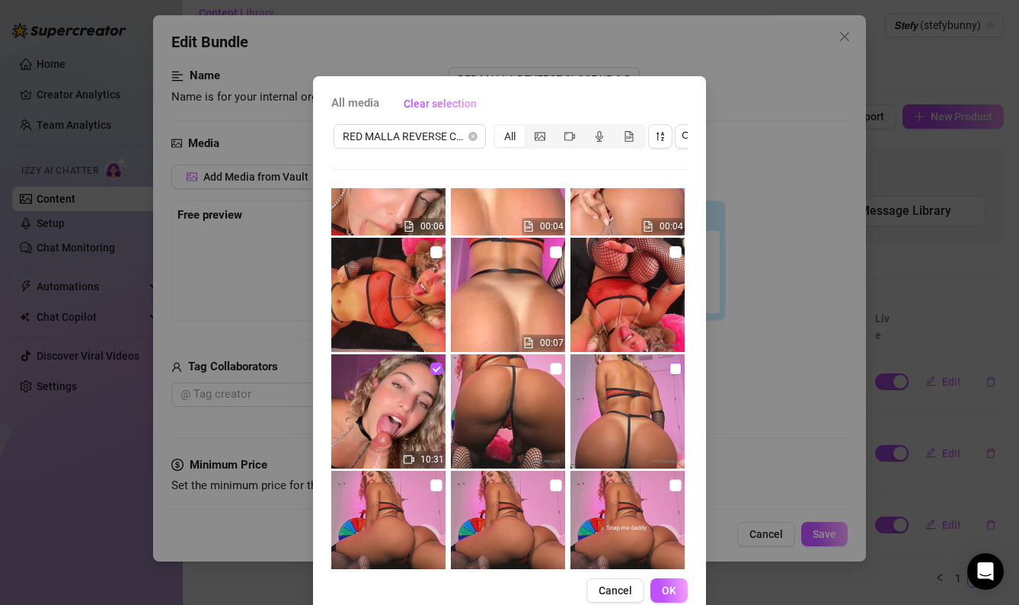
click at [680, 367] on input "checkbox" at bounding box center [676, 369] width 12 height 12
checkbox input "true"
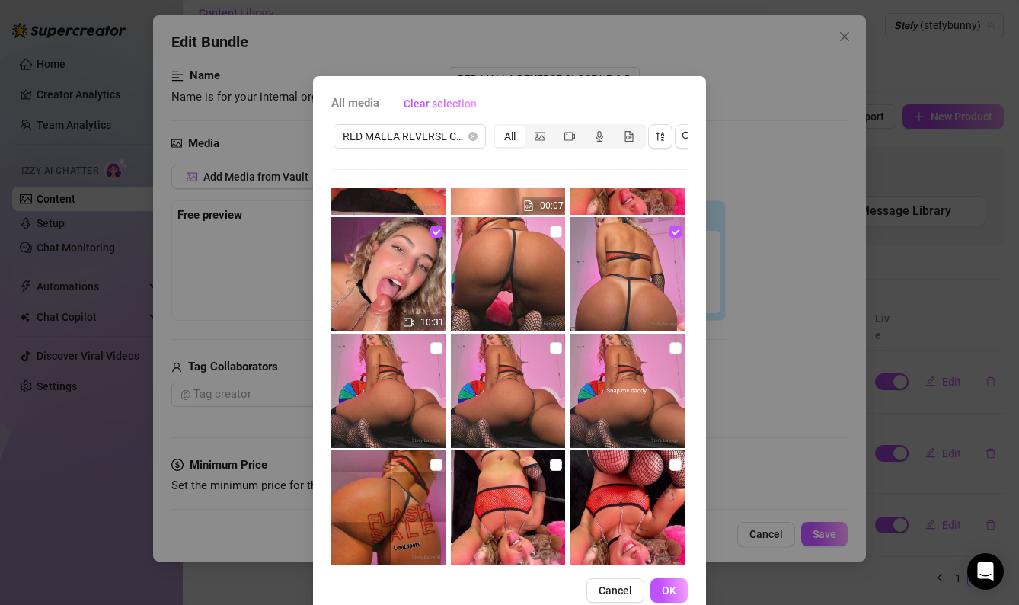
scroll to position [575, 0]
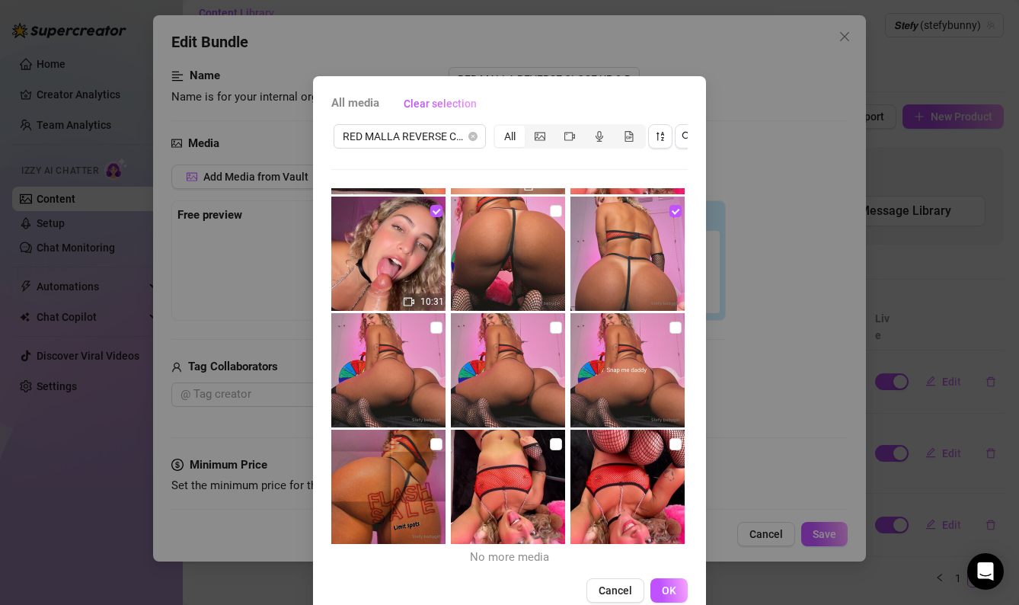
click at [568, 449] on div at bounding box center [509, 487] width 117 height 114
click at [551, 443] on input "checkbox" at bounding box center [556, 444] width 12 height 12
checkbox input "true"
click at [667, 591] on span "OK" at bounding box center [669, 590] width 14 height 12
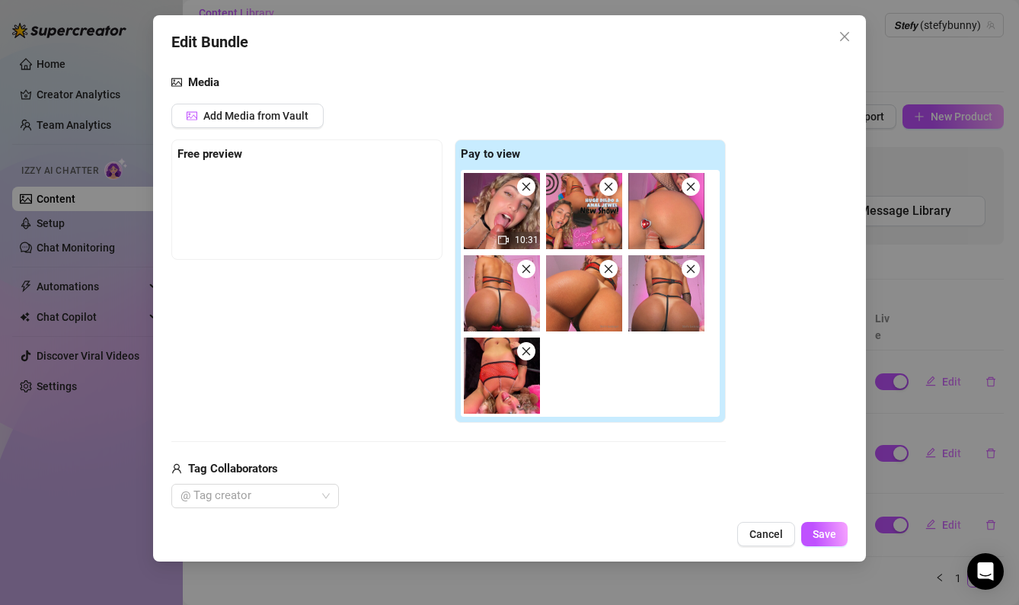
scroll to position [162, 0]
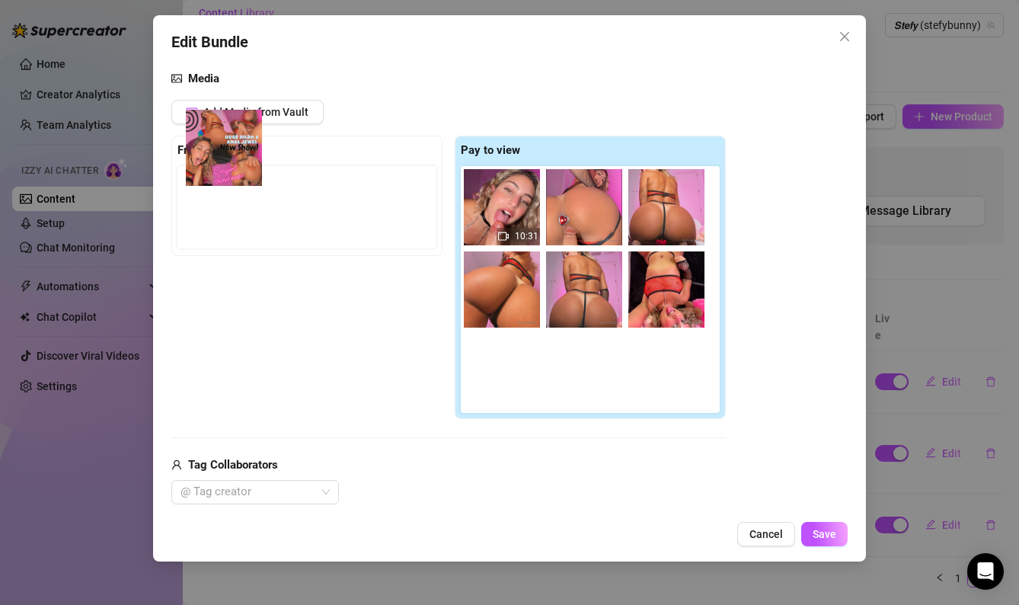
drag, startPoint x: 573, startPoint y: 227, endPoint x: 171, endPoint y: 167, distance: 406.8
click at [171, 167] on div "Free preview Pay to view 10:31" at bounding box center [448, 277] width 555 height 283
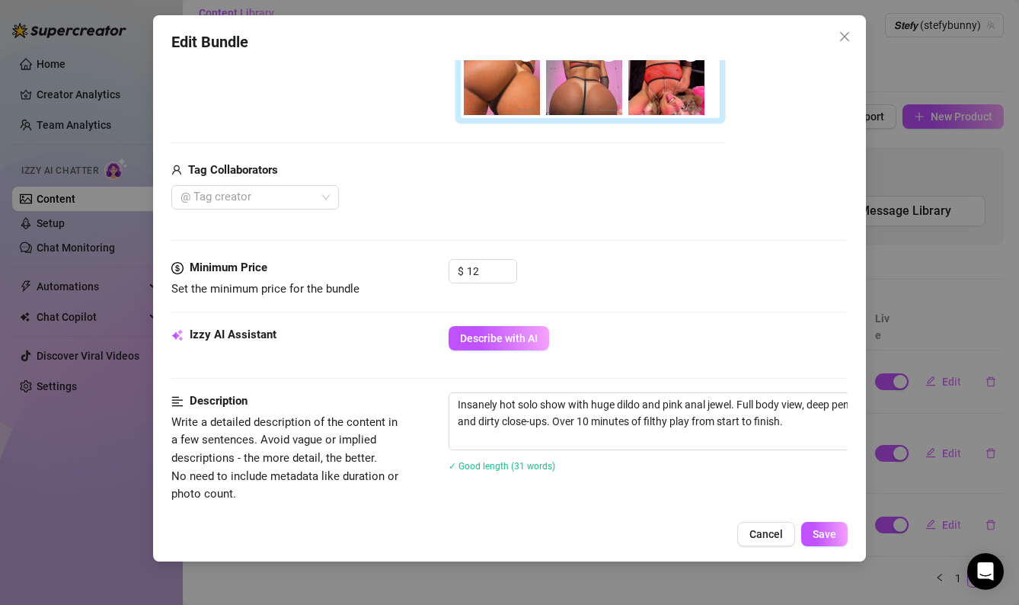
scroll to position [389, 0]
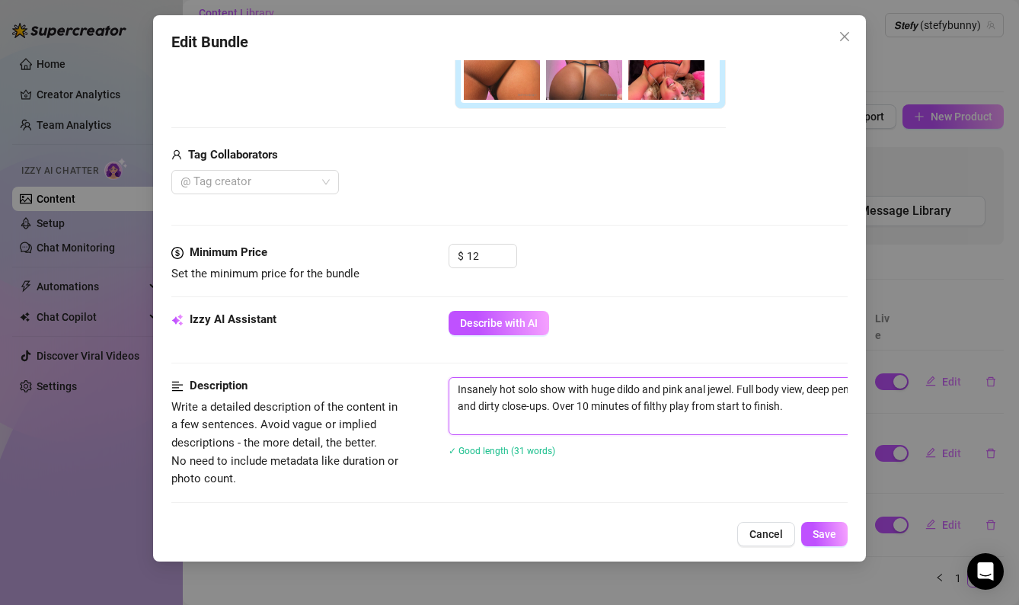
drag, startPoint x: 820, startPoint y: 403, endPoint x: 493, endPoint y: 355, distance: 330.4
click at [493, 355] on form "Account 𝙎𝙩𝙚𝙛𝙮 (@stefybunny) Name Name is for your internal organization only. R…" at bounding box center [509, 375] width 677 height 1372
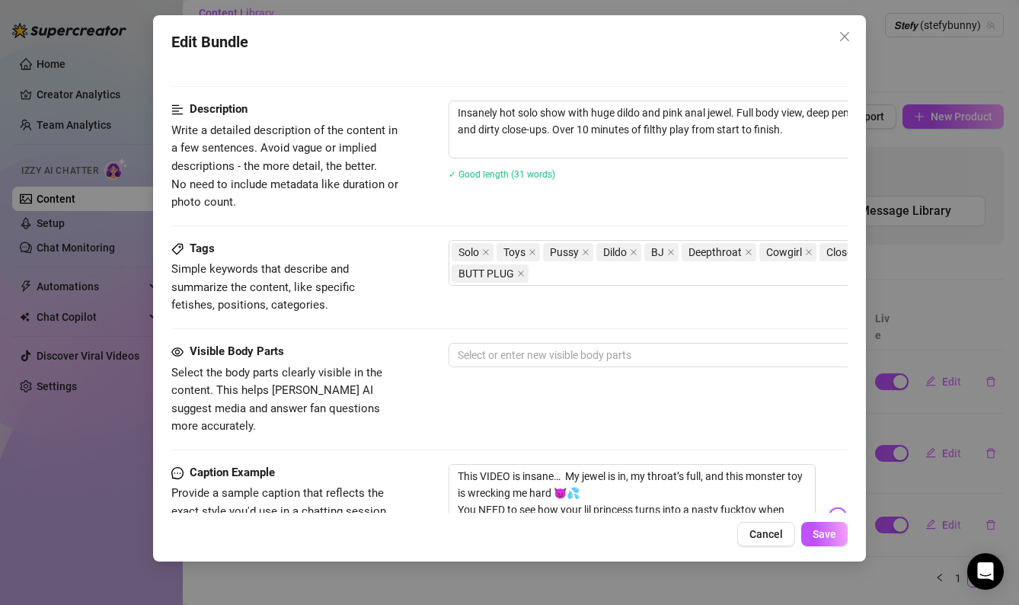
scroll to position [667, 0]
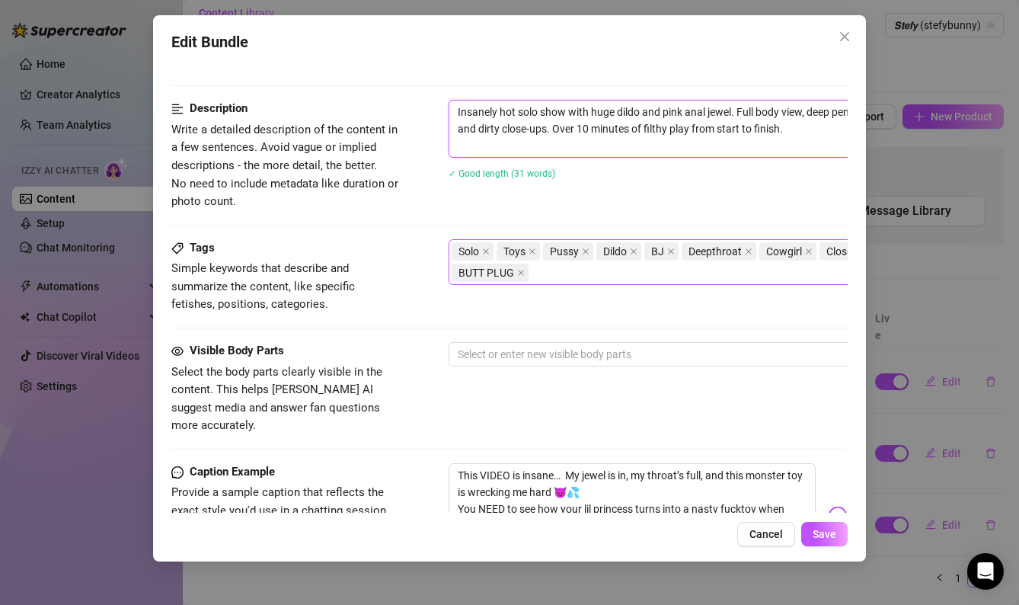
click at [582, 268] on div "Solo Toys Pussy Dildo BJ Deepthroat Cowgirl Close-up BUTT PLUG" at bounding box center [707, 262] width 511 height 43
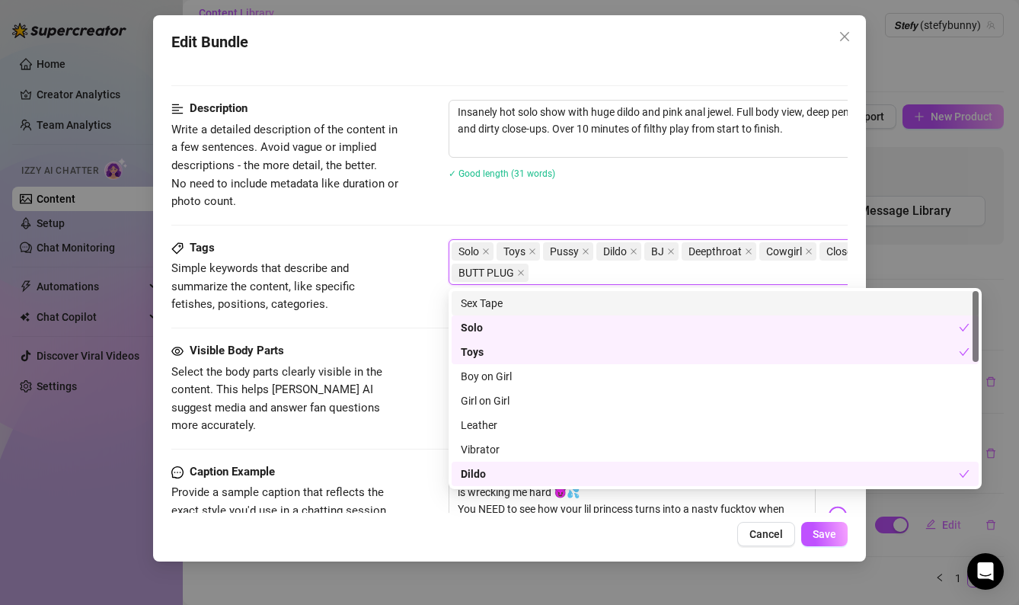
paste input "fishnet lingerie"
type input "fishnet lingerie"
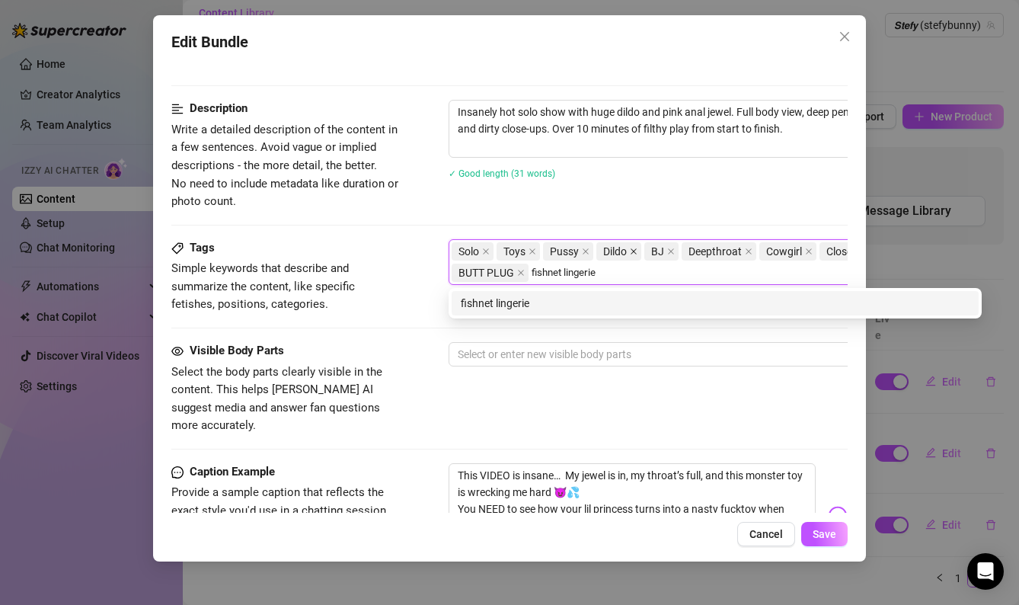
click at [638, 251] on icon "close" at bounding box center [634, 252] width 8 height 8
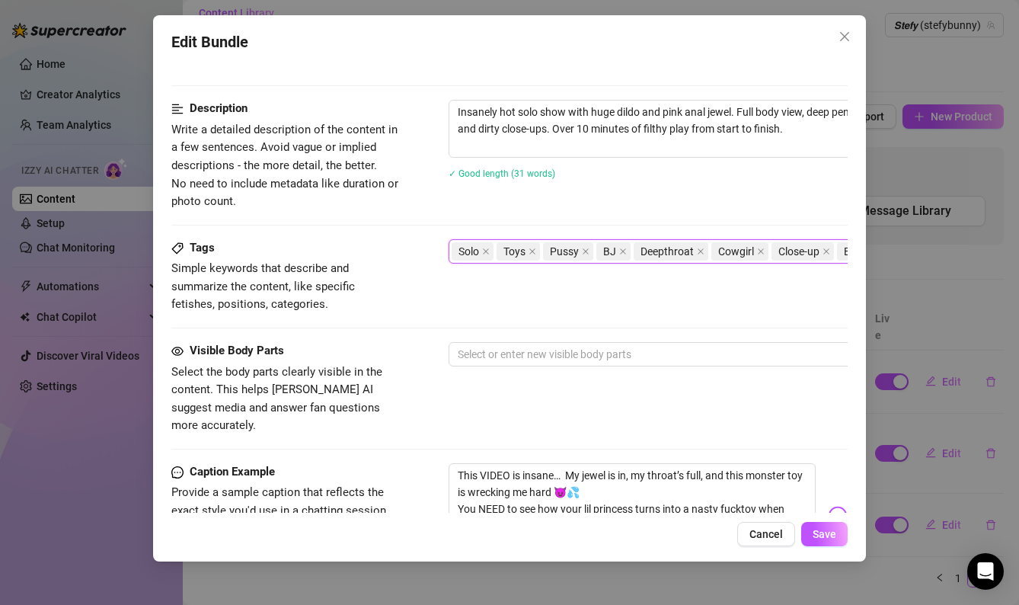
click at [542, 249] on div "Toys" at bounding box center [520, 251] width 46 height 21
click at [535, 251] on icon "close" at bounding box center [533, 252] width 8 height 8
click at [575, 251] on icon "close" at bounding box center [577, 251] width 6 height 6
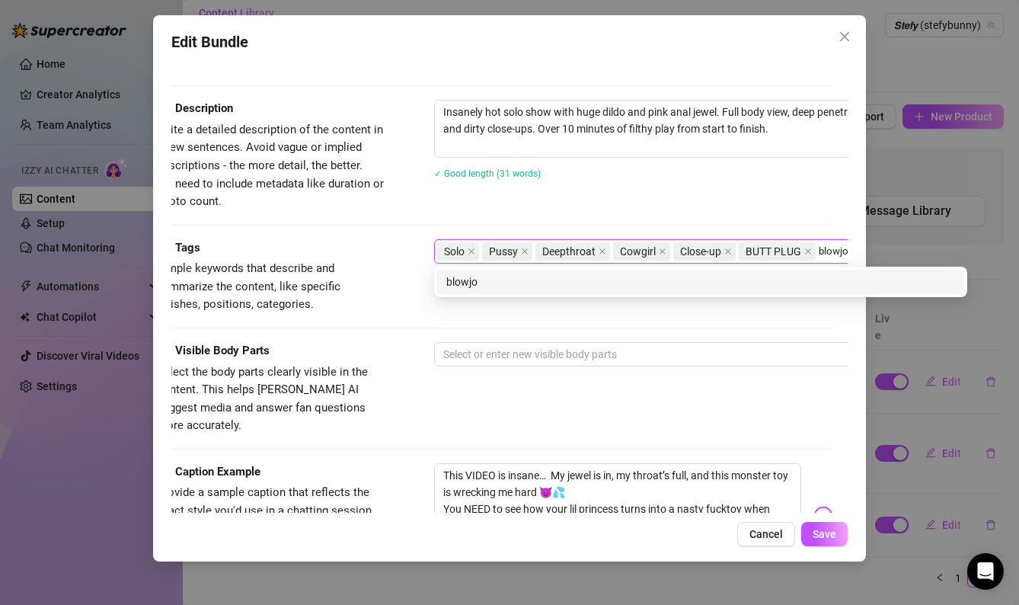
type input "blowjob"
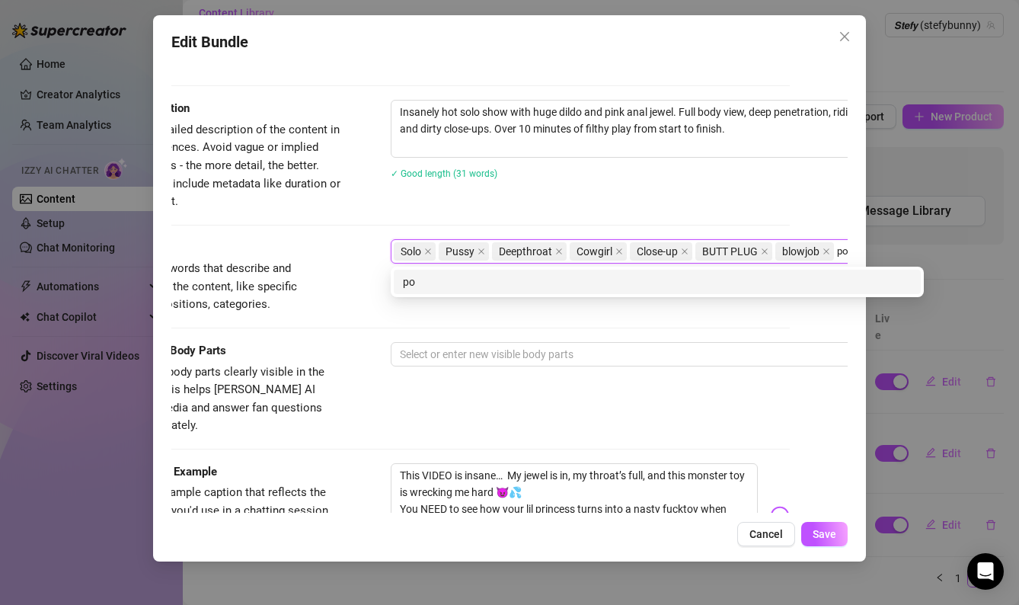
type input "pov"
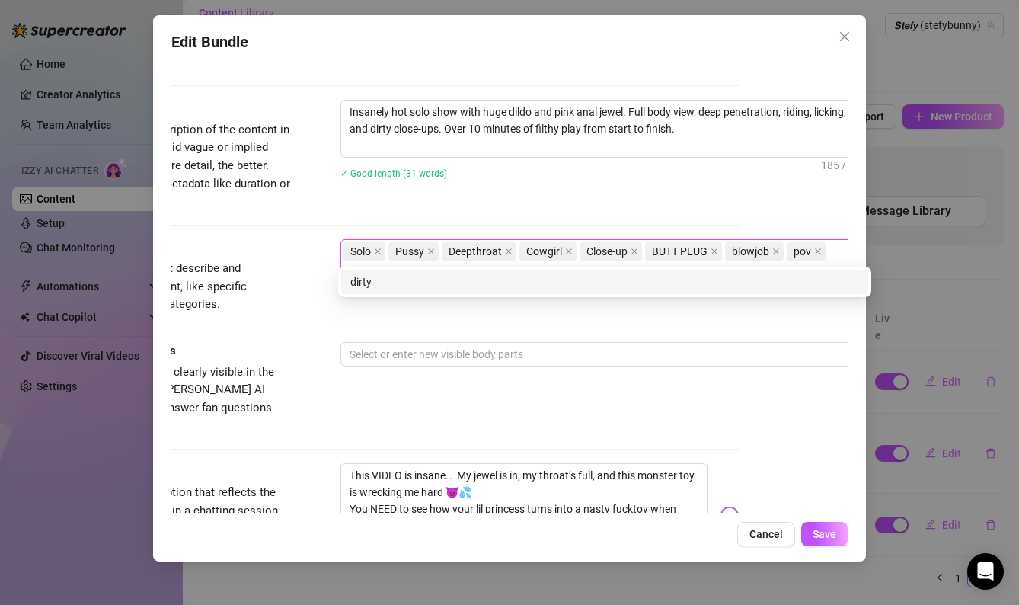
scroll to position [667, 110]
type input "dirty talk"
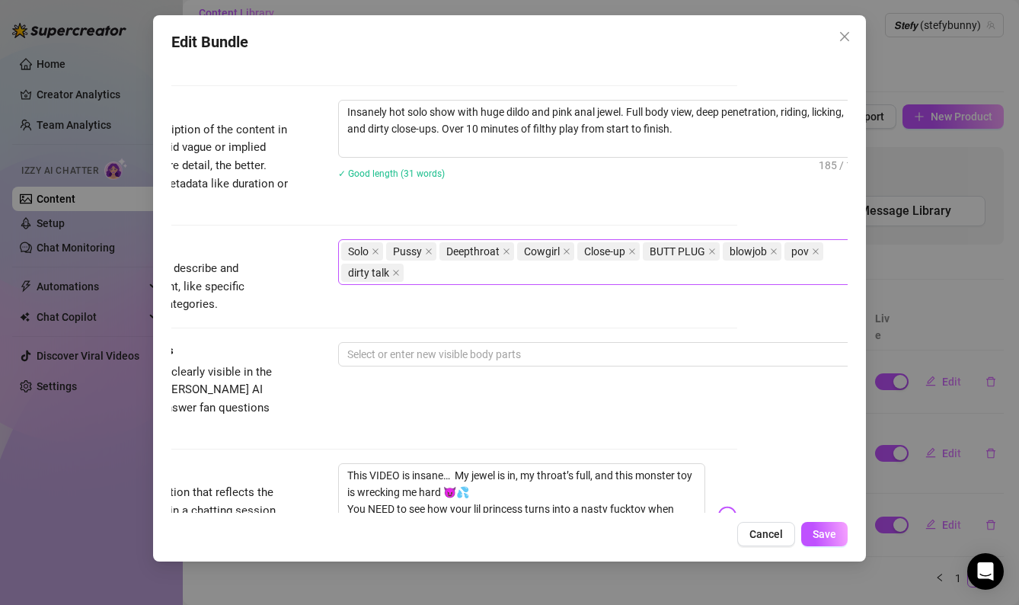
click at [441, 274] on div "Solo Pussy Deepthroat Cowgirl Close-up BUTT PLUG blowjob pov dirty talk" at bounding box center [596, 262] width 511 height 43
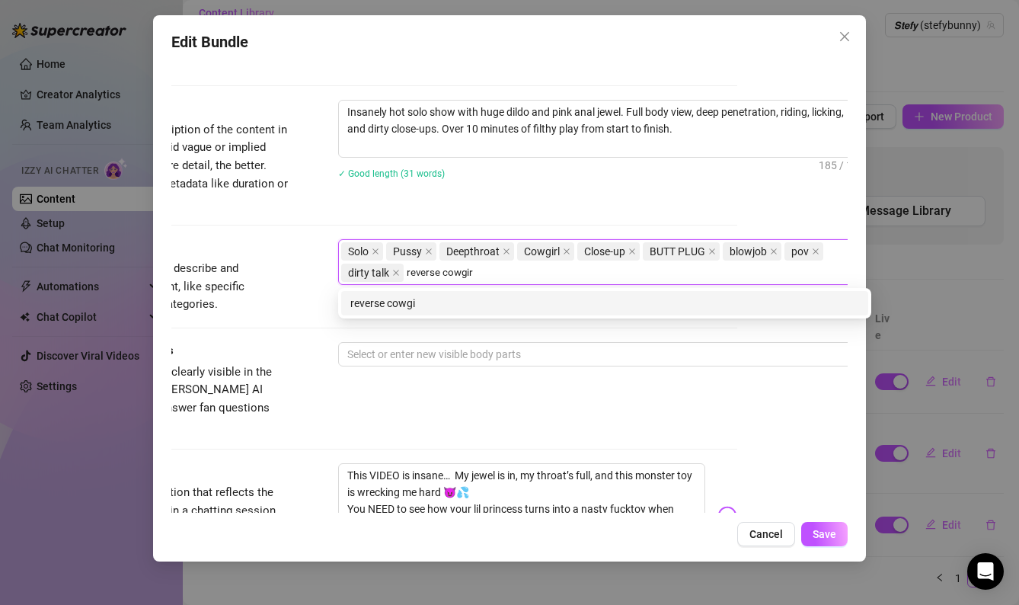
type input "reverse cowgirl"
type input "back view"
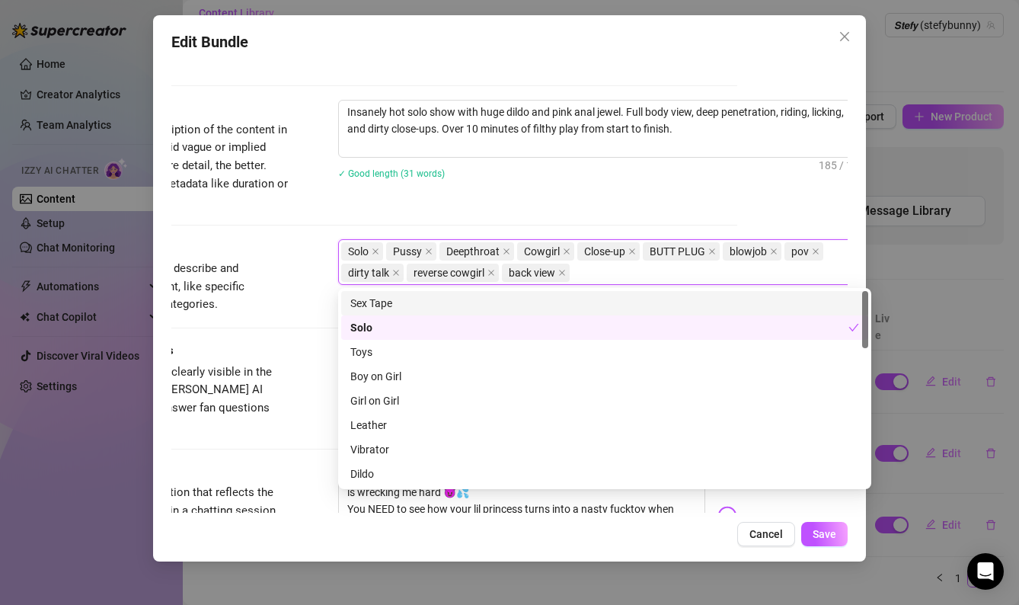
click at [267, 334] on div "Tags Simple keywords that describe and summarize the content, like specific fet…" at bounding box center [399, 290] width 677 height 103
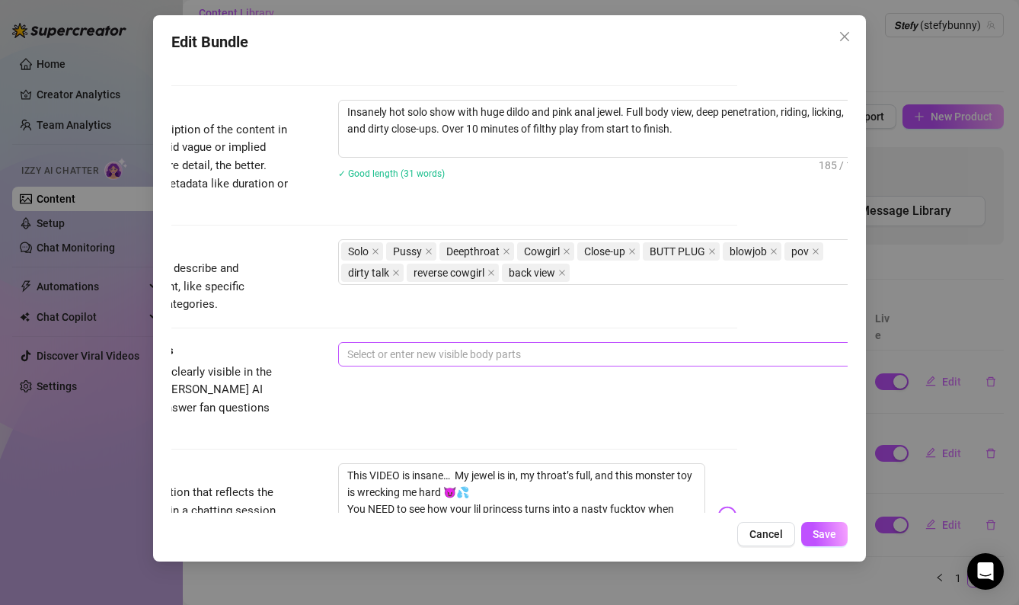
click at [436, 355] on div at bounding box center [596, 354] width 511 height 21
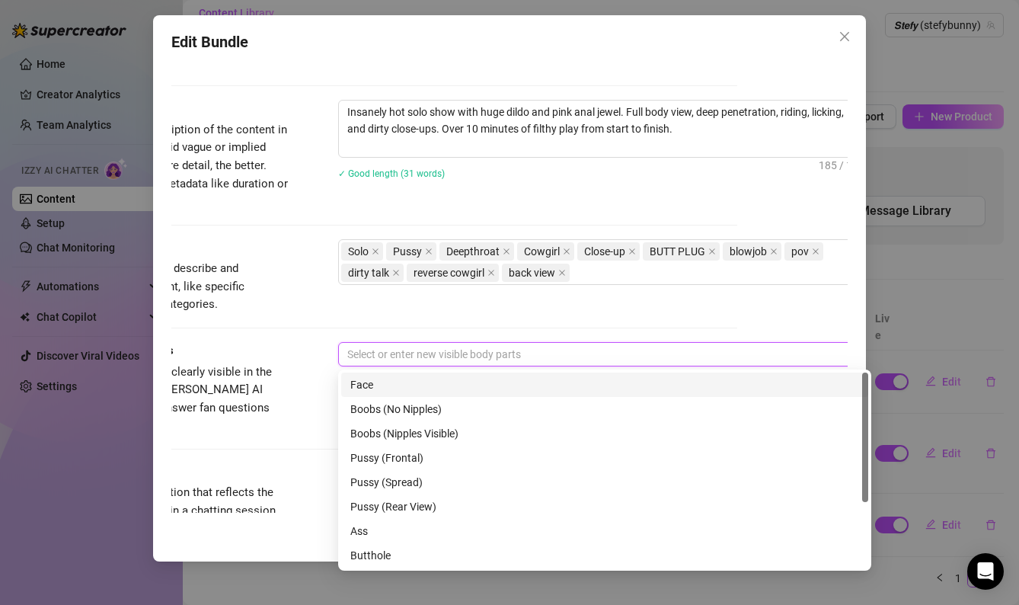
click at [420, 389] on div "Face" at bounding box center [604, 384] width 509 height 17
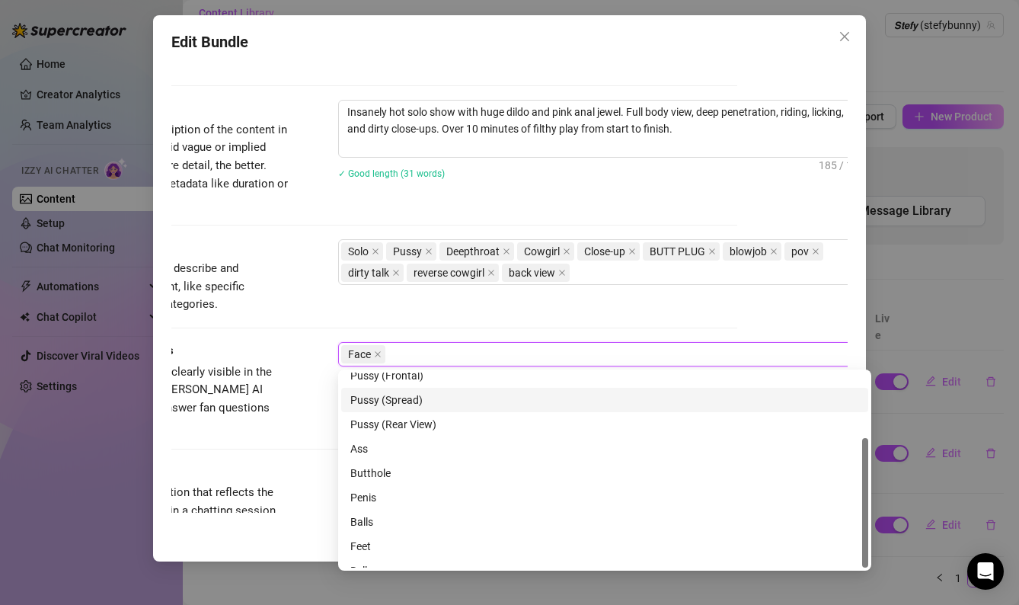
scroll to position [98, 0]
click at [415, 409] on div "Pussy (Rear View)" at bounding box center [604, 409] width 509 height 17
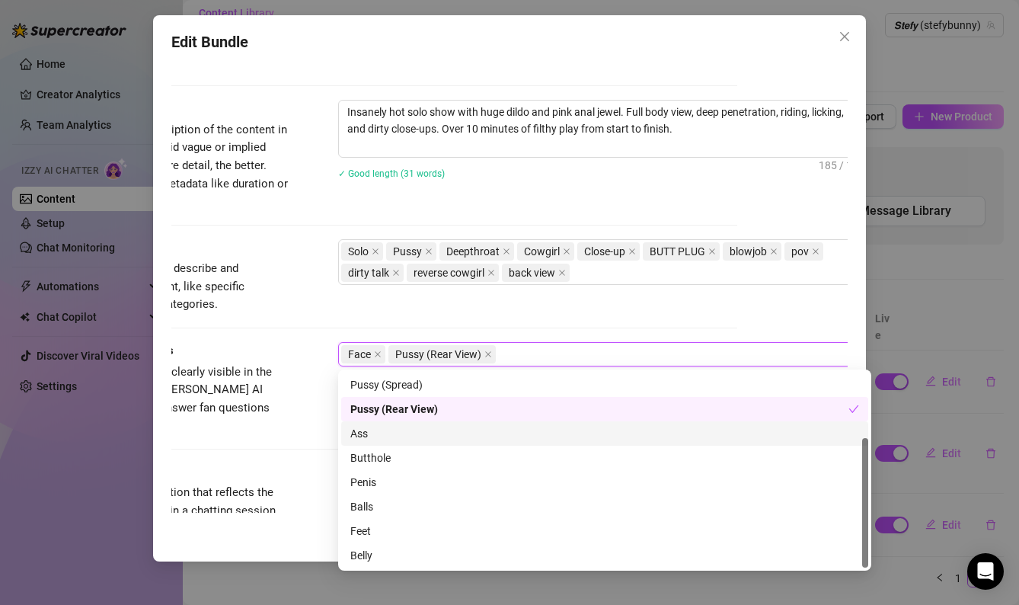
click at [393, 434] on div "Ass" at bounding box center [604, 433] width 509 height 17
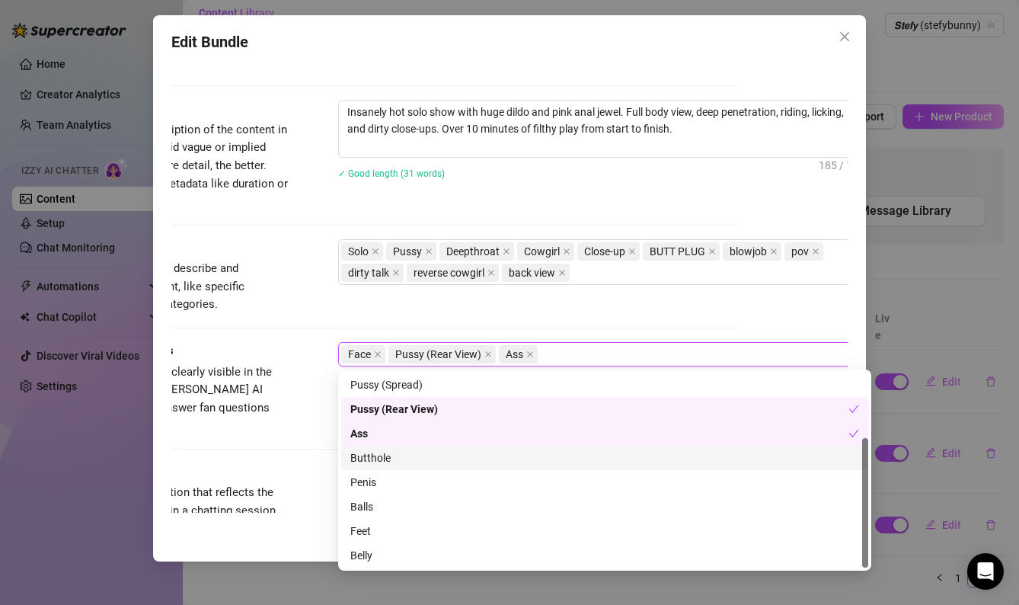
click at [386, 456] on div "Butthole" at bounding box center [604, 458] width 509 height 17
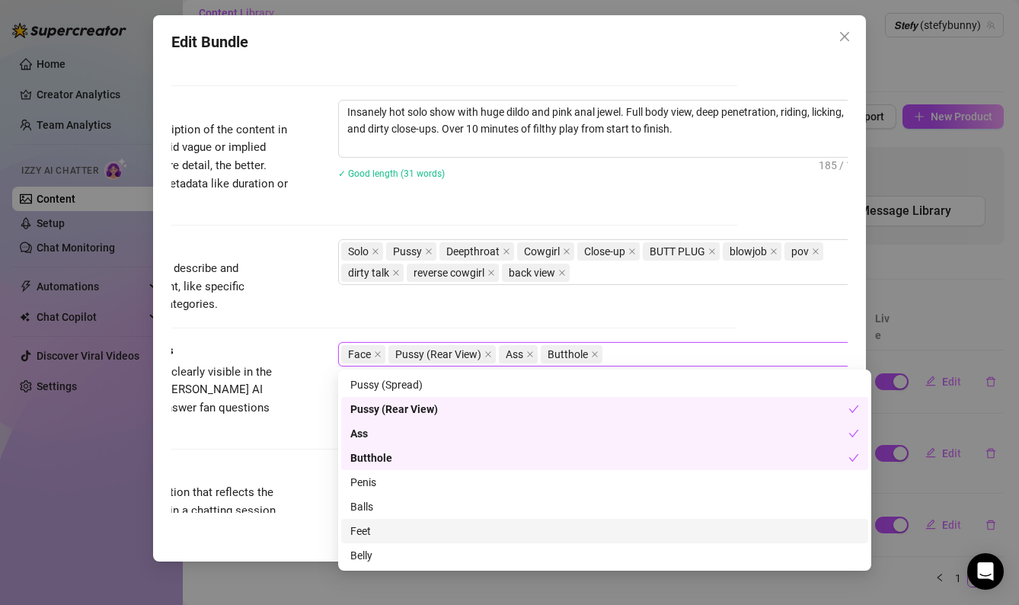
click at [371, 540] on div "Feet" at bounding box center [604, 531] width 527 height 24
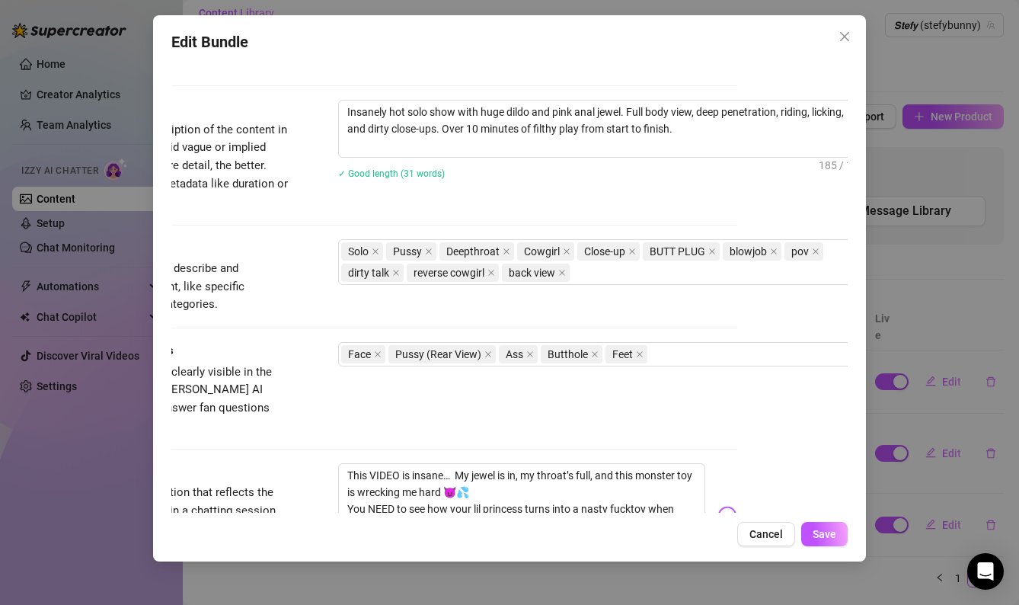
click at [298, 506] on div "Caption Example Provide a sample caption that reflects the exact style you'd us…" at bounding box center [399, 515] width 677 height 105
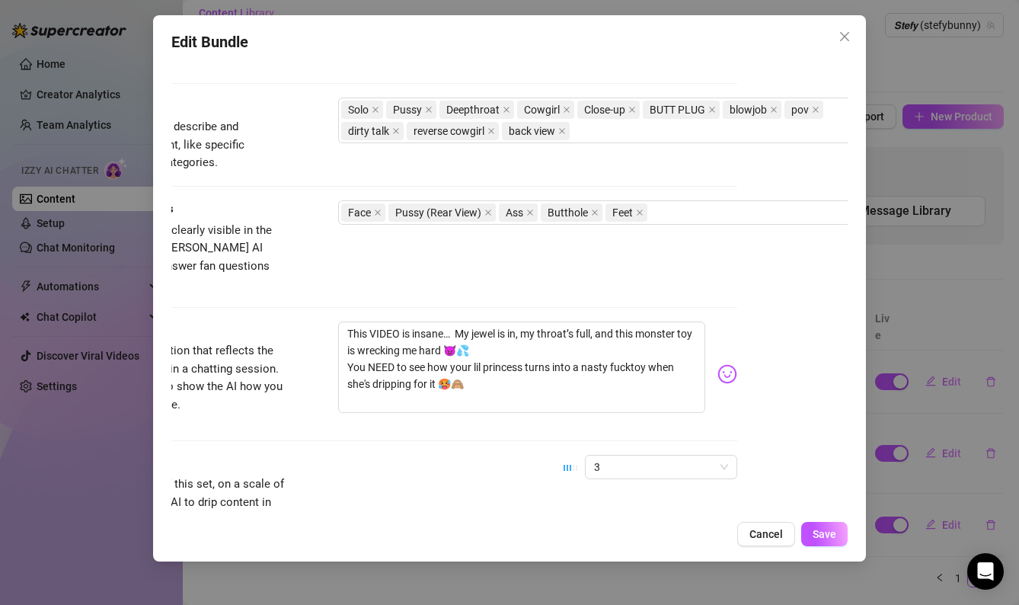
scroll to position [811, 110]
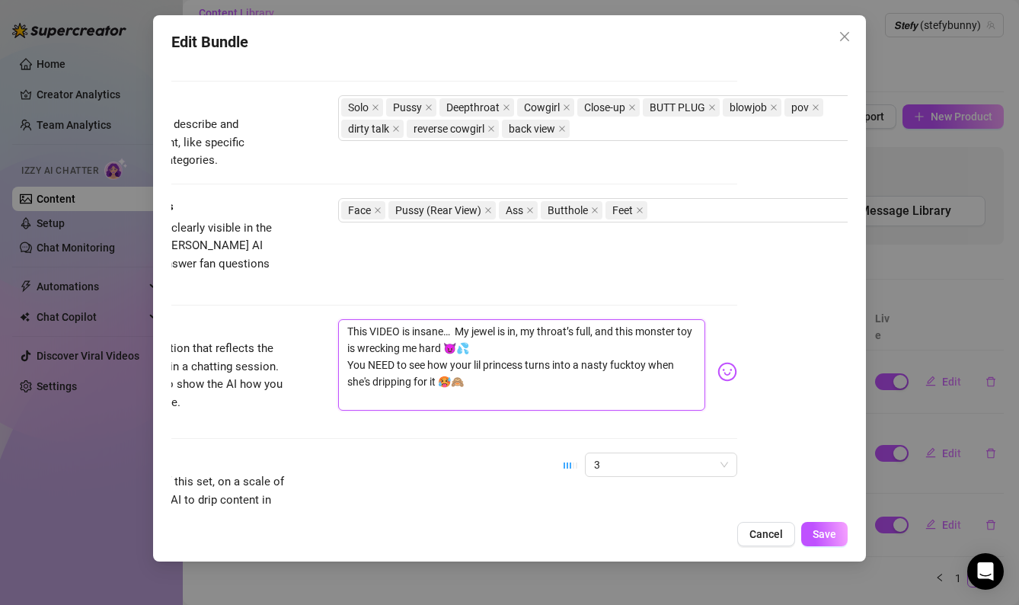
click at [526, 351] on textarea "This VIDEO is insane… My jewel is in, my throat’s full, and this monster toy is…" at bounding box center [522, 364] width 368 height 91
drag, startPoint x: 498, startPoint y: 366, endPoint x: 344, endPoint y: 290, distance: 171.7
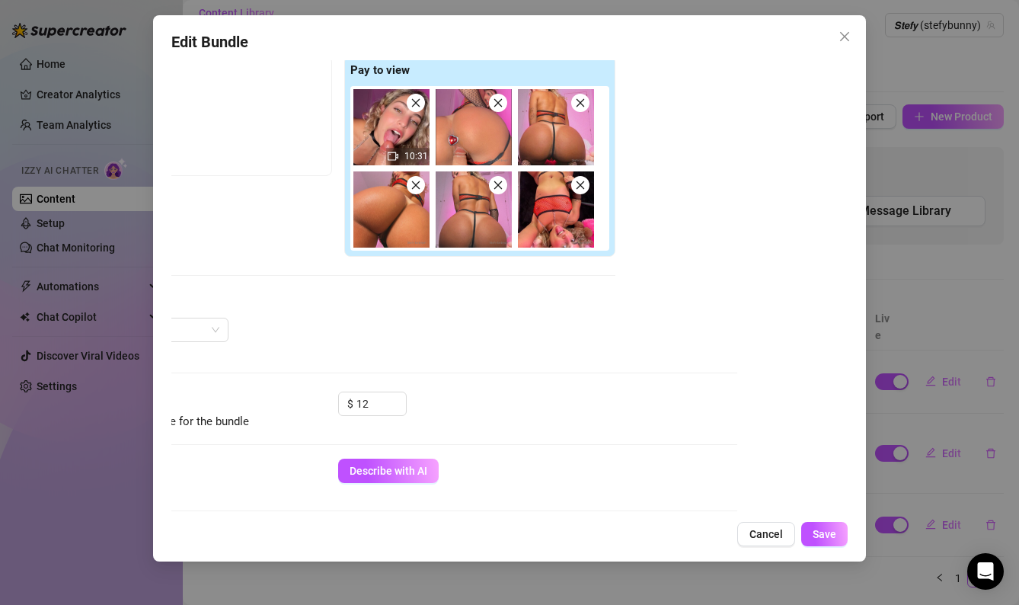
scroll to position [234, 110]
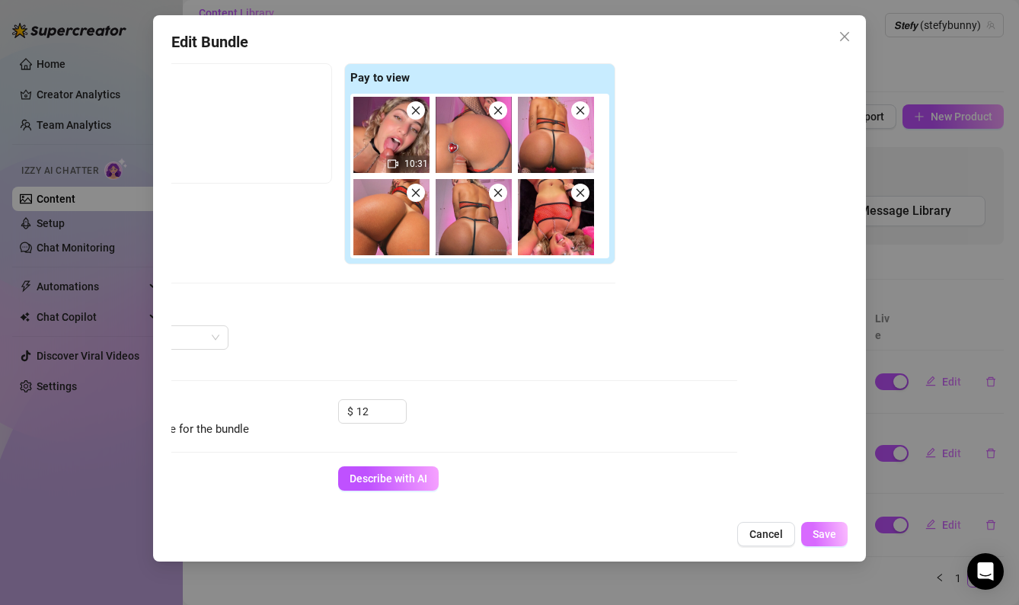
click at [834, 531] on span "Save" at bounding box center [825, 534] width 24 height 12
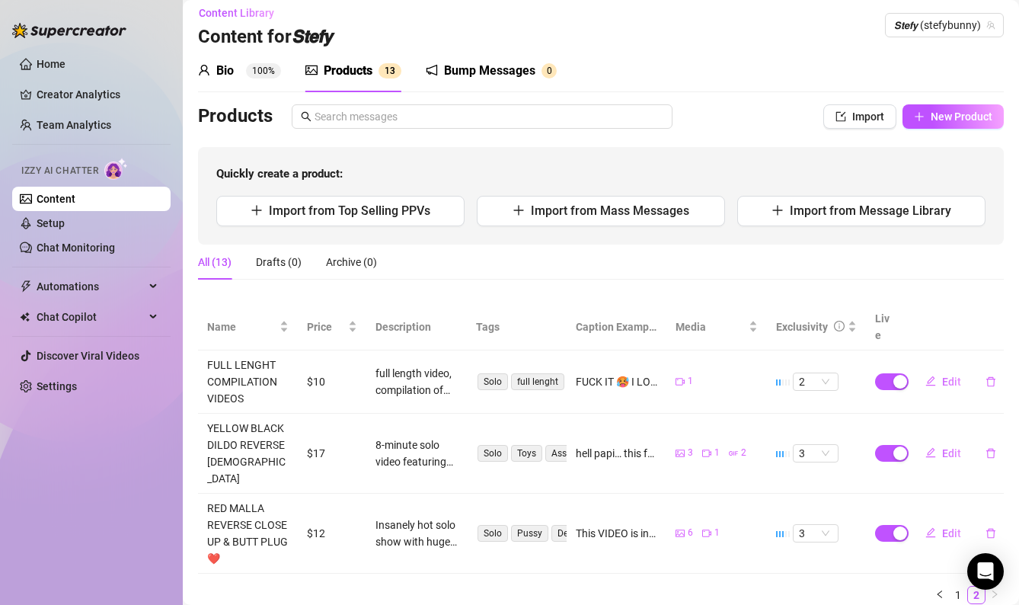
scroll to position [33, 0]
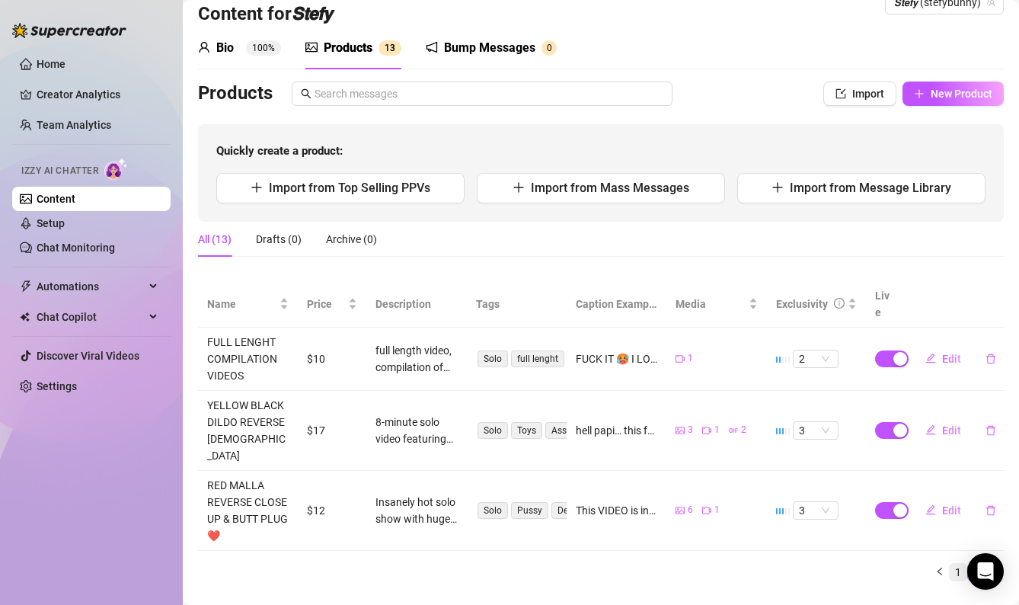
click at [955, 564] on link "1" at bounding box center [958, 572] width 17 height 17
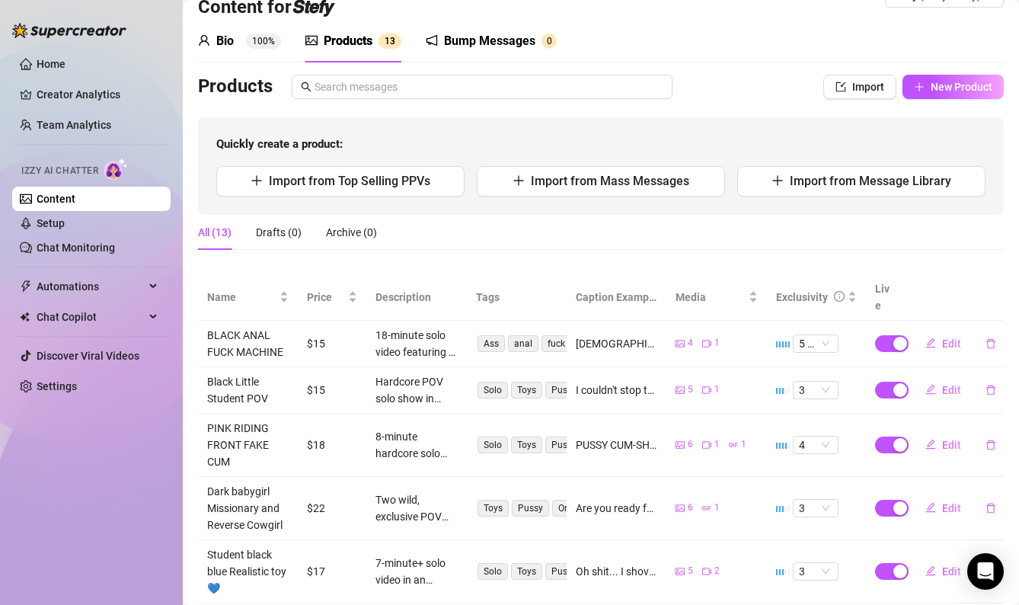
scroll to position [30, 0]
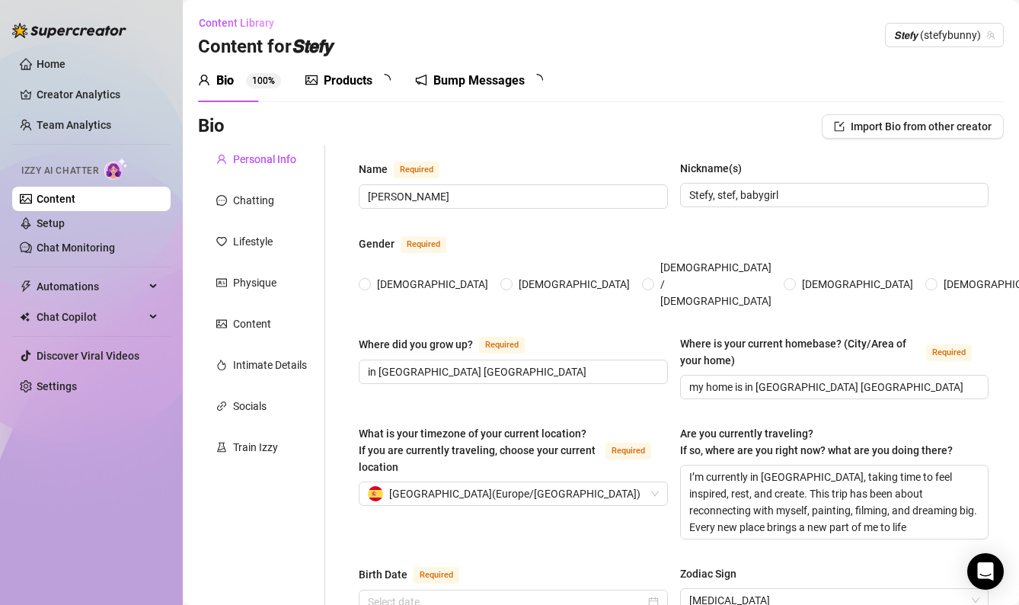
radio input "true"
type input "[DATE]"
click at [342, 82] on div "Products" at bounding box center [348, 80] width 49 height 18
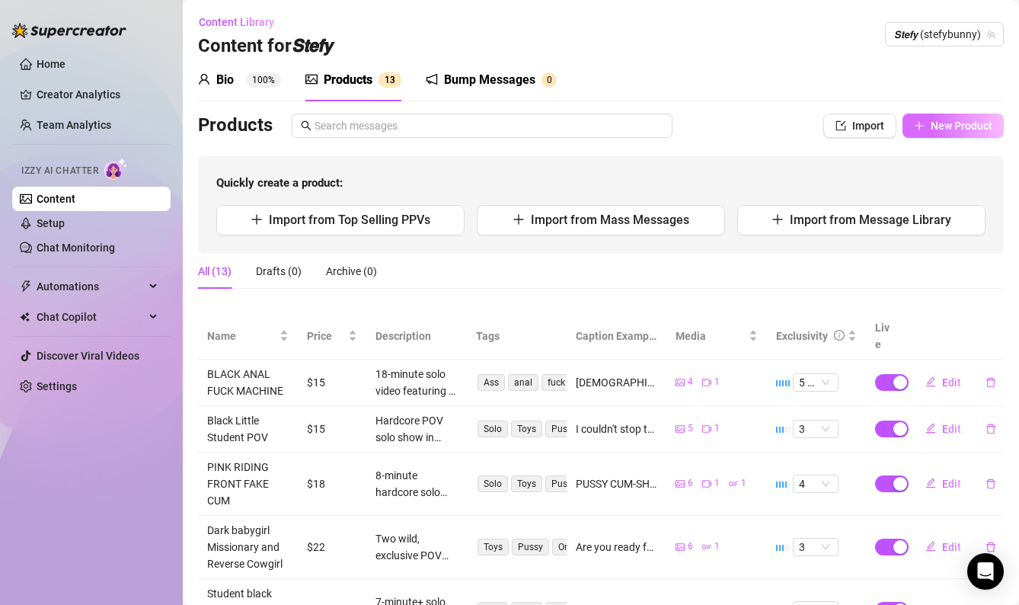
click at [916, 123] on icon "plus" at bounding box center [919, 125] width 11 height 11
type textarea "Type your message here..."
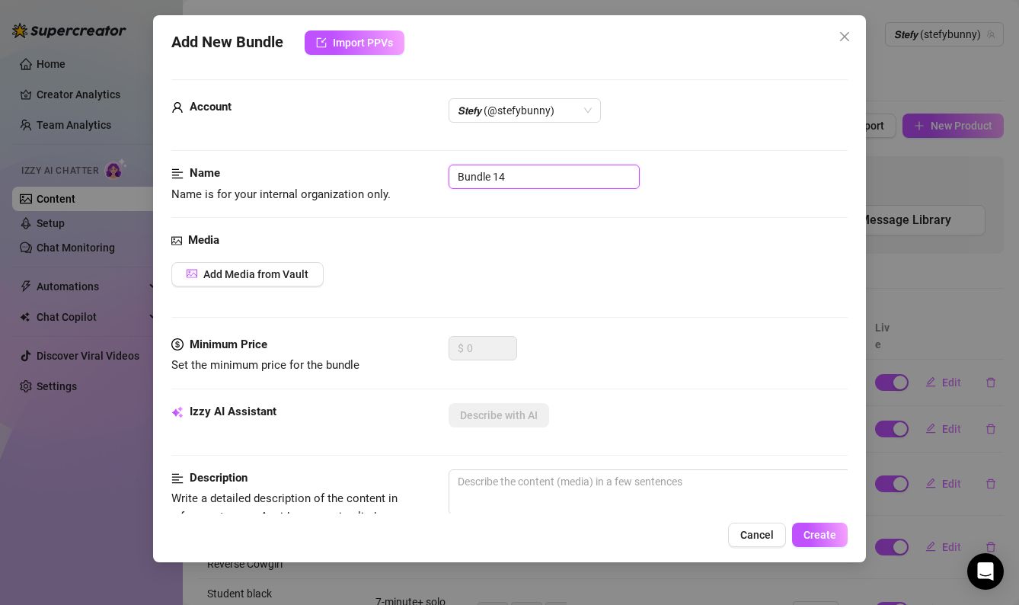
click at [527, 177] on input "Bundle 14" at bounding box center [544, 177] width 191 height 24
drag, startPoint x: 383, startPoint y: 144, endPoint x: 372, endPoint y: 142, distance: 11.7
click at [383, 144] on form "Account 𝙎𝙩𝙚𝙛𝙮 (@stefybunny) Name Name is for your internal organization only. B…" at bounding box center [509, 610] width 677 height 1062
paste input "lack Riding Squirt Show🖤"
type input "Black Riding Squirt Show🖤"
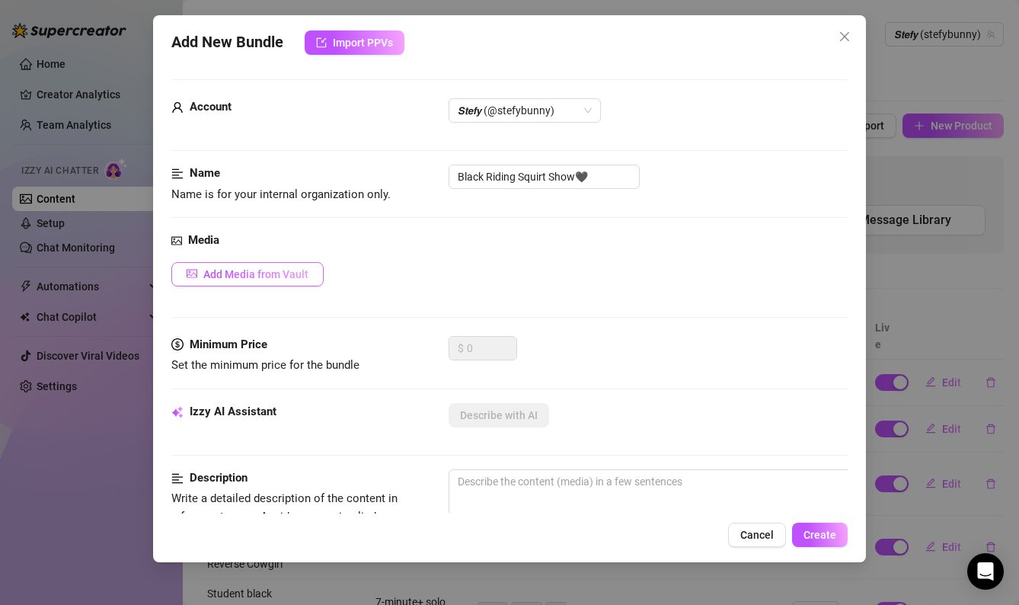
click at [255, 281] on button "Add Media from Vault" at bounding box center [247, 274] width 152 height 24
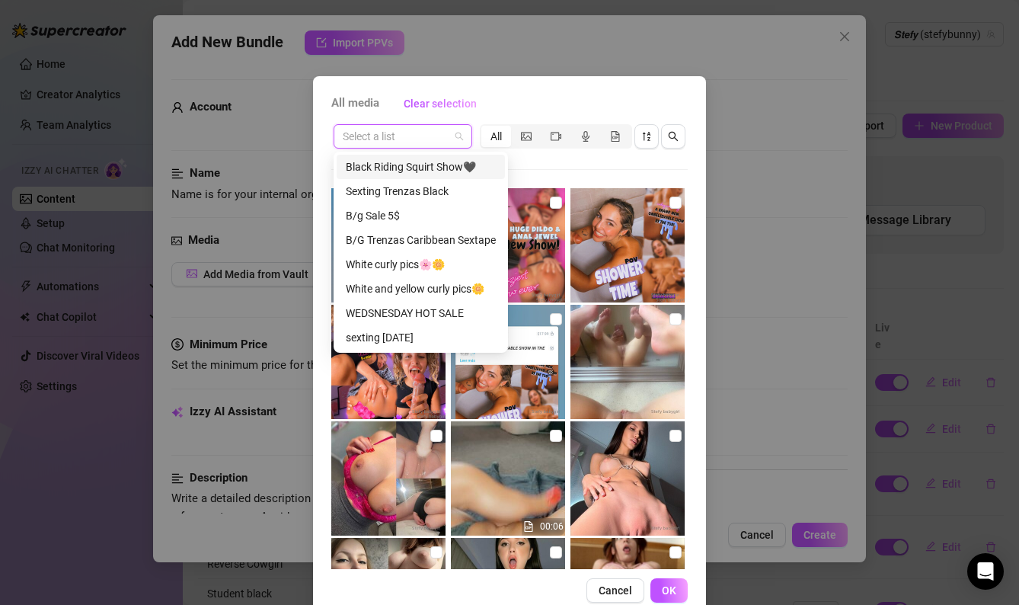
click at [443, 142] on input "search" at bounding box center [396, 136] width 107 height 23
click at [432, 163] on div "Black Riding Squirt Show🖤" at bounding box center [421, 166] width 150 height 17
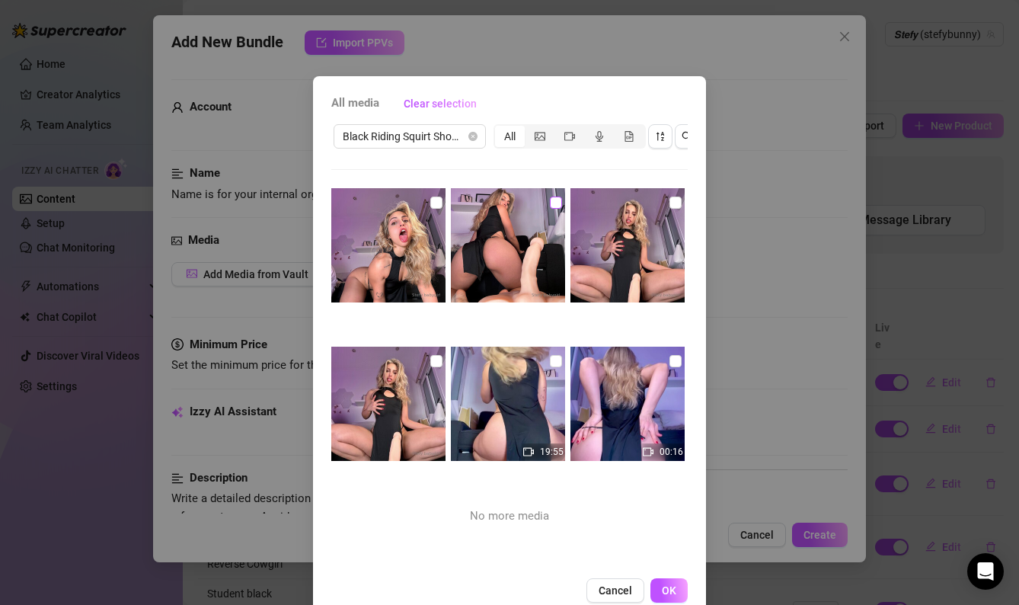
click at [554, 199] on input "checkbox" at bounding box center [556, 203] width 12 height 12
checkbox input "true"
click at [557, 359] on input "checkbox" at bounding box center [556, 361] width 12 height 12
checkbox input "true"
click at [434, 359] on input "checkbox" at bounding box center [437, 361] width 12 height 12
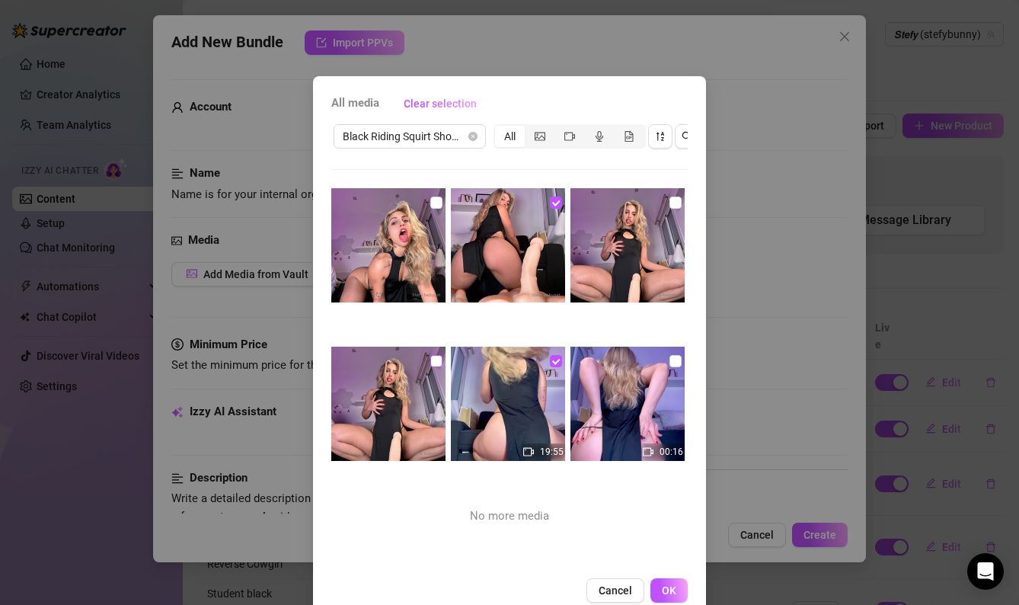
checkbox input "true"
click at [441, 202] on input "checkbox" at bounding box center [437, 203] width 12 height 12
checkbox input "true"
click at [668, 591] on span "OK" at bounding box center [669, 590] width 14 height 12
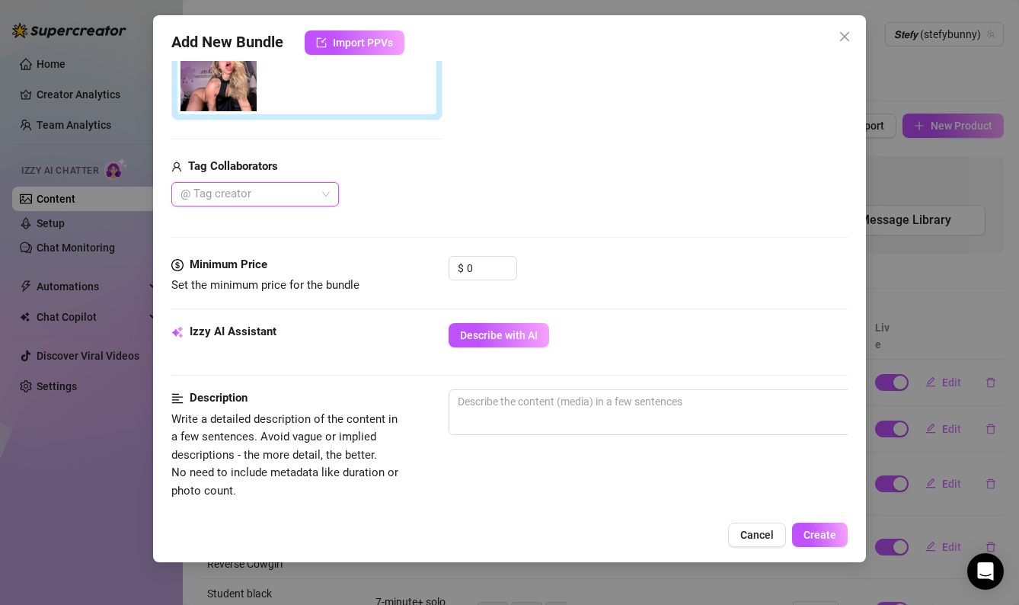
scroll to position [386, 0]
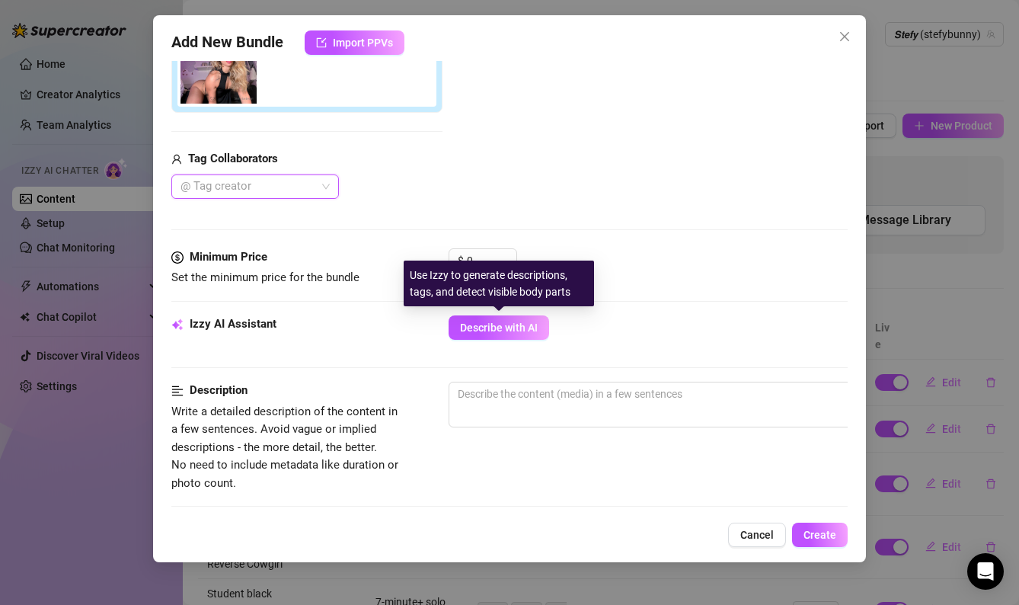
click at [471, 264] on div "Use Izzy to generate descriptions, tags, and detect visible body parts" at bounding box center [499, 284] width 190 height 46
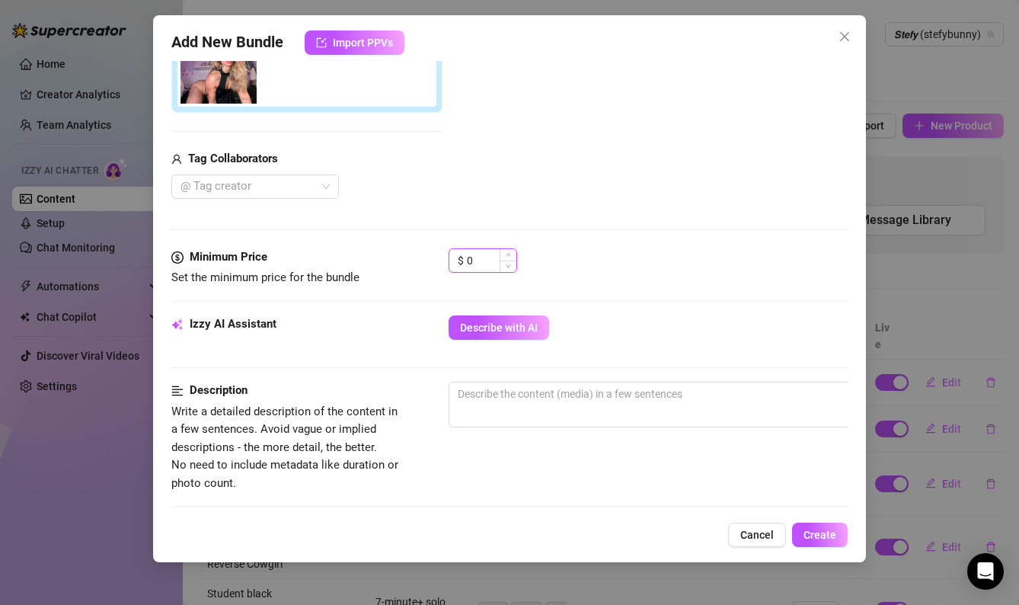
click at [475, 251] on input "0" at bounding box center [492, 260] width 50 height 23
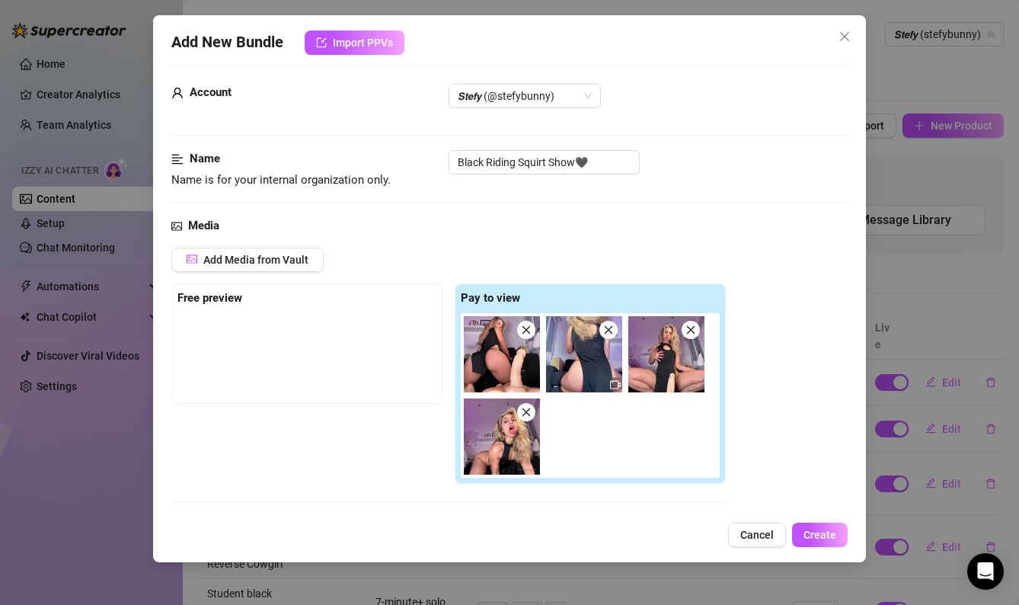
scroll to position [0, 0]
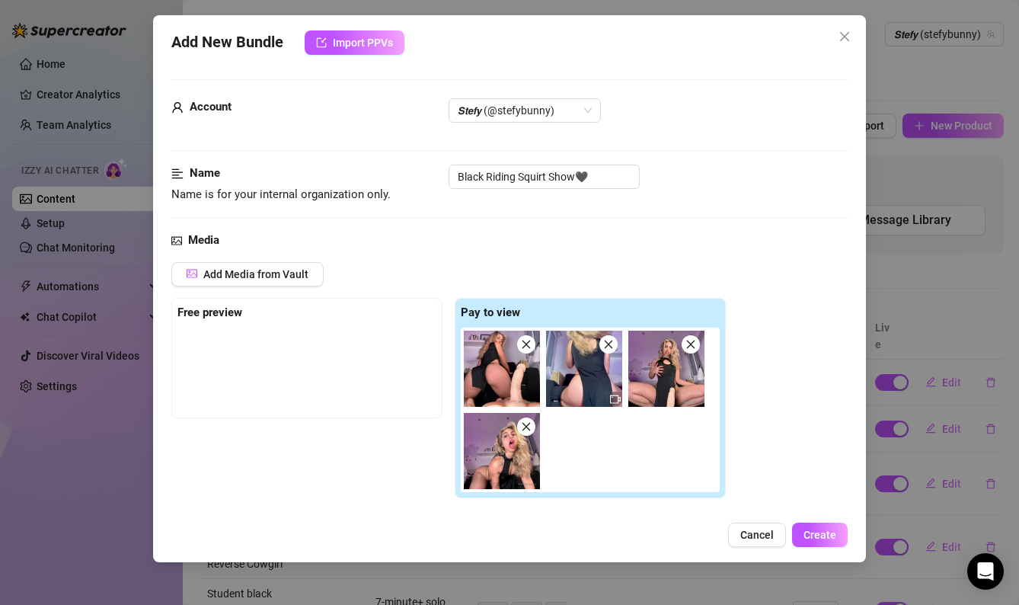
type input "25"
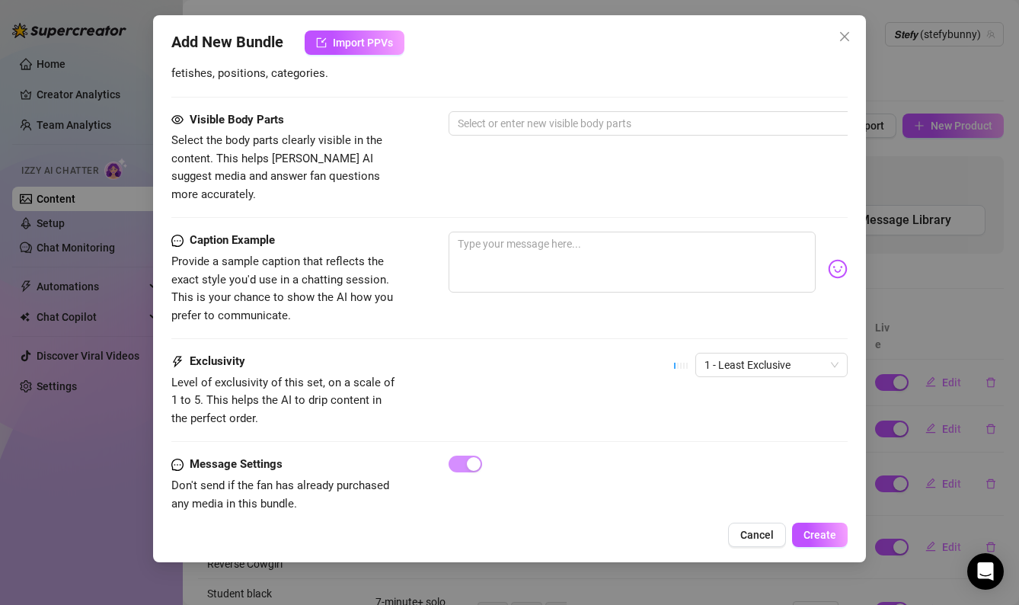
scroll to position [908, 0]
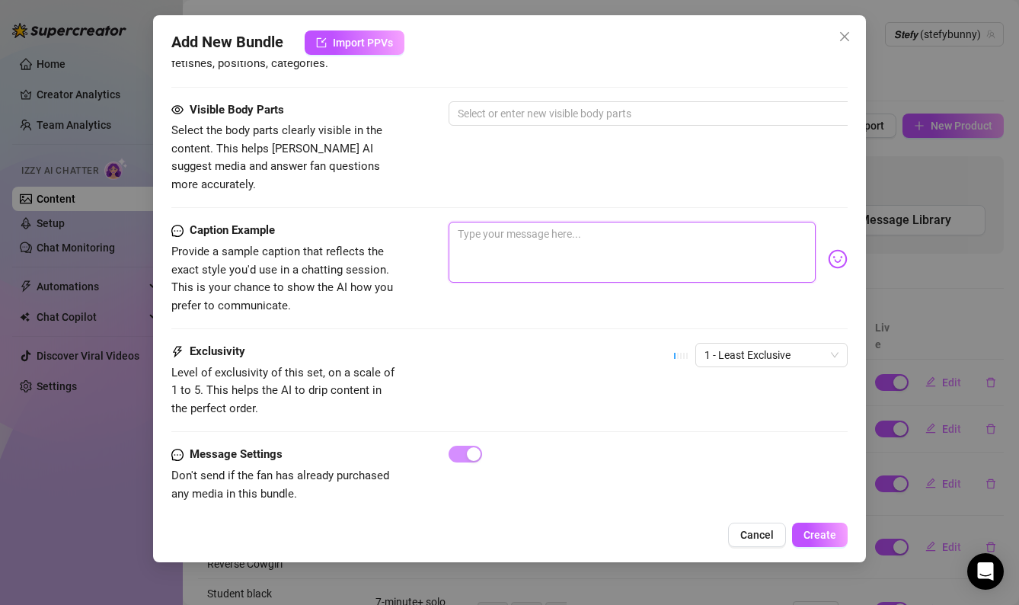
click at [527, 222] on textarea at bounding box center [633, 252] width 368 height 61
paste textarea "HARD & EXTREME SQUIRT WITH MY NEW HUGE BODY TOY🥵💦 ufff you asked for it and I c…"
type textarea "HARD & EXTREME SQUIRT WITH MY NEW HUGE BODY TOY🥵💦 ufff you asked for it and I c…"
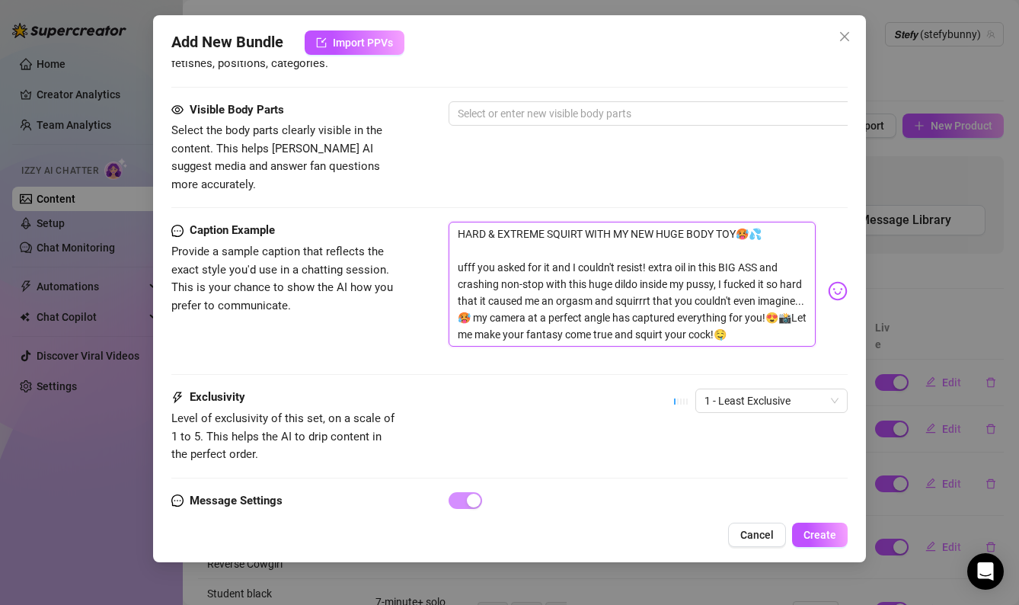
scroll to position [0, 0]
type textarea "HARD & EXTREME SQUIRT WITH MY NEW HUGE BODY TOY🥵💦 ufff you asked for it and I c…"
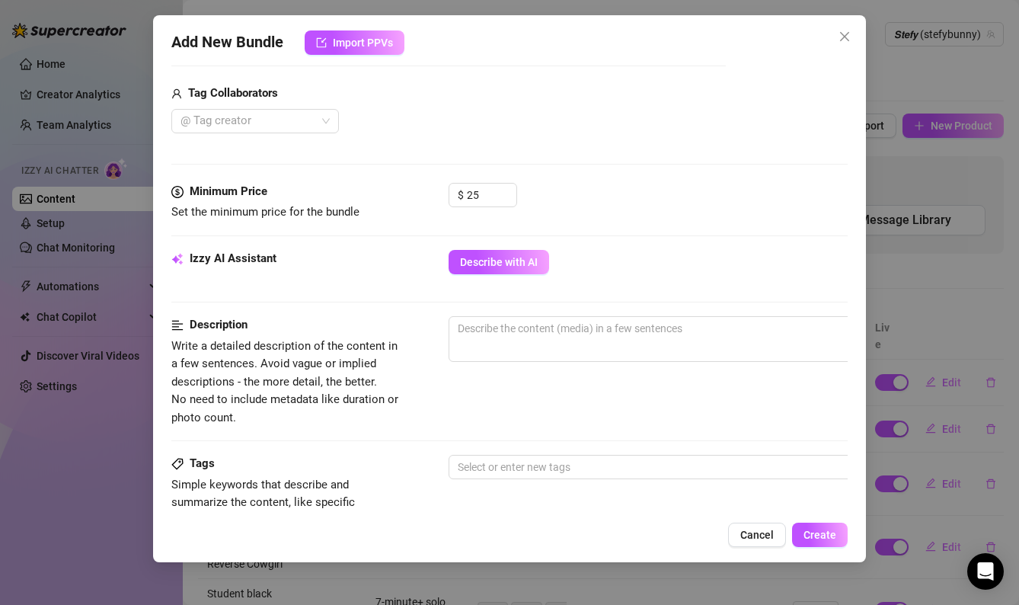
scroll to position [450, 0]
click at [509, 328] on textarea at bounding box center [716, 329] width 532 height 23
paste textarea "Solo video where the model uses a large dildo for vaginal penetration in differ…"
type textarea "Solo video where the model uses a large dildo for vaginal penetration in differ…"
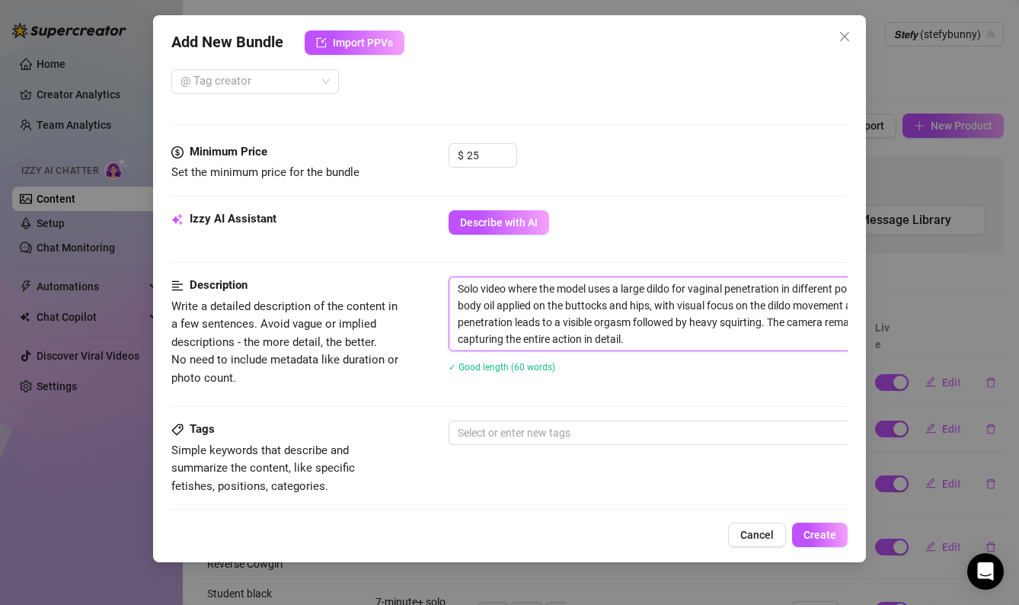
scroll to position [533, 0]
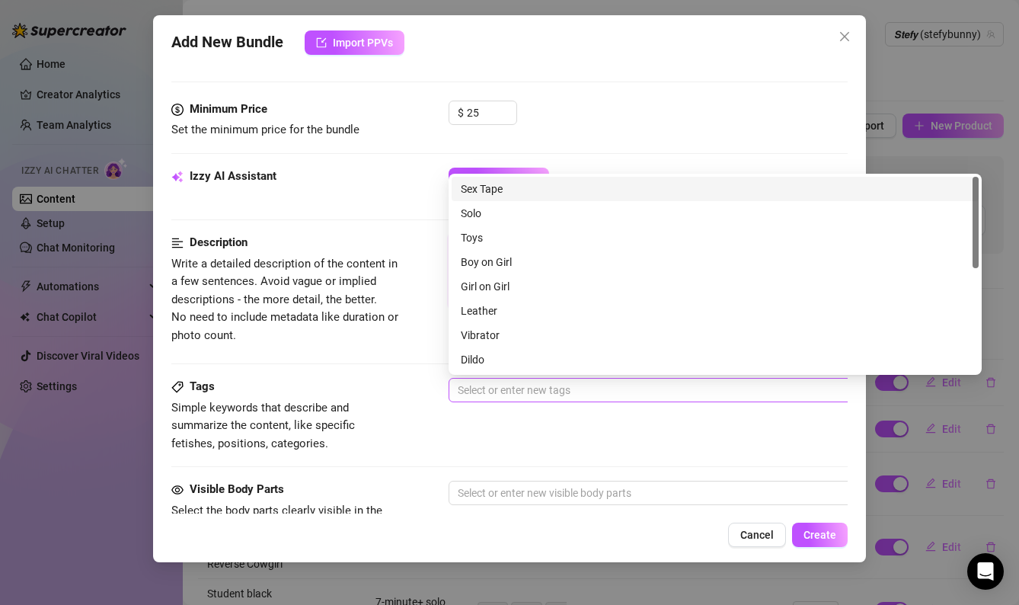
click at [498, 381] on div at bounding box center [707, 389] width 511 height 21
type textarea "Solo video where the model uses a large dildo for vaginal penetration in differ…"
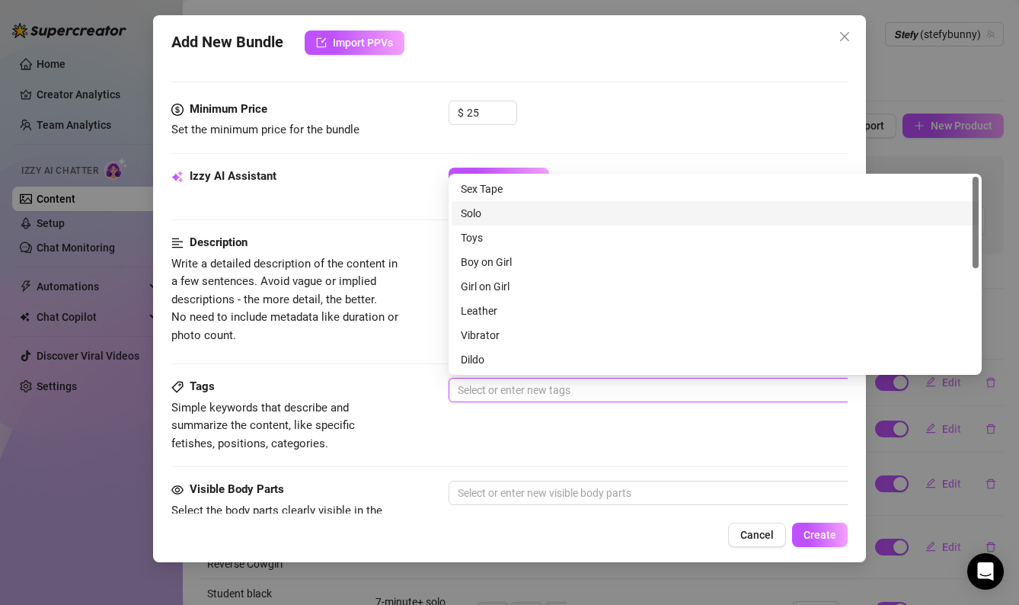
click at [465, 210] on div "Solo" at bounding box center [715, 213] width 509 height 17
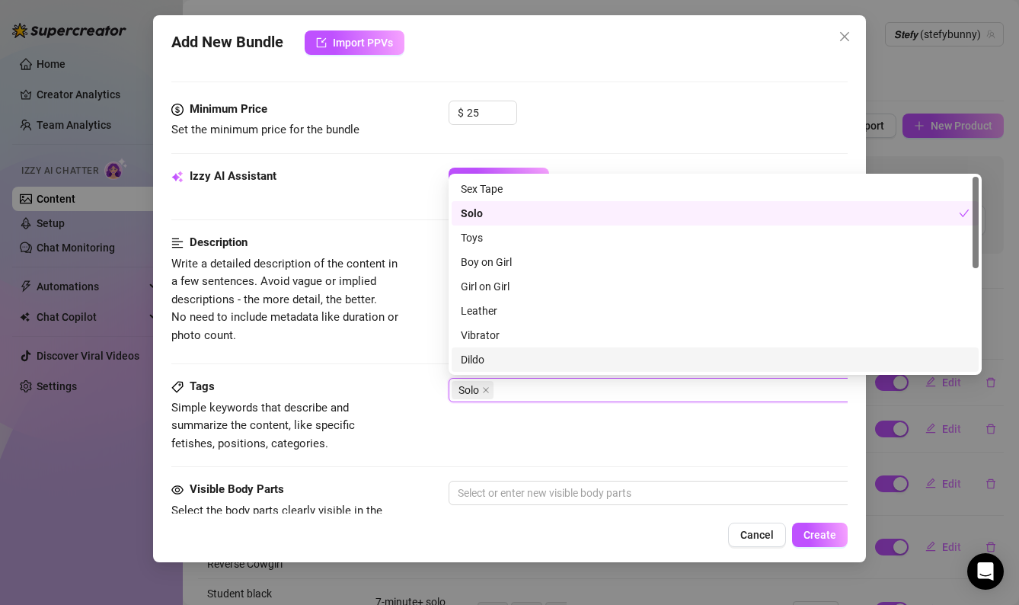
click at [498, 365] on div "Dildo" at bounding box center [715, 359] width 509 height 17
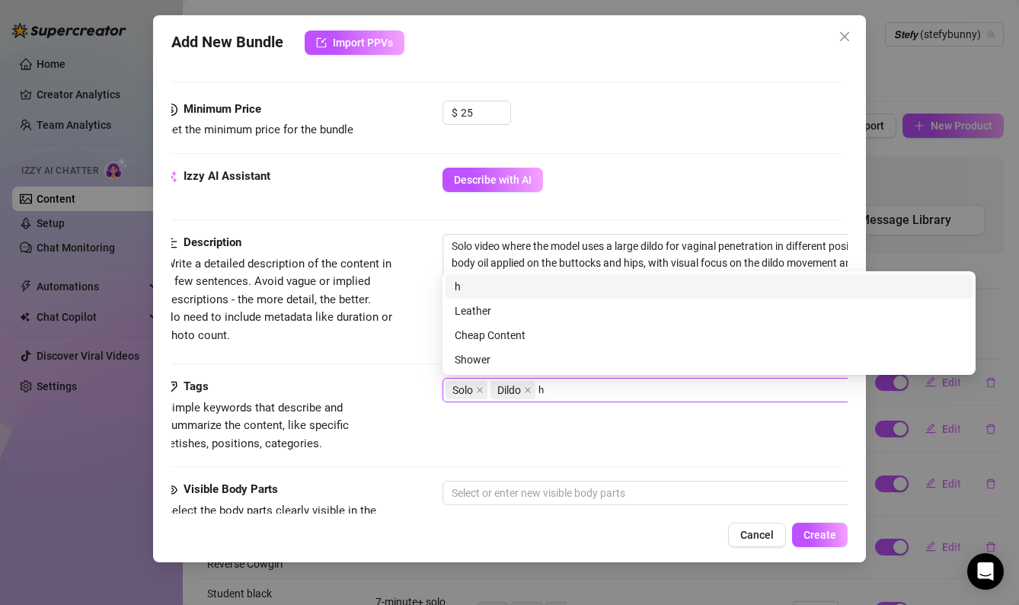
scroll to position [0, 0]
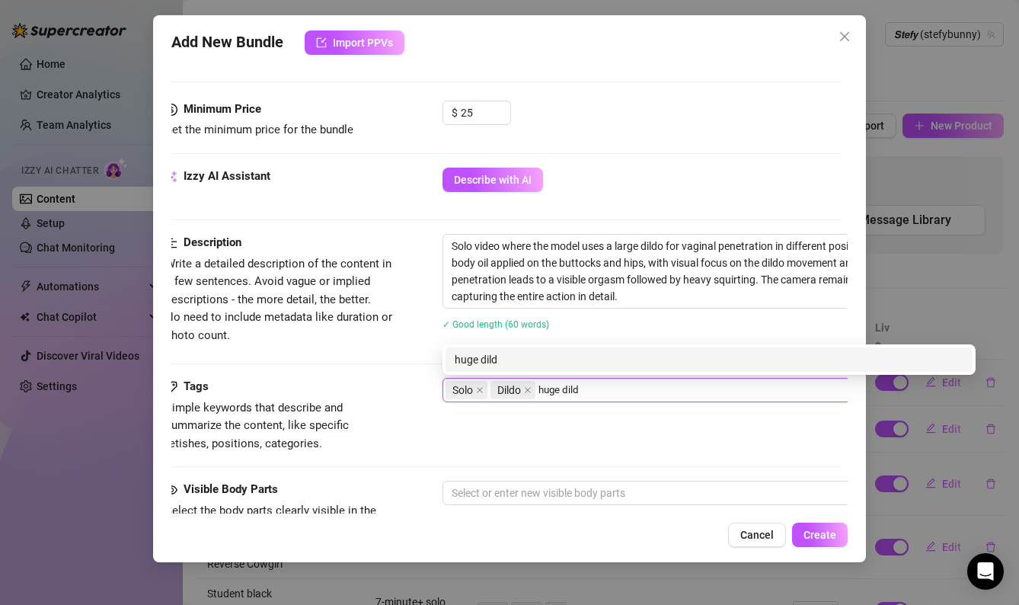
type input "huge dildo"
type input "vaginal penetration"
type input "squirting"
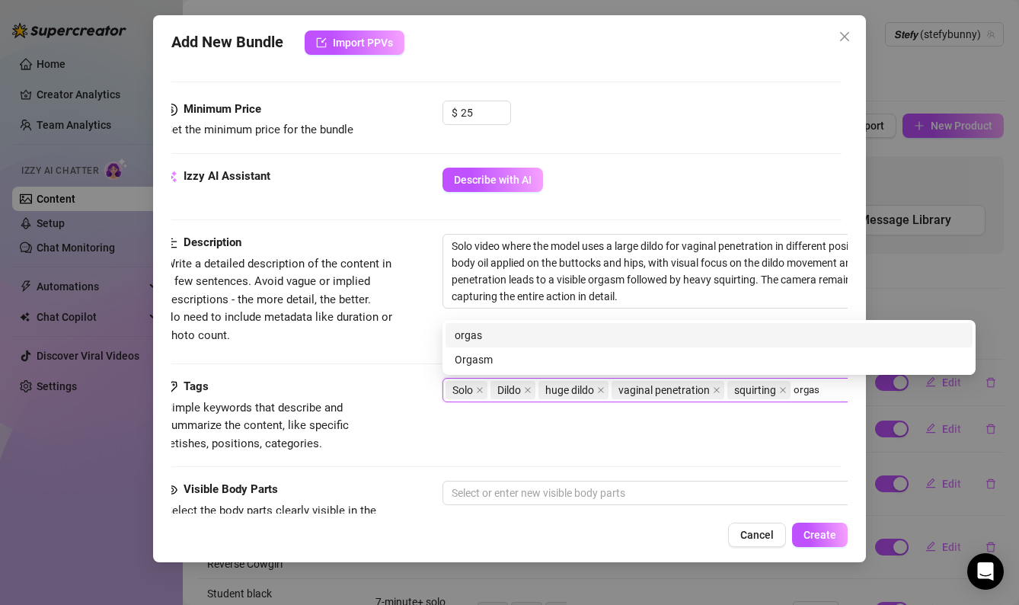
type input "orgasm"
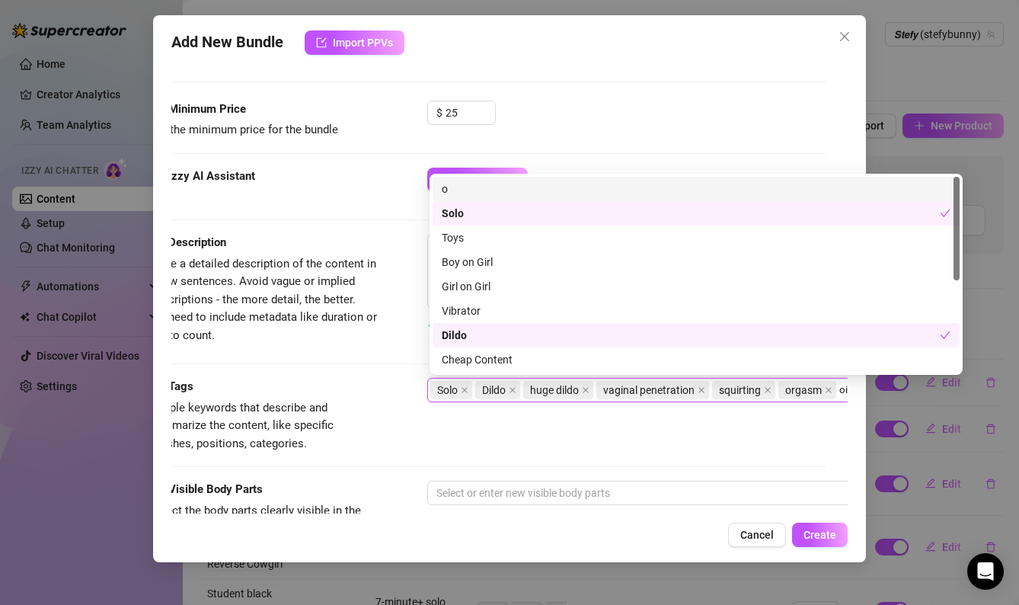
type input "oil"
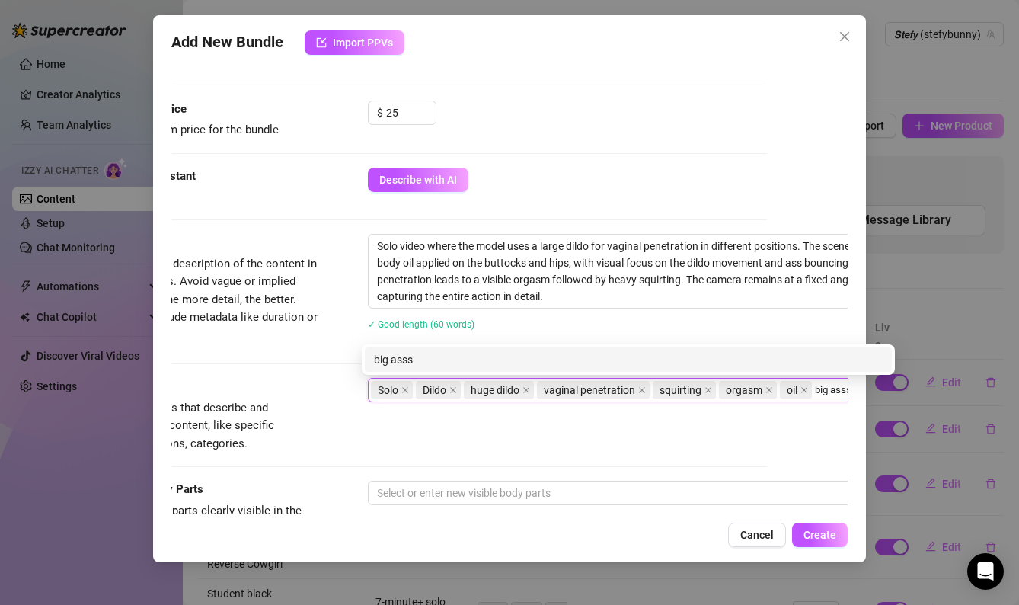
scroll to position [533, 86]
type input "big ass"
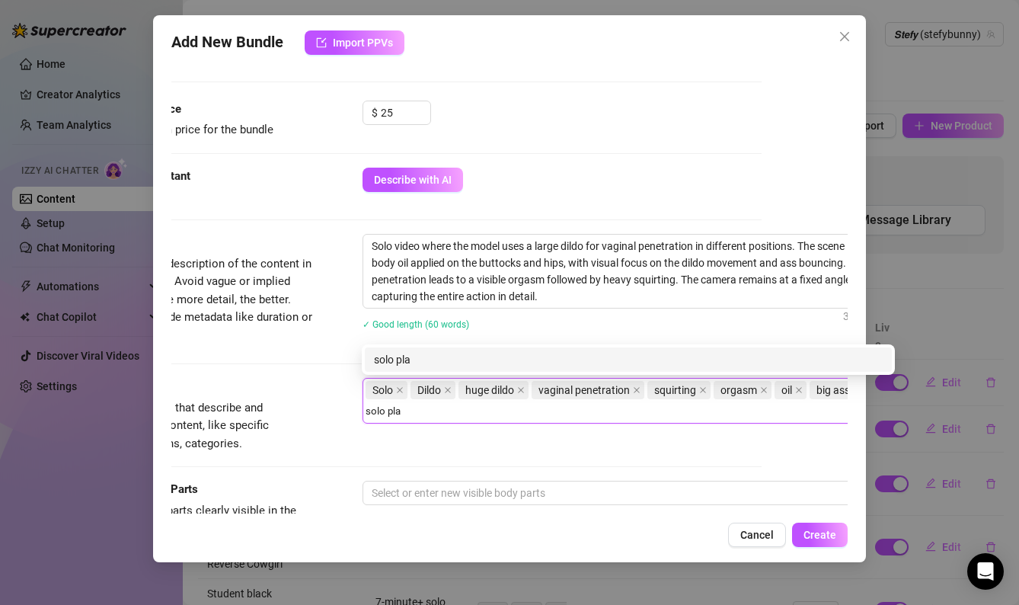
type input "solo play"
type input "extreme toy"
type input "mastrbation"
type input "squirt orgasm"
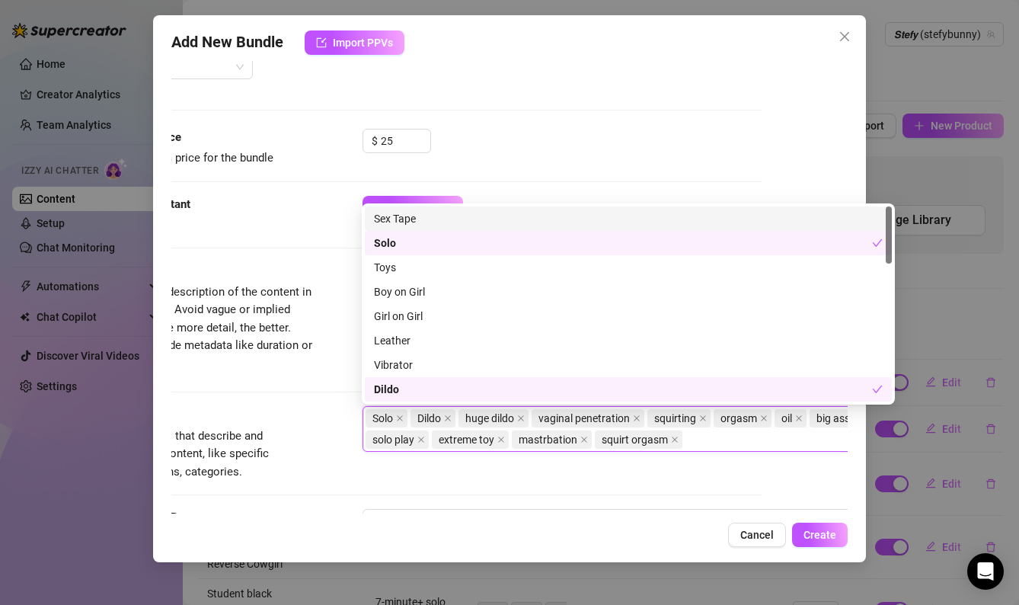
scroll to position [511, 86]
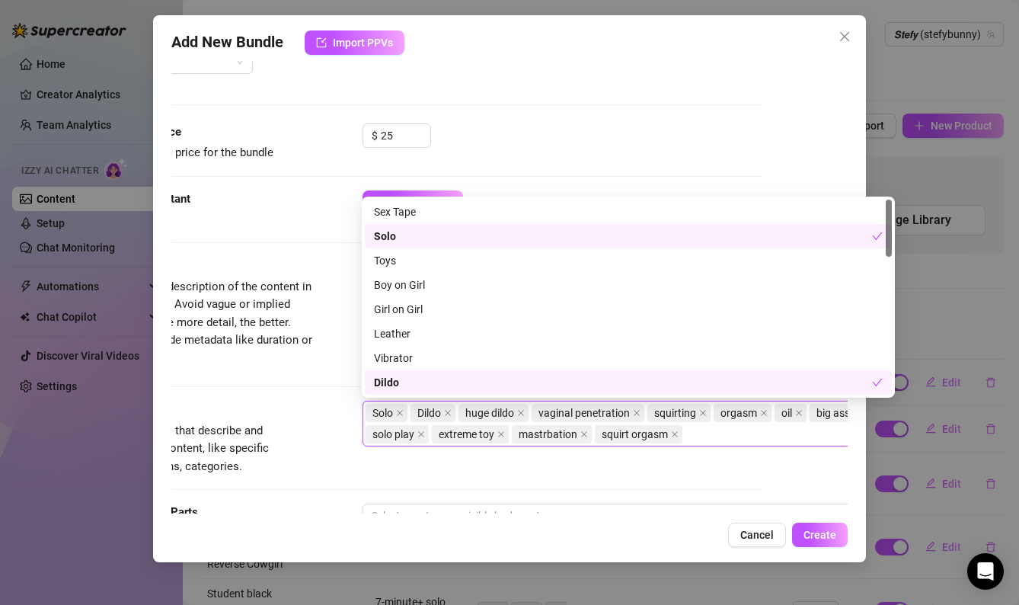
click at [303, 254] on div "Izzy AI Assistant Describe with AI" at bounding box center [423, 223] width 677 height 66
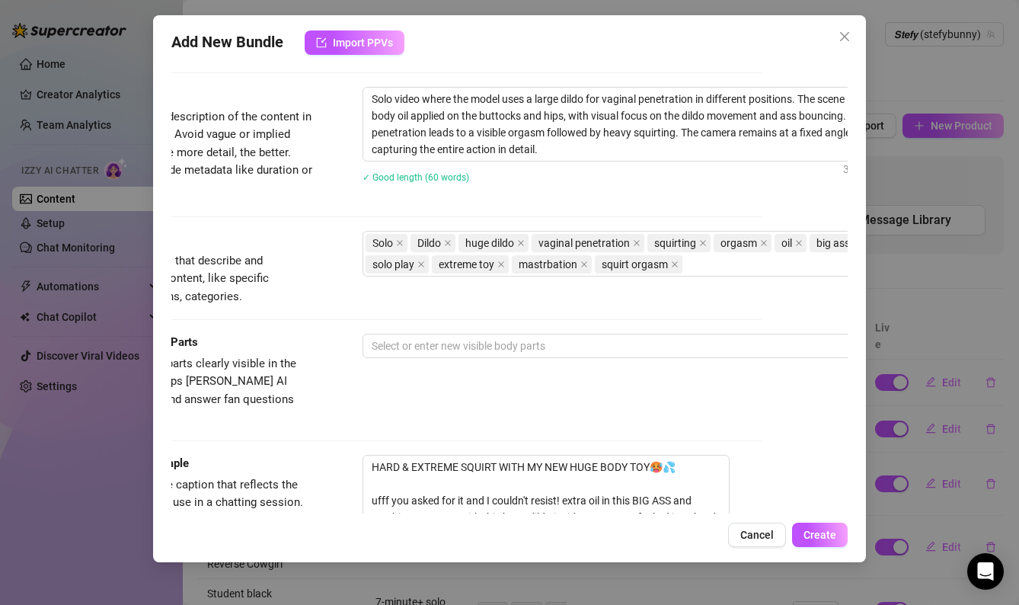
scroll to position [677, 86]
click at [459, 324] on div "Tags Simple keywords that describe and summarize the content, like specific fet…" at bounding box center [423, 283] width 677 height 103
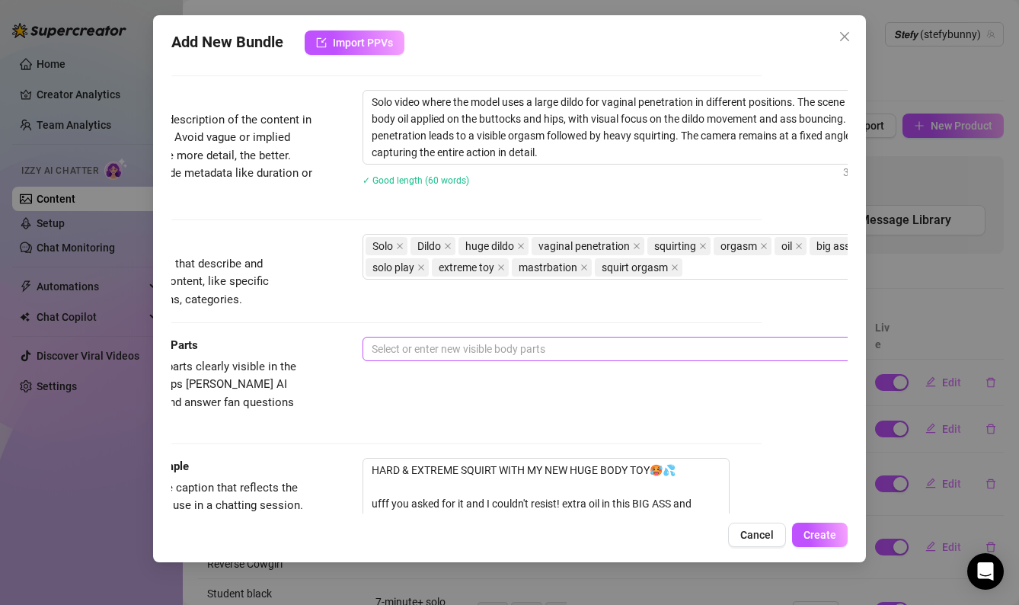
click at [438, 340] on div at bounding box center [621, 348] width 511 height 21
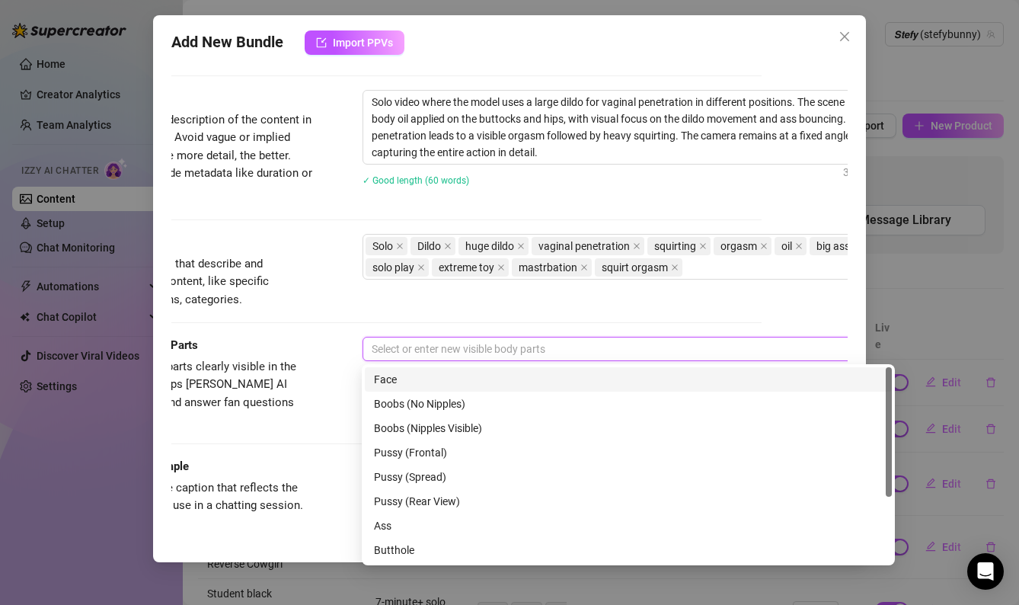
click at [416, 383] on div "Face" at bounding box center [628, 379] width 509 height 17
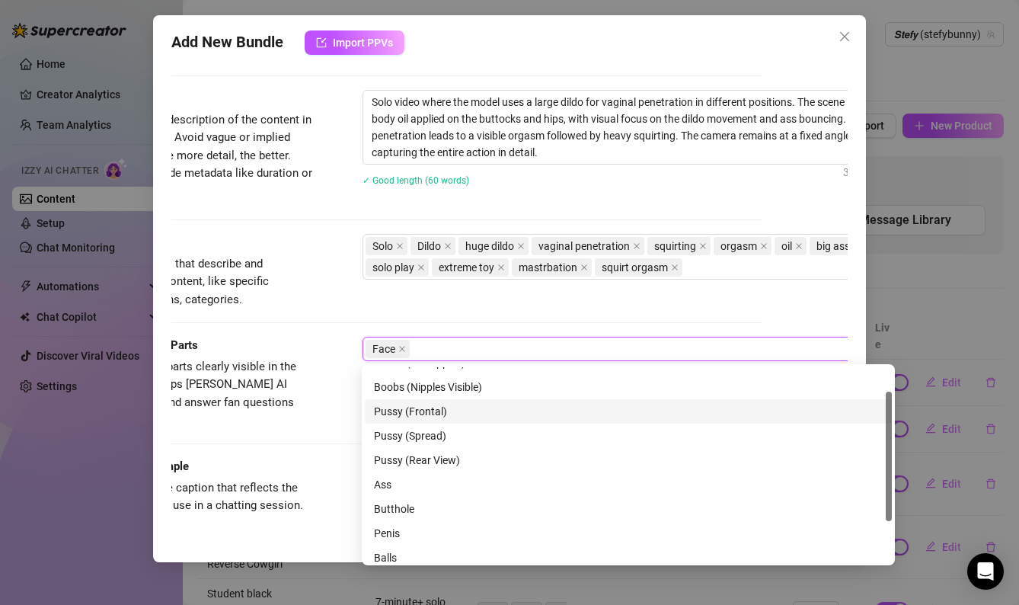
scroll to position [42, 0]
click at [421, 415] on div "Pussy (Frontal)" at bounding box center [628, 410] width 509 height 17
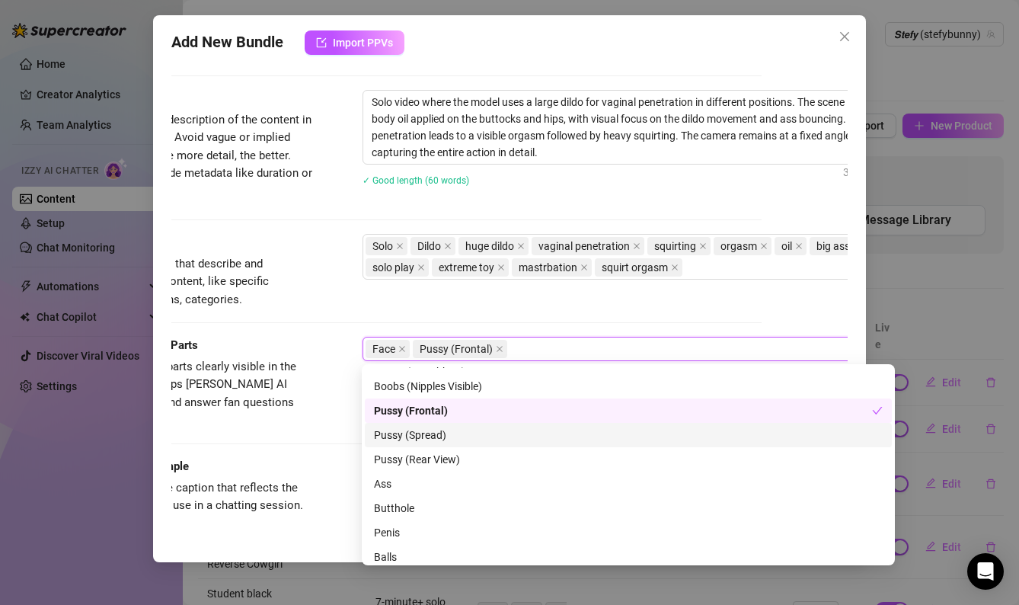
click at [438, 439] on div "Pussy (Spread)" at bounding box center [628, 435] width 509 height 17
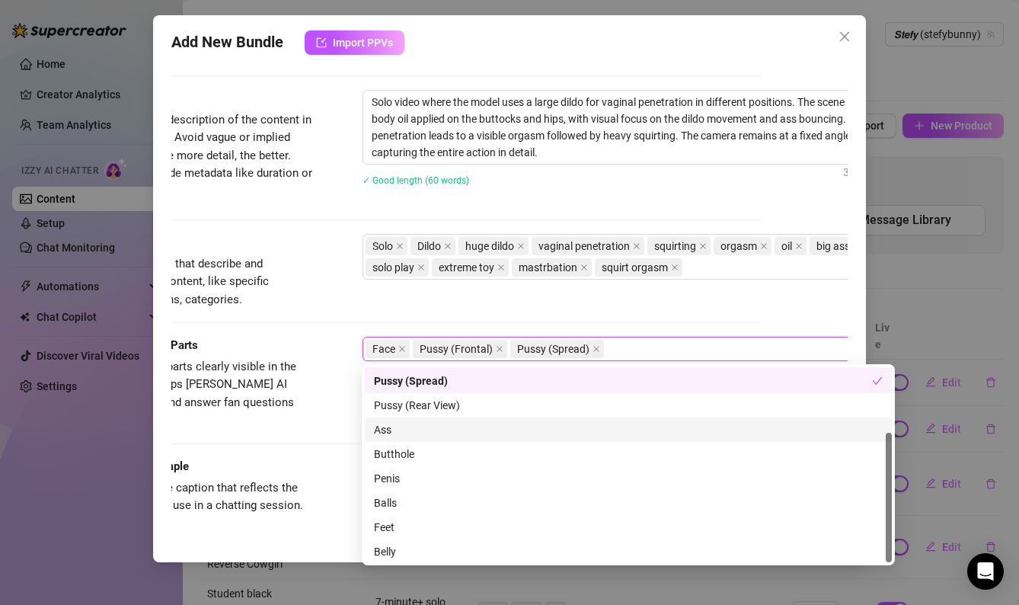
scroll to position [98, 0]
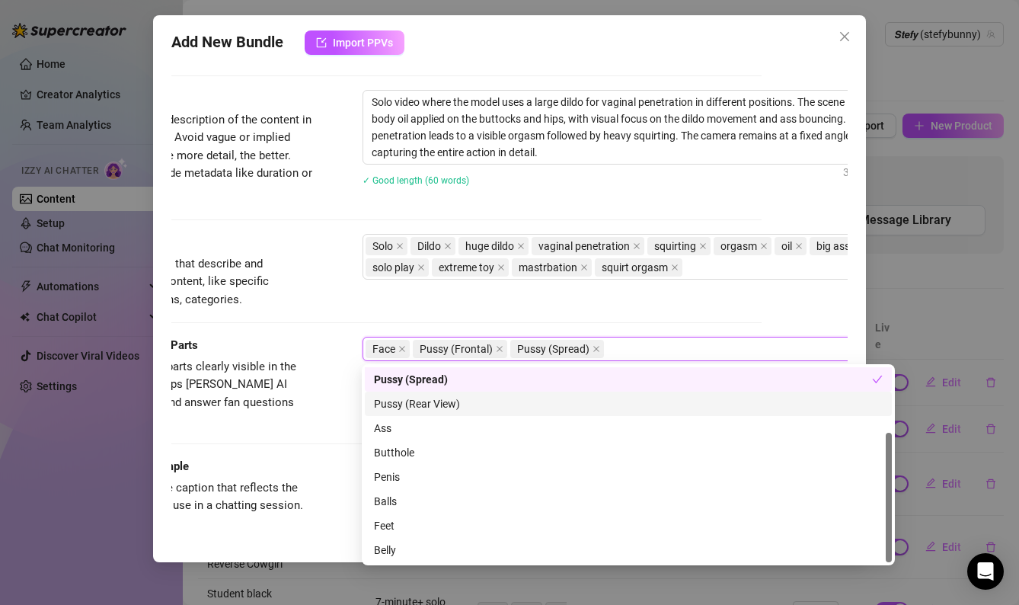
click at [426, 413] on div "Pussy (Rear View)" at bounding box center [628, 404] width 527 height 24
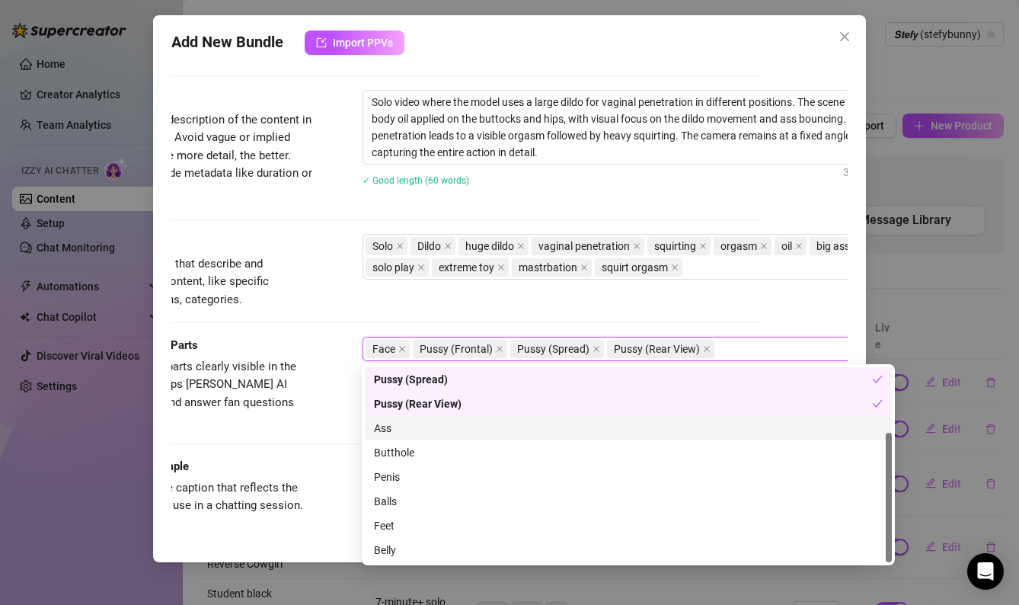
click at [421, 431] on div "Ass" at bounding box center [628, 428] width 509 height 17
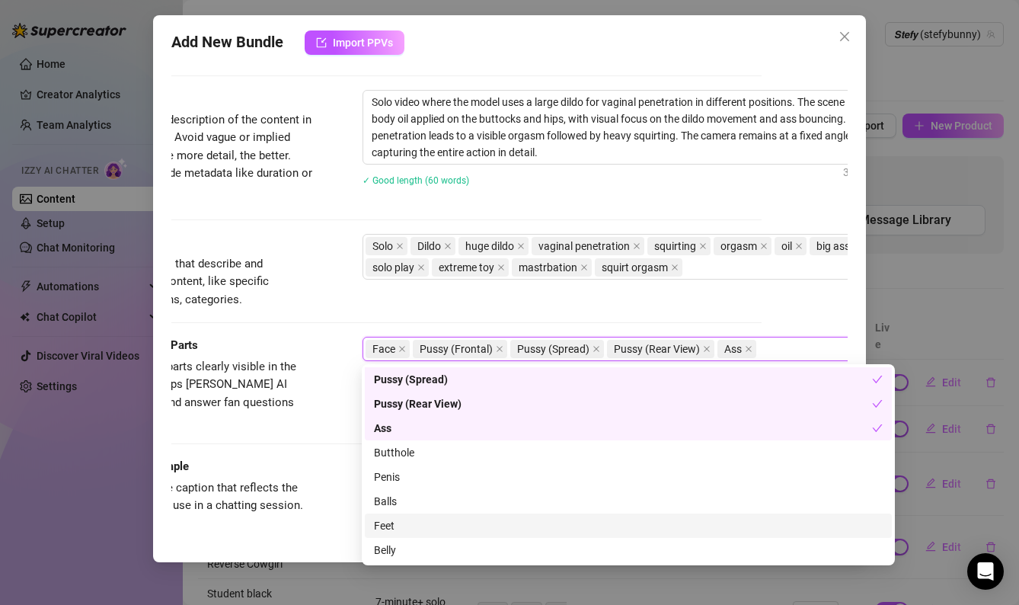
click at [400, 526] on div "Feet" at bounding box center [628, 525] width 509 height 17
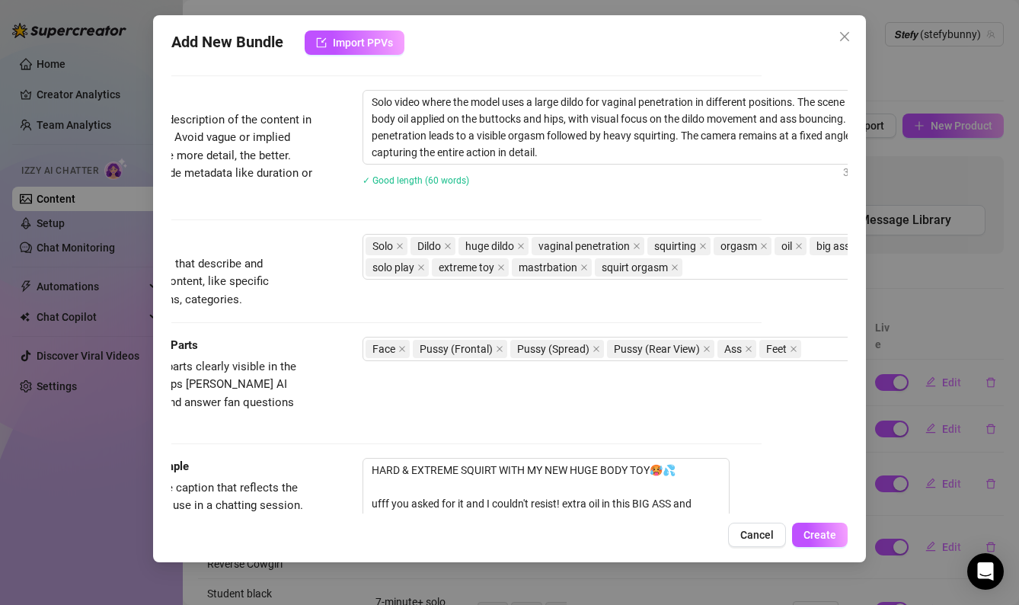
click at [344, 482] on div "Caption Example Provide a sample caption that reflects the exact style you'd us…" at bounding box center [423, 527] width 677 height 139
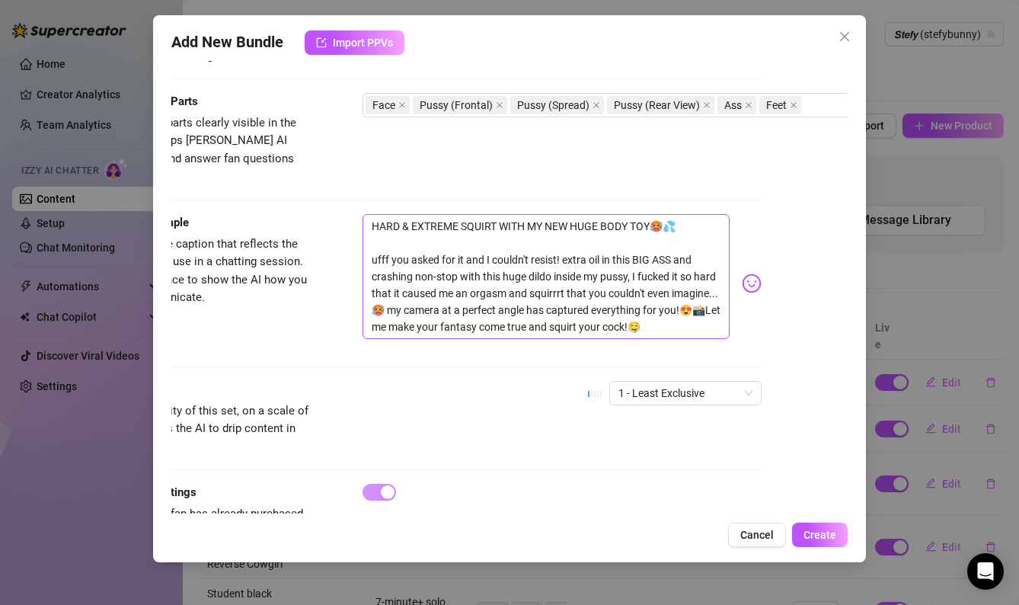
scroll to position [959, 86]
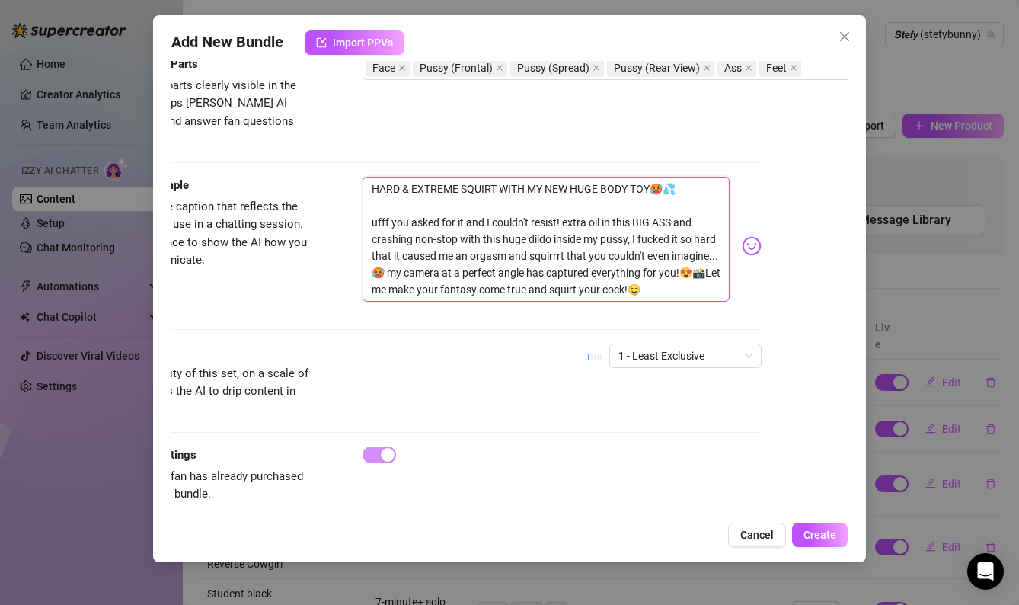
drag, startPoint x: 653, startPoint y: 270, endPoint x: 364, endPoint y: 156, distance: 310.3
paste textarea "Get ready for my wildest squirting show ever 😏💦… You begged for it, and I could…"
type textarea "Get ready for my wildest squirting show ever 😏💦… You begged for it, and I could…"
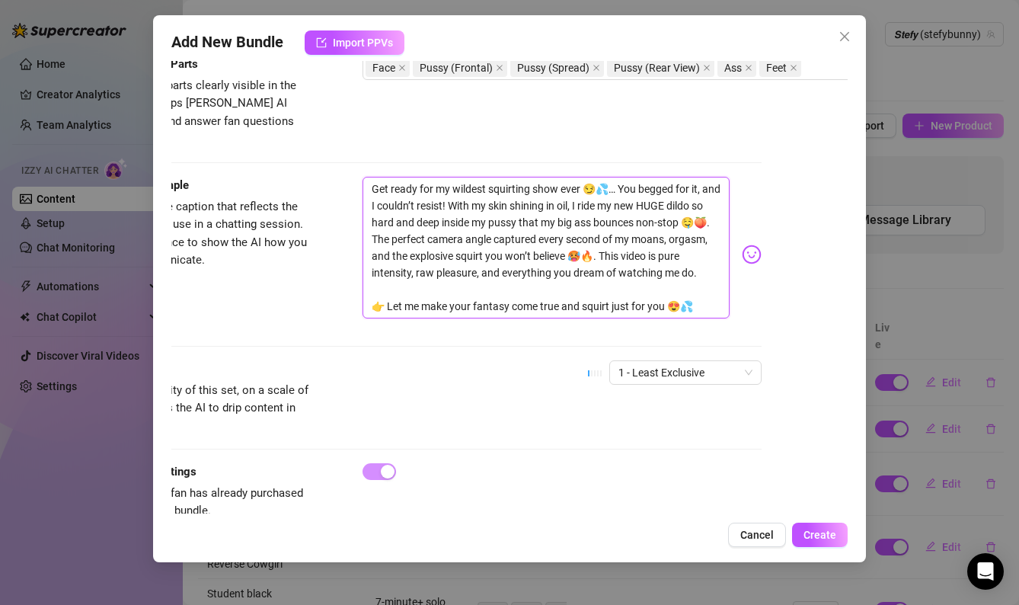
scroll to position [0, 0]
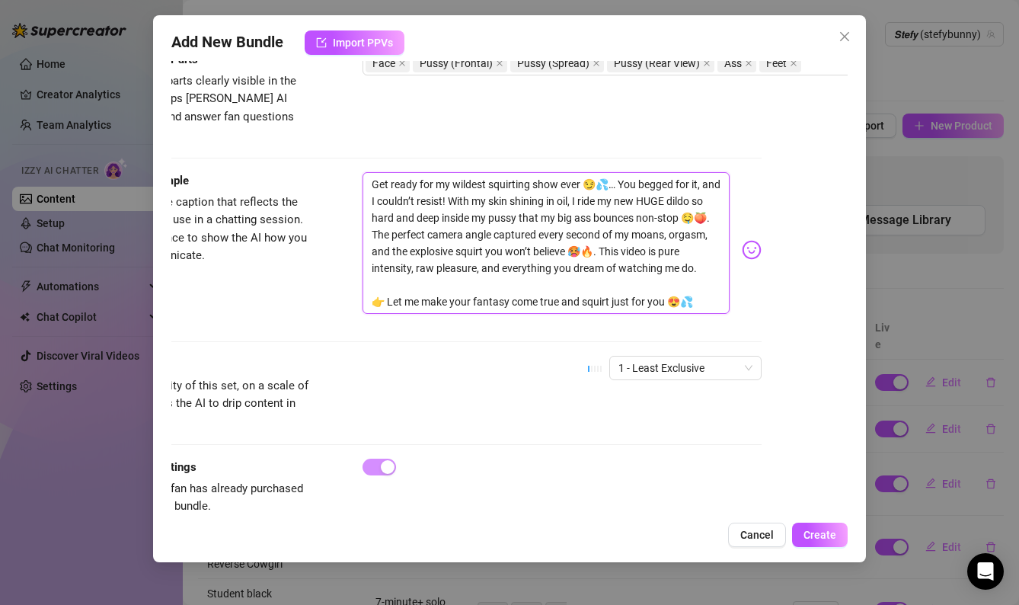
type textarea "Get ready for my wildest squirting show ever 😏💦… You begged for it, and I could…"
drag, startPoint x: 685, startPoint y: 330, endPoint x: 674, endPoint y: 344, distance: 18.4
click at [685, 331] on div "Caption Example Provide a sample caption that reflects the exact style you'd us…" at bounding box center [423, 264] width 677 height 184
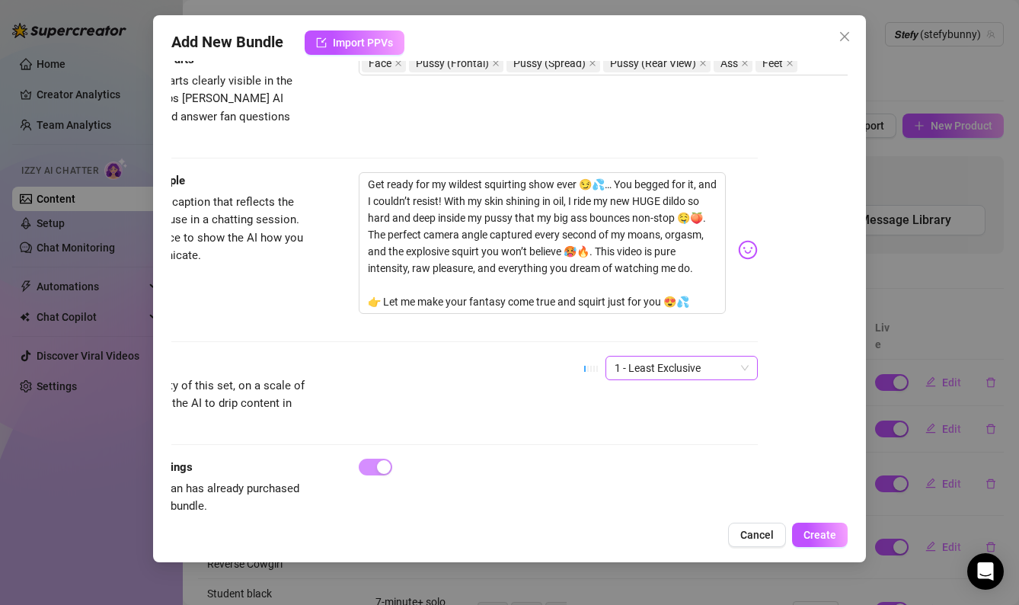
click at [674, 357] on span "1 - Least Exclusive" at bounding box center [682, 368] width 134 height 23
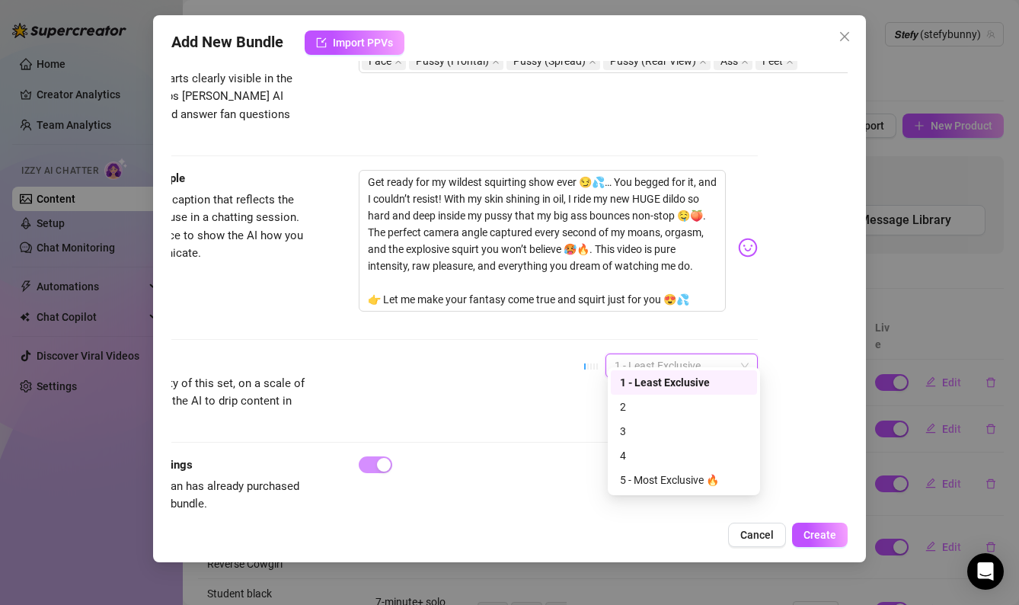
scroll to position [967, 90]
click at [650, 472] on div "5 - Most Exclusive 🔥" at bounding box center [682, 474] width 128 height 17
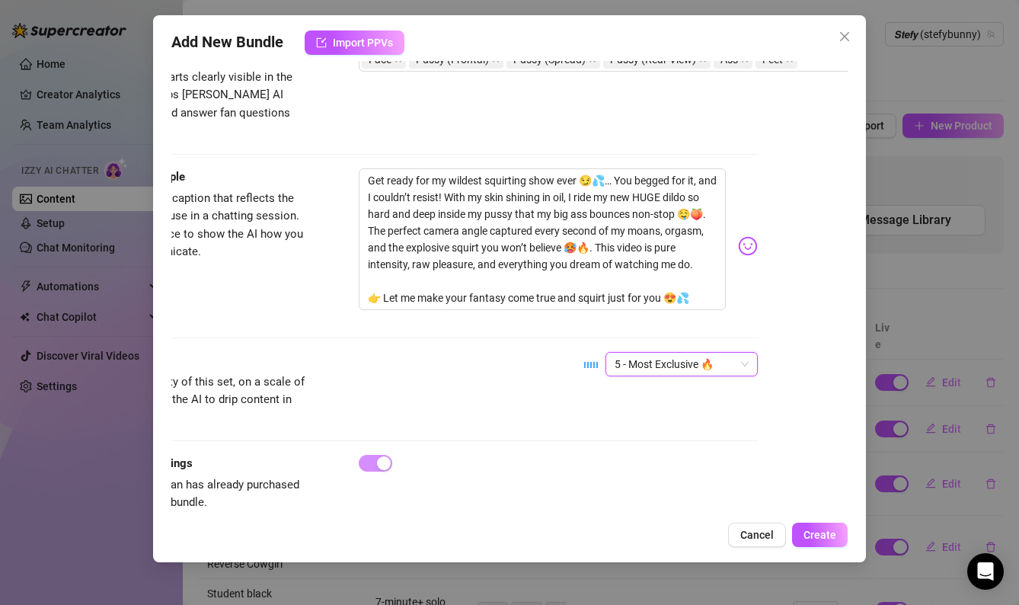
scroll to position [975, 90]
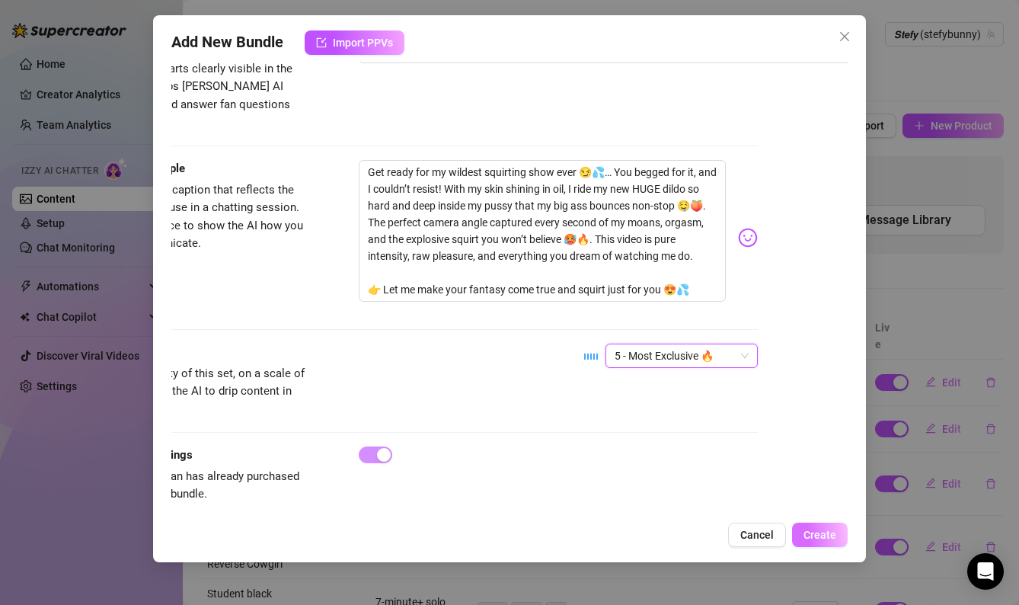
click at [824, 535] on span "Create" at bounding box center [820, 535] width 33 height 12
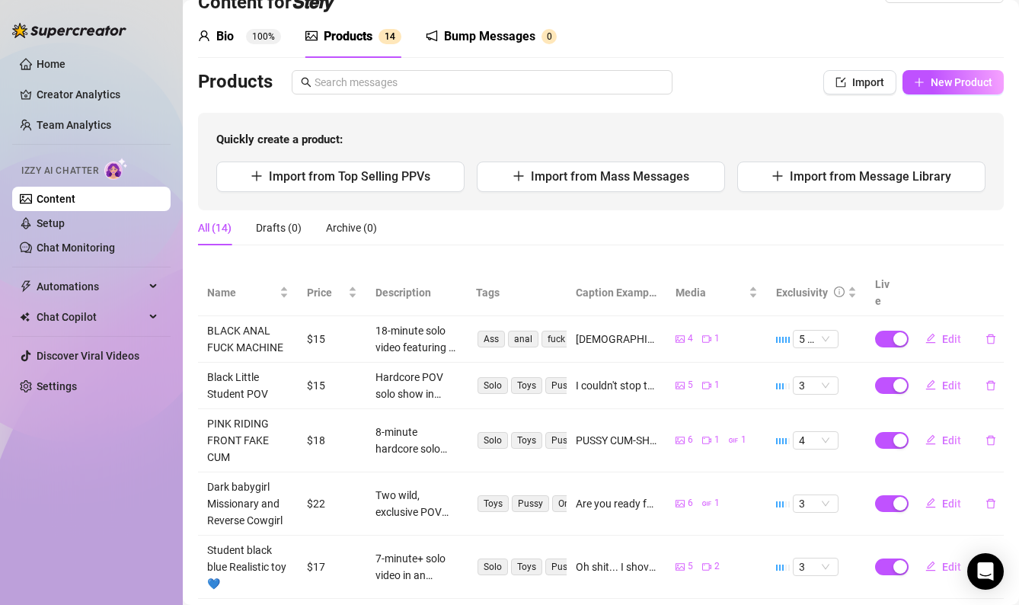
scroll to position [408, 0]
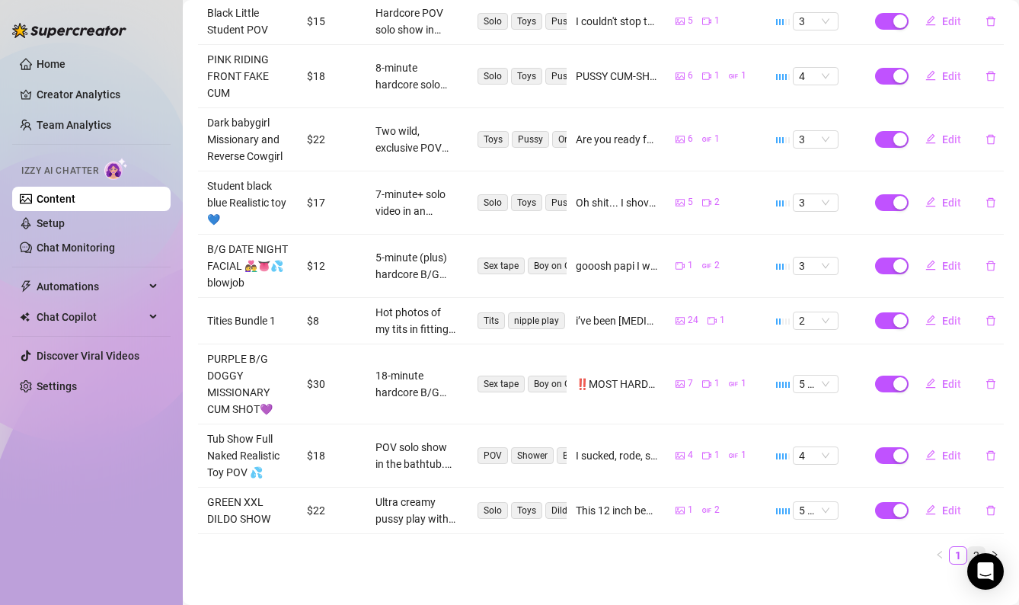
click at [981, 547] on link "2" at bounding box center [976, 555] width 17 height 17
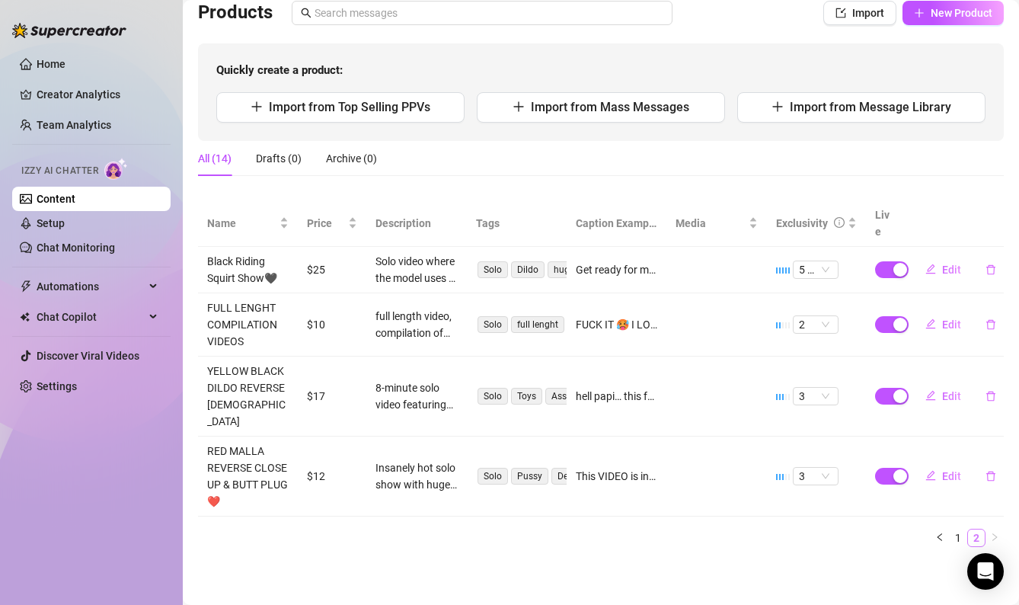
scroll to position [79, 0]
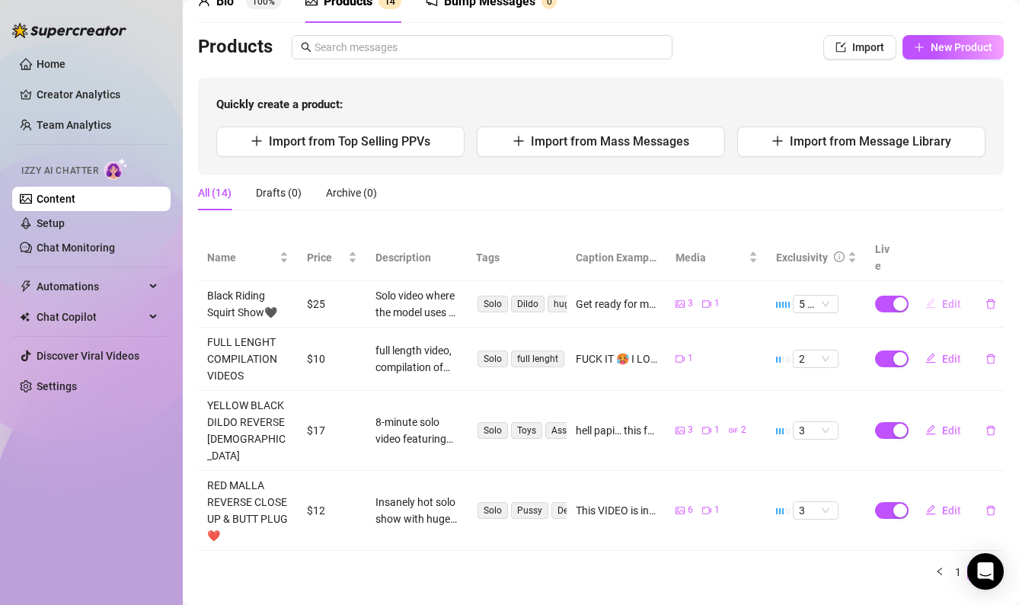
click at [943, 298] on span "Edit" at bounding box center [952, 304] width 19 height 12
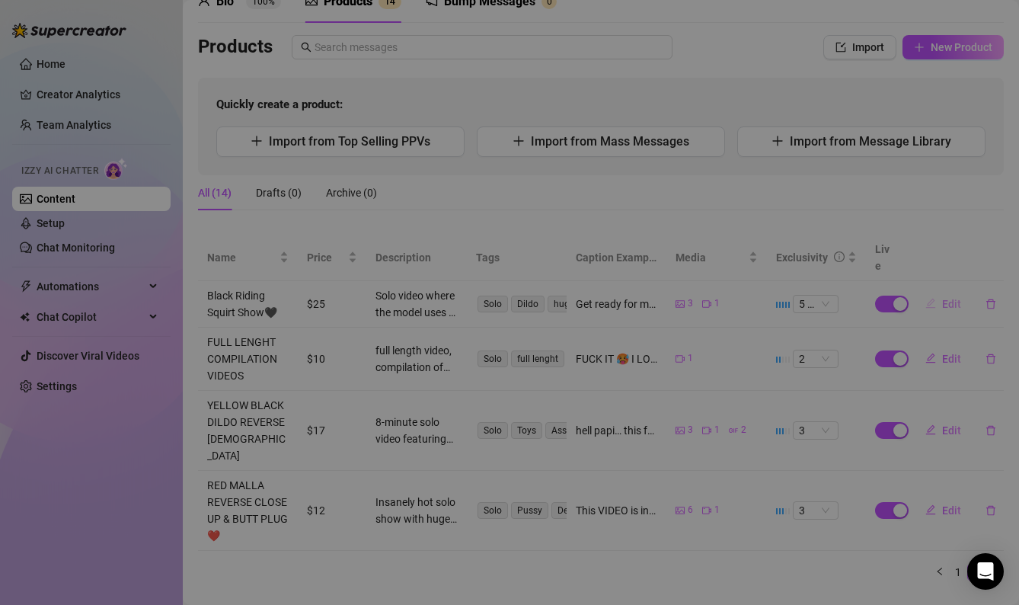
type textarea "Get ready for my wildest squirting show ever 😏💦… You begged for it, and I could…"
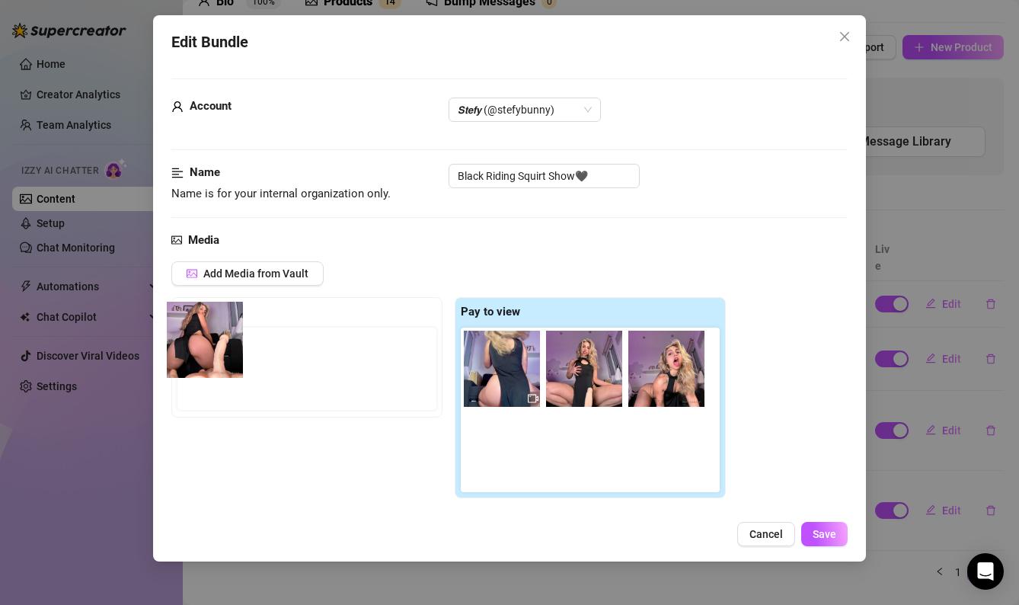
drag, startPoint x: 504, startPoint y: 373, endPoint x: 197, endPoint y: 343, distance: 309.3
click at [197, 343] on div "Free preview Pay to view" at bounding box center [448, 397] width 555 height 201
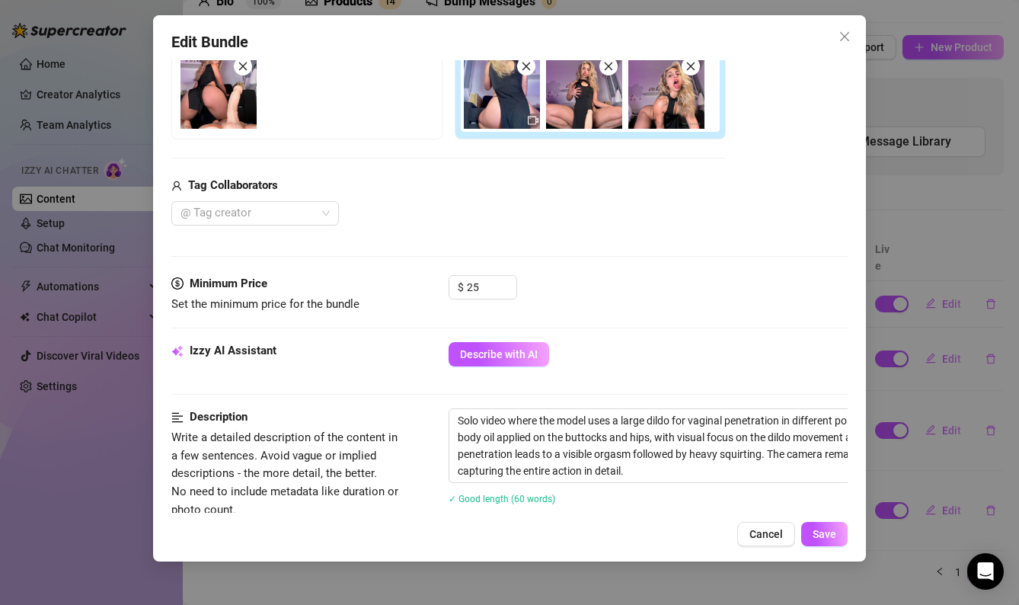
scroll to position [277, 0]
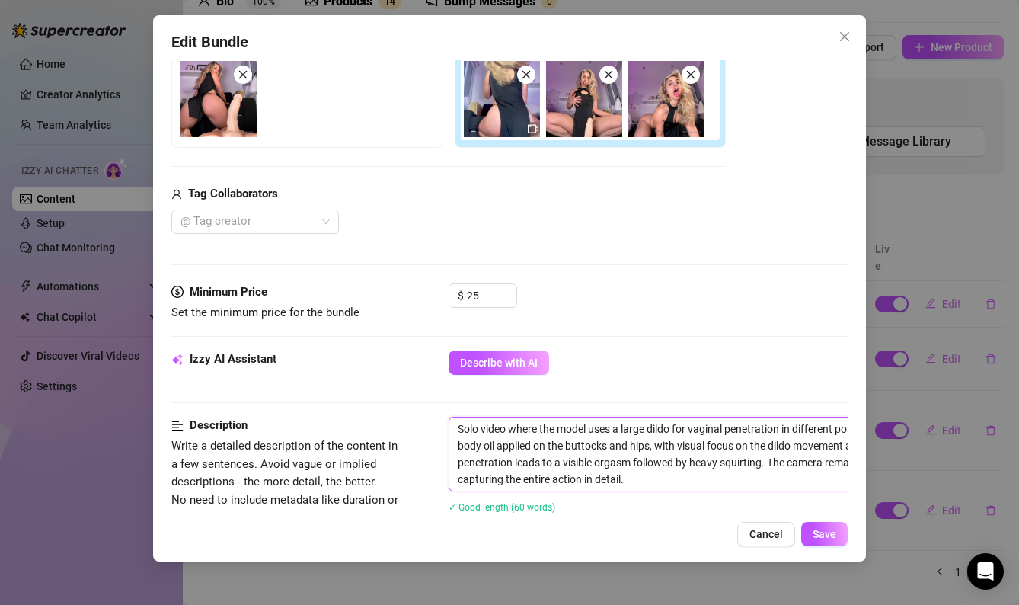
click at [715, 472] on textarea "Solo video where the model uses a large dildo for vaginal penetration in differ…" at bounding box center [716, 454] width 532 height 73
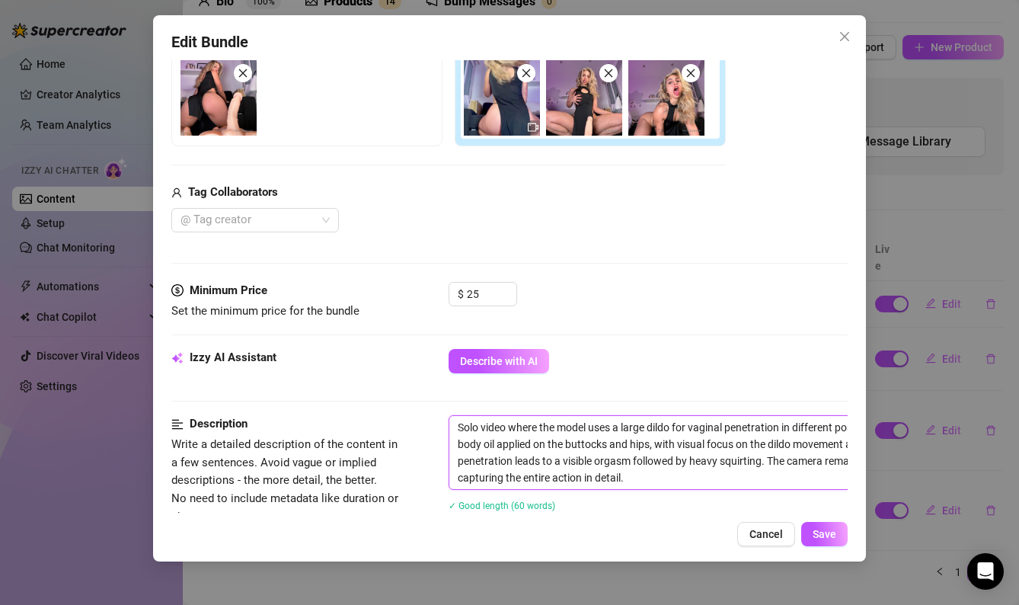
drag, startPoint x: 715, startPoint y: 472, endPoint x: 383, endPoint y: 395, distance: 341.0
click at [383, 395] on form "Account 𝙎𝙩𝙚𝙛𝙮 (@stefybunny) Name Name is for your internal organization only. B…" at bounding box center [509, 480] width 677 height 1347
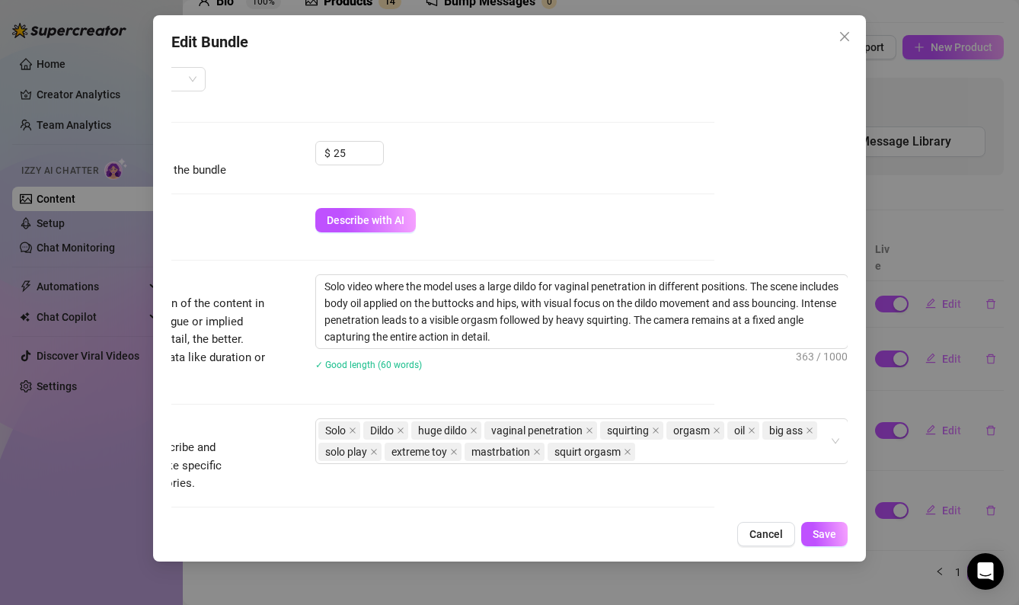
scroll to position [413, 133]
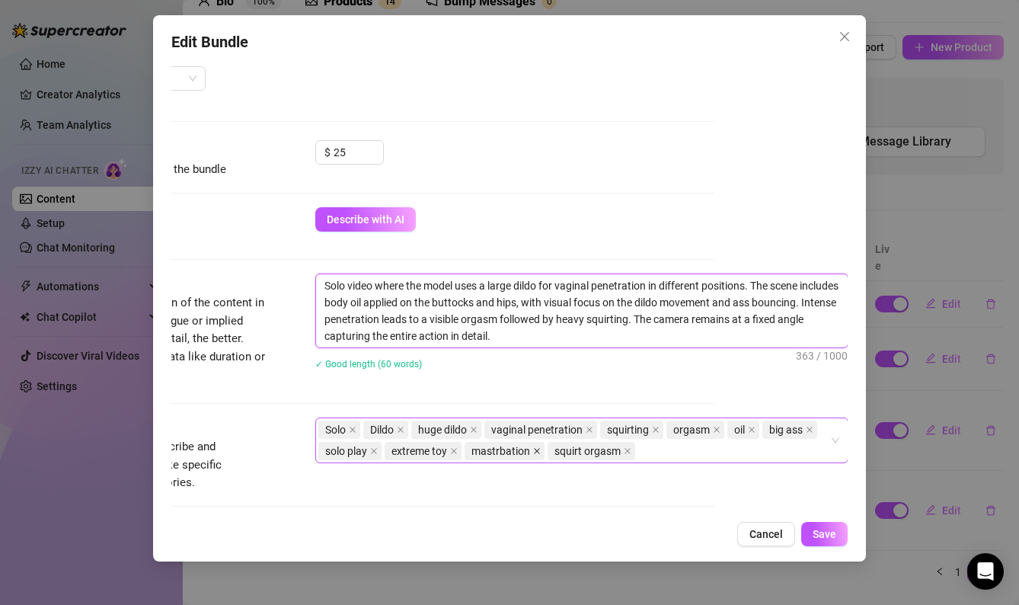
click at [534, 449] on icon "close" at bounding box center [537, 451] width 6 height 6
click at [596, 450] on div "Solo Dildo huge dildo vaginal penetration squirting orgasm oil big ass solo pla…" at bounding box center [573, 440] width 511 height 43
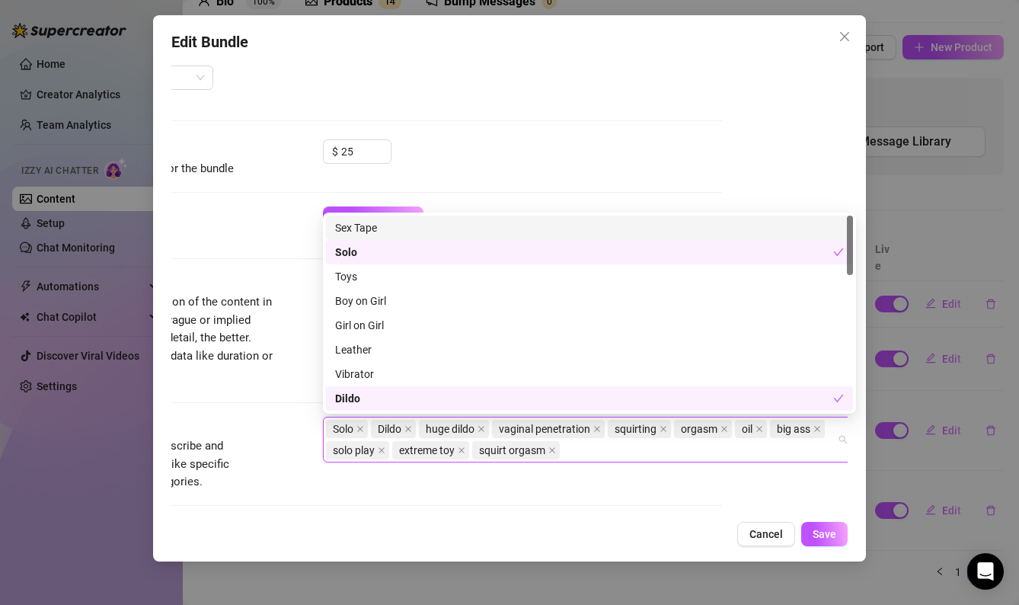
scroll to position [414, 125]
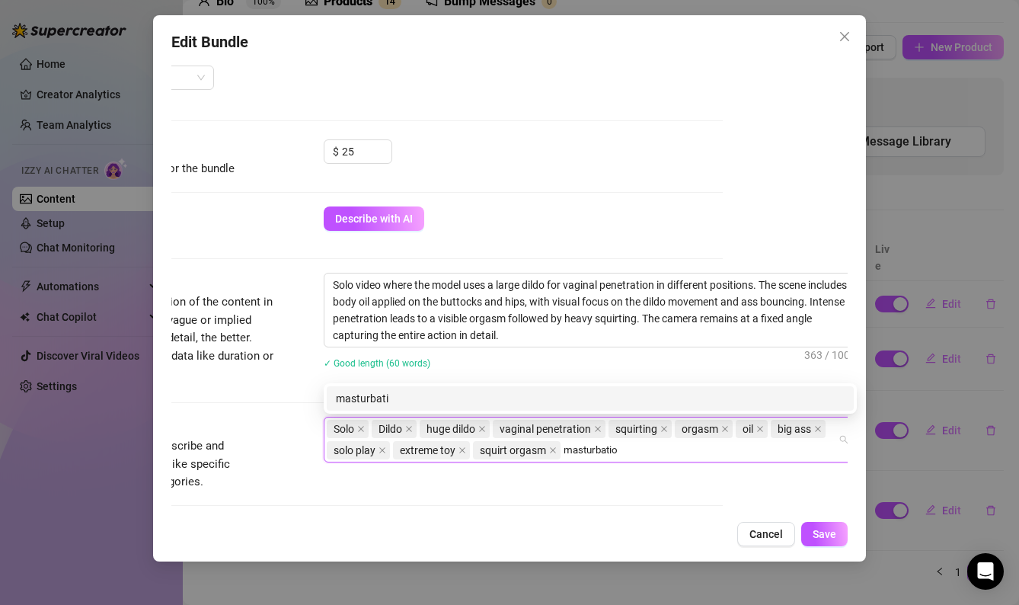
type input "masturbation"
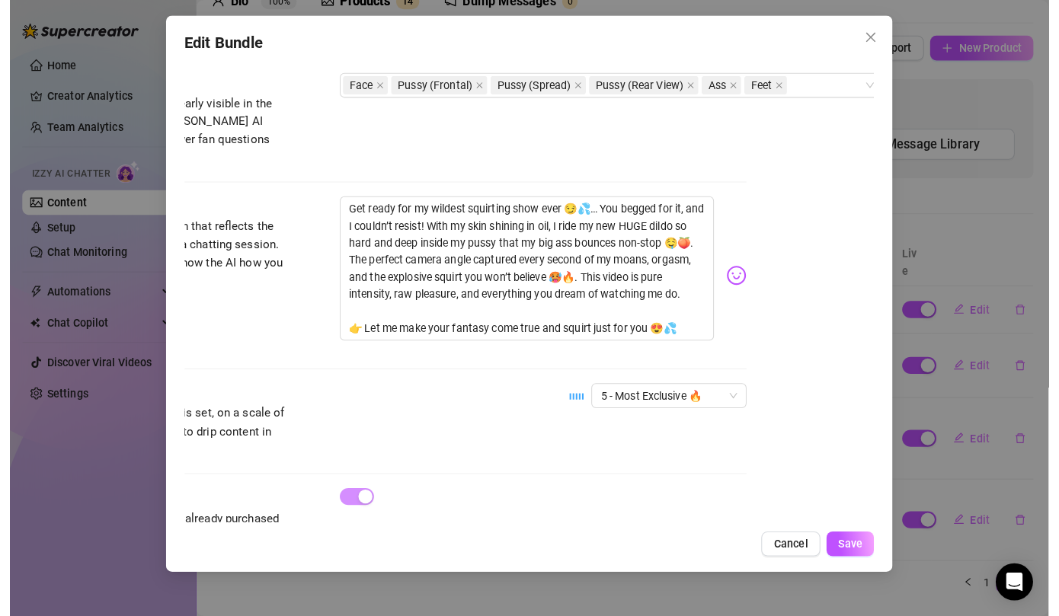
scroll to position [895, 125]
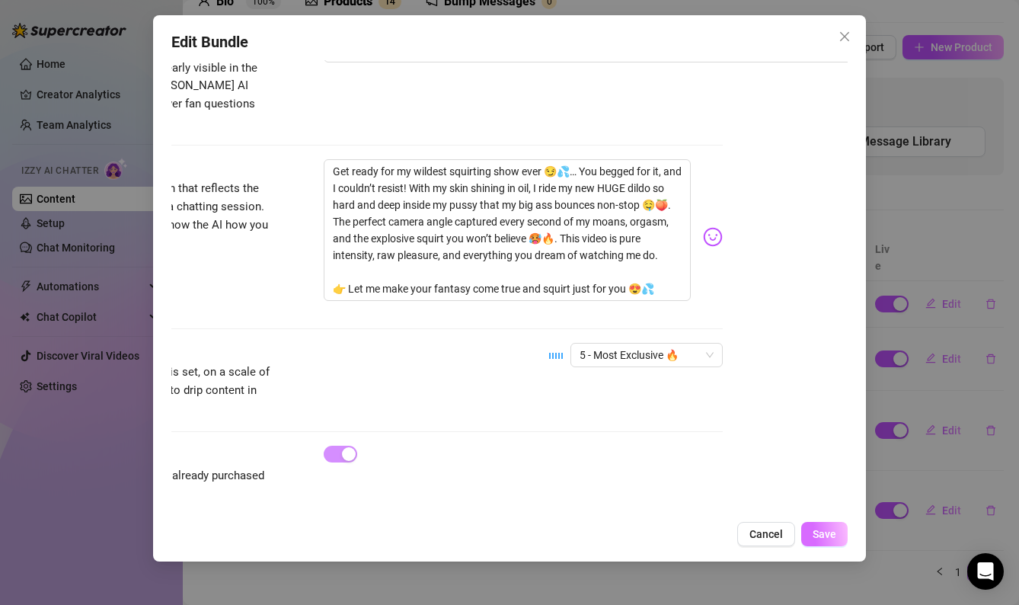
click at [824, 529] on span "Save" at bounding box center [825, 534] width 24 height 12
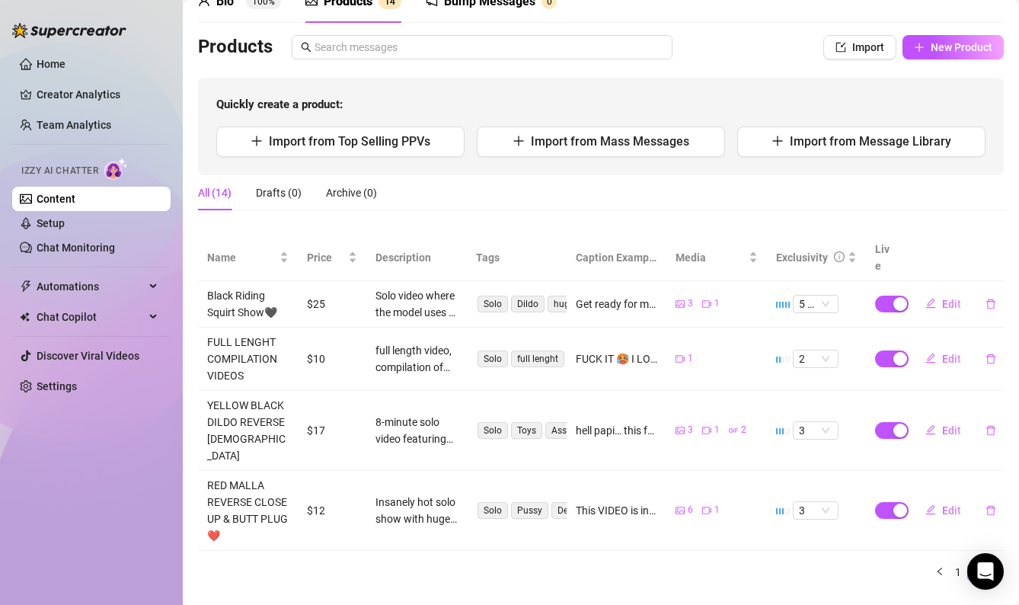
click at [181, 17] on aside "Home Creator Analytics Team Analytics Izzy AI Chatter Content Setup Chat Monito…" at bounding box center [91, 302] width 183 height 605
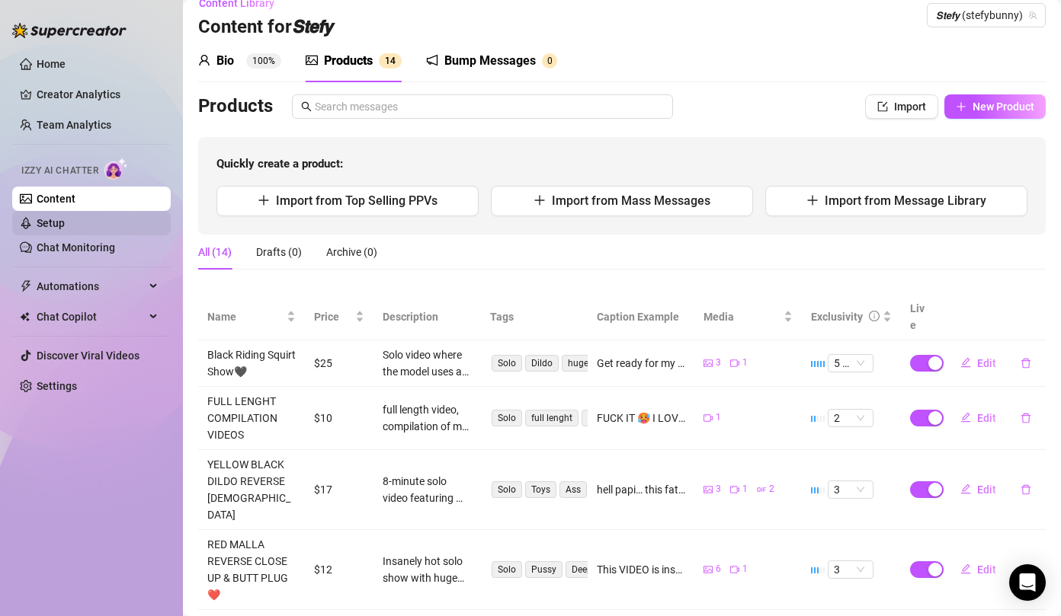
scroll to position [0, 0]
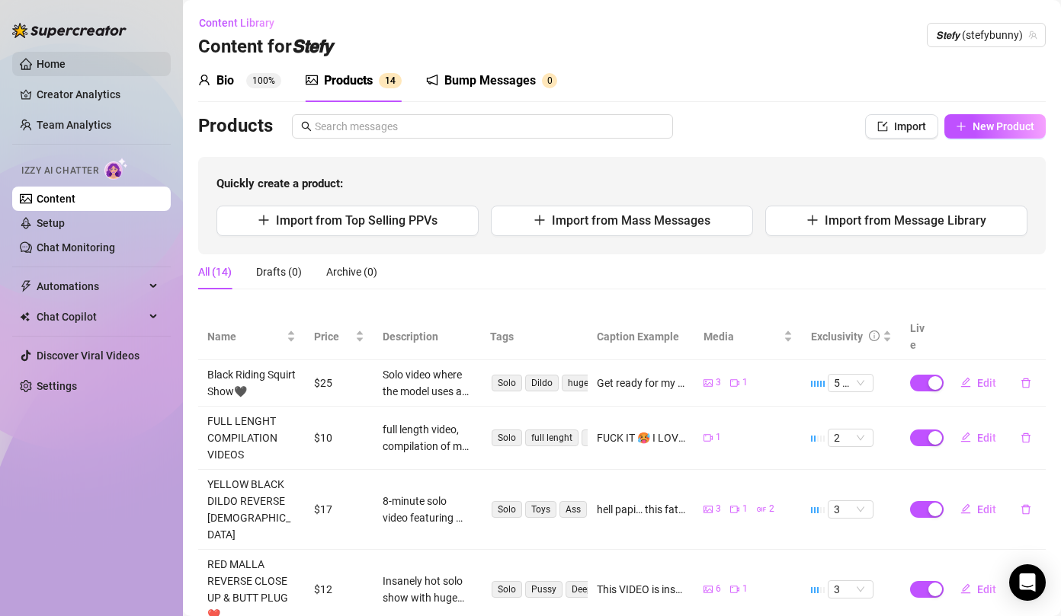
click at [54, 68] on link "Home" at bounding box center [51, 64] width 29 height 12
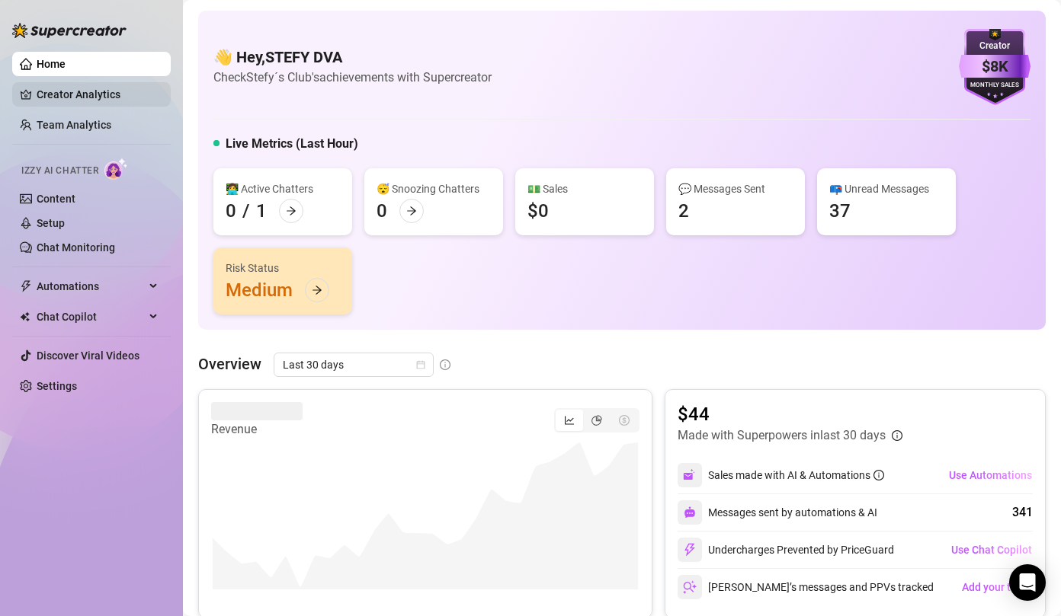
click at [85, 98] on link "Creator Analytics" at bounding box center [98, 94] width 122 height 24
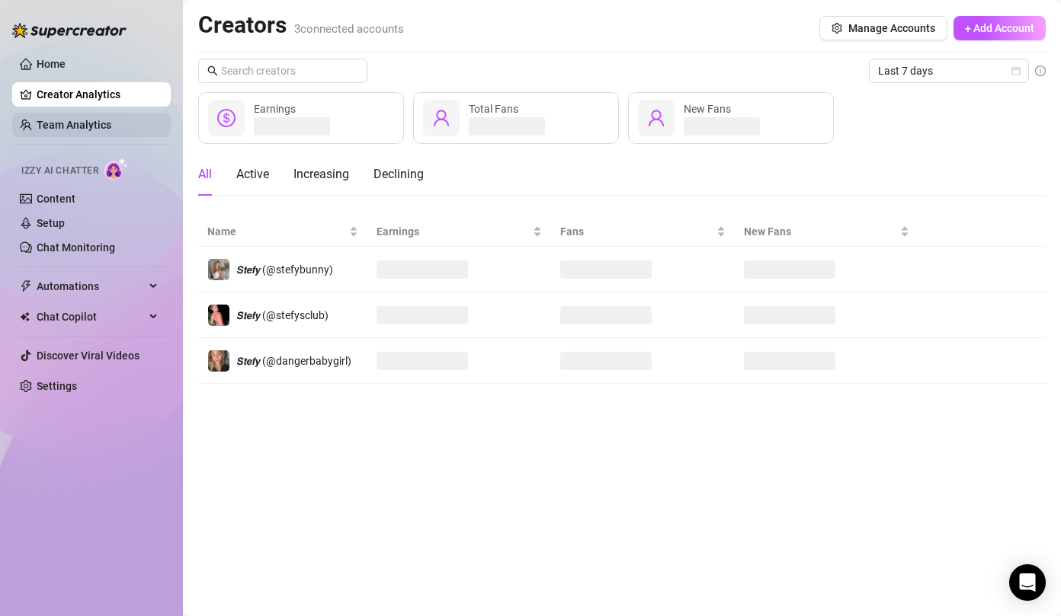
click at [82, 131] on link "Team Analytics" at bounding box center [74, 125] width 75 height 12
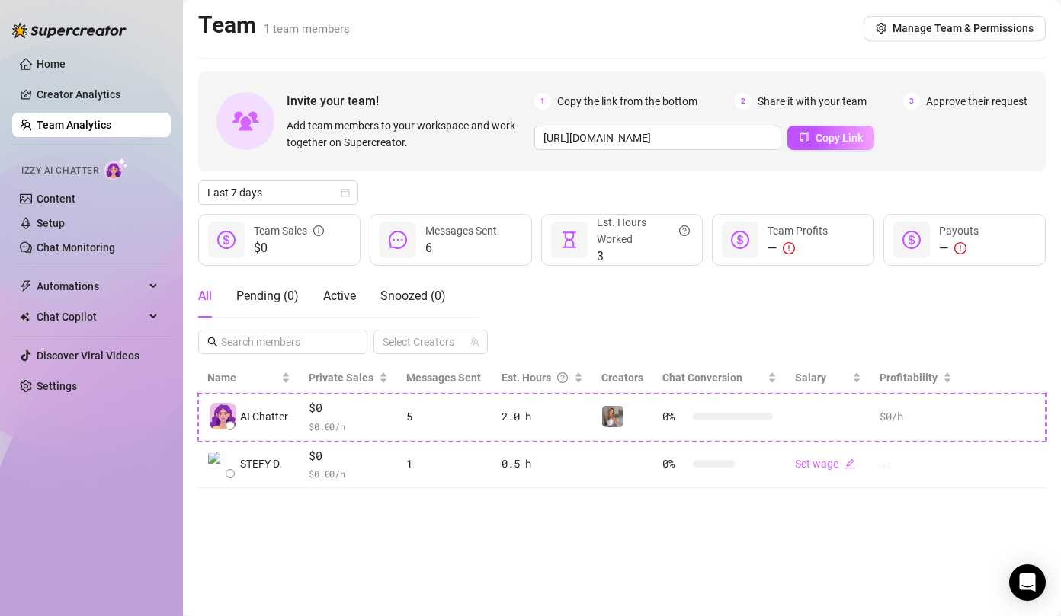
click at [327, 114] on div "Invite your team! Add team members to your workspace and work together on Super…" at bounding box center [410, 120] width 248 height 59
click at [42, 392] on link "Settings" at bounding box center [57, 386] width 40 height 12
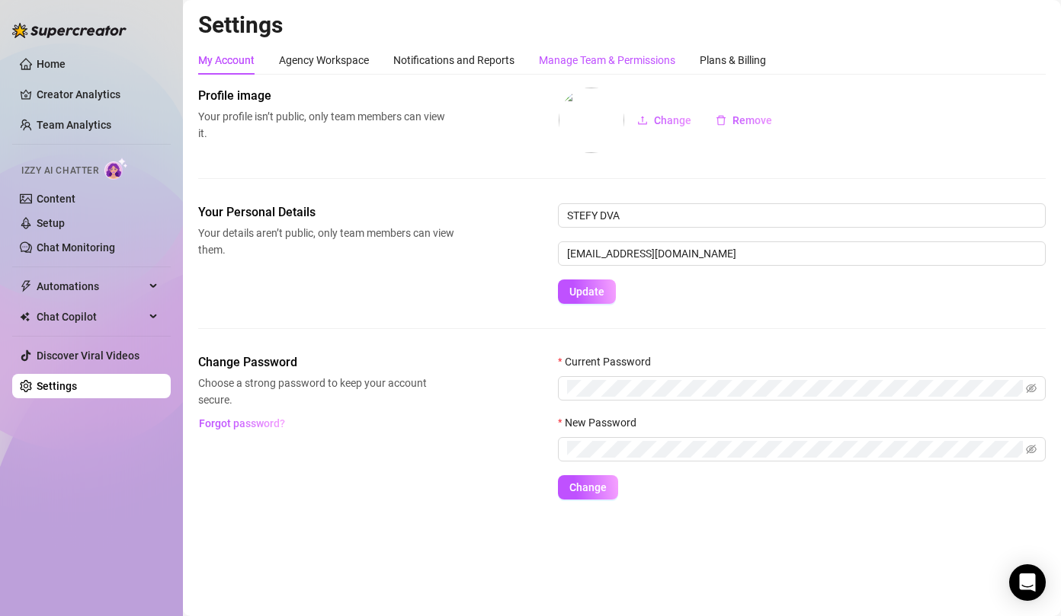
click at [552, 63] on div "Manage Team & Permissions" at bounding box center [607, 60] width 136 height 17
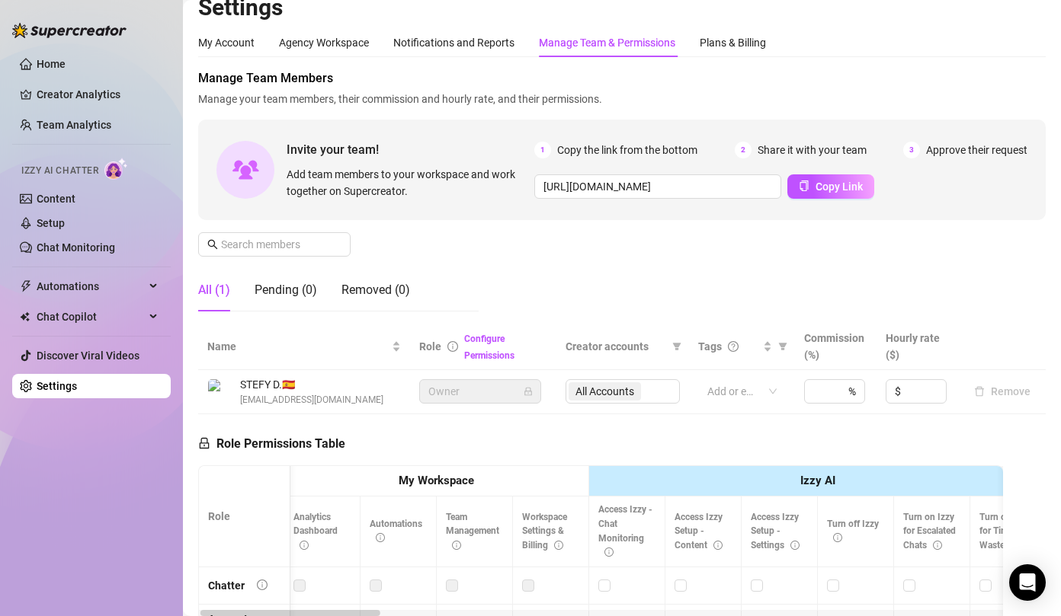
scroll to position [16, 0]
click at [822, 180] on button "Copy Link" at bounding box center [830, 188] width 87 height 24
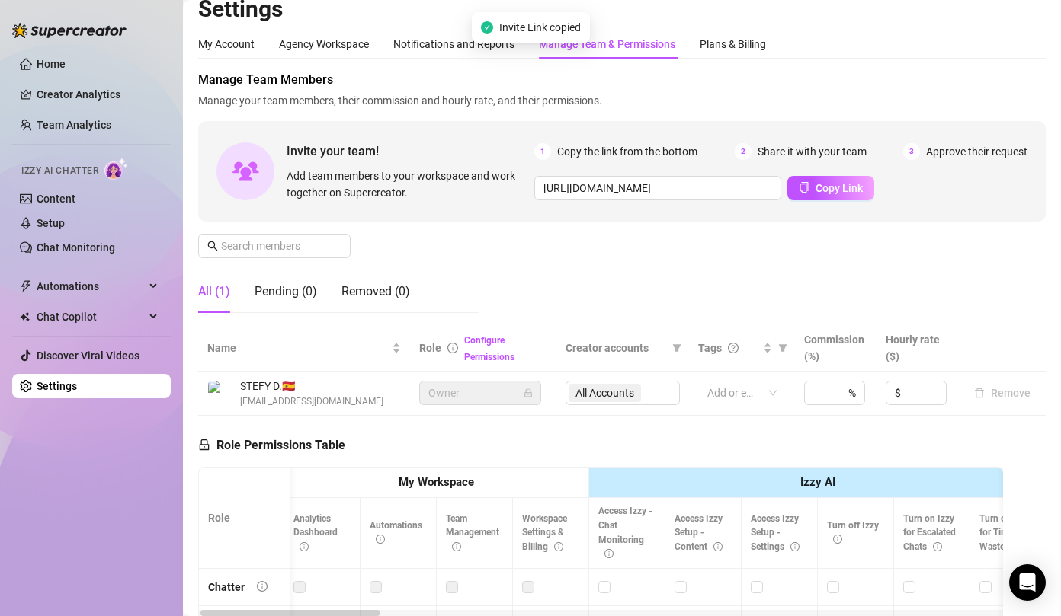
click at [969, 153] on span "Approve their request" at bounding box center [976, 151] width 101 height 17
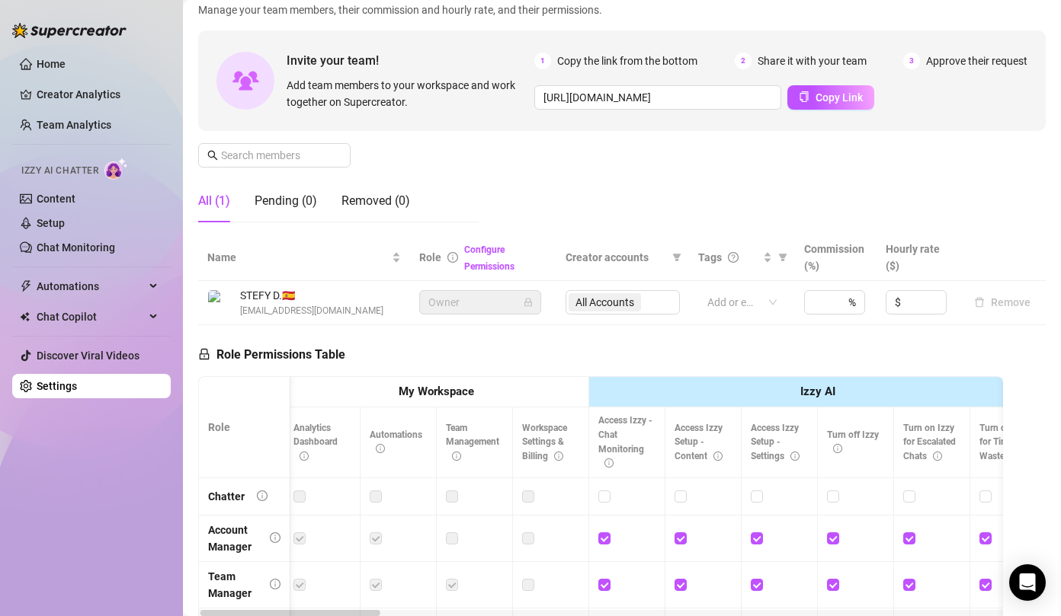
scroll to position [116, 0]
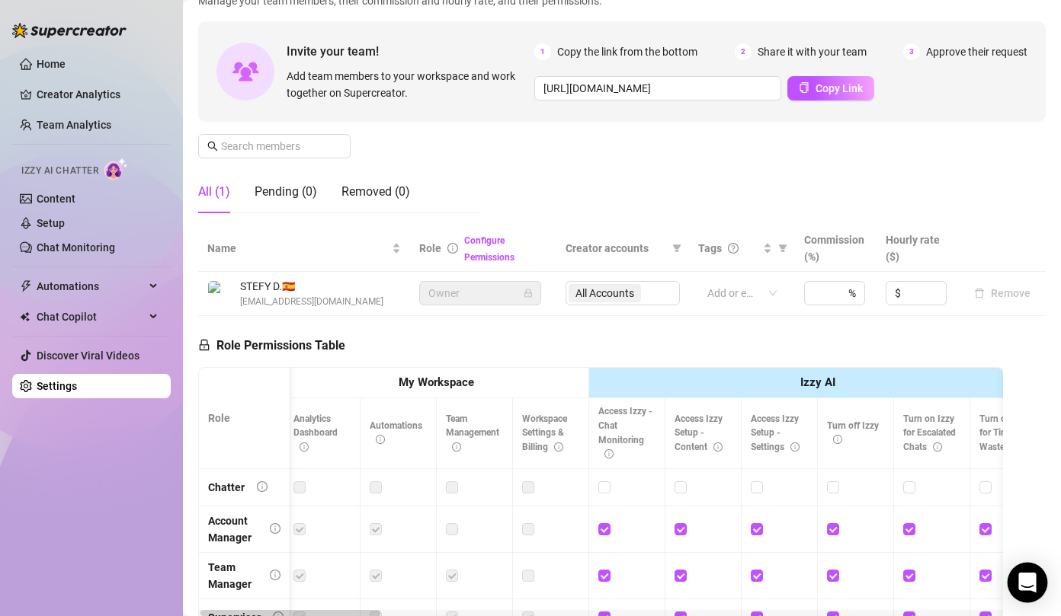
click at [1019, 572] on div "Open Intercom Messenger" at bounding box center [1027, 583] width 40 height 40
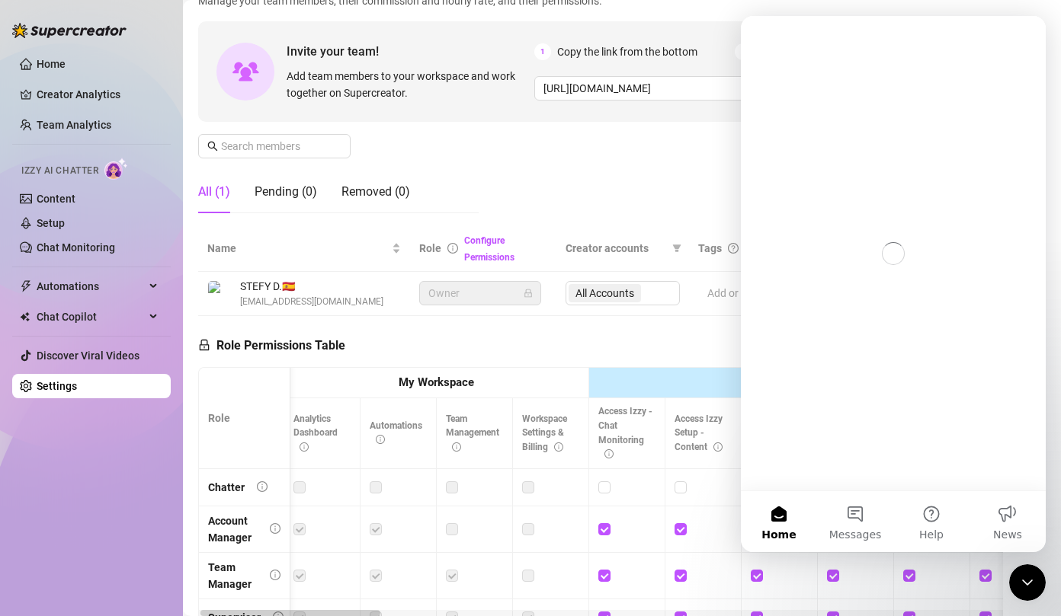
scroll to position [0, 0]
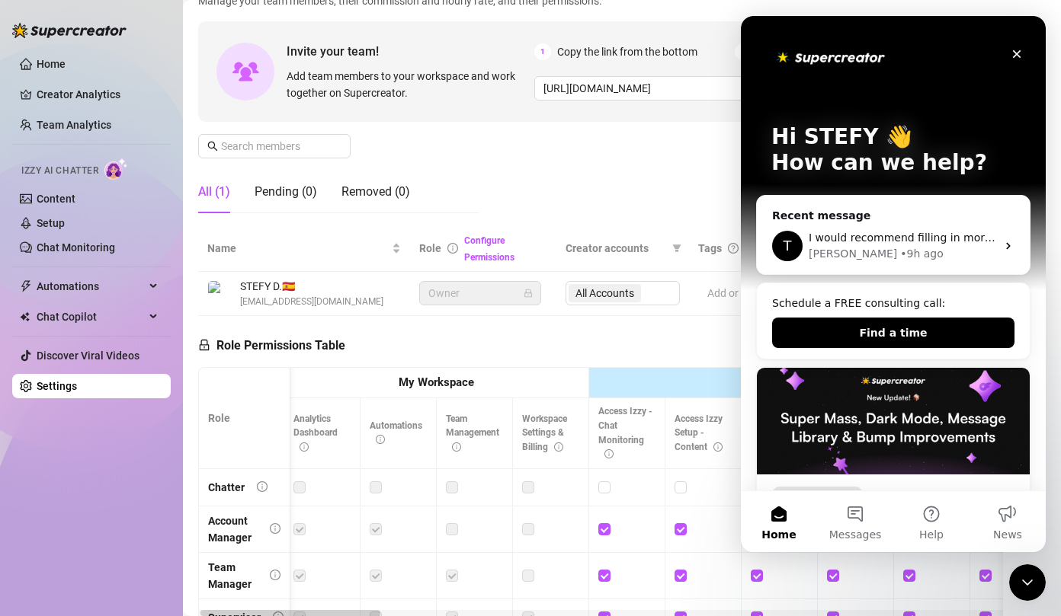
click at [911, 246] on div "Tanya • 9h ago" at bounding box center [901, 254] width 187 height 16
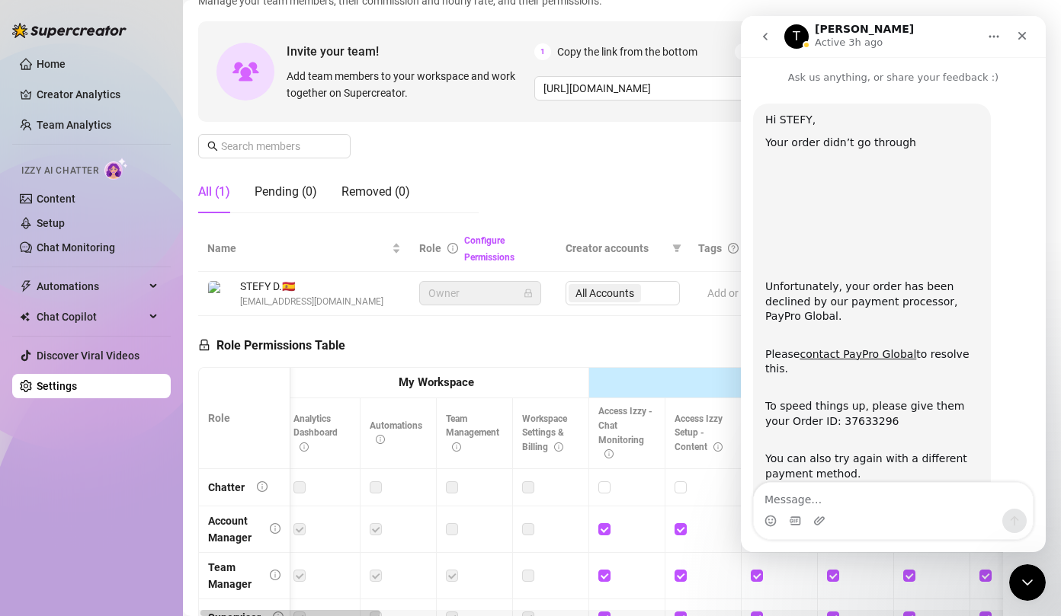
click at [853, 485] on textarea "Message…" at bounding box center [893, 496] width 279 height 26
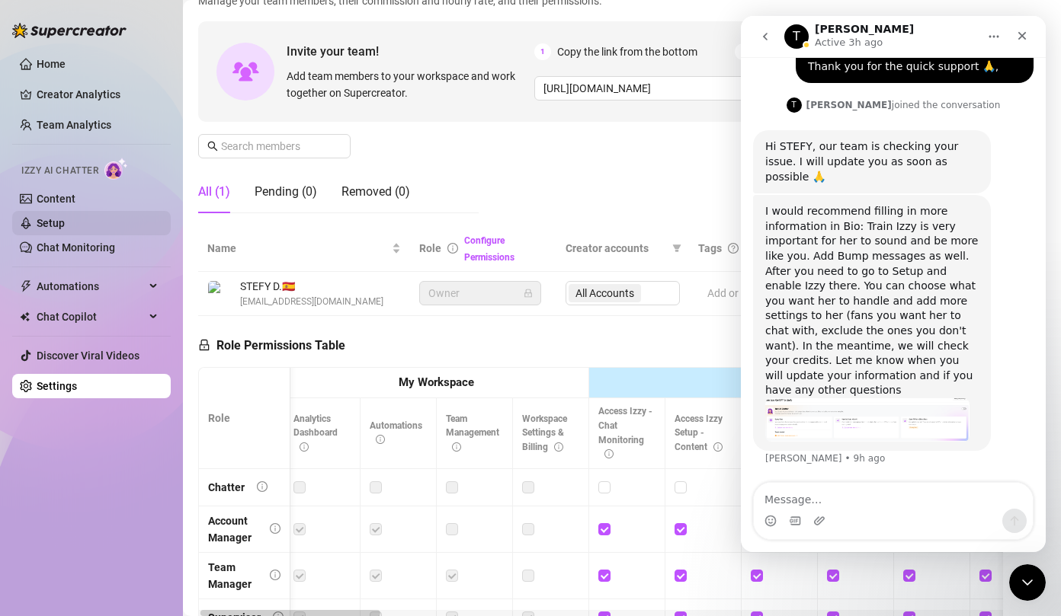
scroll to position [1228, 0]
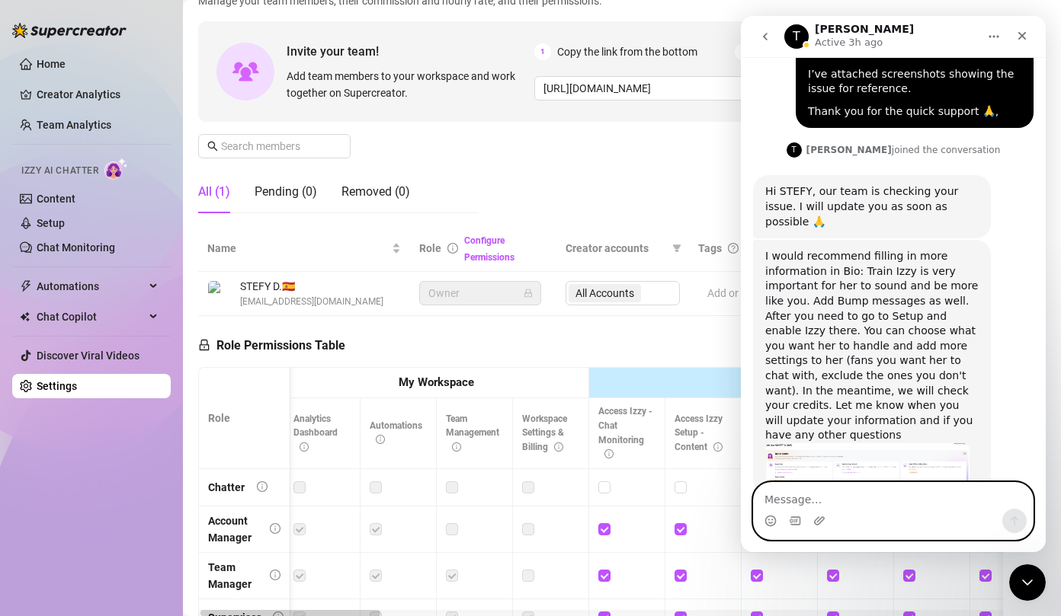
click at [789, 484] on div "Intercom messenger" at bounding box center [893, 511] width 280 height 58
paste textarea "Another question: I've invited users to join my team. They've registered with t…"
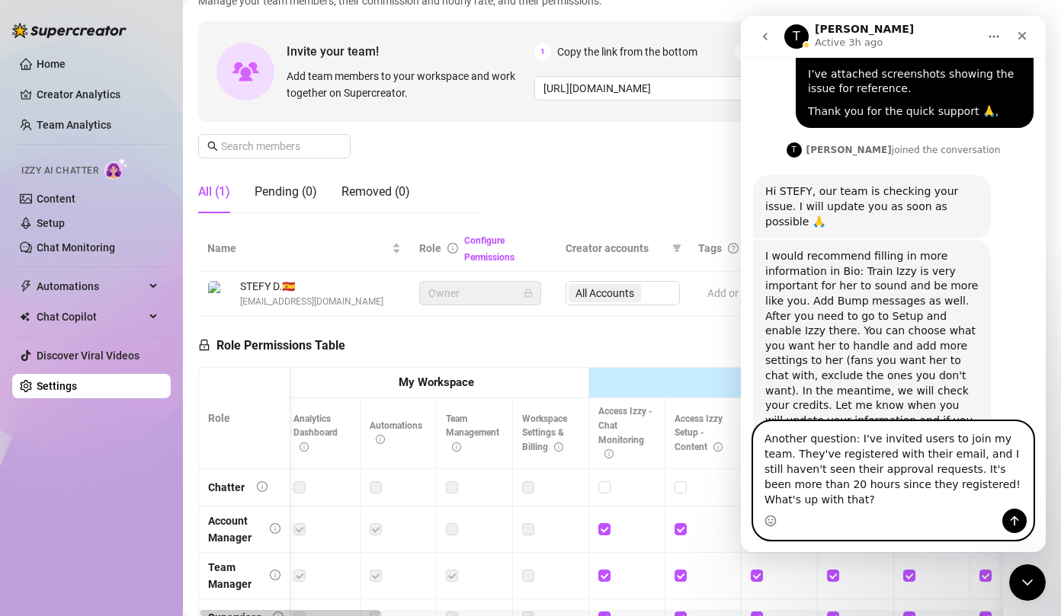
scroll to position [1273, 0]
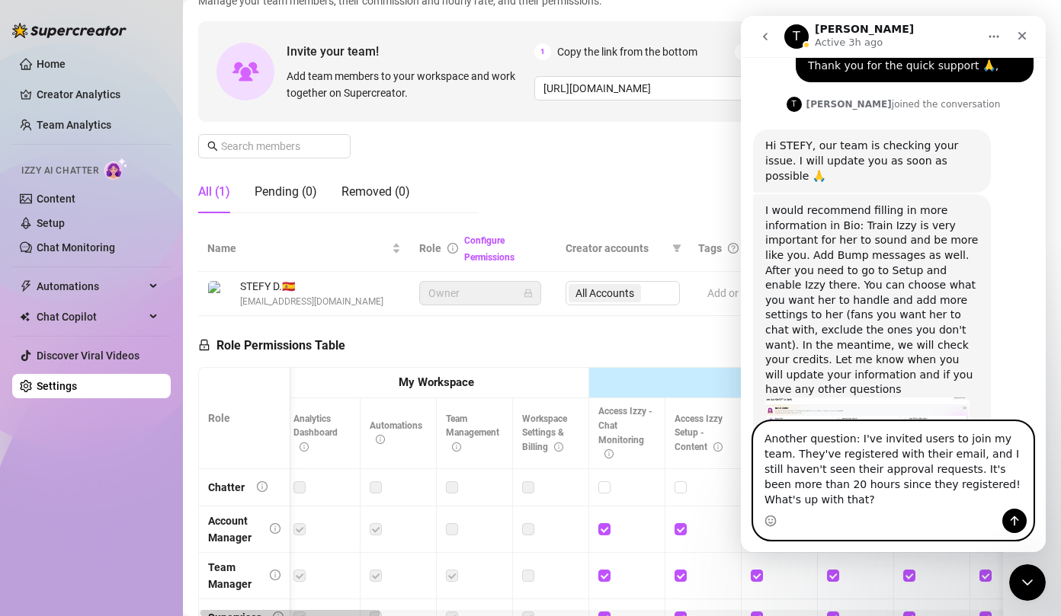
type textarea "Another question: I've invited users to join my team. They've registered with t…"
click at [1012, 522] on icon "Send a message…" at bounding box center [1014, 521] width 12 height 12
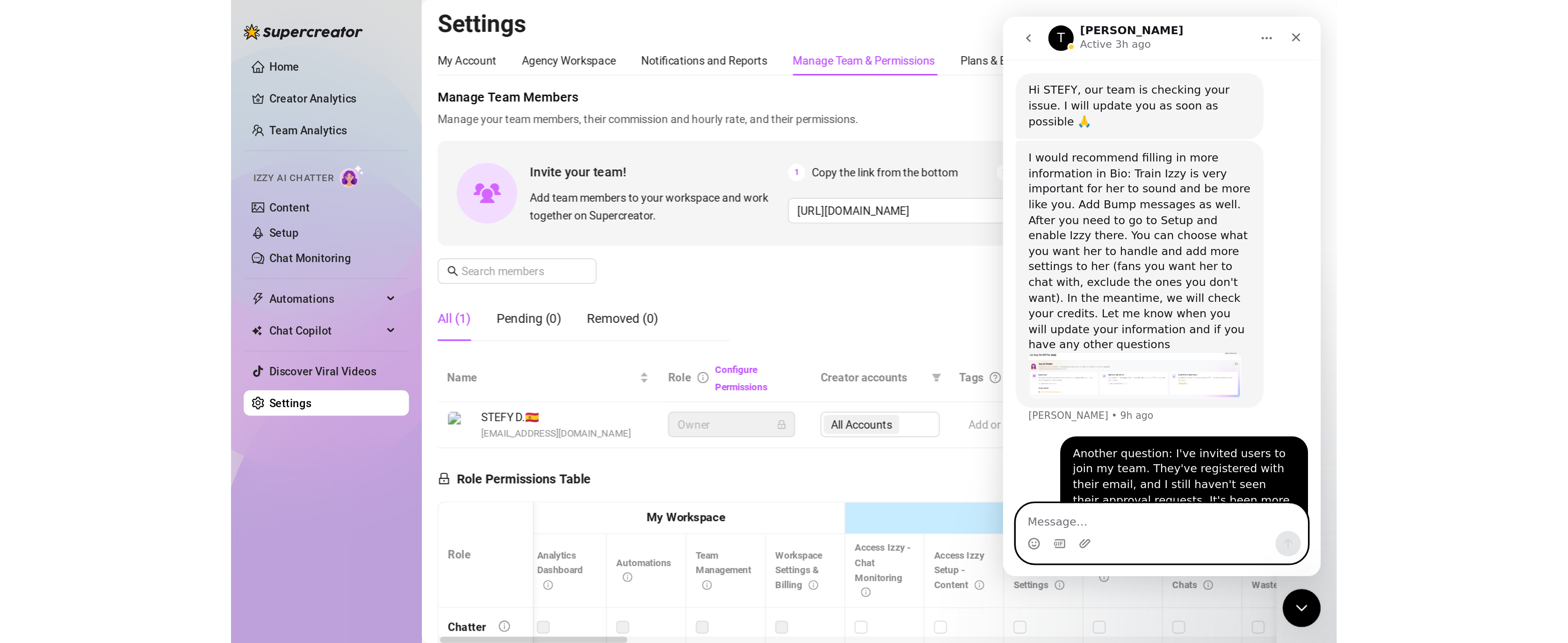
scroll to position [0, 0]
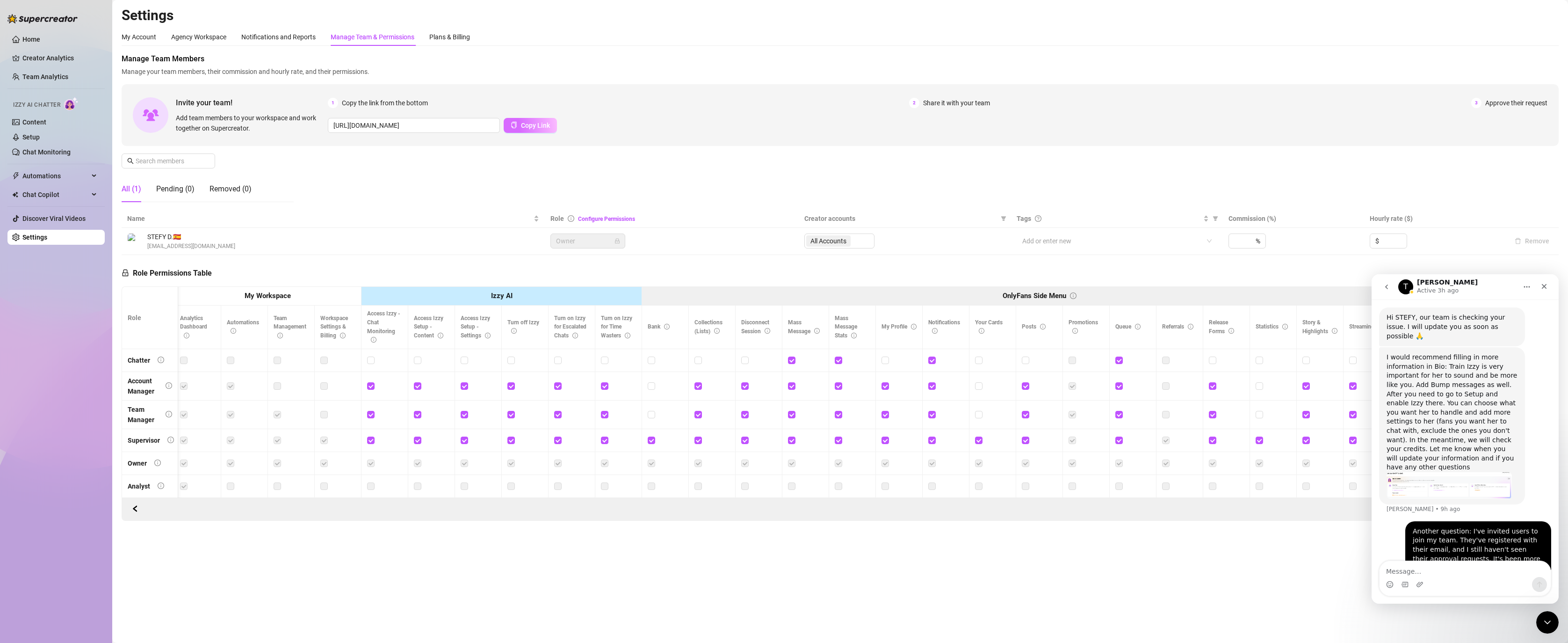
click at [517, 119] on button "Copy Link" at bounding box center [530, 125] width 53 height 15
click at [512, 123] on icon "copy" at bounding box center [514, 125] width 5 height 7
click at [523, 131] on button "Copy Link" at bounding box center [530, 125] width 53 height 15
